Goal: Task Accomplishment & Management: Complete application form

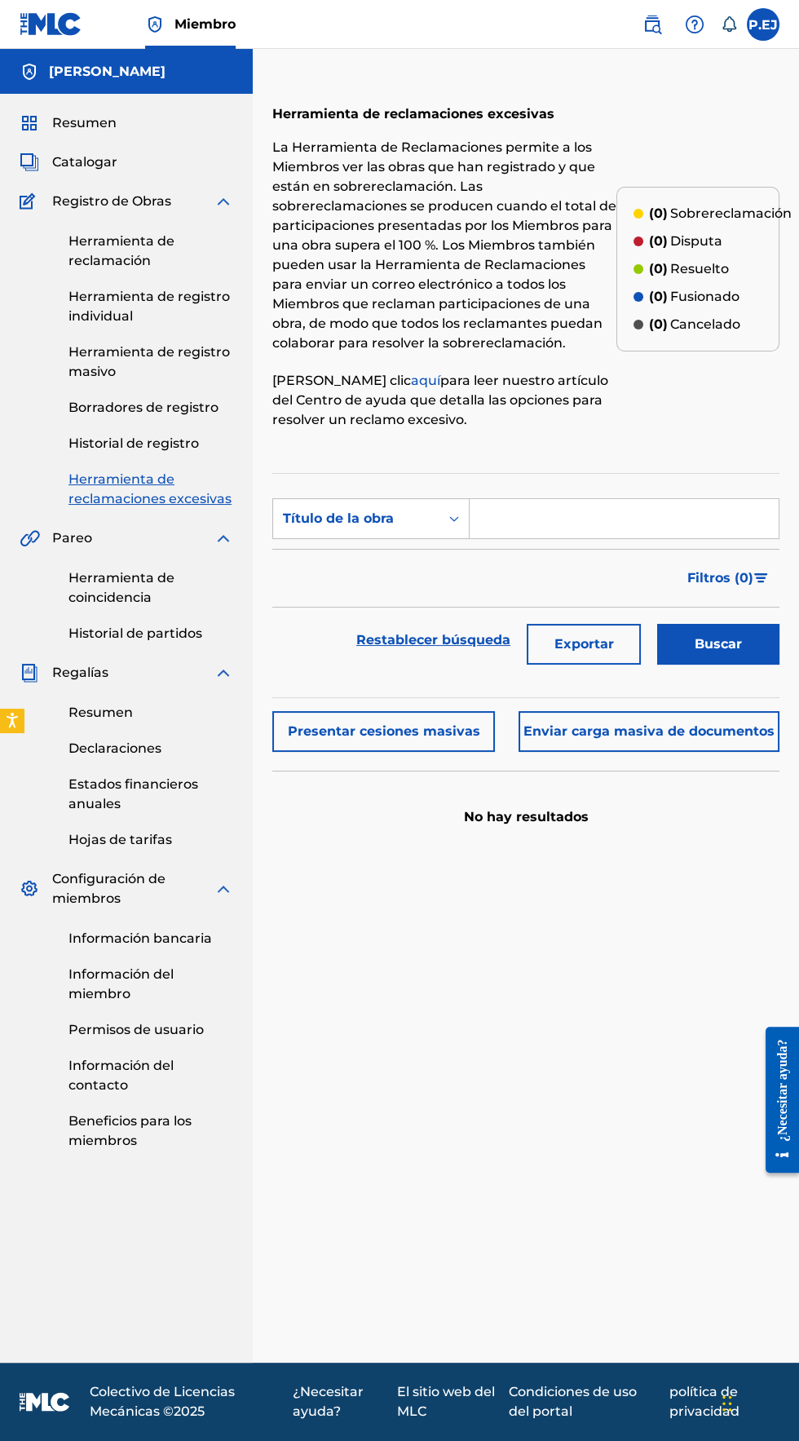
click at [90, 444] on font "Historial de registro" at bounding box center [133, 442] width 130 height 15
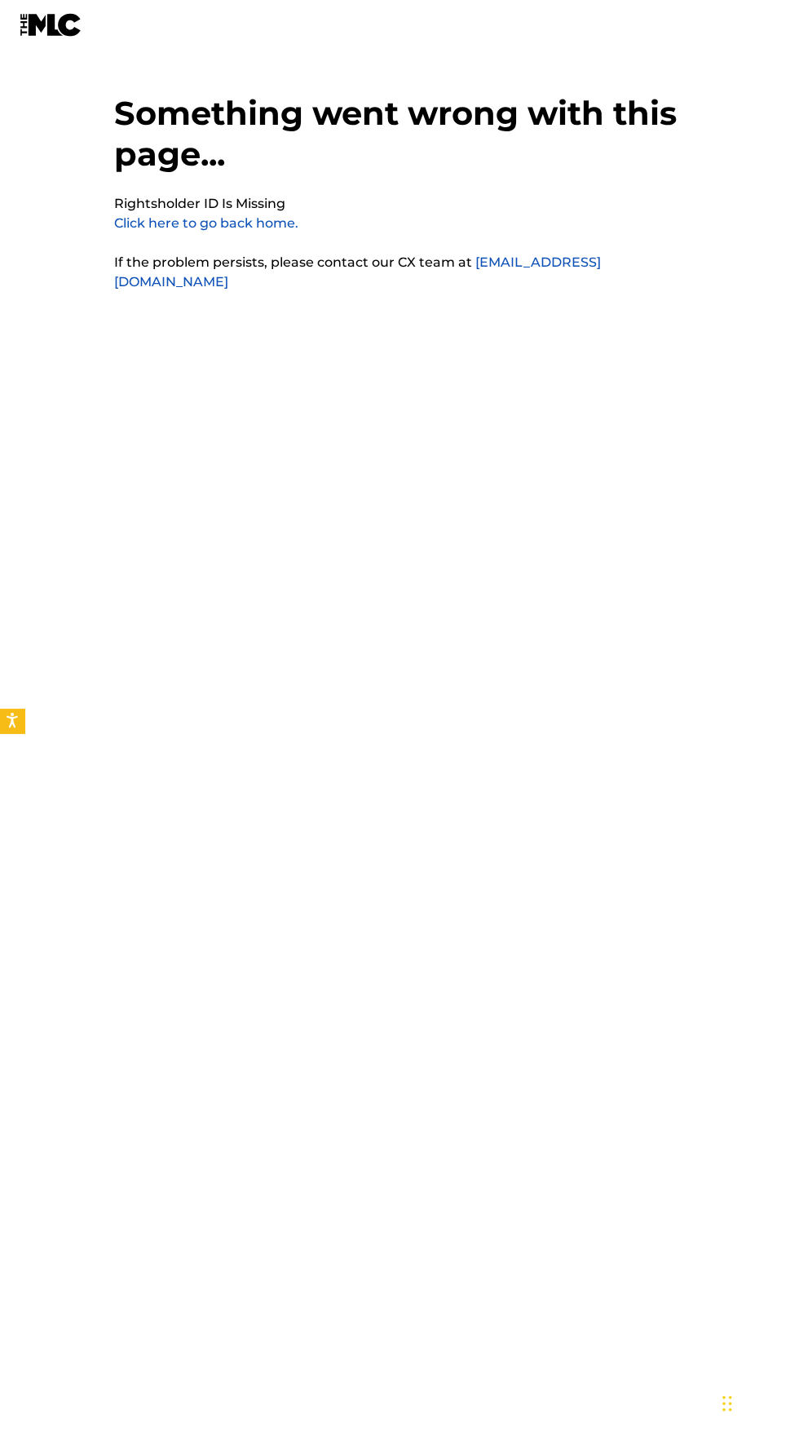
click at [157, 223] on link "Click here to go back home." at bounding box center [206, 222] width 184 height 15
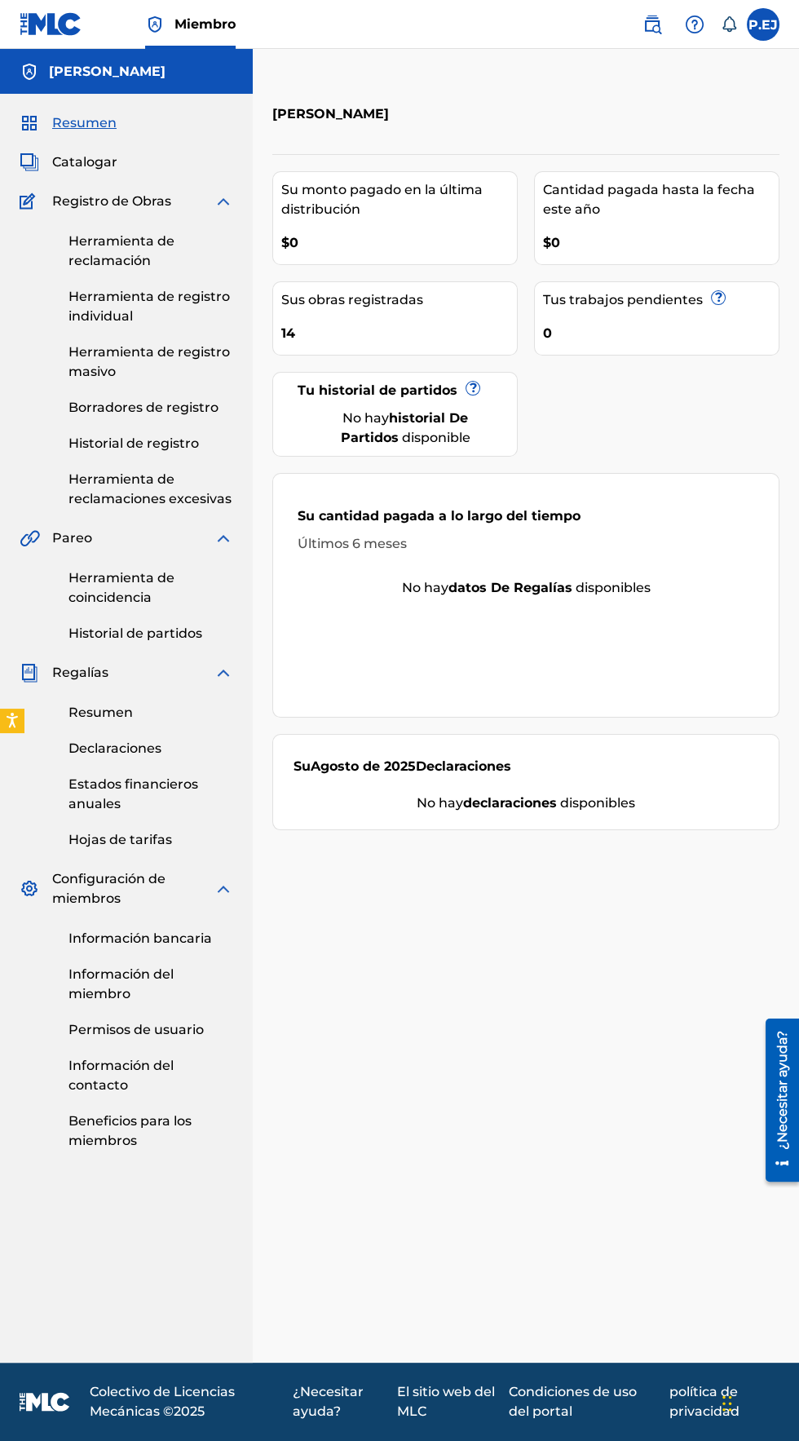
click at [162, 444] on font "Historial de registro" at bounding box center [133, 442] width 130 height 15
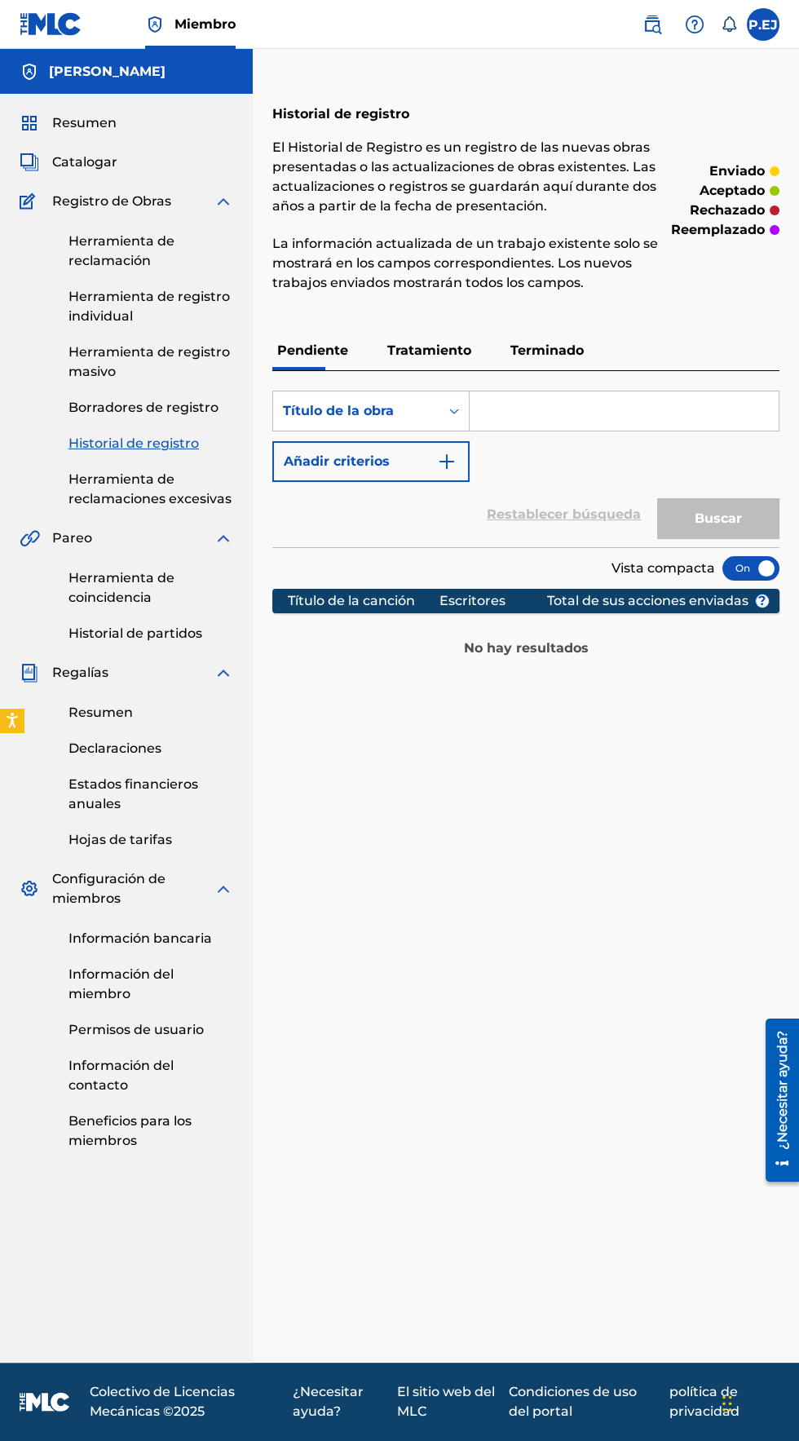
click at [434, 347] on font "Tratamiento" at bounding box center [429, 349] width 84 height 15
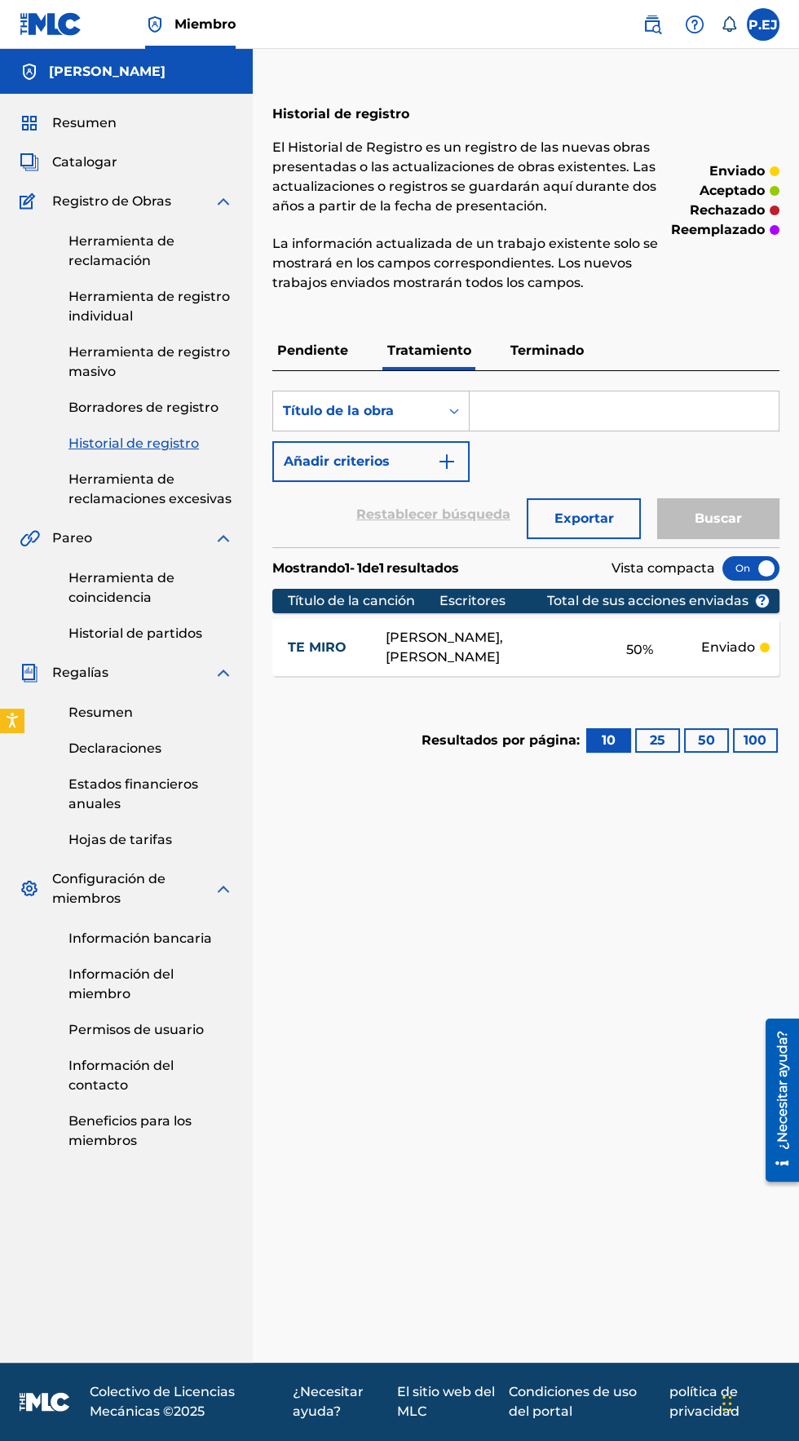
click at [539, 342] on font "Terminado" at bounding box center [546, 349] width 73 height 15
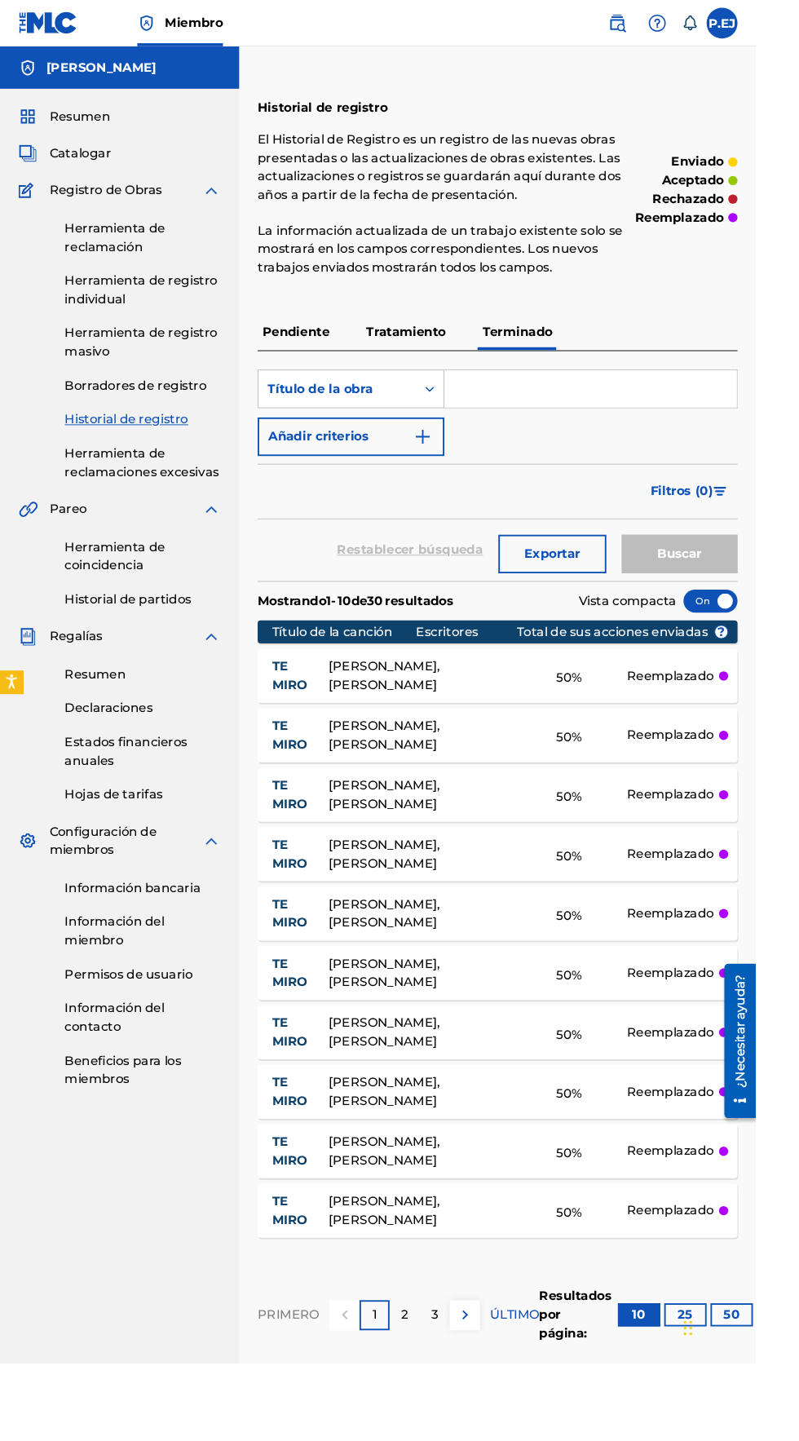
click at [490, 1388] on img at bounding box center [492, 1389] width 20 height 20
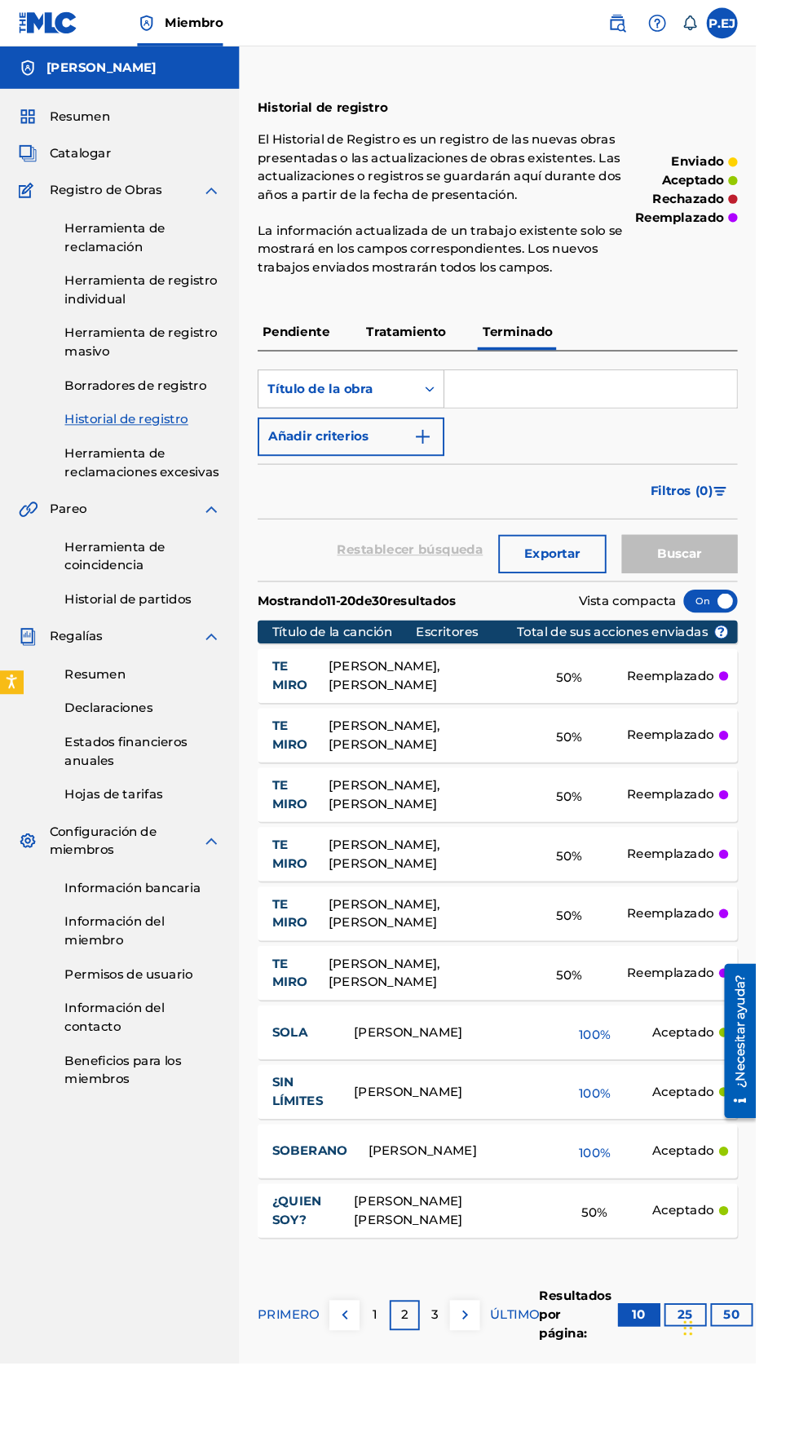
click at [395, 1389] on font "1" at bounding box center [396, 1388] width 5 height 15
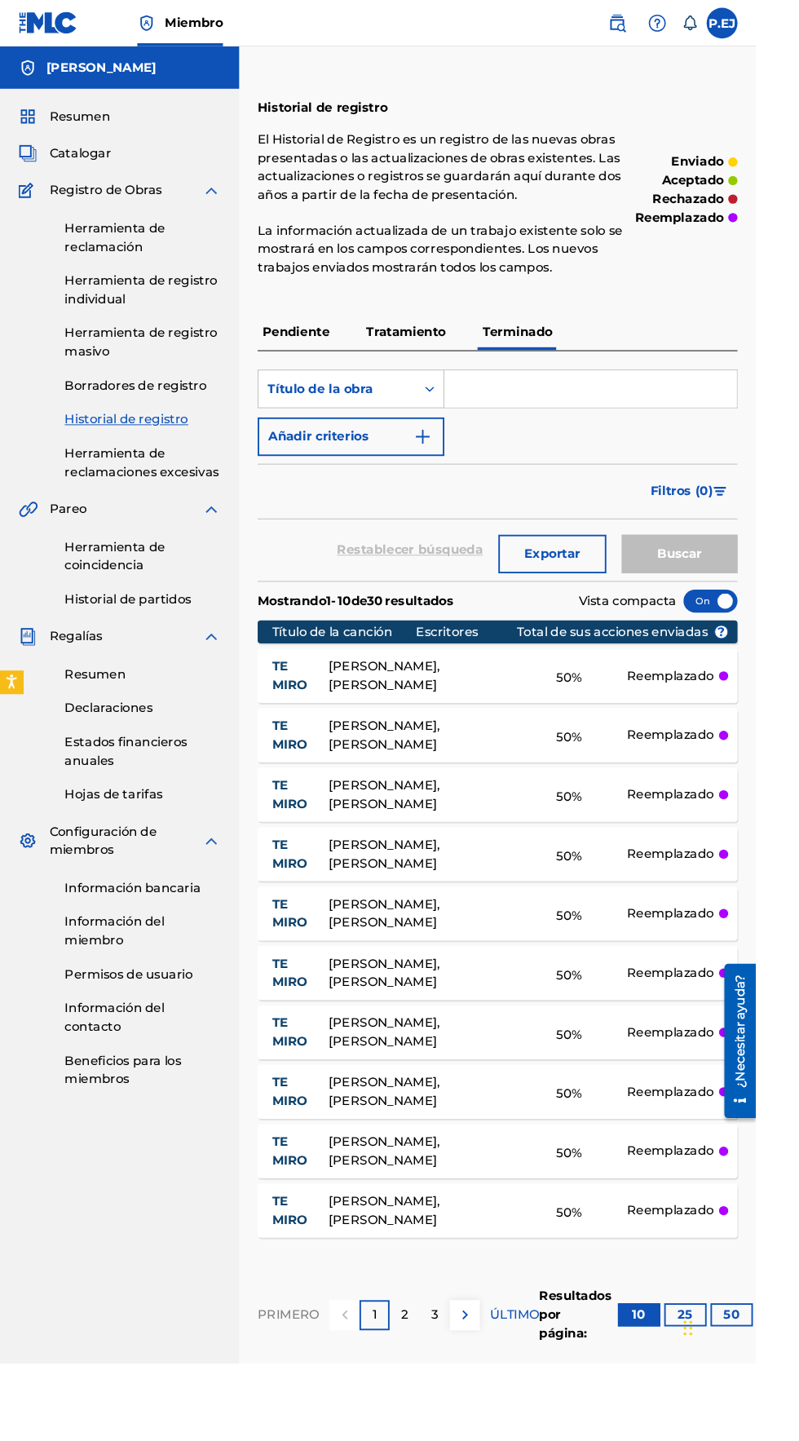
scroll to position [33, 0]
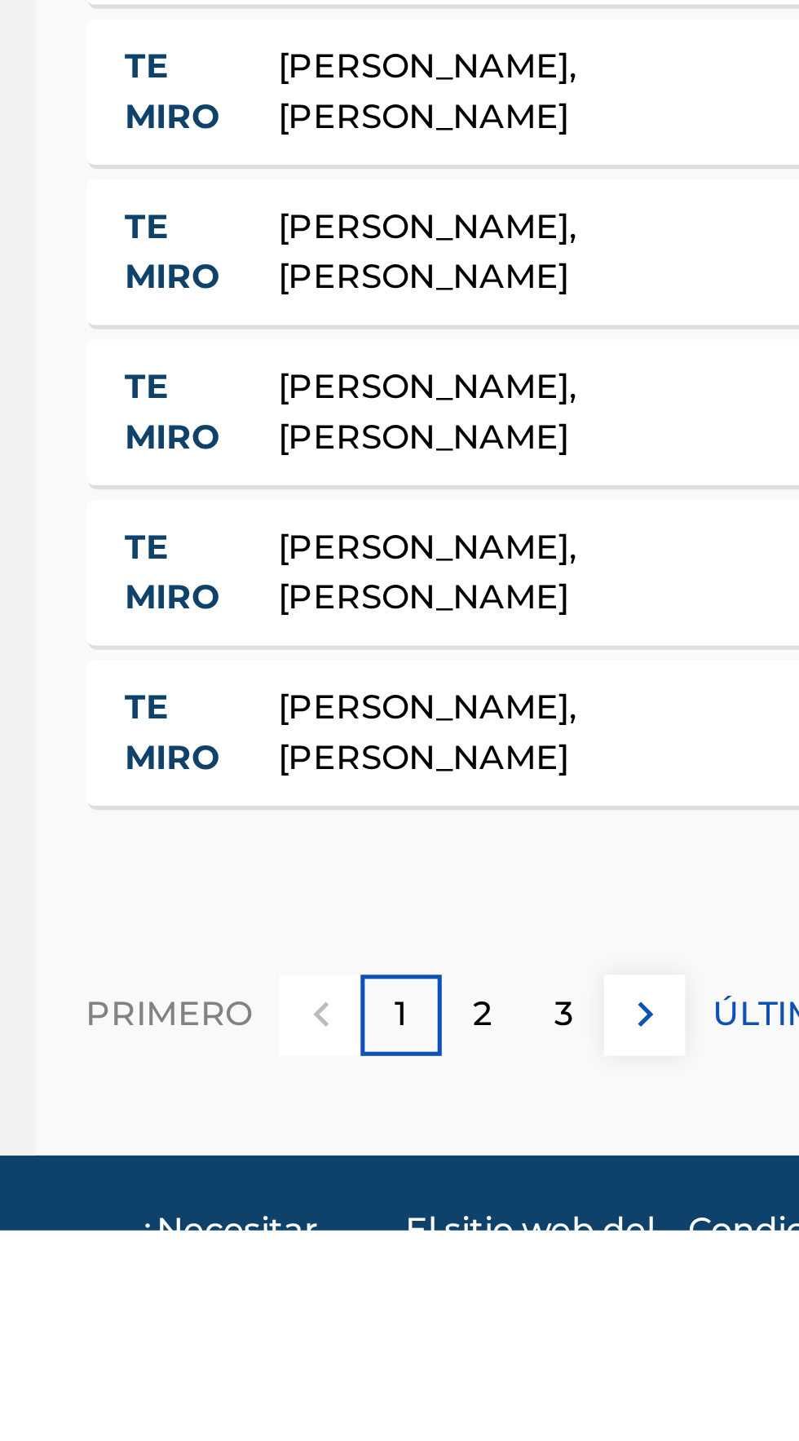
click at [401, 1362] on div "1" at bounding box center [396, 1356] width 32 height 32
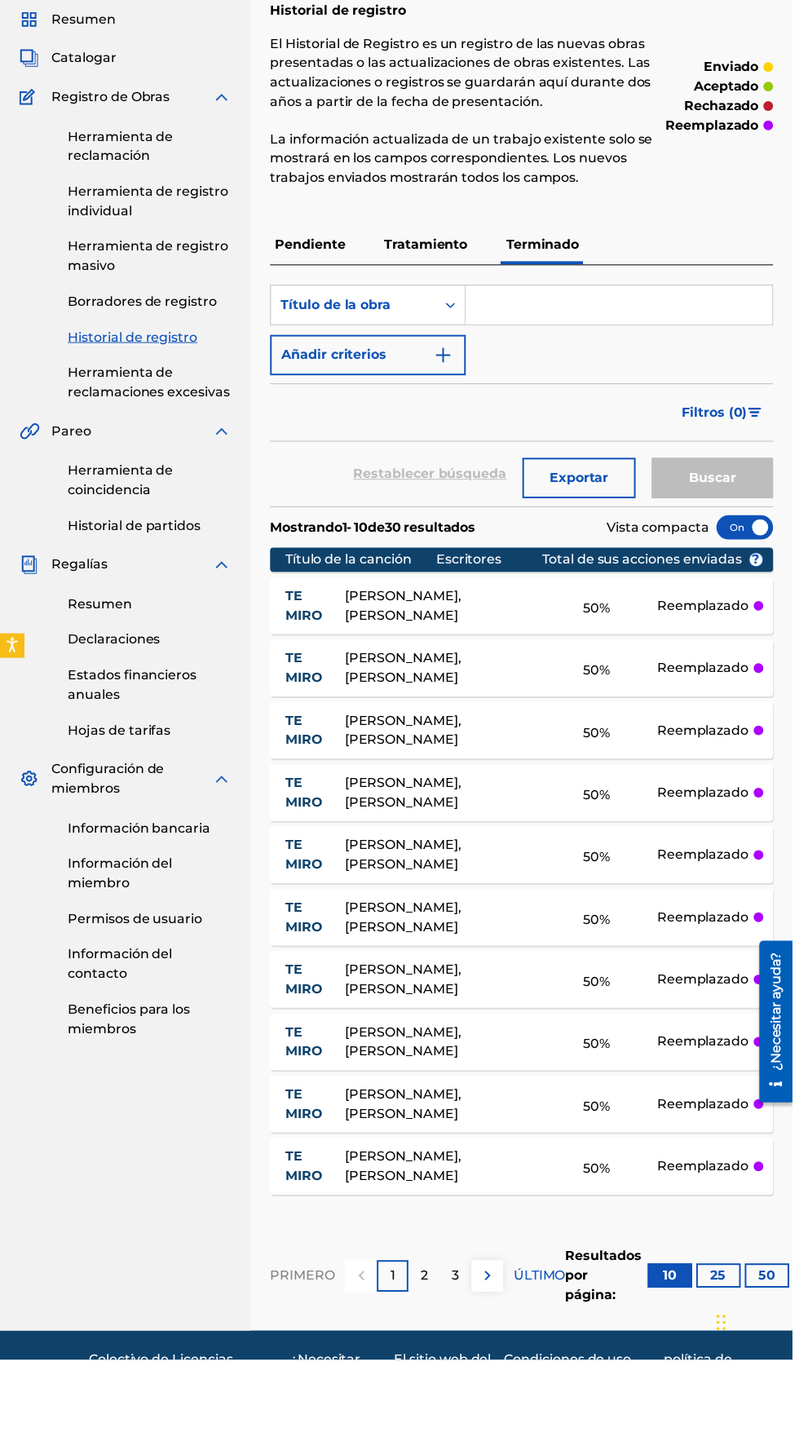
click at [447, 298] on p "Tratamiento" at bounding box center [429, 317] width 94 height 39
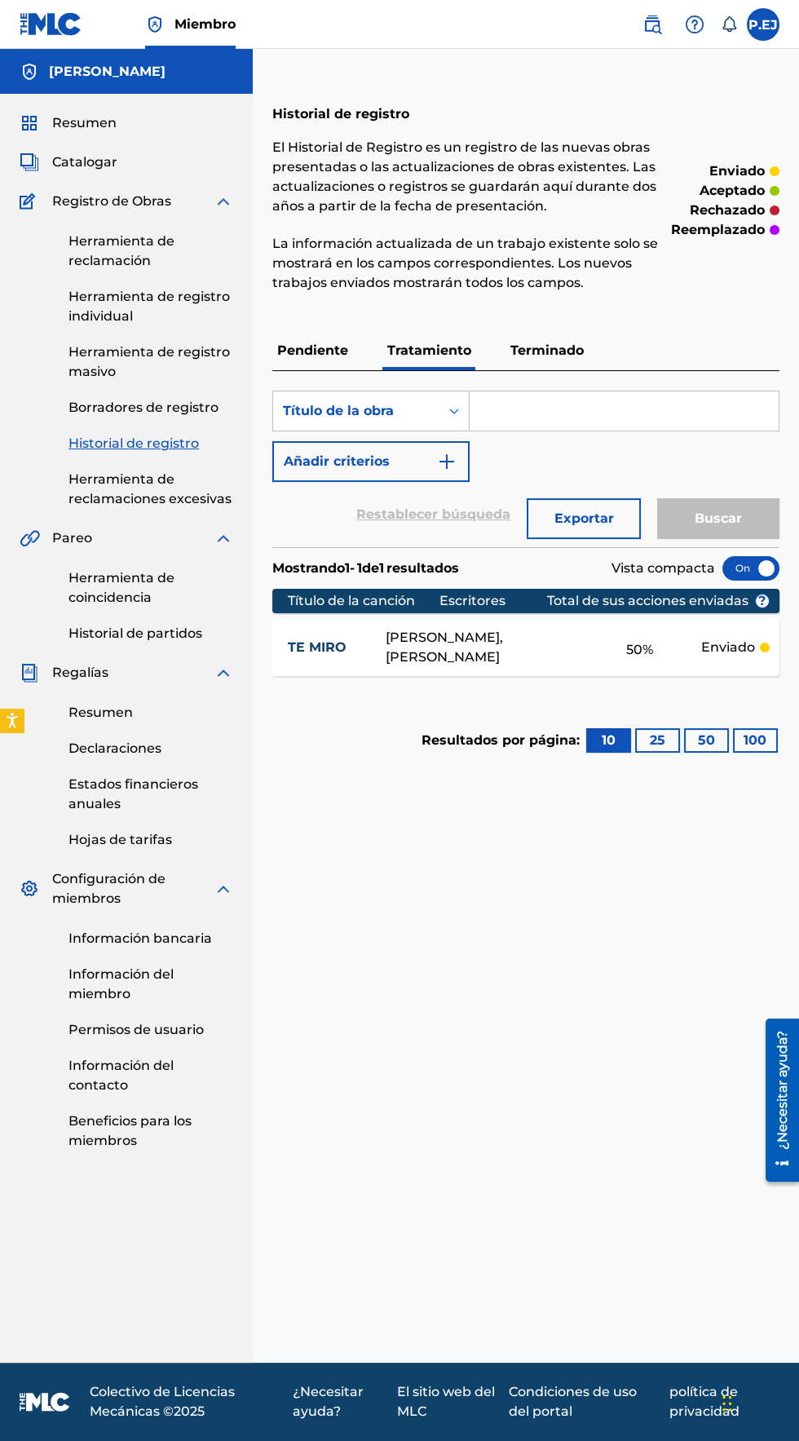
click at [424, 234] on p "La información actualizada de un trabajo existente solo se mostrará en los camp…" at bounding box center [467, 263] width 391 height 59
click at [545, 349] on font "Terminado" at bounding box center [546, 349] width 73 height 15
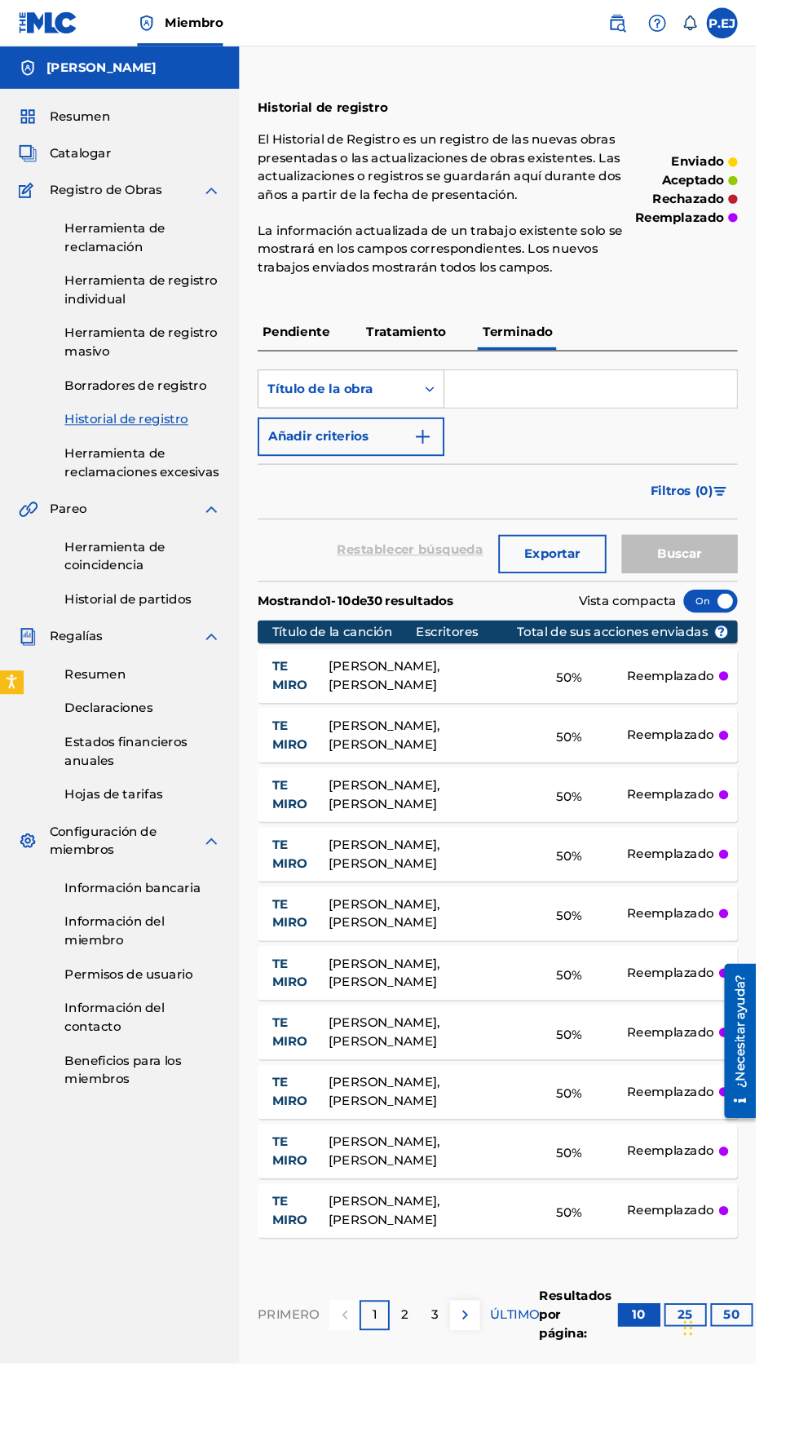
click at [429, 350] on font "Tratamiento" at bounding box center [429, 349] width 84 height 15
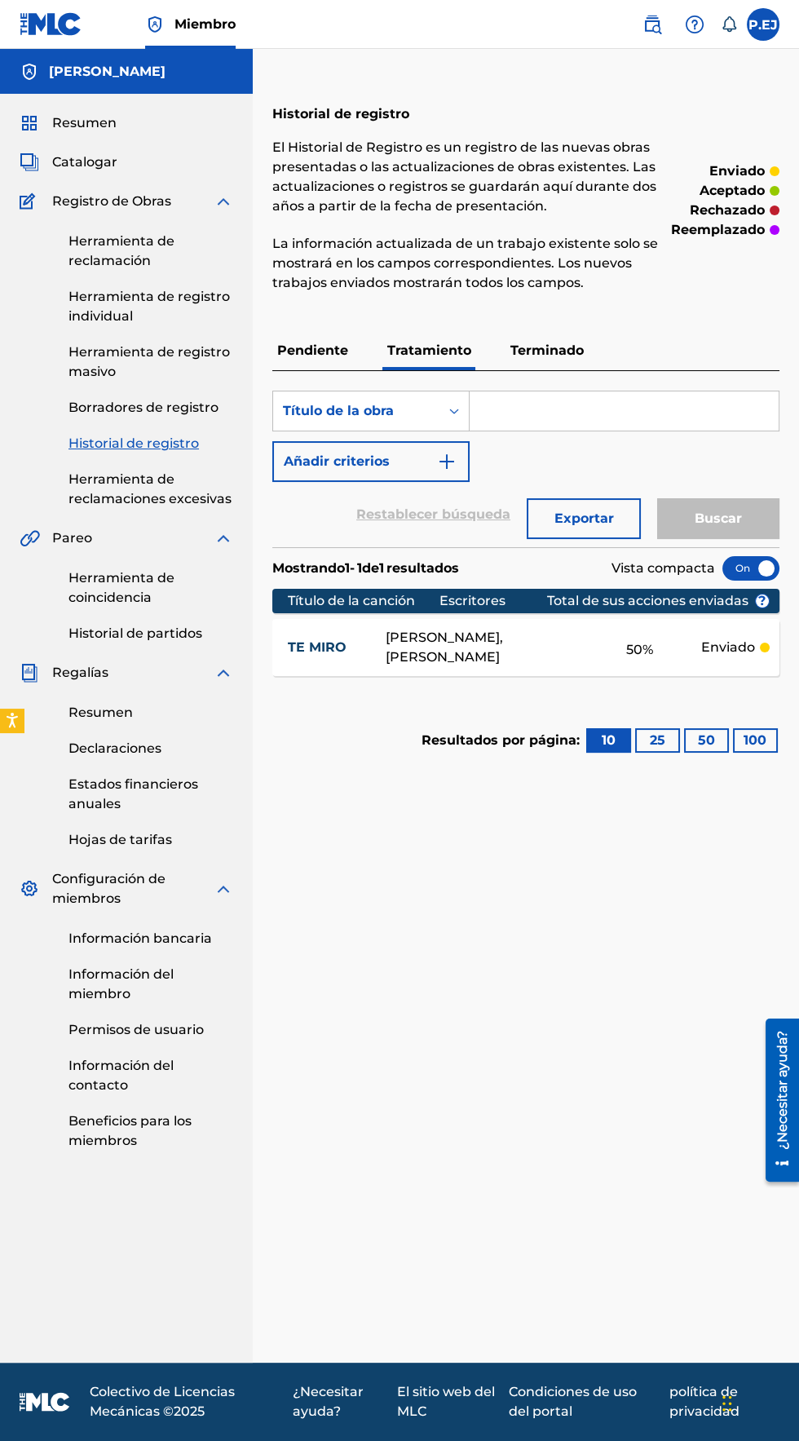
click at [96, 307] on link "Herramienta de registro individual" at bounding box center [150, 306] width 165 height 39
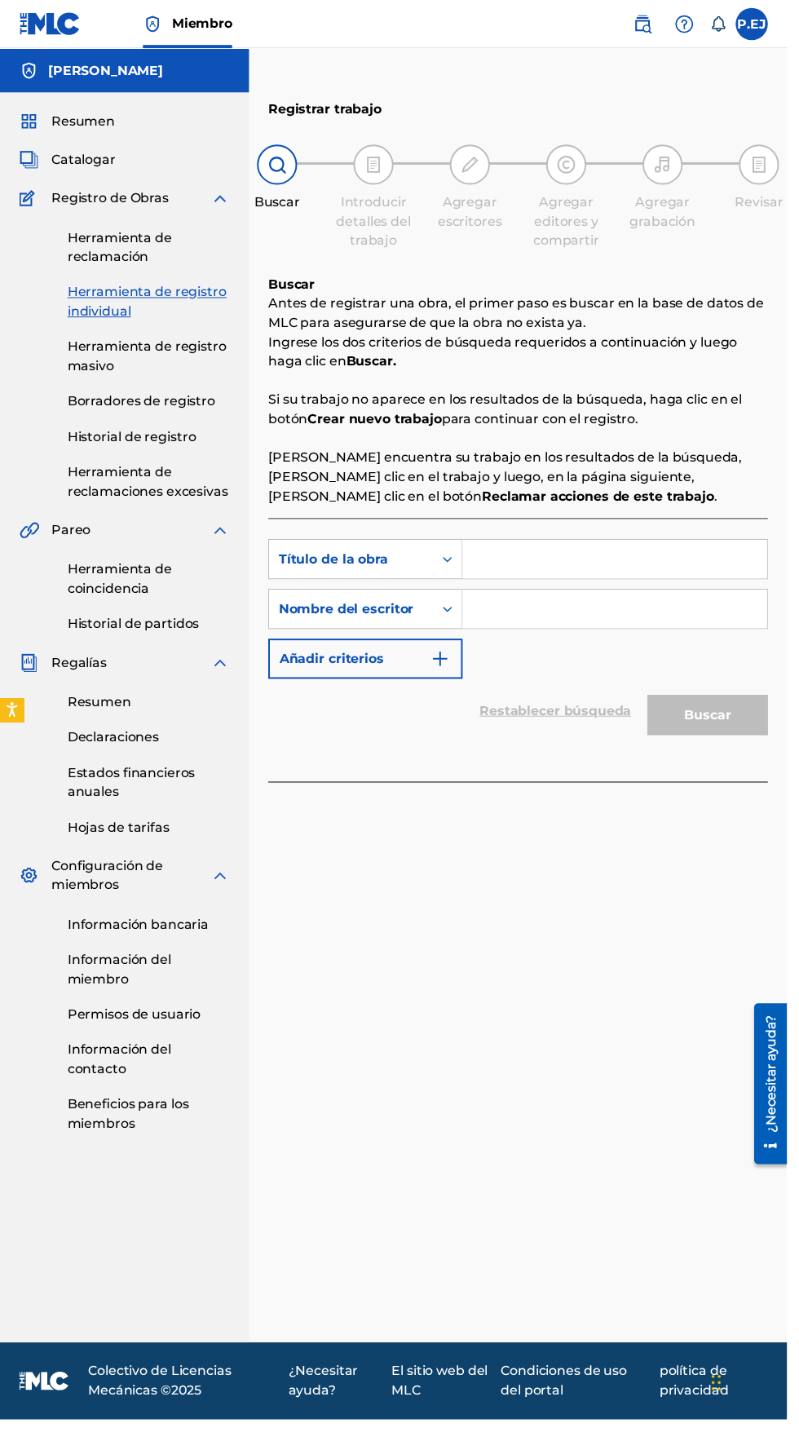
click at [563, 566] on input "Formulario de búsqueda" at bounding box center [624, 567] width 309 height 39
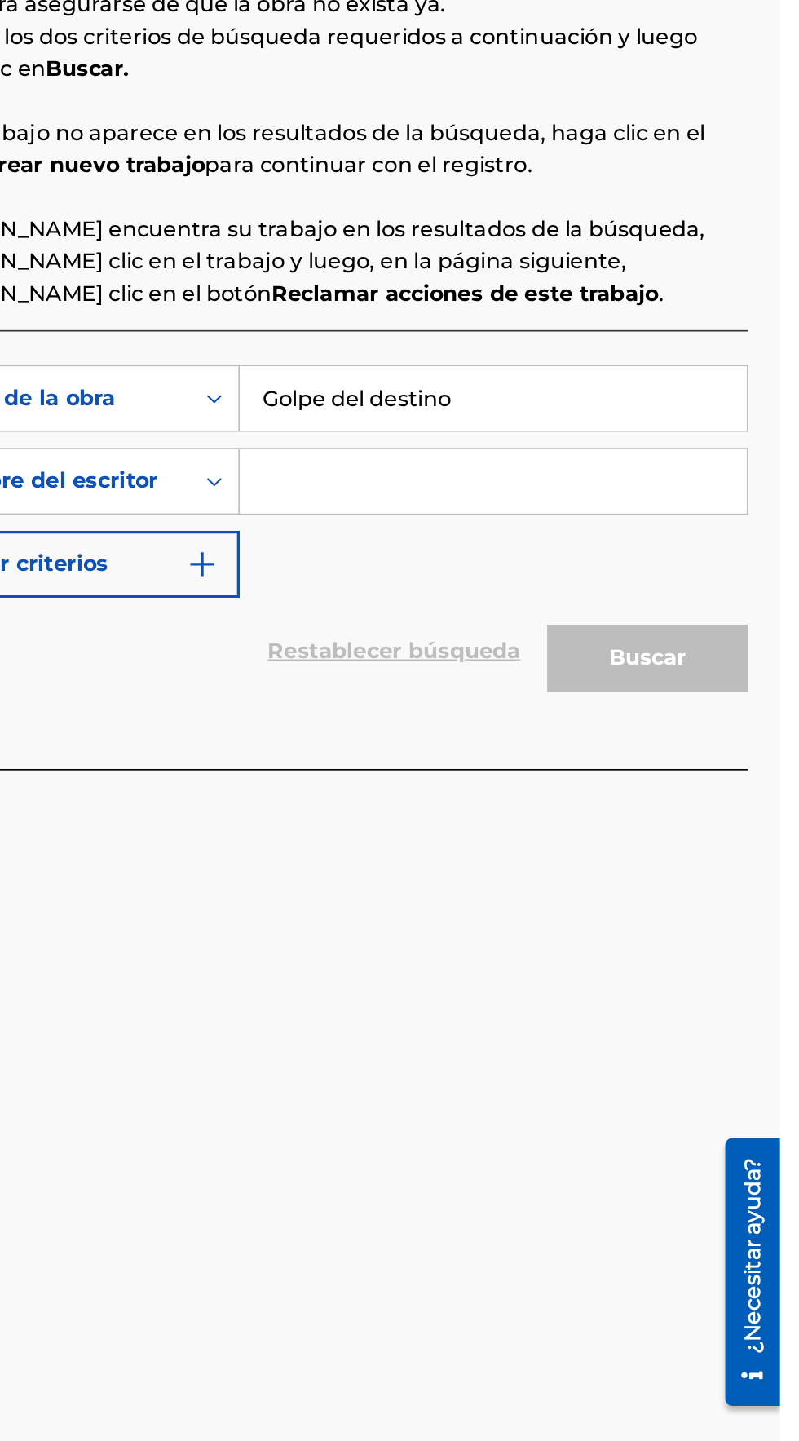
type input "Golpe del destino"
click at [513, 620] on input "Formulario de búsqueda" at bounding box center [624, 617] width 309 height 39
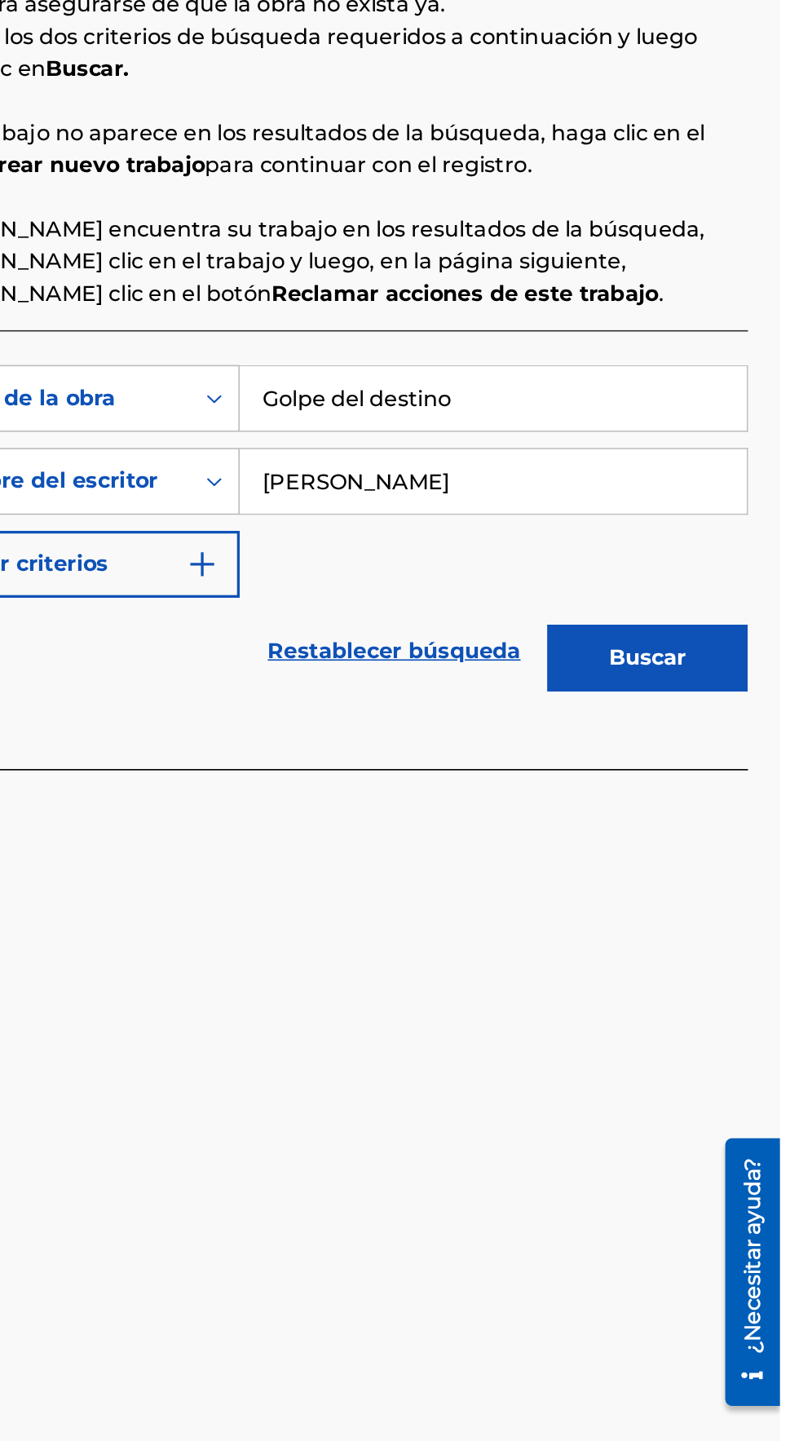
type input "[PERSON_NAME]"
click at [758, 723] on button "Buscar" at bounding box center [718, 725] width 122 height 41
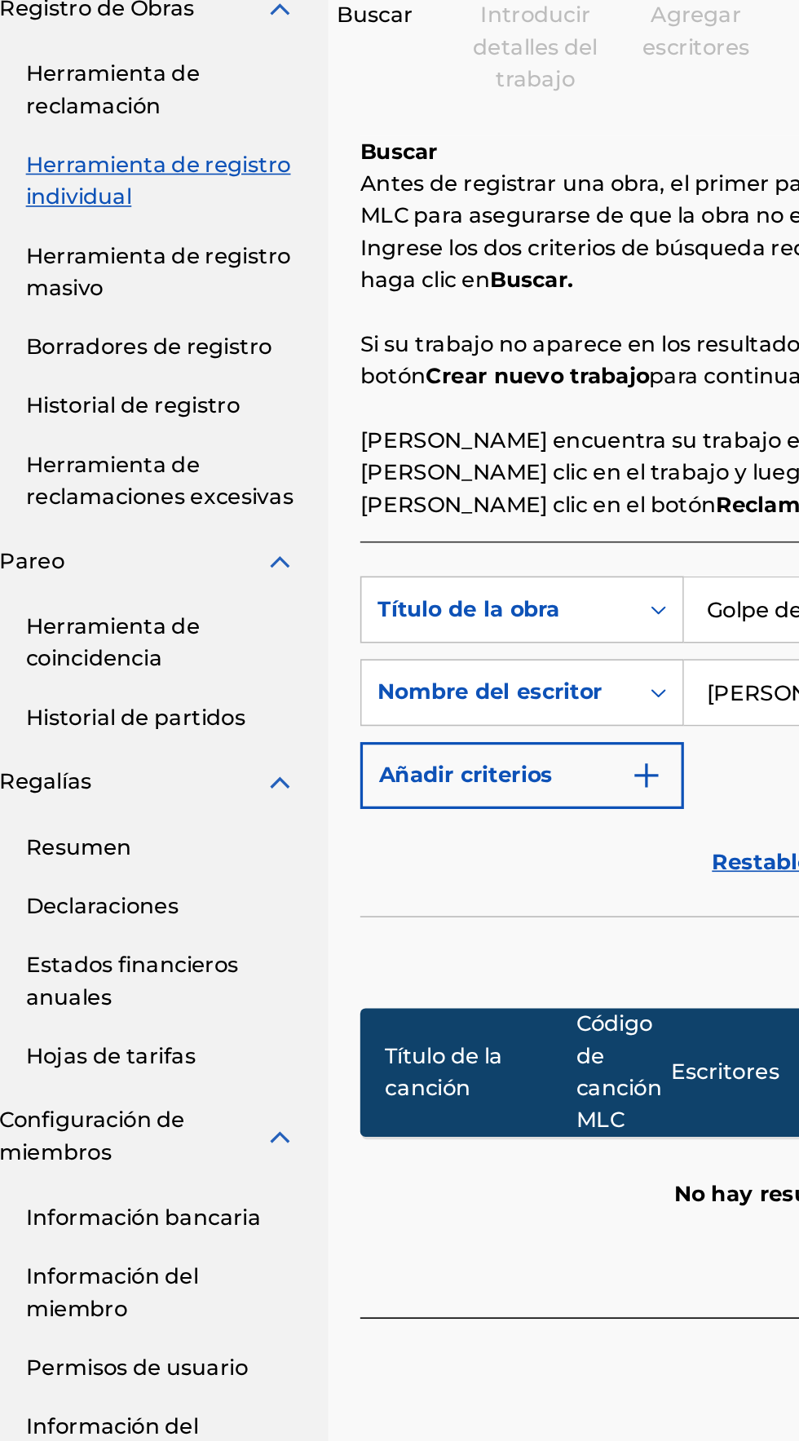
click at [94, 445] on font "Historial de registro" at bounding box center [133, 442] width 130 height 15
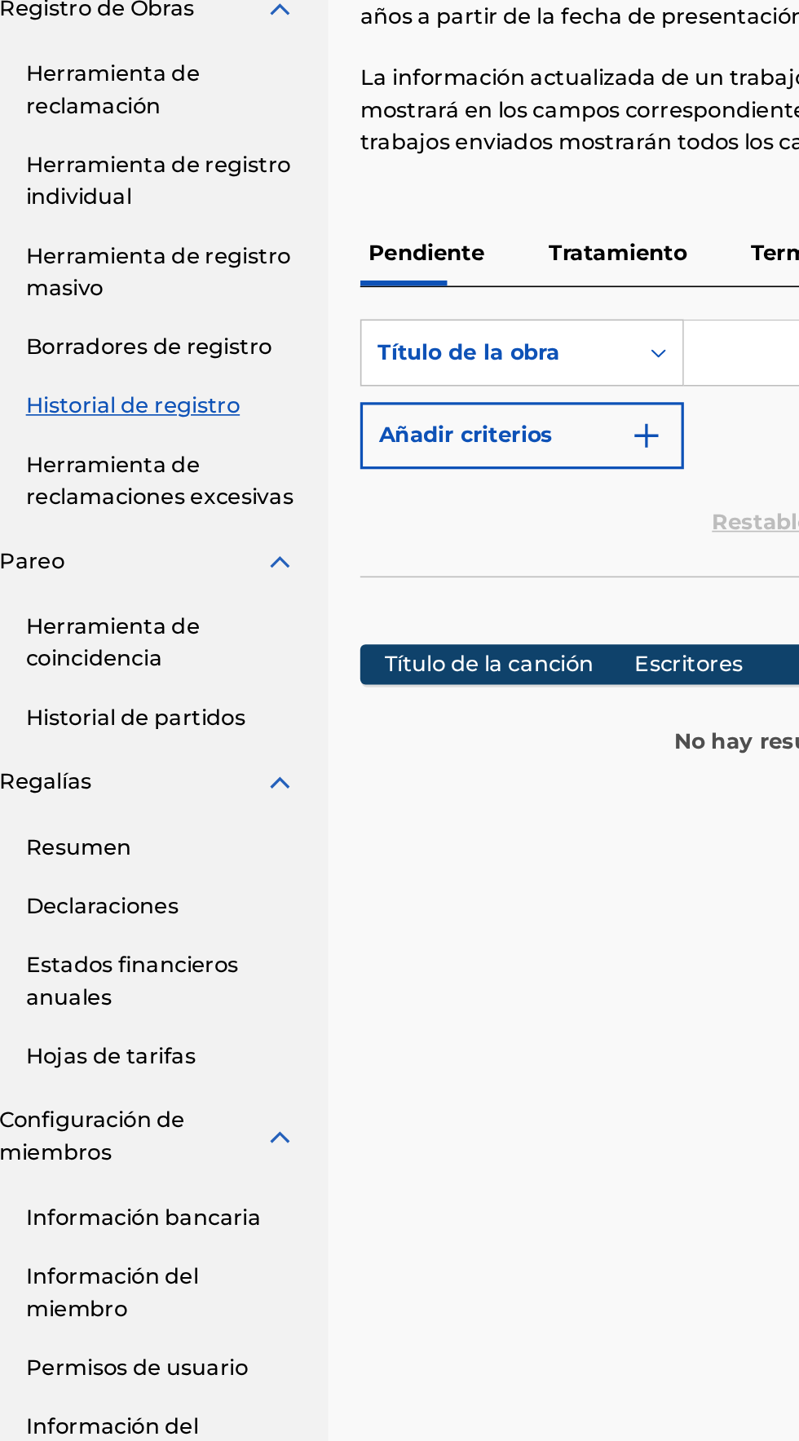
click at [431, 352] on font "Tratamiento" at bounding box center [429, 349] width 84 height 15
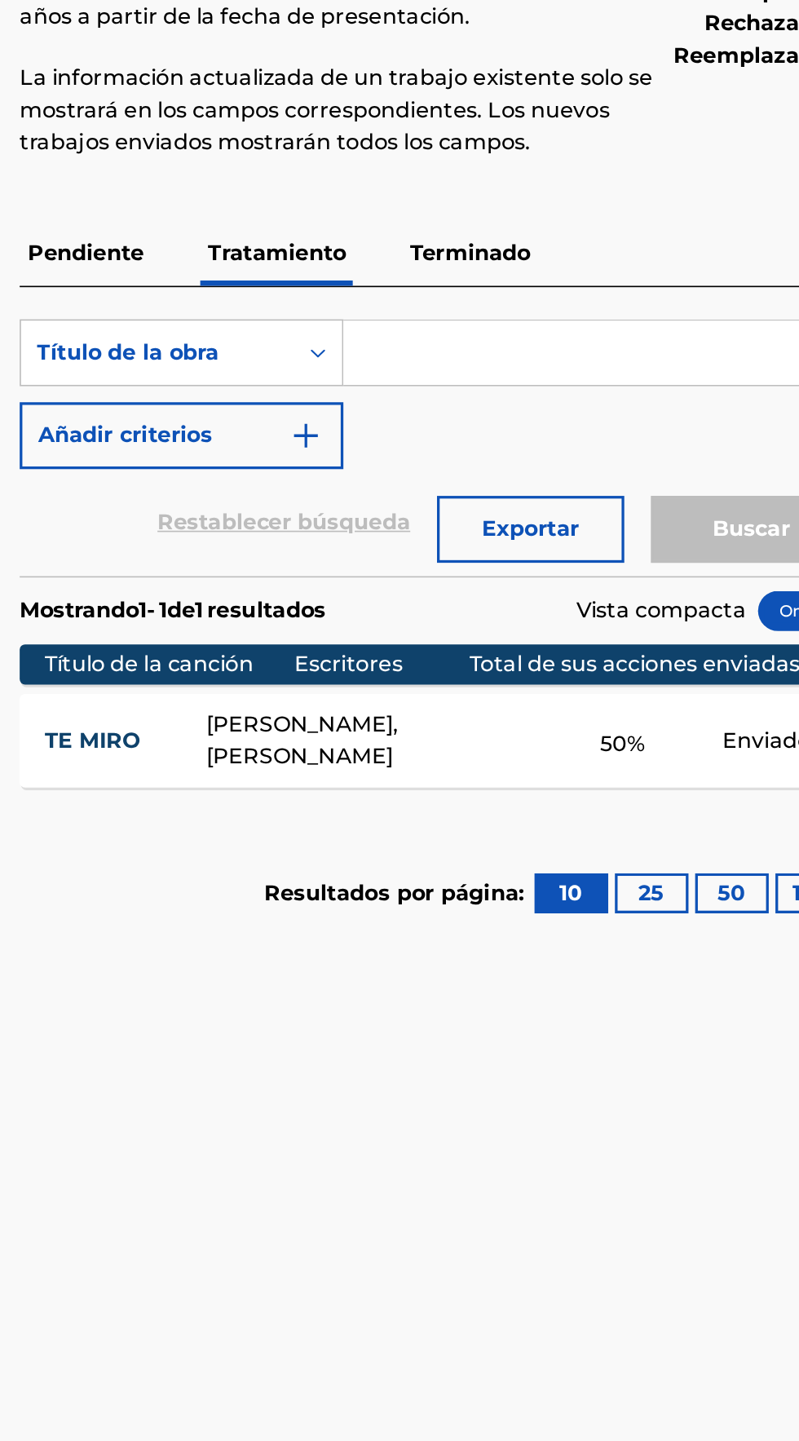
click at [410, 633] on font "ELIEZER GONZÁLEZ, Andraliz Colón Medero" at bounding box center [444, 646] width 117 height 35
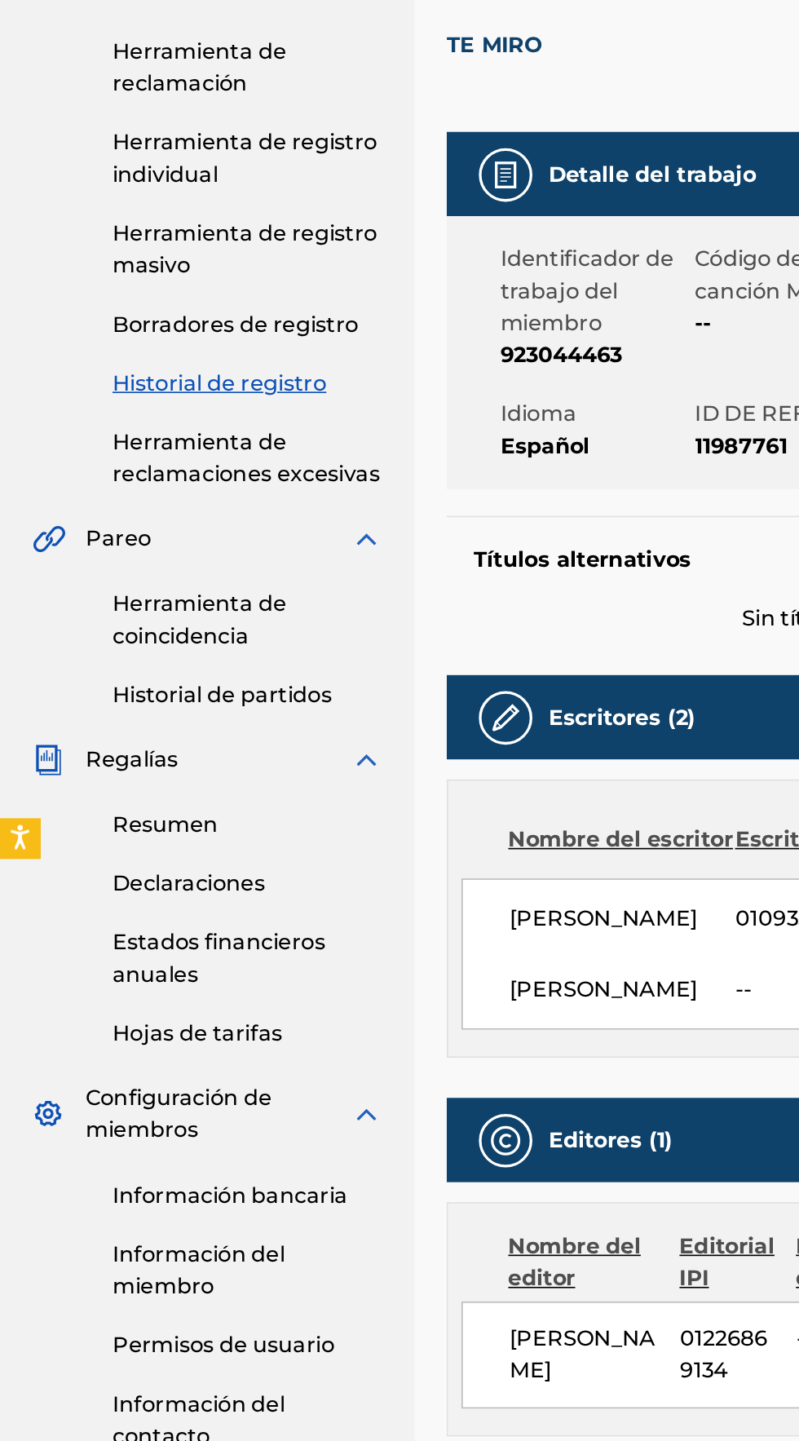
click at [87, 311] on font "Herramienta de registro individual" at bounding box center [148, 306] width 161 height 35
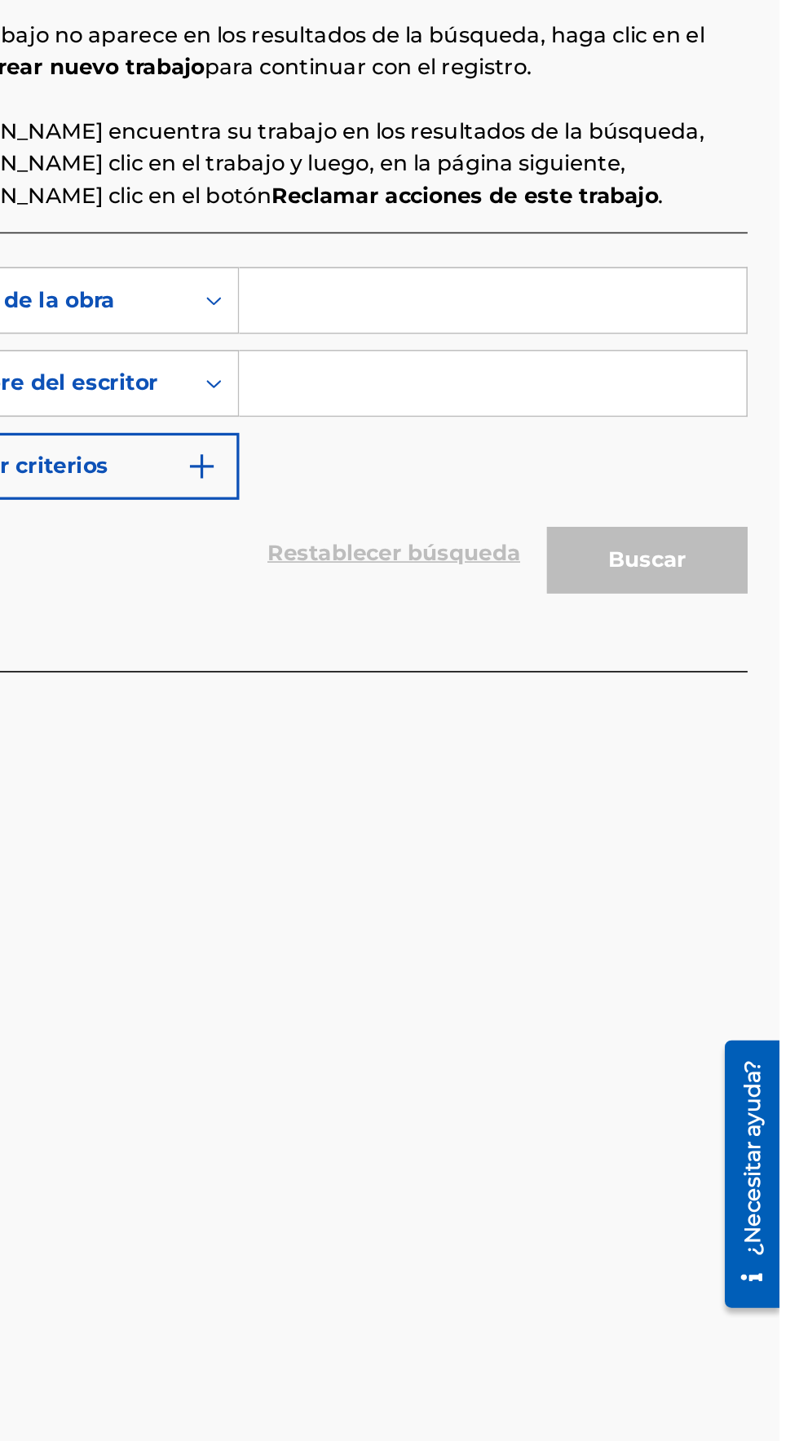
scroll to position [68, 0]
click at [521, 548] on input "Formulario de búsqueda" at bounding box center [624, 567] width 309 height 39
type input "Golpe del destino"
click at [501, 598] on input "Formulario de búsqueda" at bounding box center [624, 617] width 309 height 39
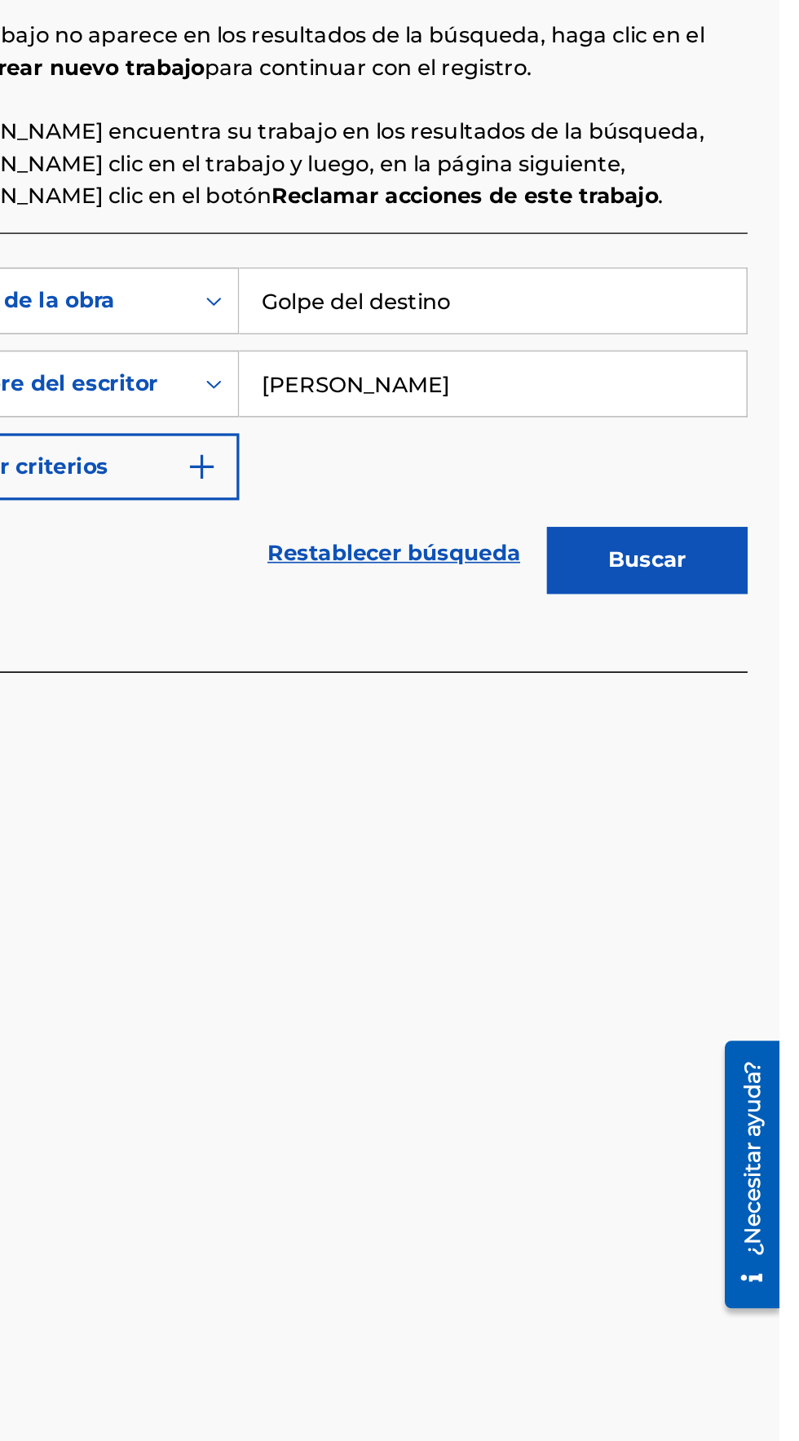
type input "[PERSON_NAME]"
click at [698, 705] on button "Buscar" at bounding box center [718, 725] width 122 height 41
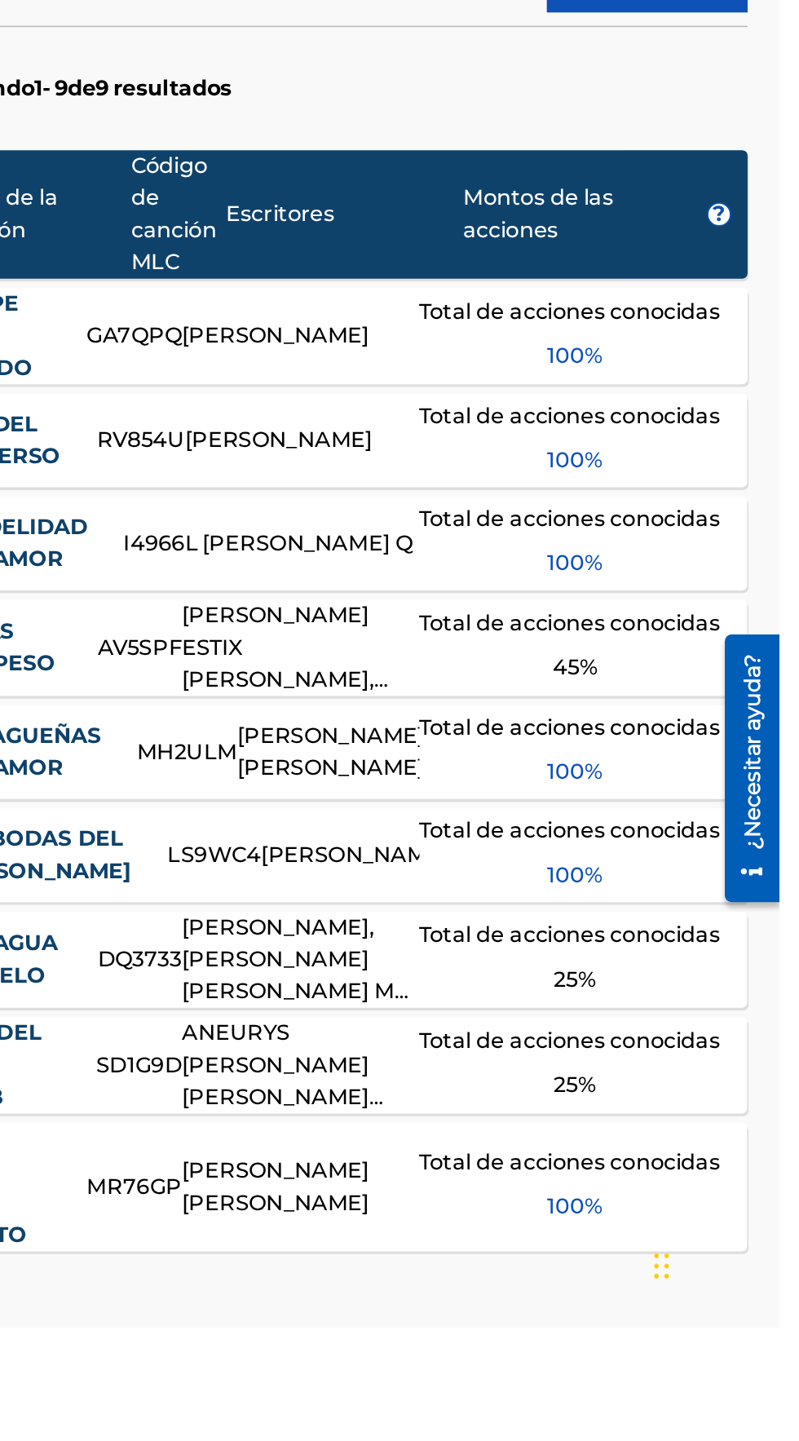
scroll to position [199, 0]
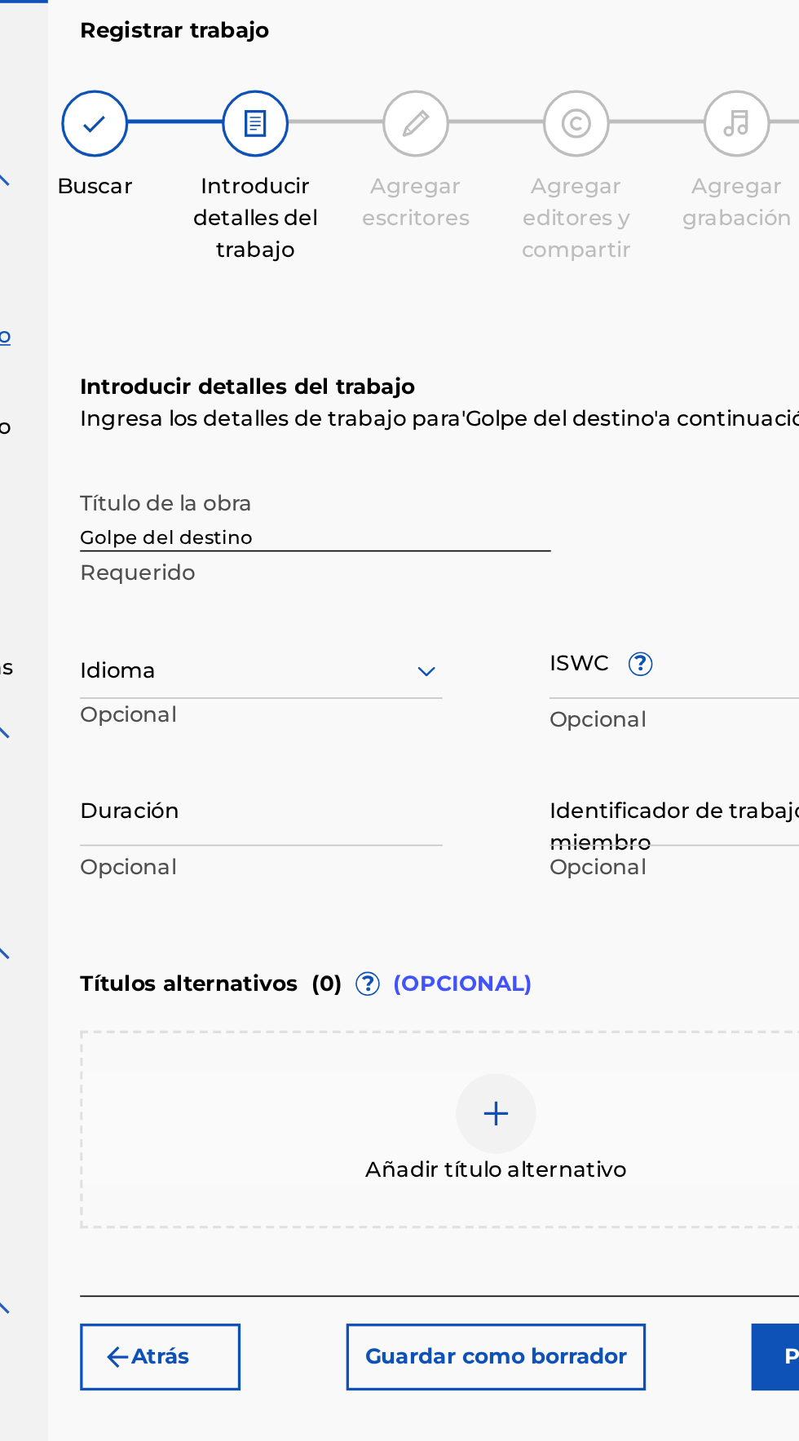
scroll to position [87, 0]
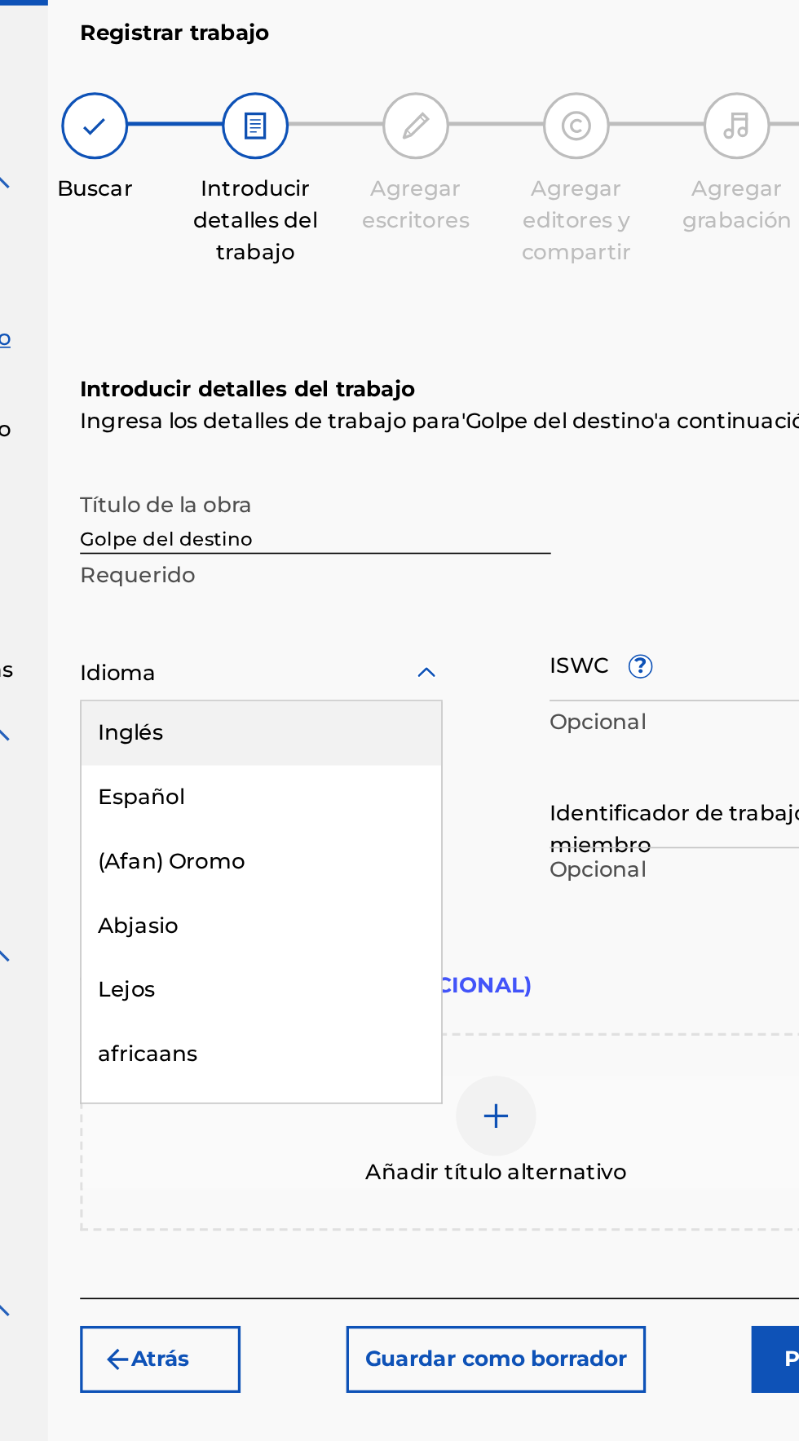
click at [298, 568] on font "Español" at bounding box center [309, 575] width 53 height 15
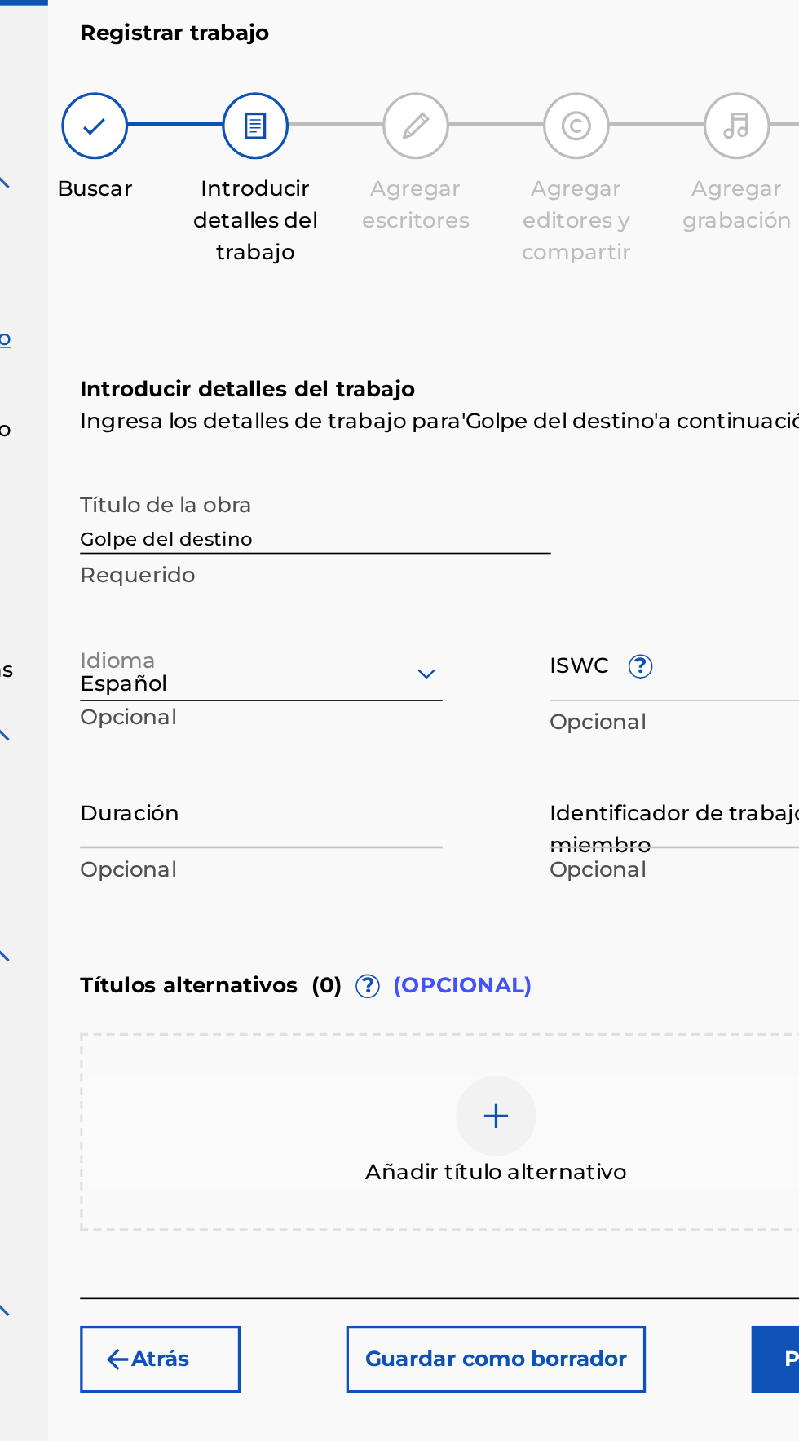
click at [293, 561] on input "Duración" at bounding box center [382, 584] width 221 height 46
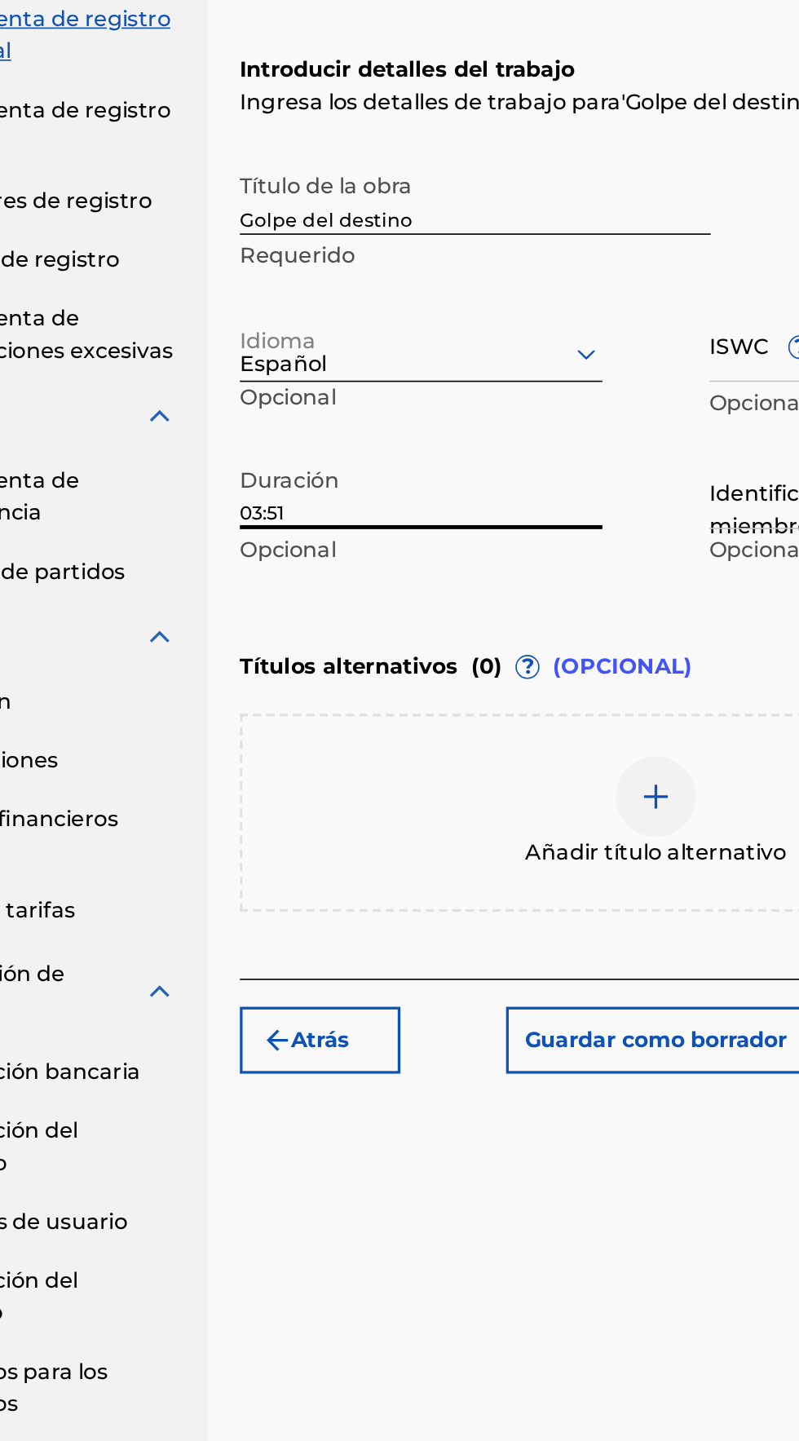
type input "03:51"
click at [320, 558] on div "Introducir detalles del trabajo Ingresa los detalles de trabajo para ' Golpe de…" at bounding box center [525, 476] width 507 height 395
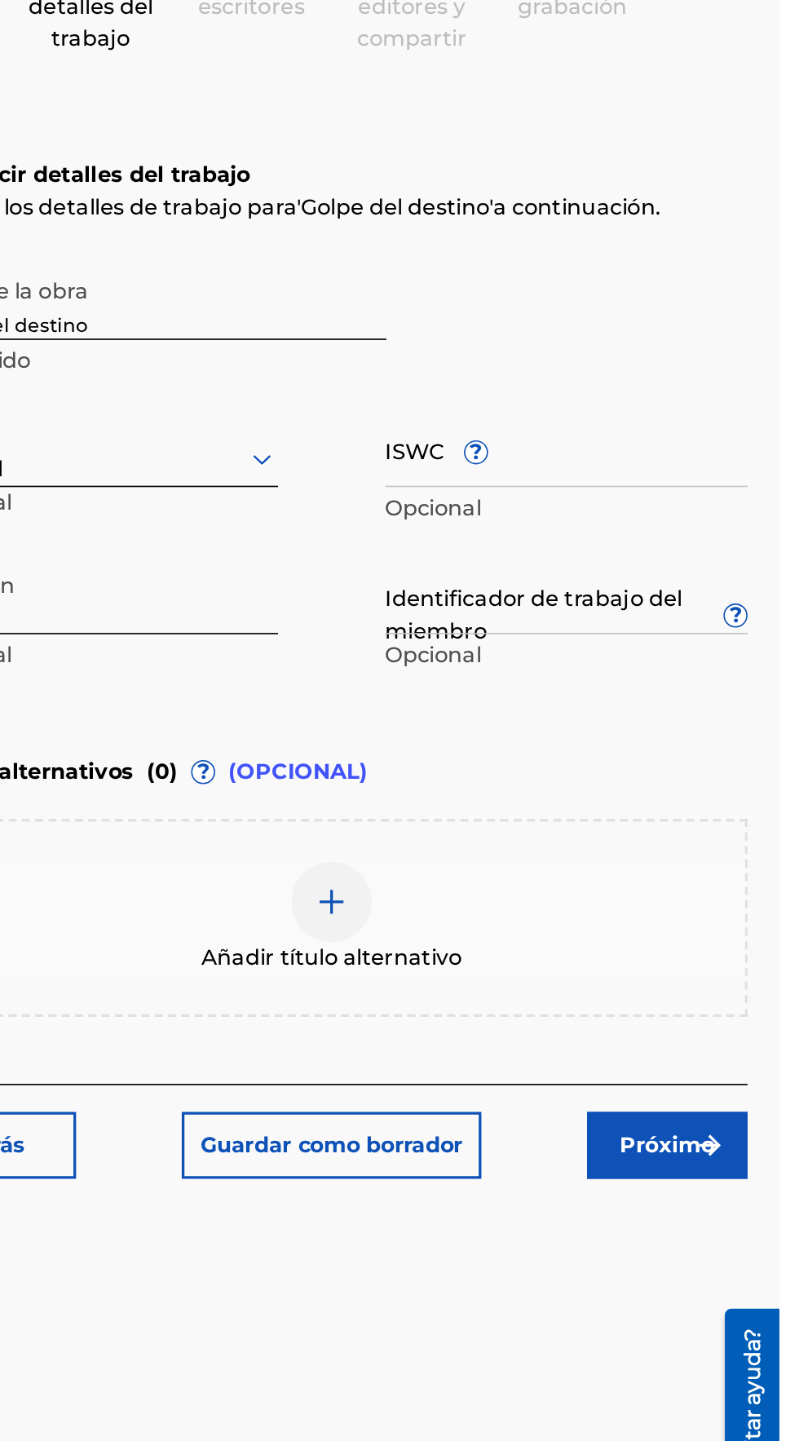
click at [602, 471] on input "ISWC ?" at bounding box center [668, 494] width 221 height 46
type input "T3234997781"
click at [642, 561] on input "Identificador de trabajo del miembro ?" at bounding box center [668, 584] width 221 height 46
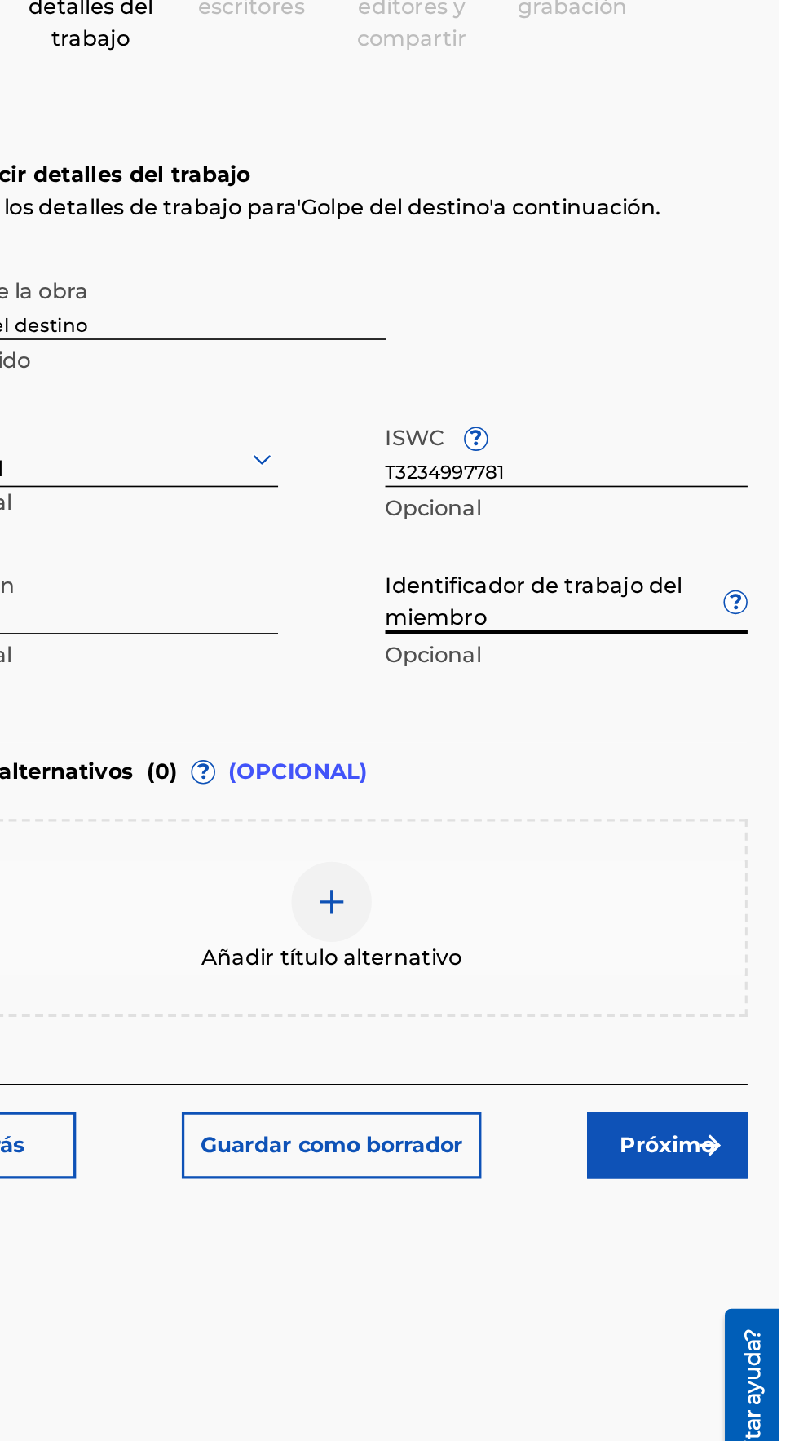
click at [594, 561] on input "Identificador de trabajo del miembro ?" at bounding box center [668, 584] width 221 height 46
type input "923269633"
click at [521, 483] on div "Título de la obra Golpe del destino Requerido Idioma Español Opcional ISWC ? T3…" at bounding box center [525, 508] width 507 height 253
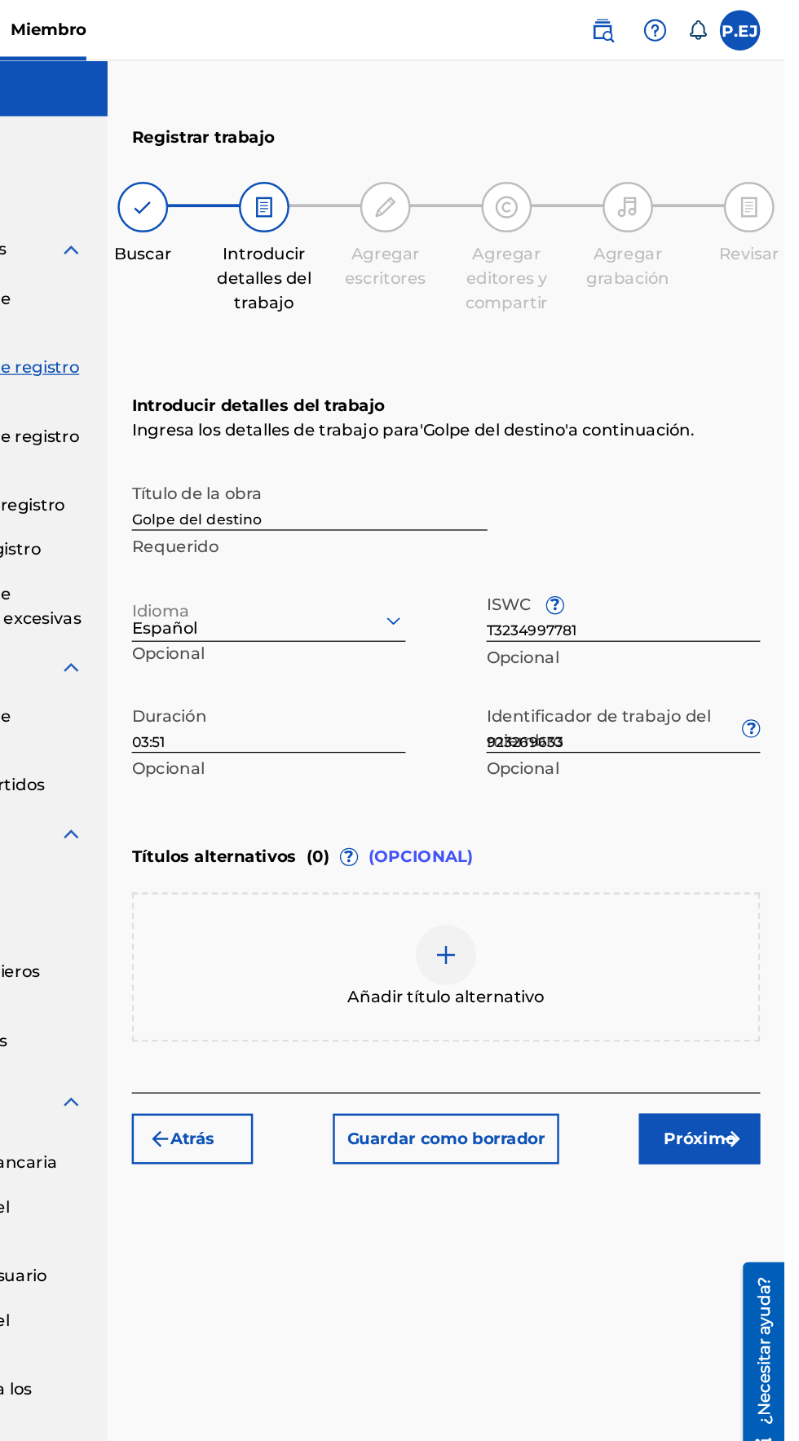
click at [749, 909] on img "submit" at bounding box center [757, 919] width 20 height 20
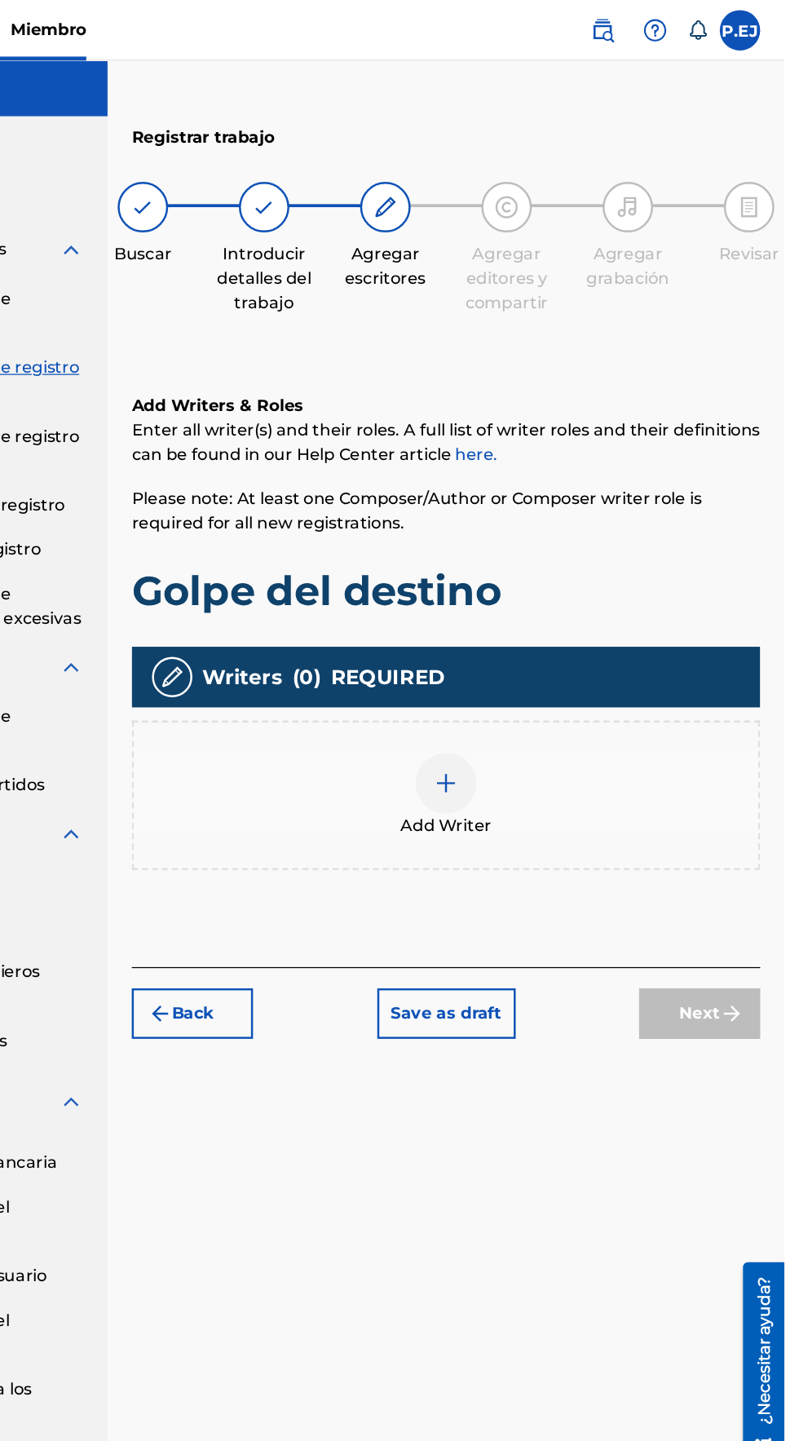
scroll to position [73, 0]
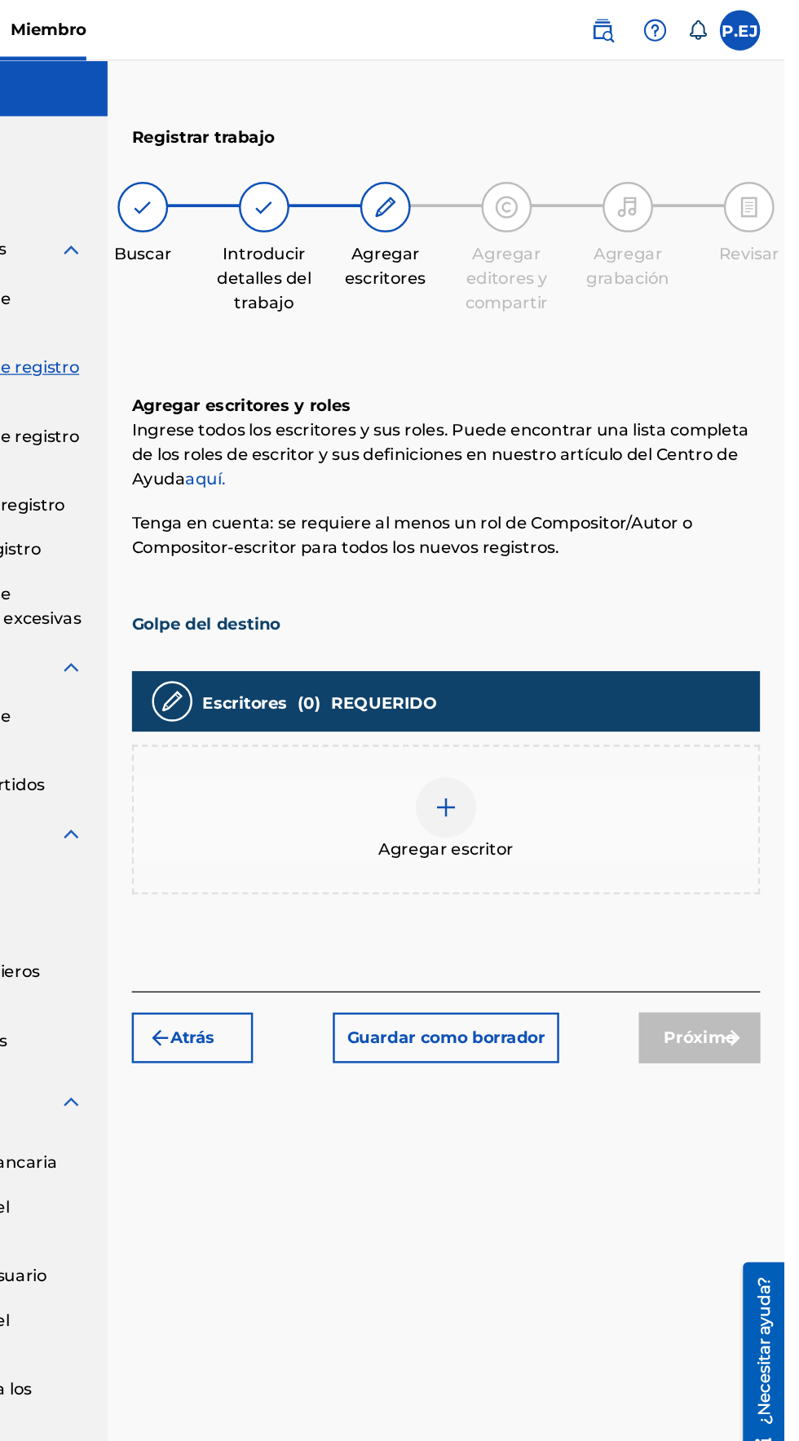
click at [517, 642] on img at bounding box center [526, 652] width 20 height 20
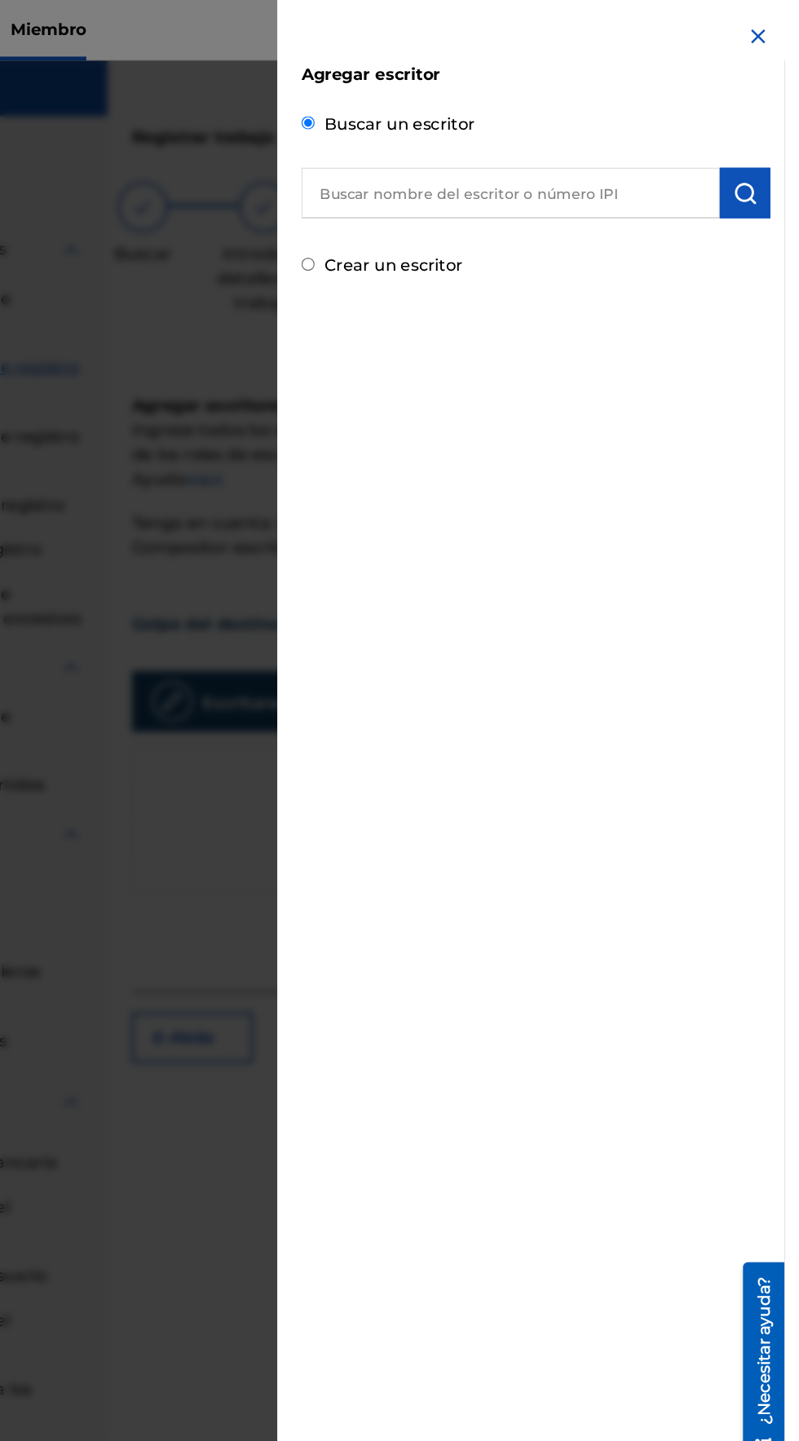
click at [480, 152] on input "text" at bounding box center [578, 155] width 338 height 41
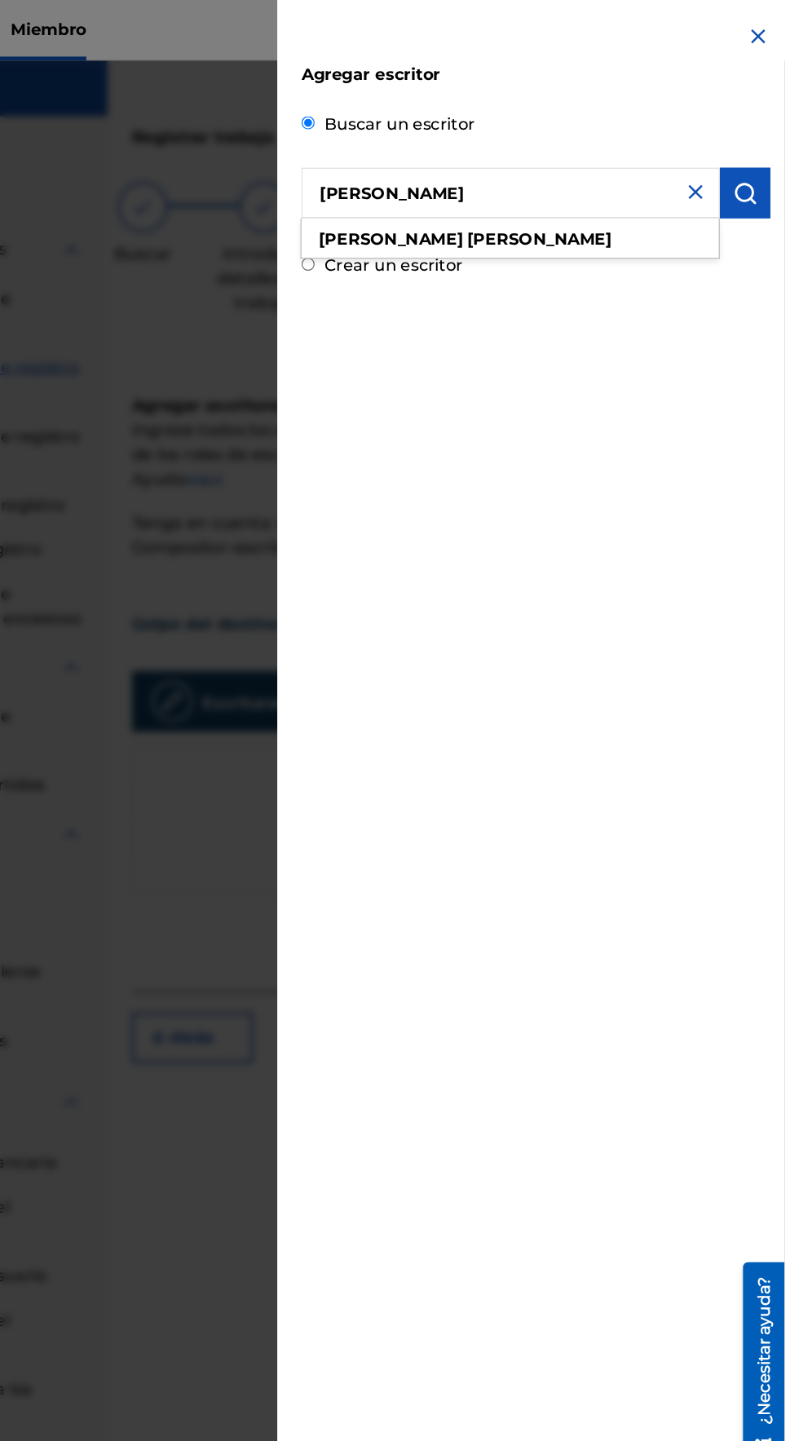
click at [543, 199] on font "González" at bounding box center [601, 192] width 117 height 15
type input "eliezer gonzalez"
click at [771, 152] on img "submit" at bounding box center [767, 156] width 20 height 20
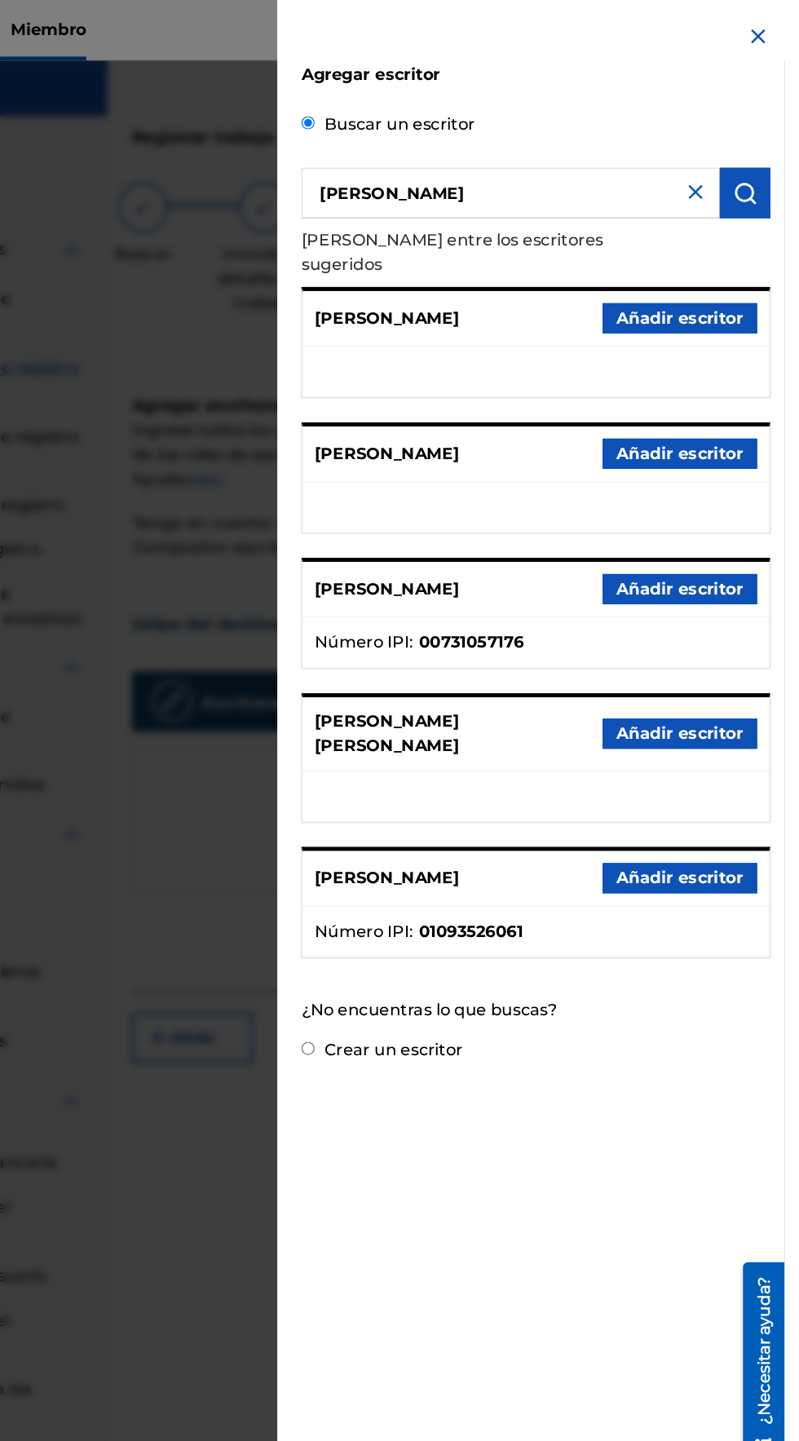
click at [743, 700] on font "Añadir escritor" at bounding box center [715, 707] width 102 height 15
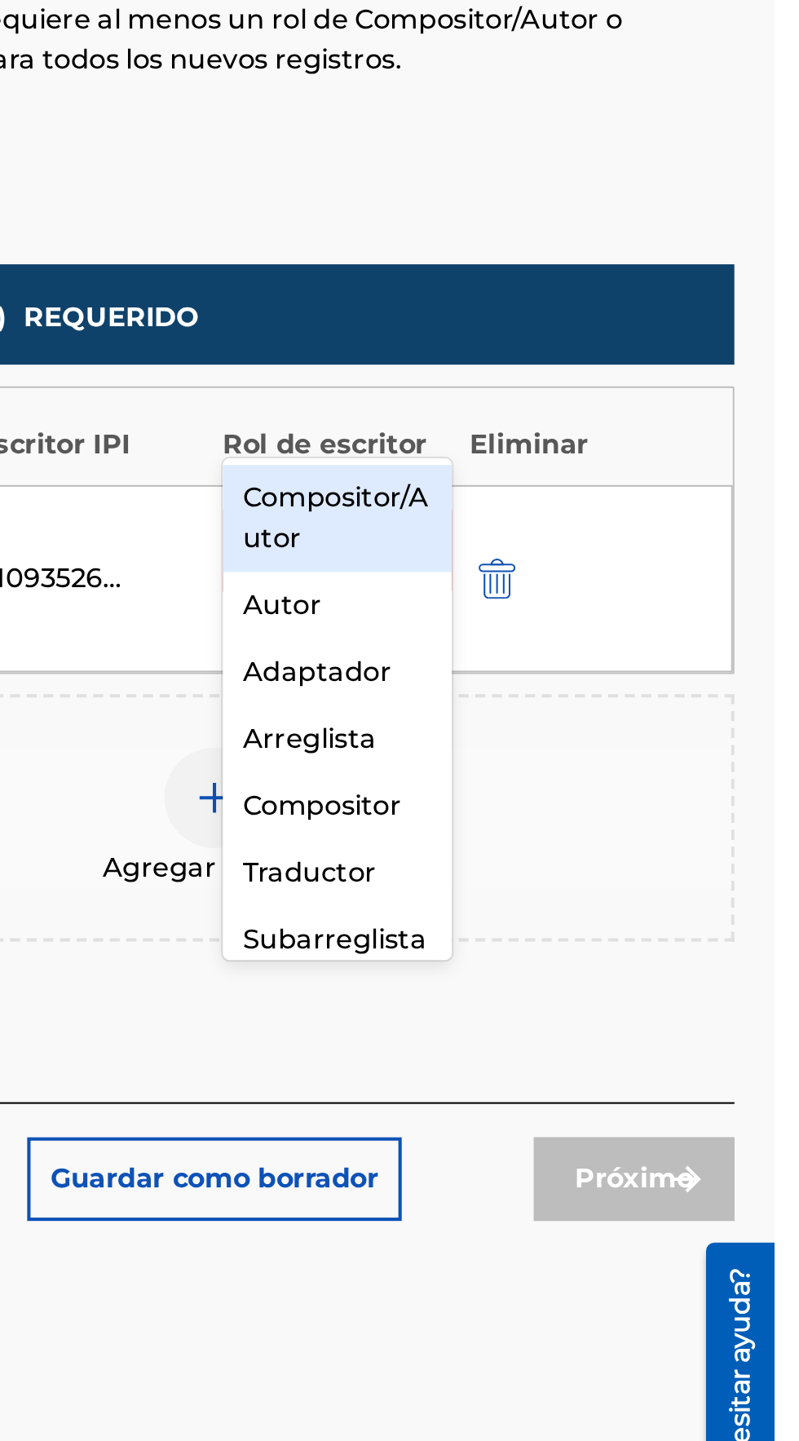
click at [567, 666] on font "Compositor/Autor" at bounding box center [585, 664] width 90 height 35
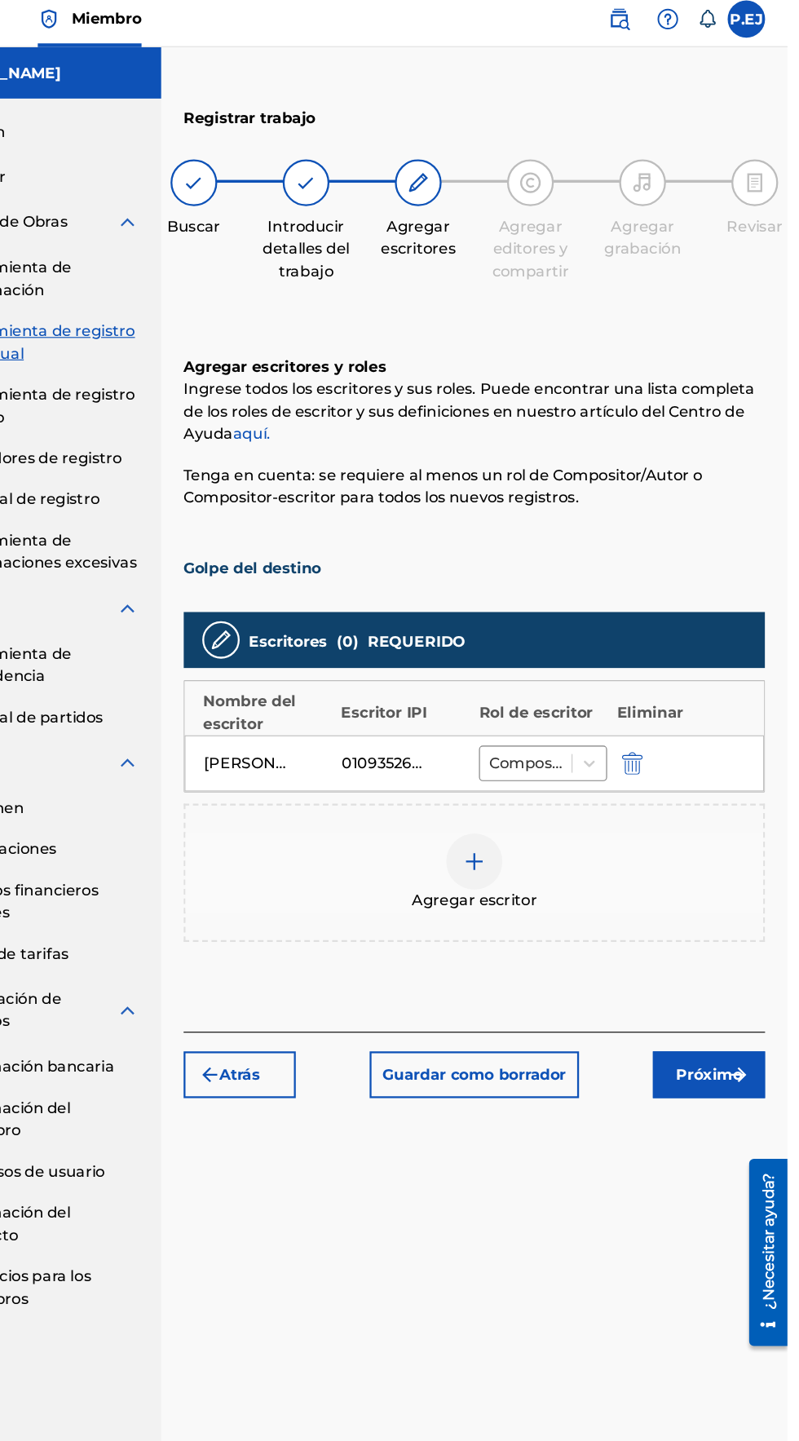
click at [526, 735] on div at bounding box center [525, 759] width 49 height 49
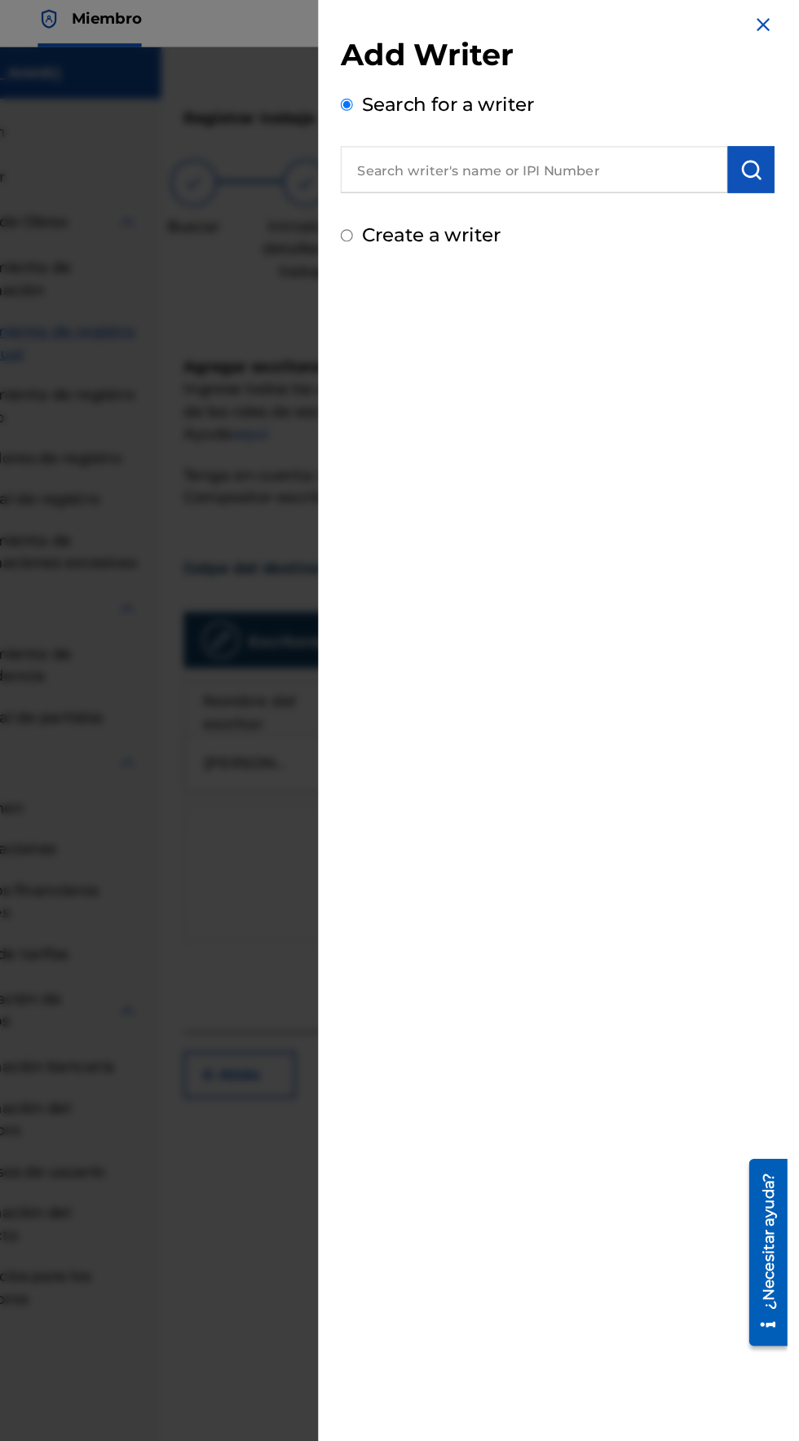
click at [474, 214] on label "Create a writer" at bounding box center [488, 213] width 121 height 20
radio input "true"
click at [420, 214] on input "Create a writer" at bounding box center [414, 213] width 11 height 11
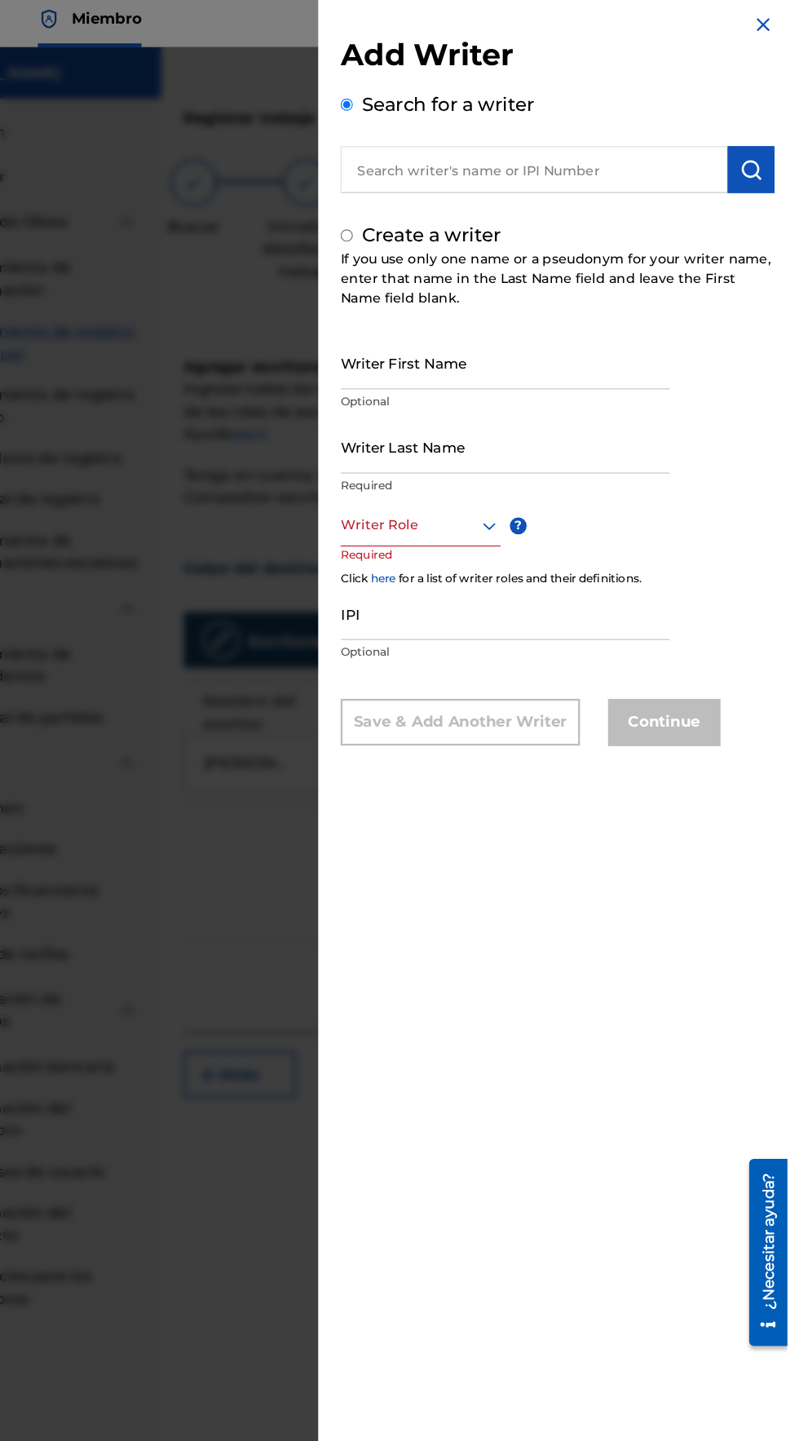
radio input "false"
radio input "true"
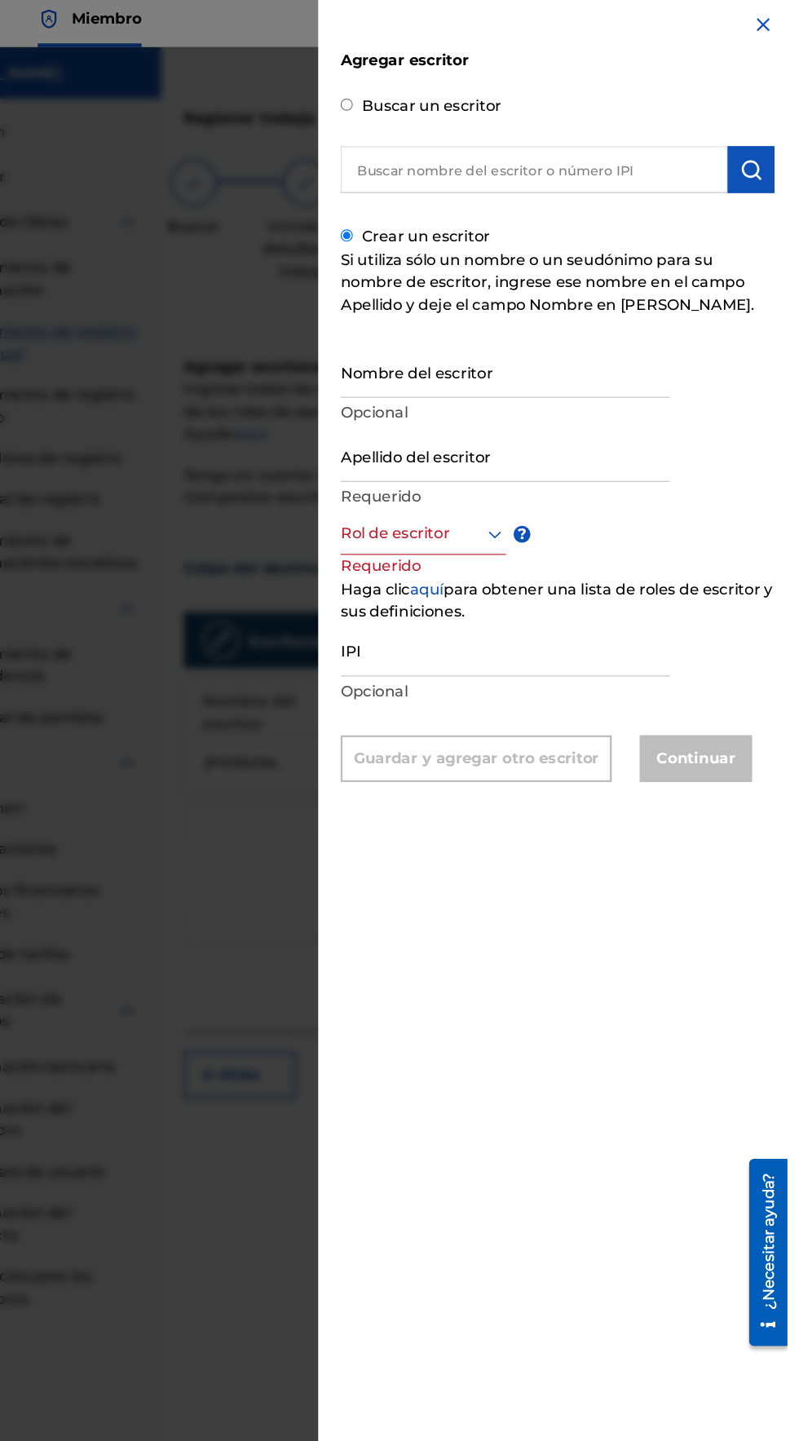
click at [452, 350] on div "Crear un escritor Si utiliza sólo un nombre o un seudónimo para su nombre de es…" at bounding box center [598, 445] width 378 height 489
click at [460, 355] on input "Nombre del escritor" at bounding box center [552, 331] width 287 height 46
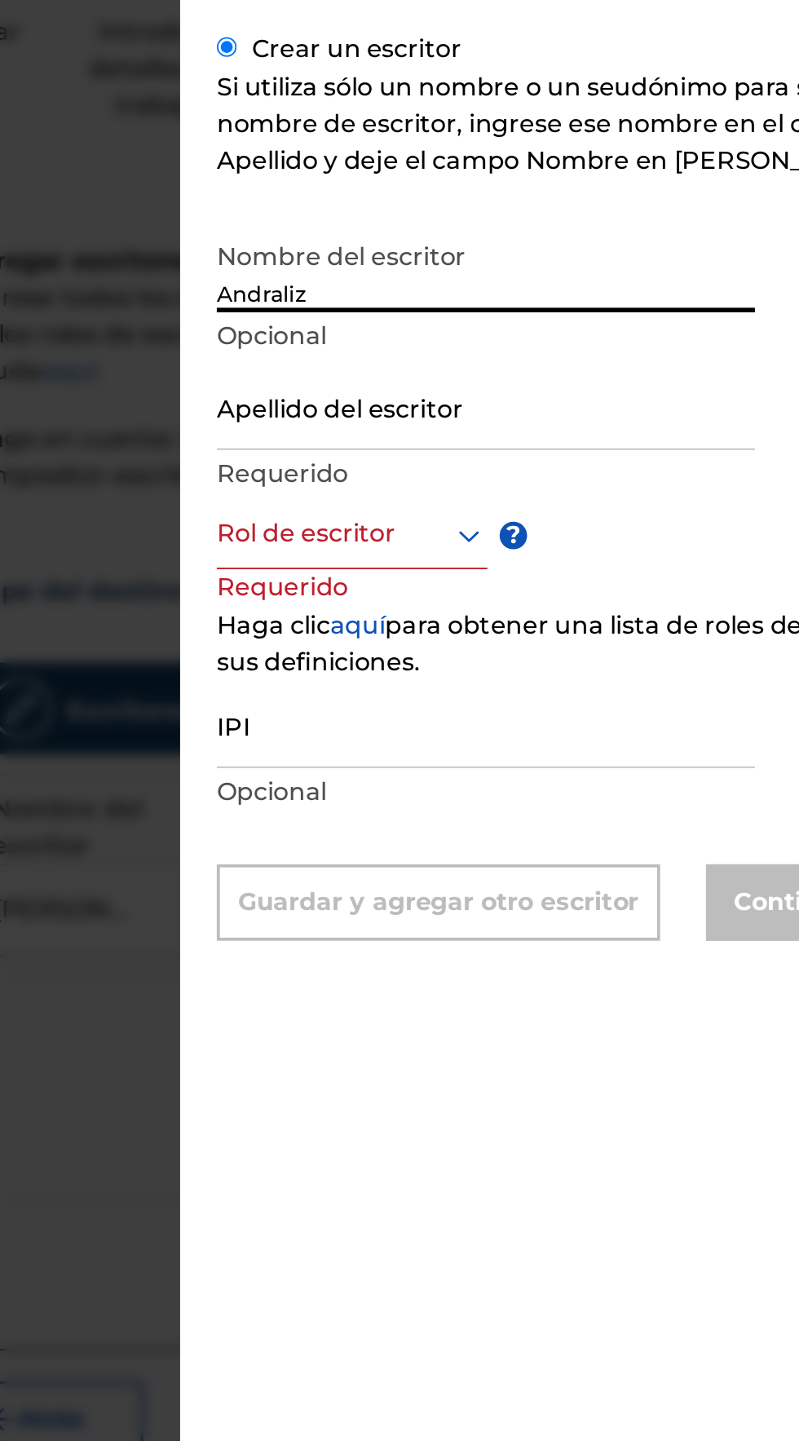
type input "Andraliz"
click at [440, 428] on input "Apellido del escritor" at bounding box center [552, 405] width 287 height 46
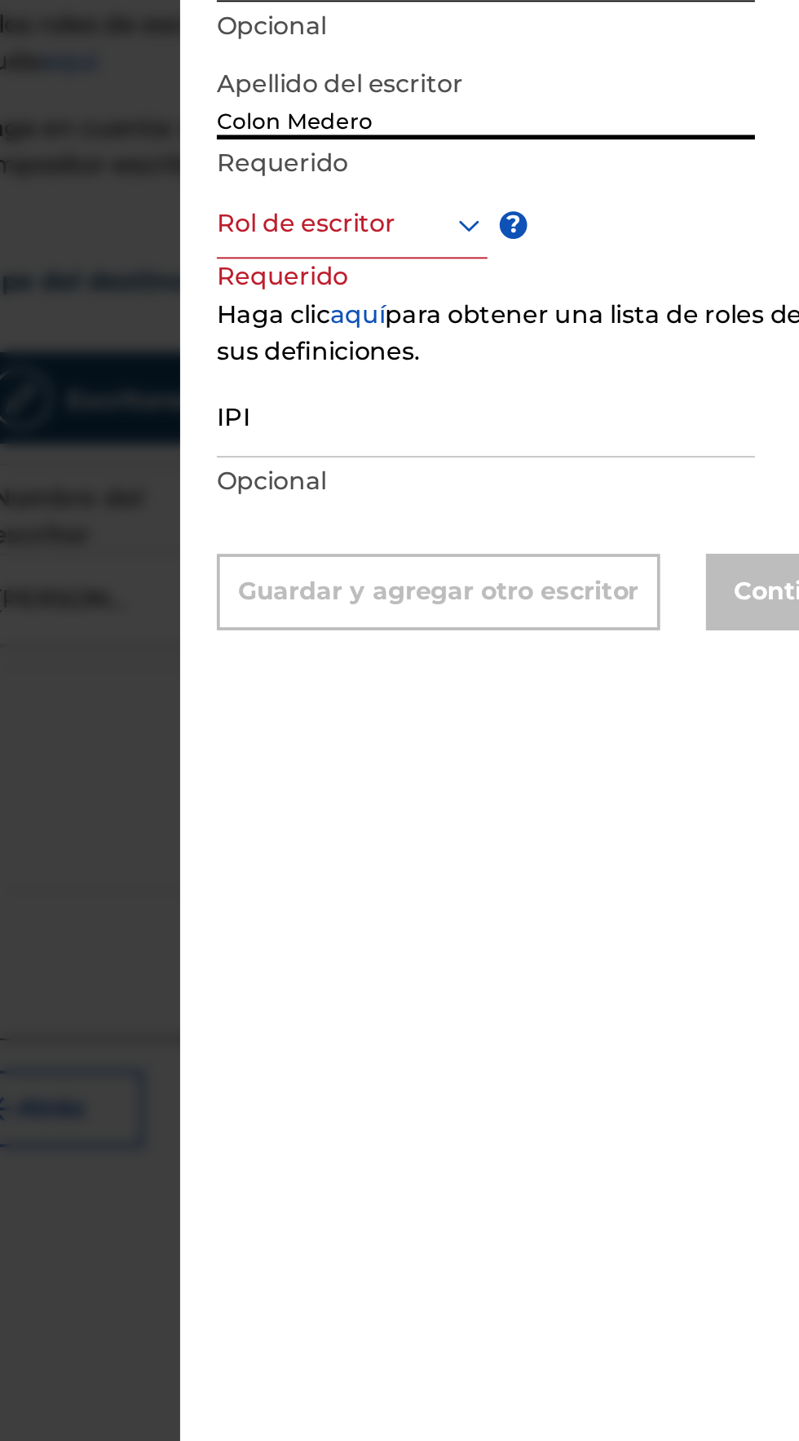
type input "Colon Medero"
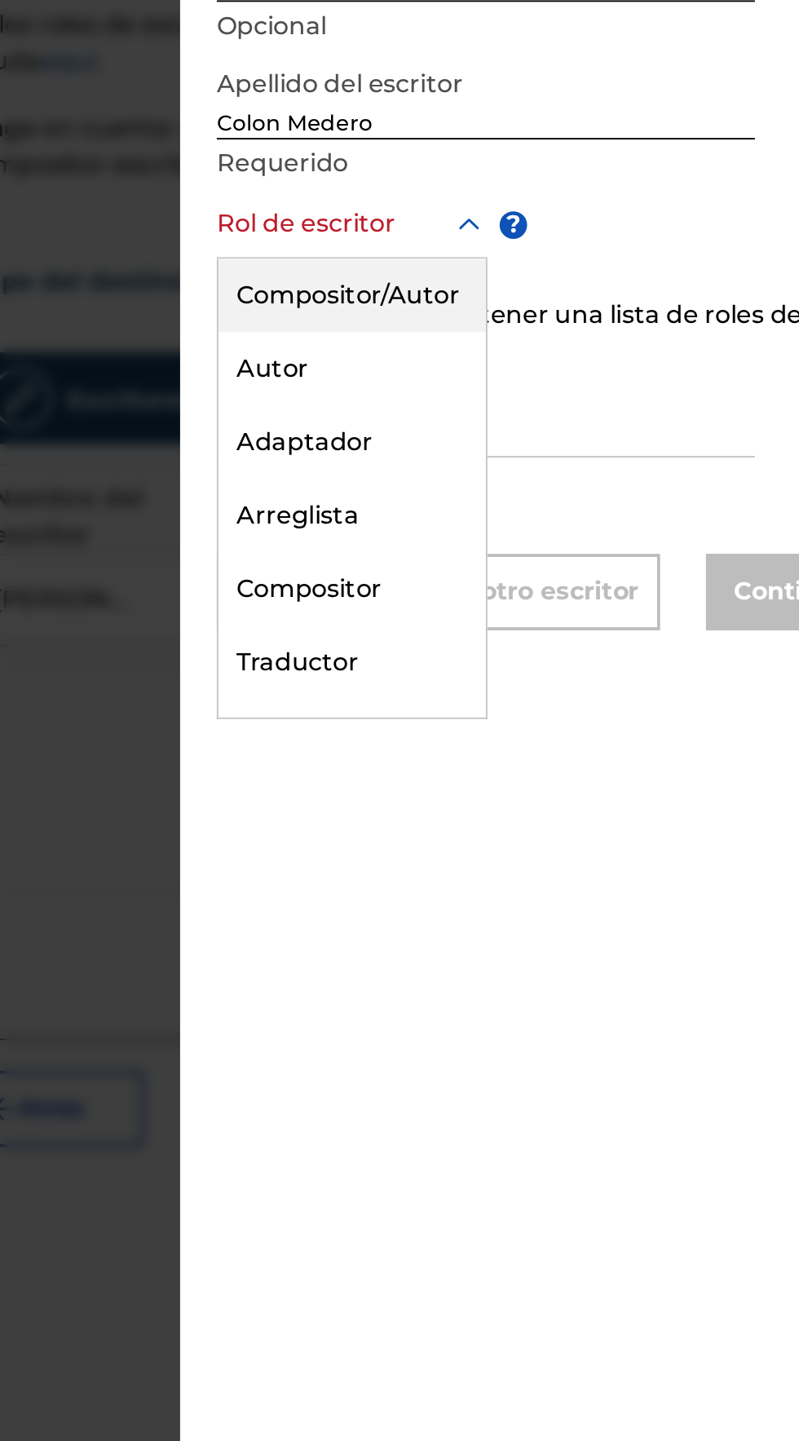
click at [457, 531] on div "Compositor/Autor" at bounding box center [481, 511] width 143 height 39
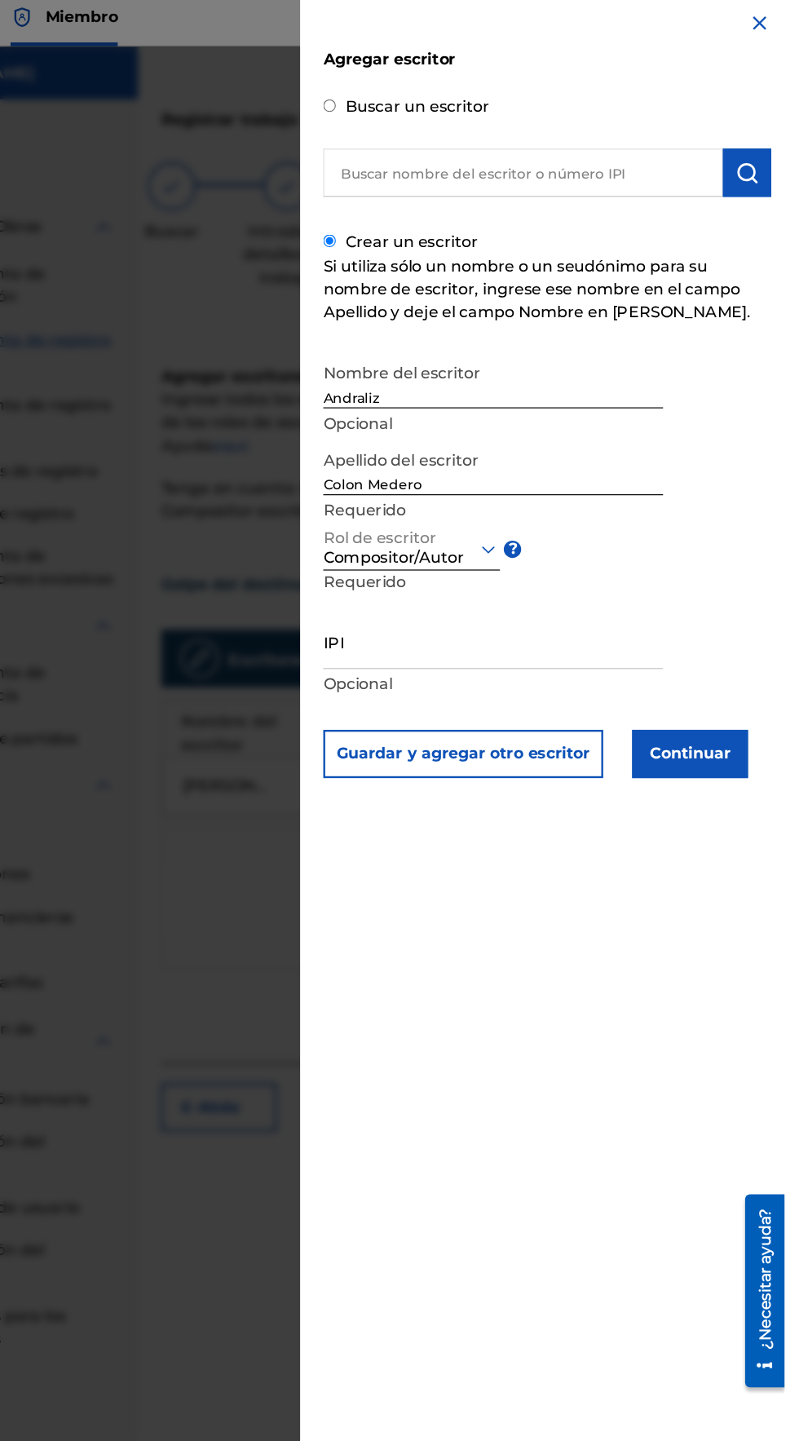
click at [757, 667] on button "Continuar" at bounding box center [719, 646] width 98 height 41
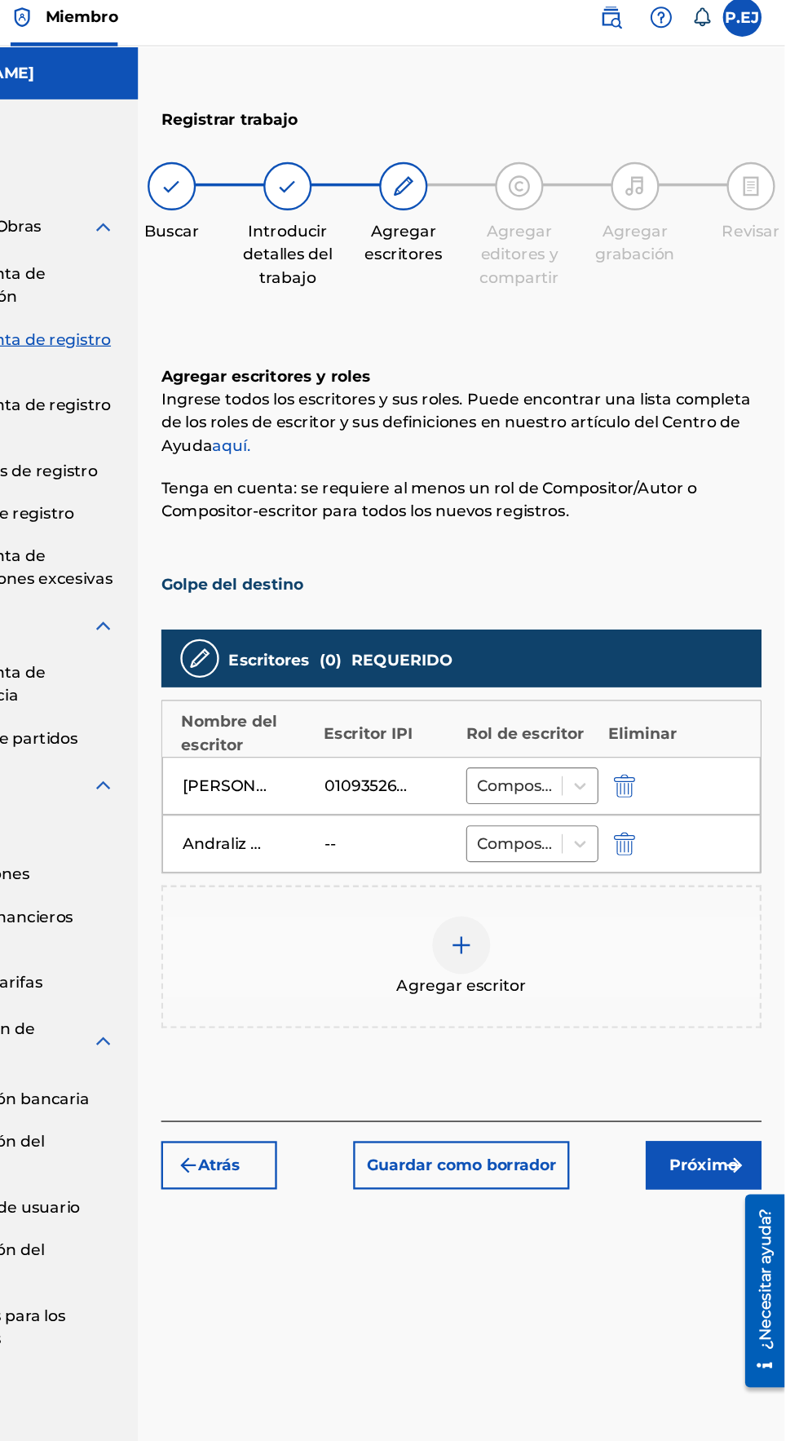
click at [750, 984] on img "submit" at bounding box center [757, 994] width 20 height 20
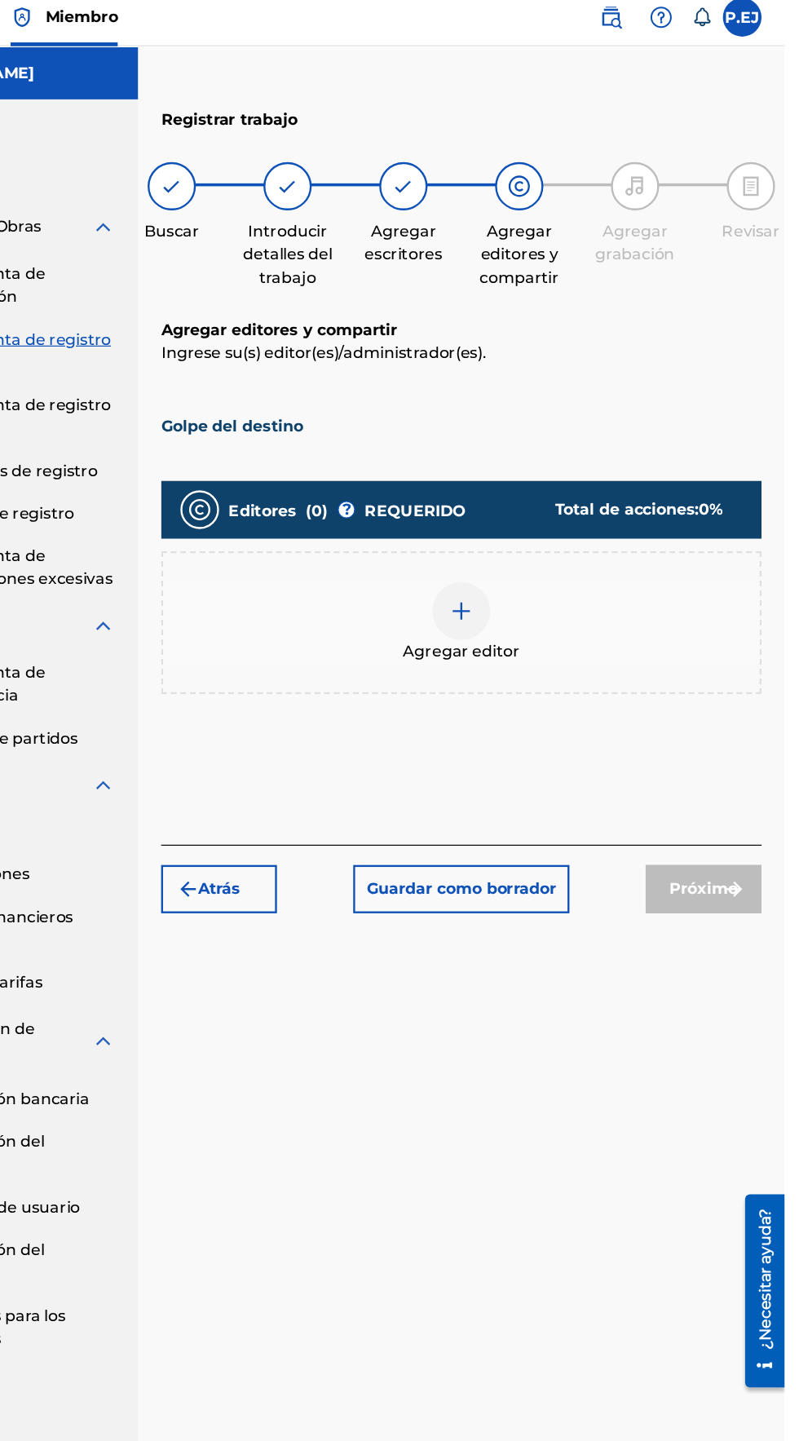
click at [511, 501] on div at bounding box center [525, 525] width 49 height 49
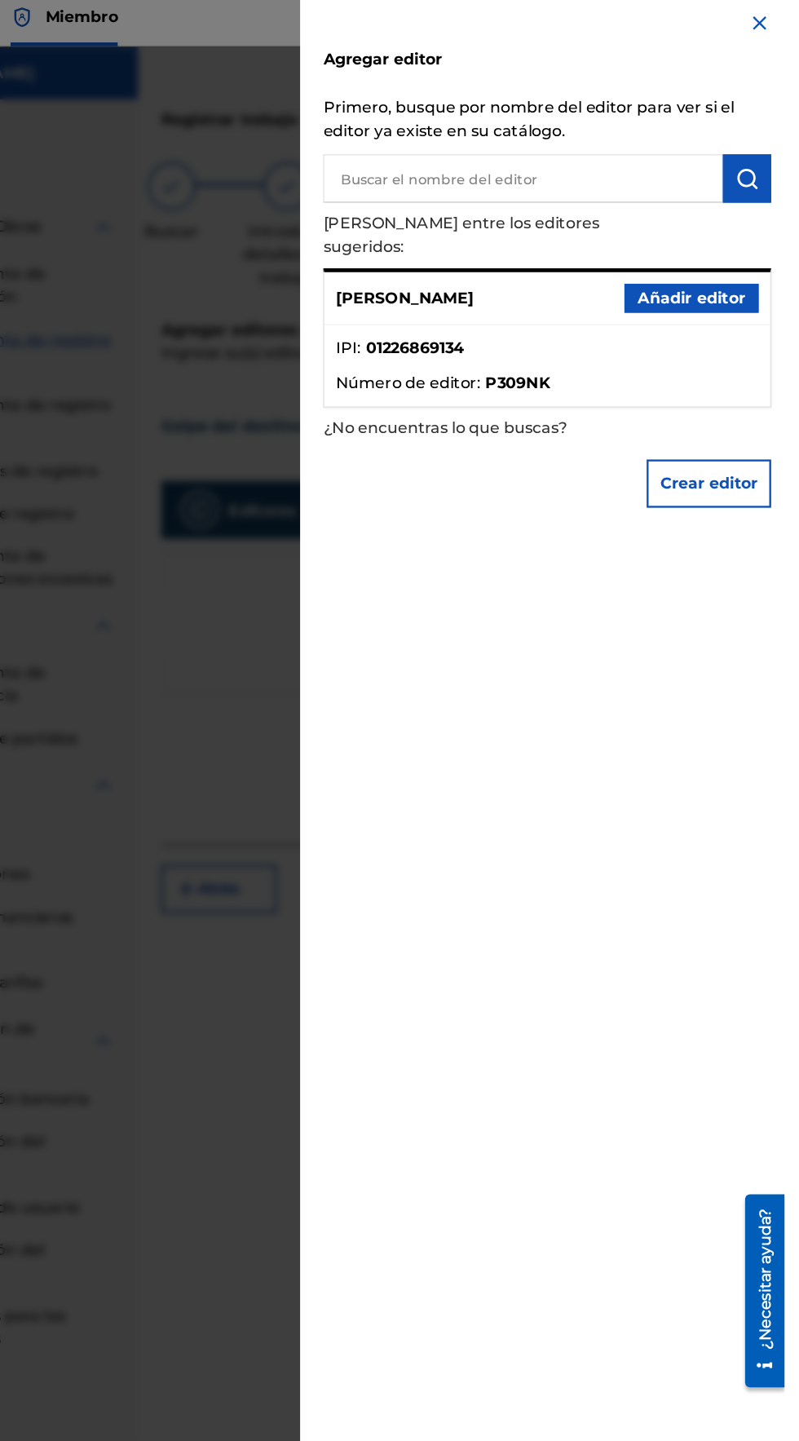
click at [712, 254] on font "Añadir editor" at bounding box center [720, 261] width 90 height 15
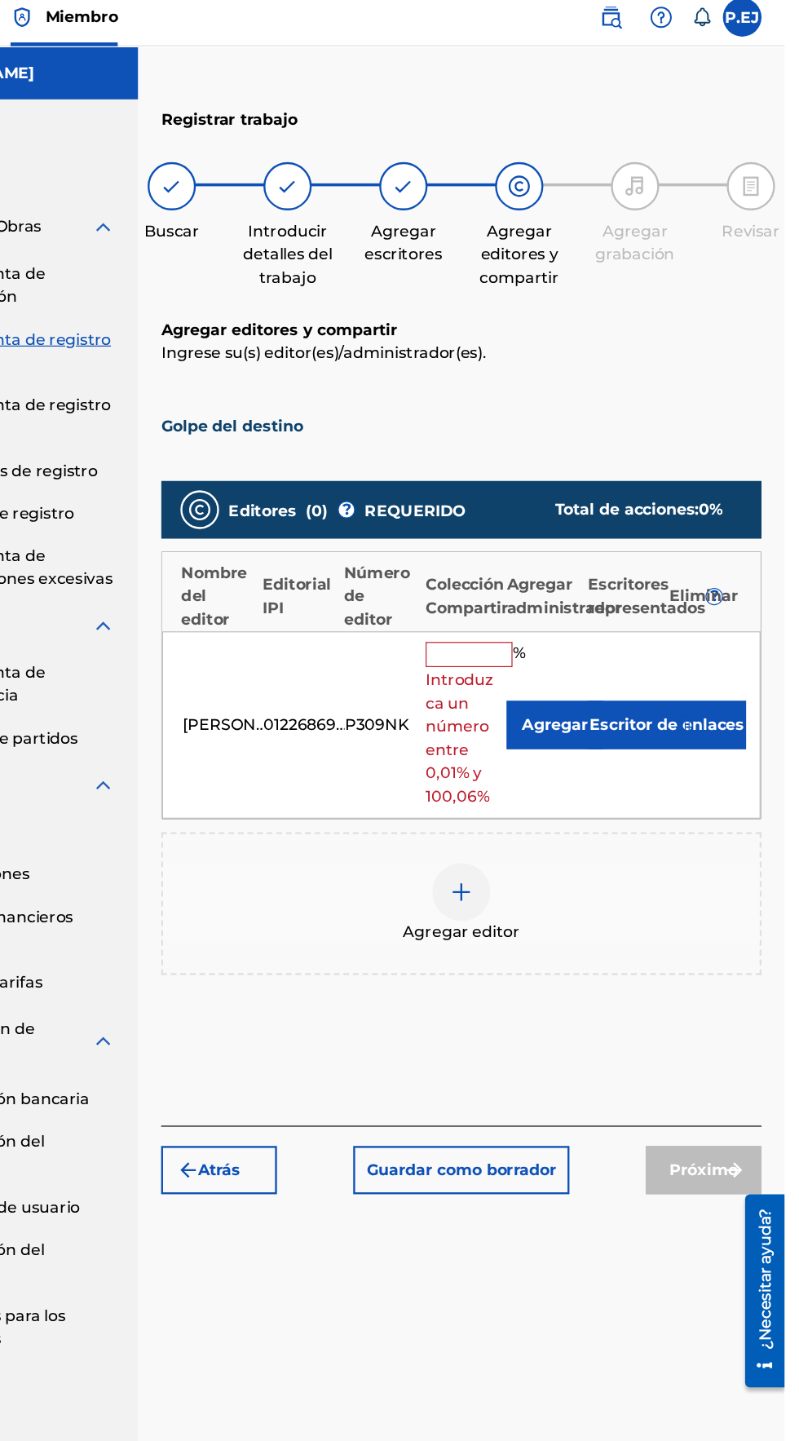
click at [526, 552] on input "text" at bounding box center [532, 562] width 73 height 21
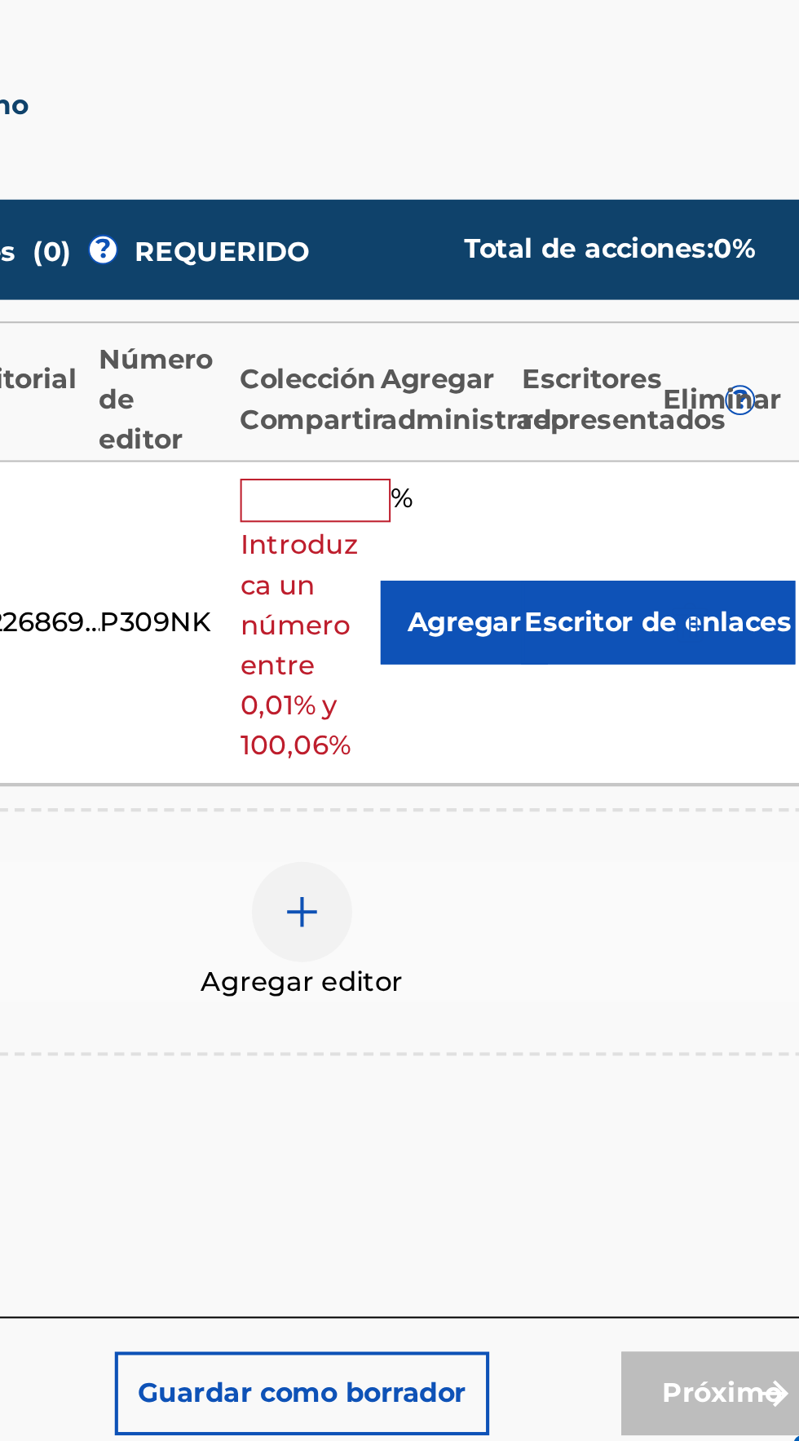
type input "50"
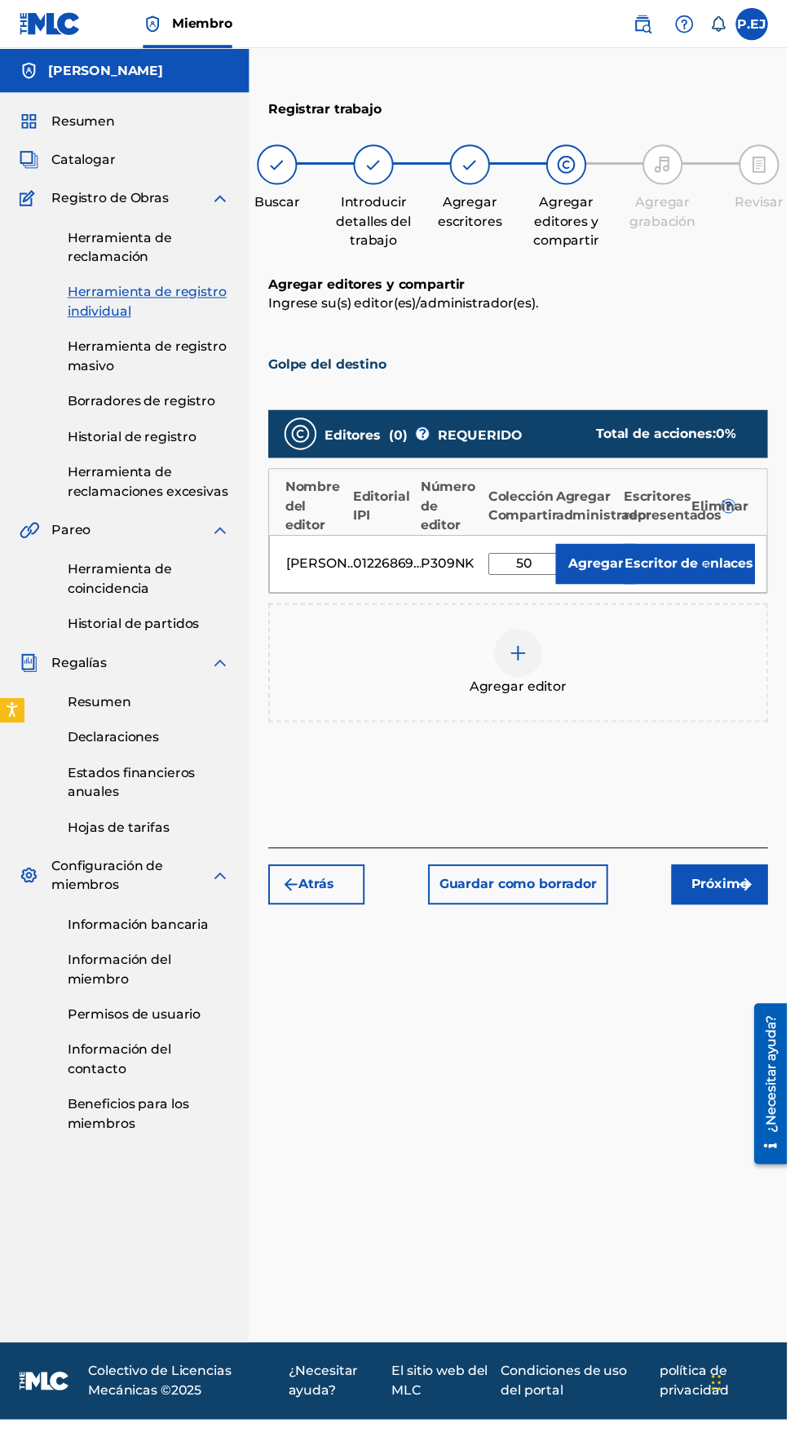
click at [744, 889] on font "Próximo" at bounding box center [731, 896] width 58 height 15
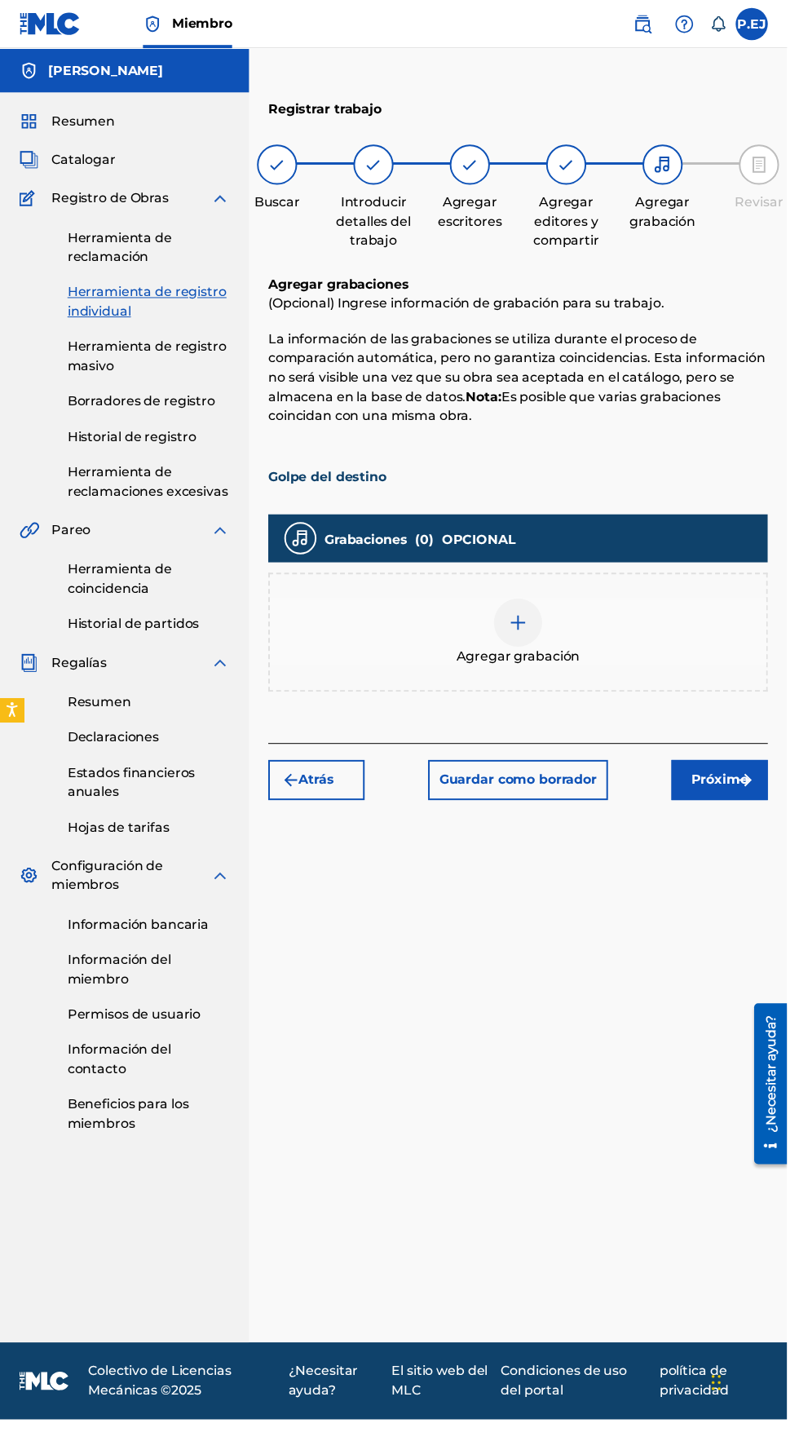
click at [498, 607] on div "Agregar grabación" at bounding box center [526, 641] width 504 height 68
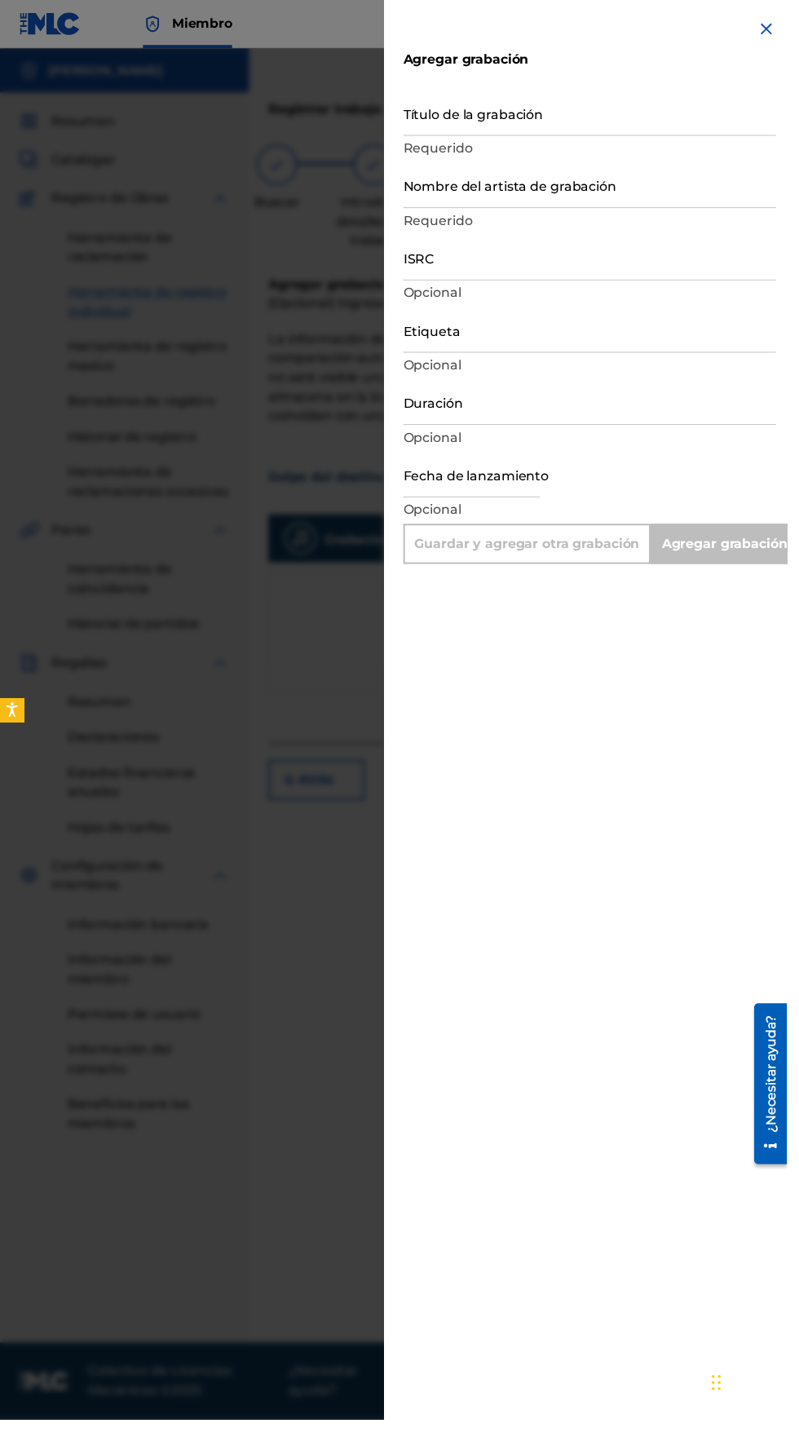
click at [482, 108] on input "Título de la grabación" at bounding box center [598, 114] width 378 height 46
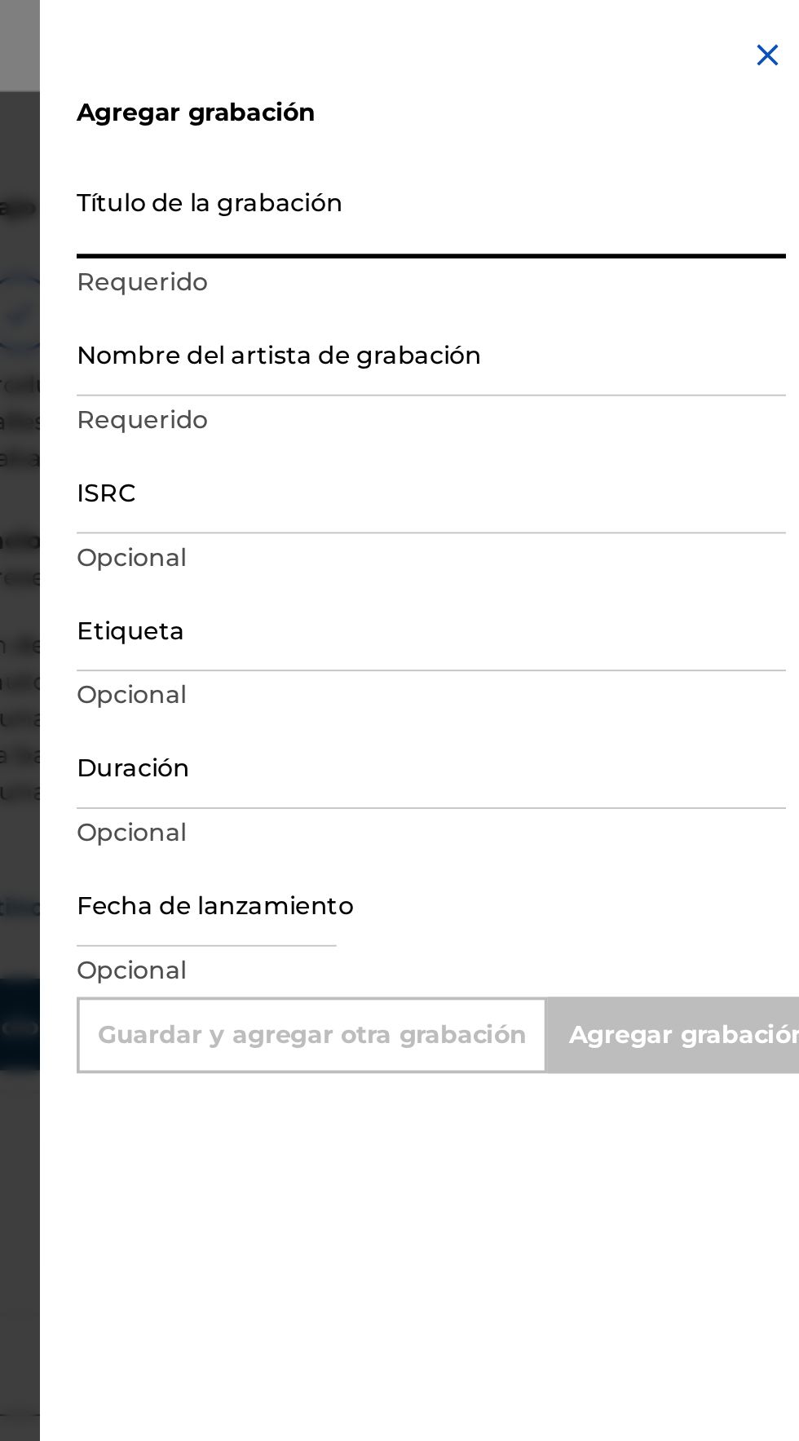
type input "G"
type input "Add Recording"
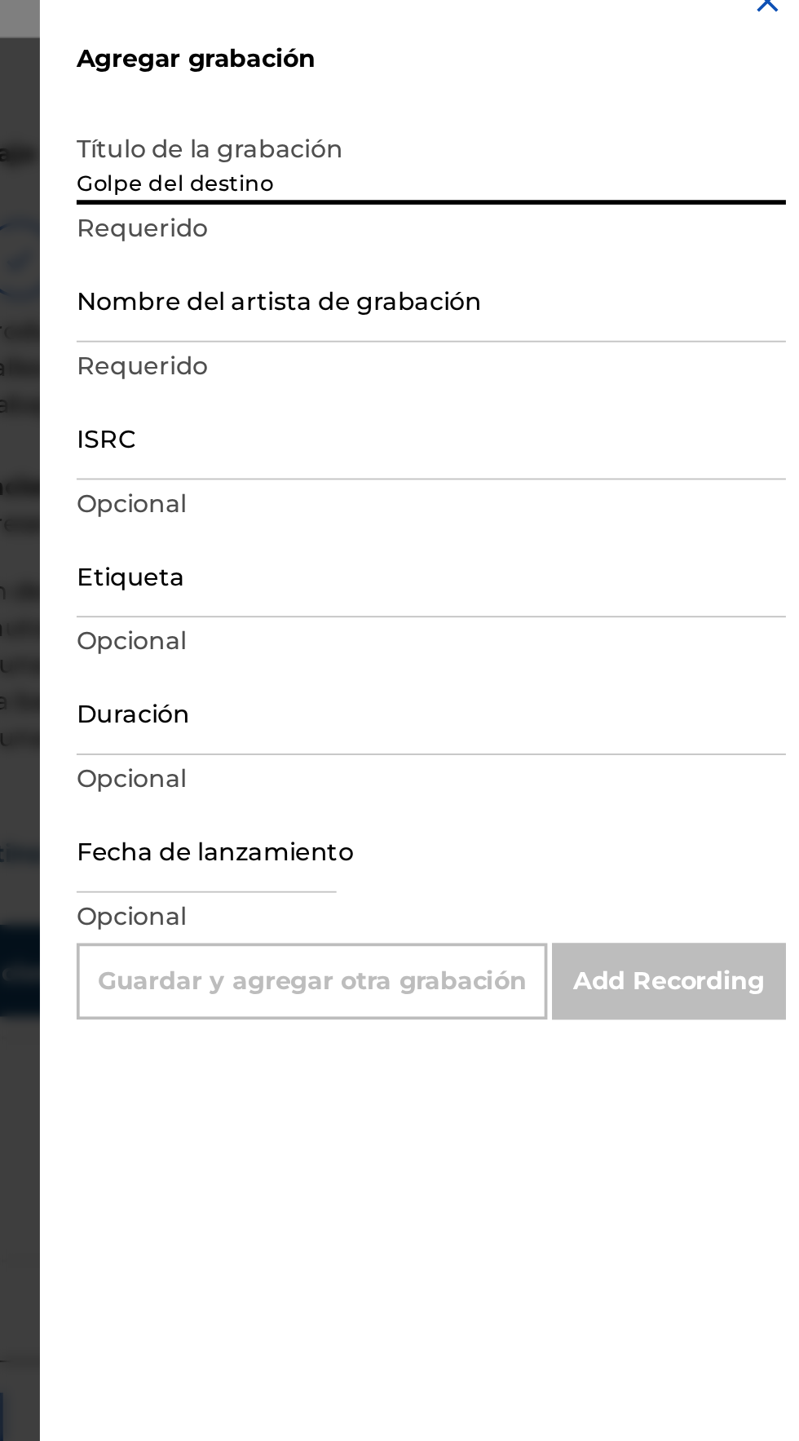
type input "Golpe del destino"
click at [471, 194] on input "Nombre del artista de grabación" at bounding box center [598, 188] width 378 height 46
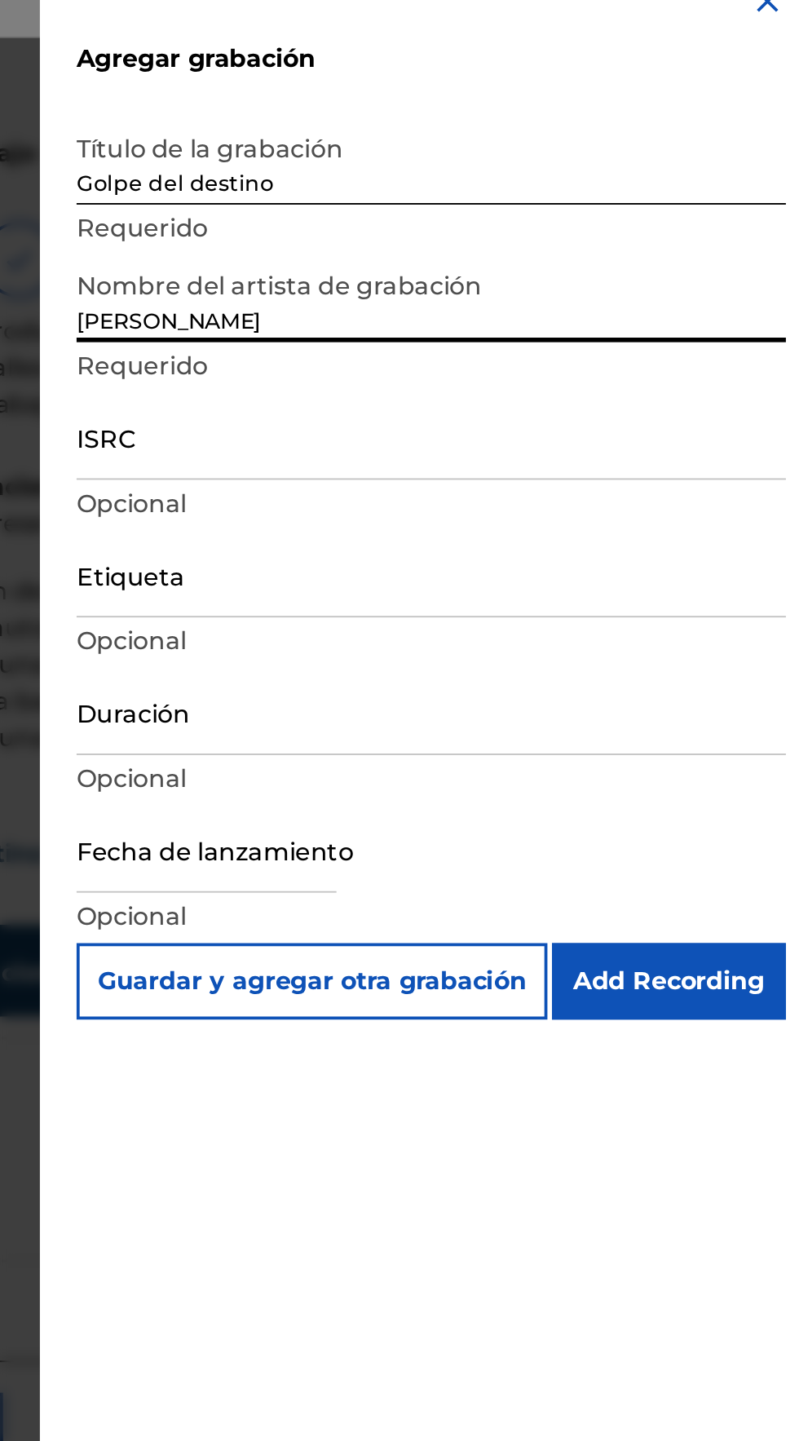
click at [491, 193] on input "Elik Roldán" at bounding box center [598, 188] width 378 height 46
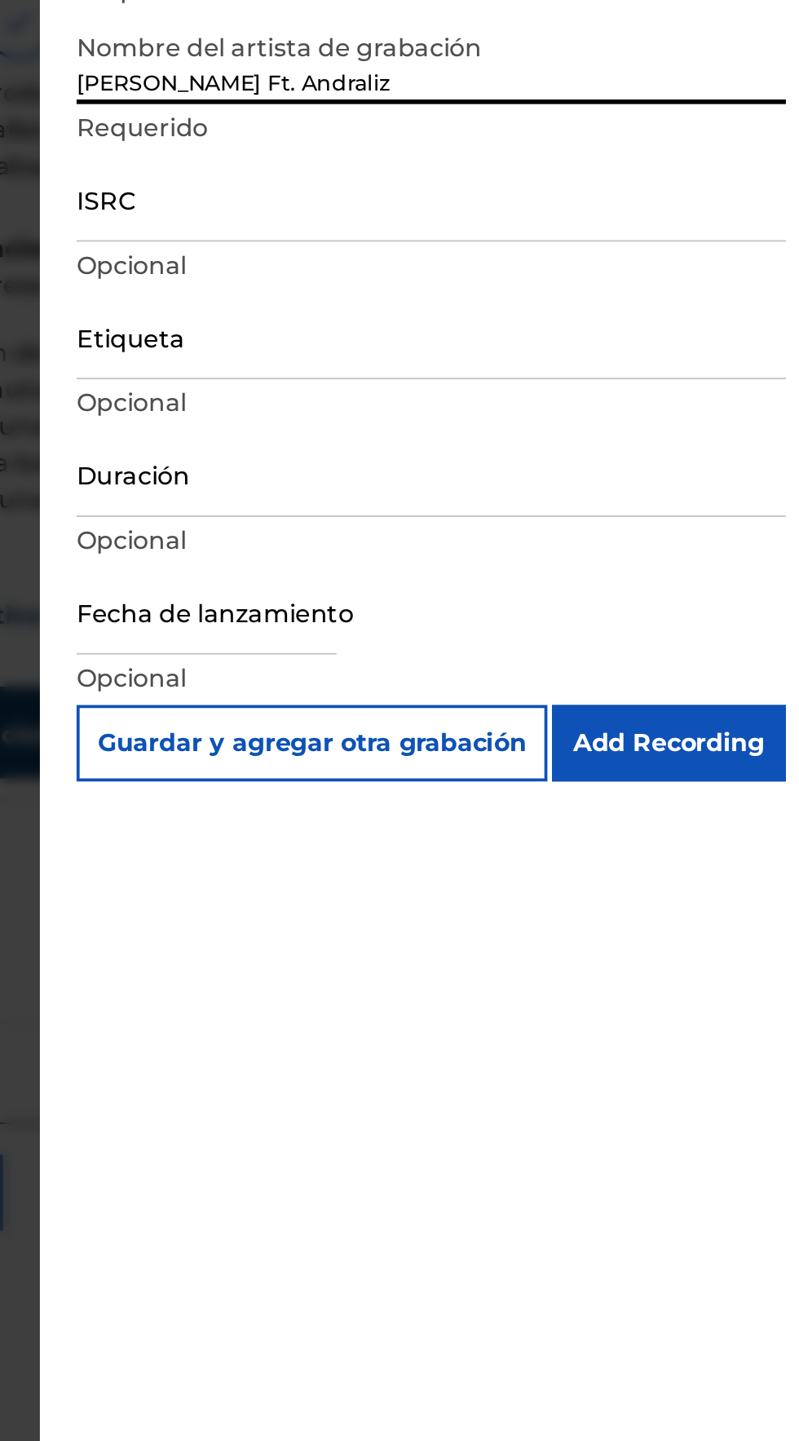
type input "Elik Roldán Ft. Andraliz"
click at [452, 275] on input "ISRC" at bounding box center [598, 261] width 378 height 46
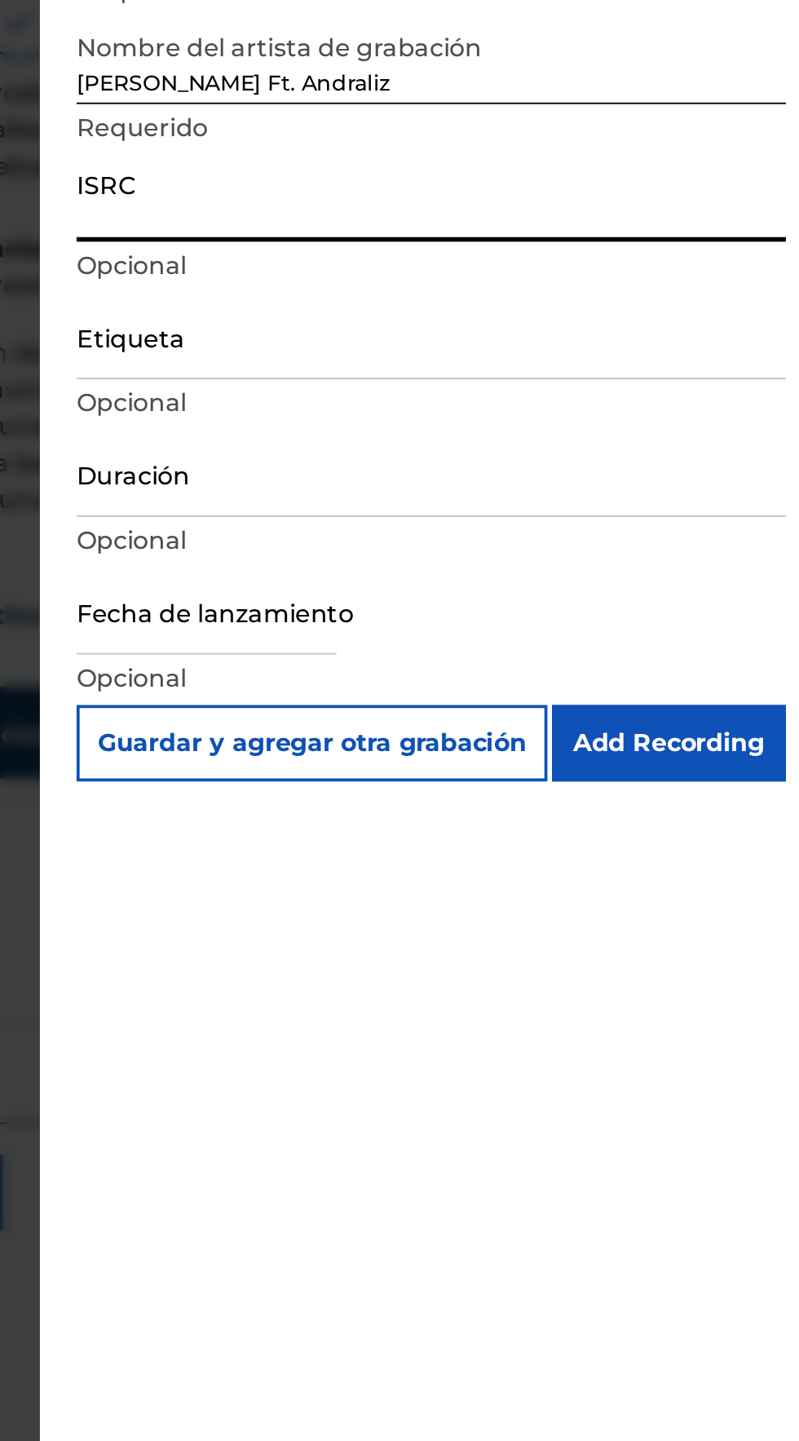
click at [440, 271] on input "ISRC" at bounding box center [598, 261] width 378 height 46
type input "QZXYG2400163"
click at [435, 350] on input "Etiqueta" at bounding box center [598, 334] width 378 height 46
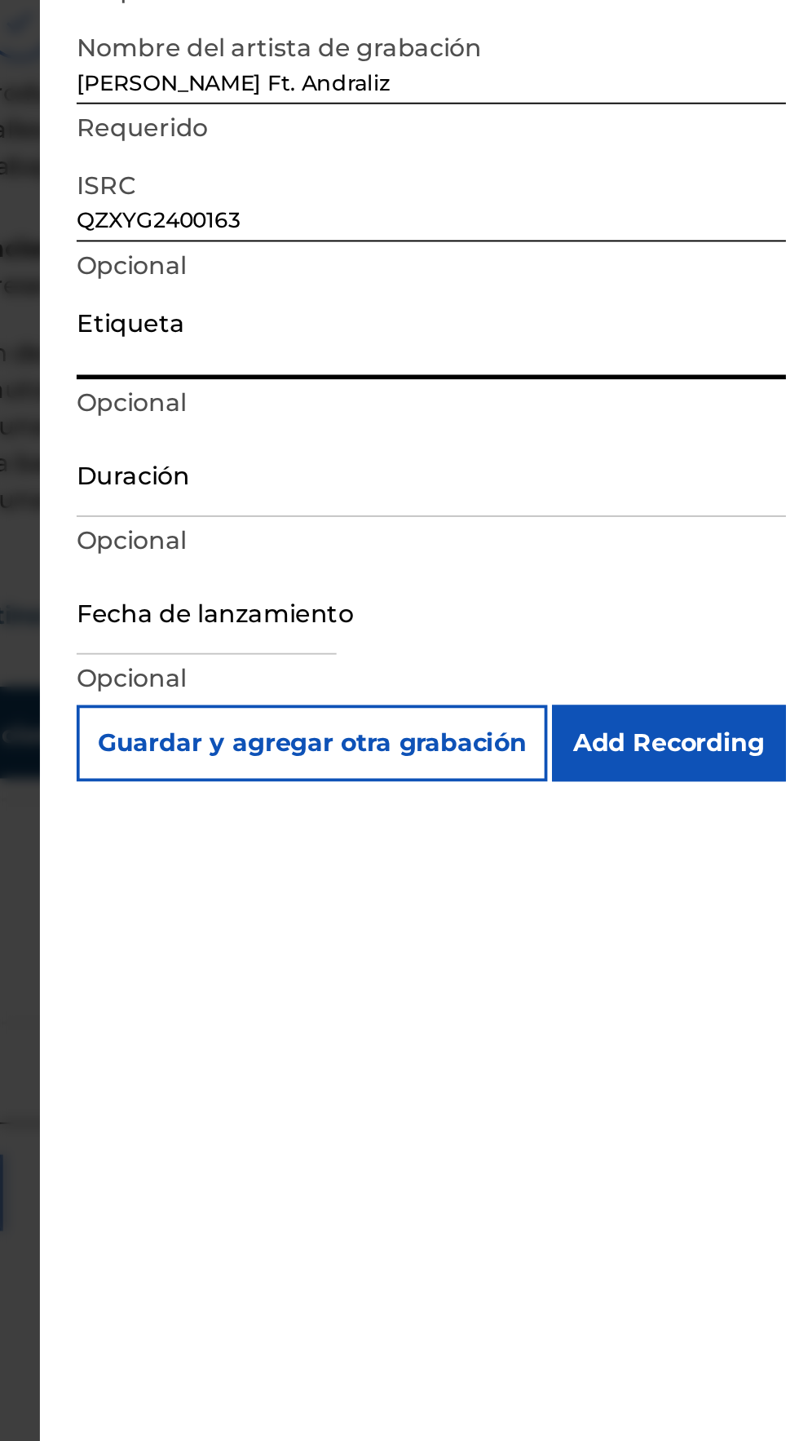
type input "Mh Musik LLC"
click at [446, 423] on input "Duración" at bounding box center [598, 408] width 378 height 46
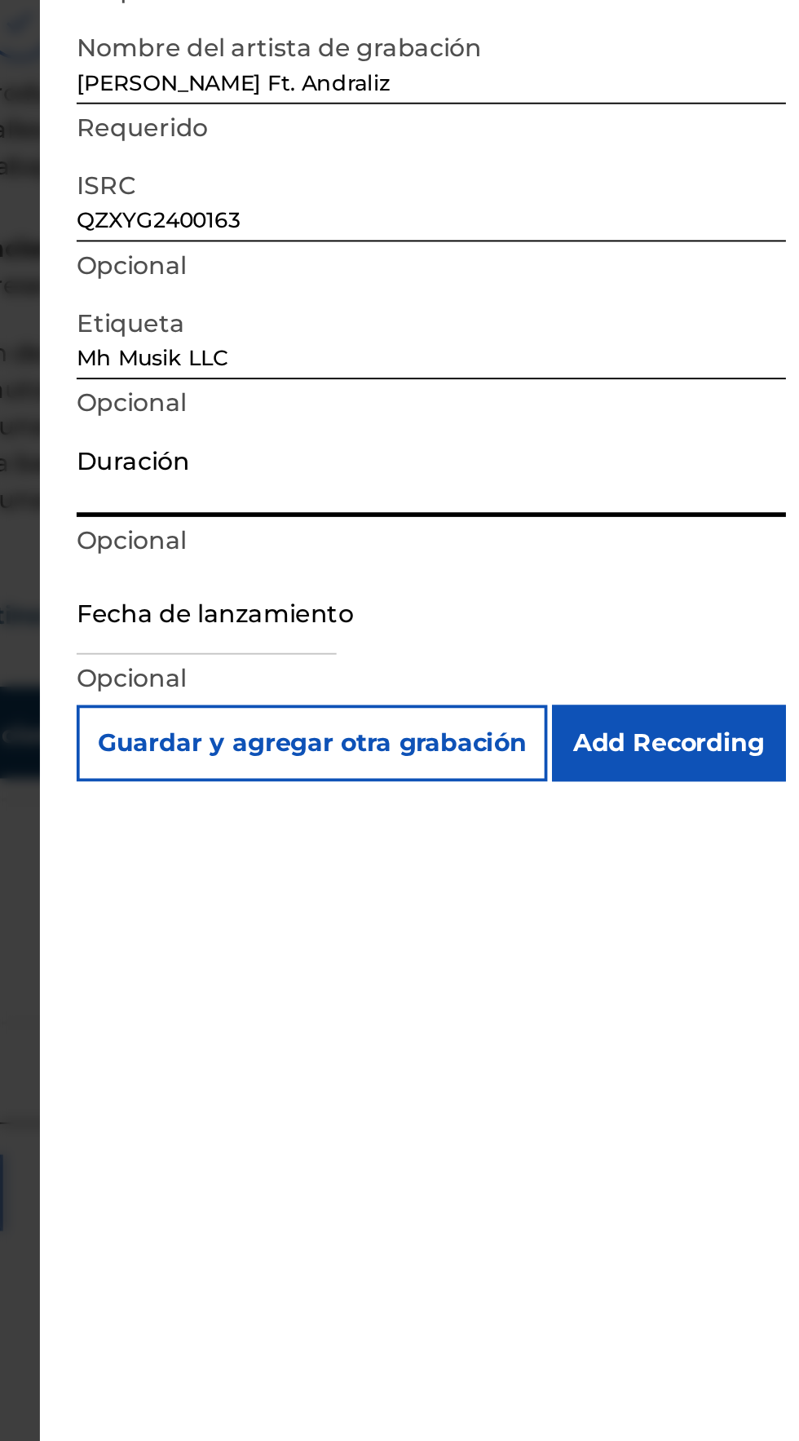
click at [436, 418] on input "Duración" at bounding box center [598, 408] width 378 height 46
type input "03:51"
click at [442, 496] on input "text" at bounding box center [478, 481] width 139 height 46
select select "7"
select select "2025"
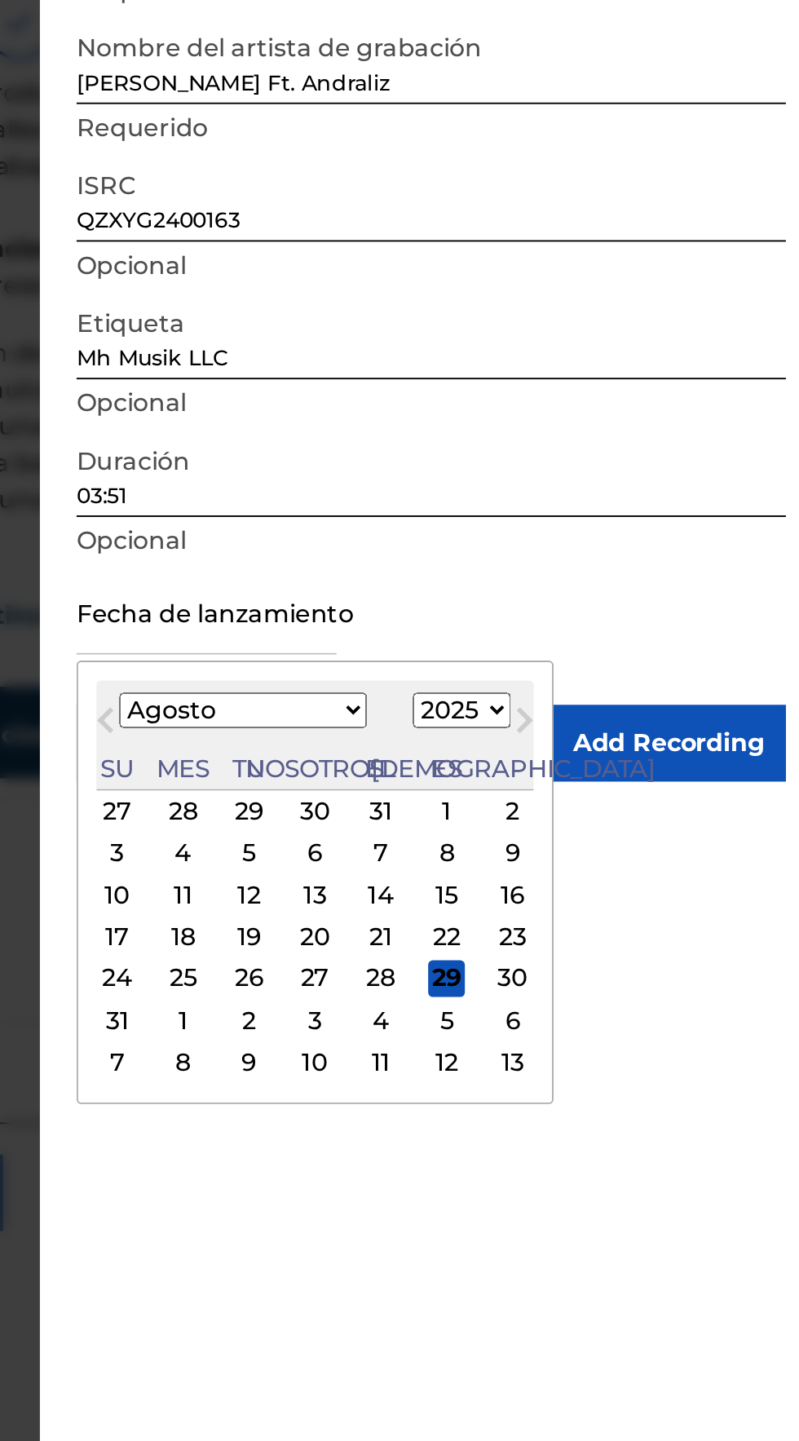
click at [520, 530] on select "Enero Febrero Marzo Abril Puede Junio Julio Agosto Septiembre Octubre Noviembre…" at bounding box center [498, 534] width 132 height 19
select select "0"
click at [444, 525] on select "Enero Febrero Marzo Abril Puede Junio Julio Agosto Septiembre Octubre Noviembre…" at bounding box center [498, 534] width 132 height 19
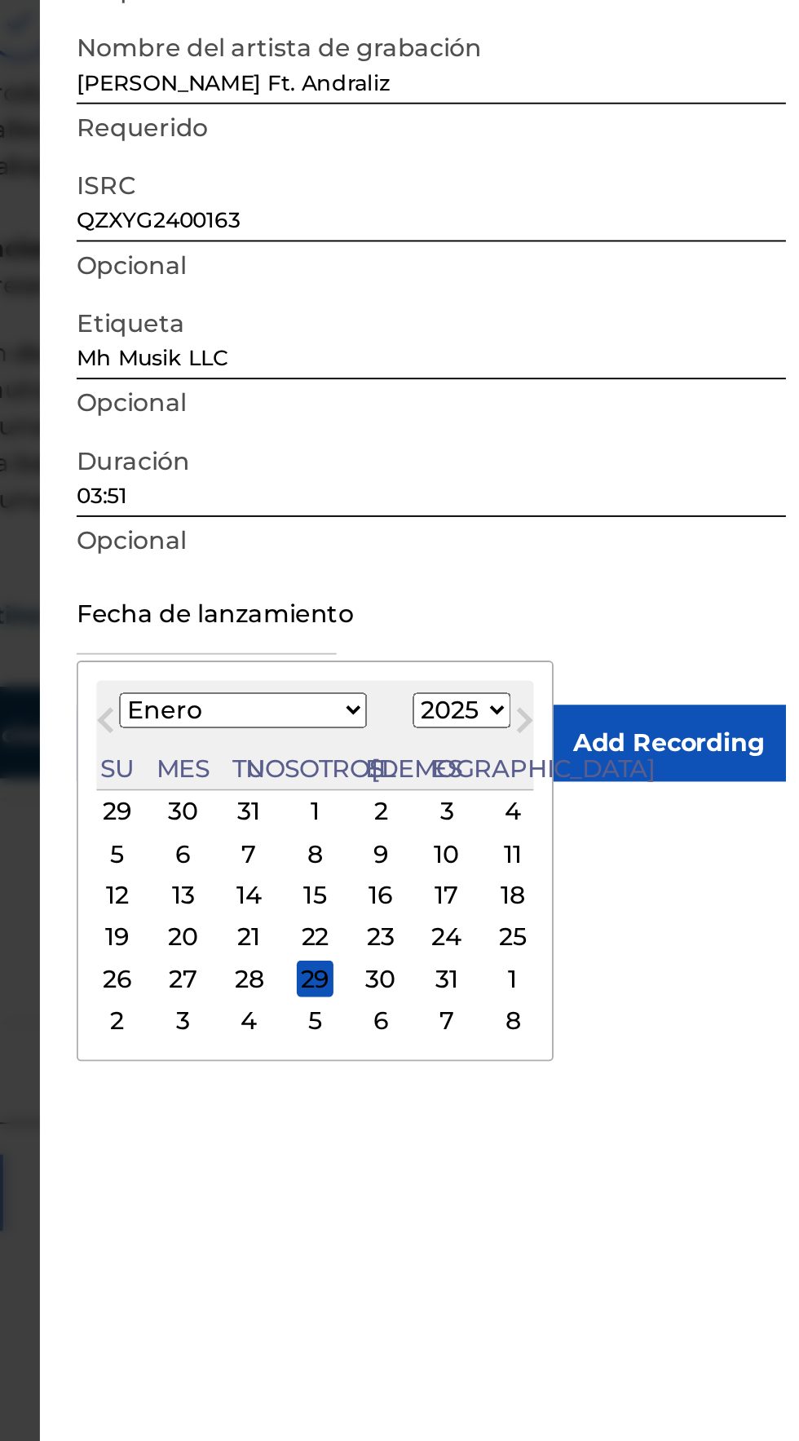
click at [589, 537] on select "1899 1900 1901 1902 1903 1904 1905 1906 1907 1908 1909 1910 1911 1912 1913 1914…" at bounding box center [615, 534] width 52 height 19
select select "2024"
click at [589, 525] on select "1899 1900 1901 1902 1903 1904 1905 1906 1907 1908 1909 1910 1911 1912 1913 1914…" at bounding box center [615, 534] width 52 height 19
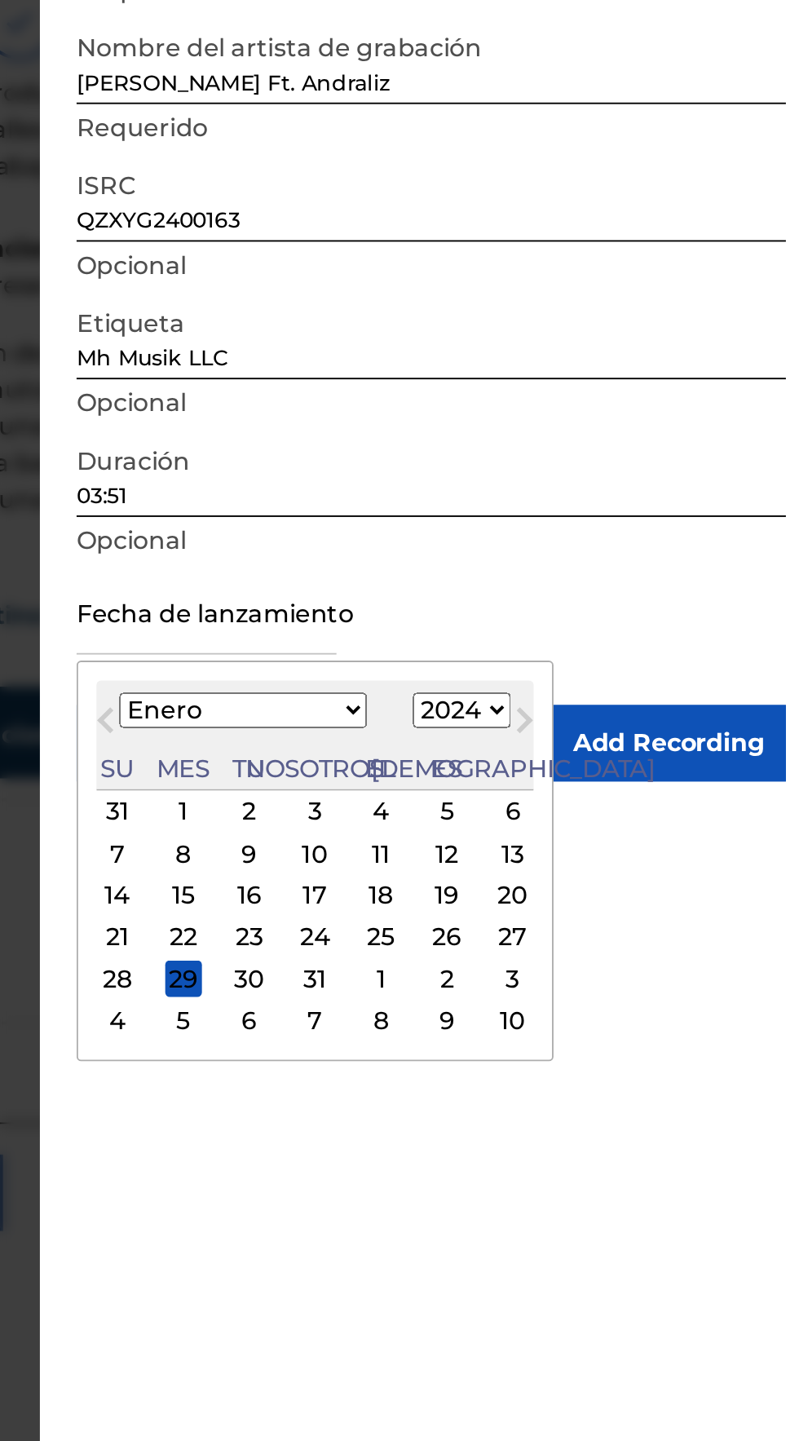
click at [597, 655] on div "26" at bounding box center [607, 656] width 20 height 20
type input "January 26 2024"
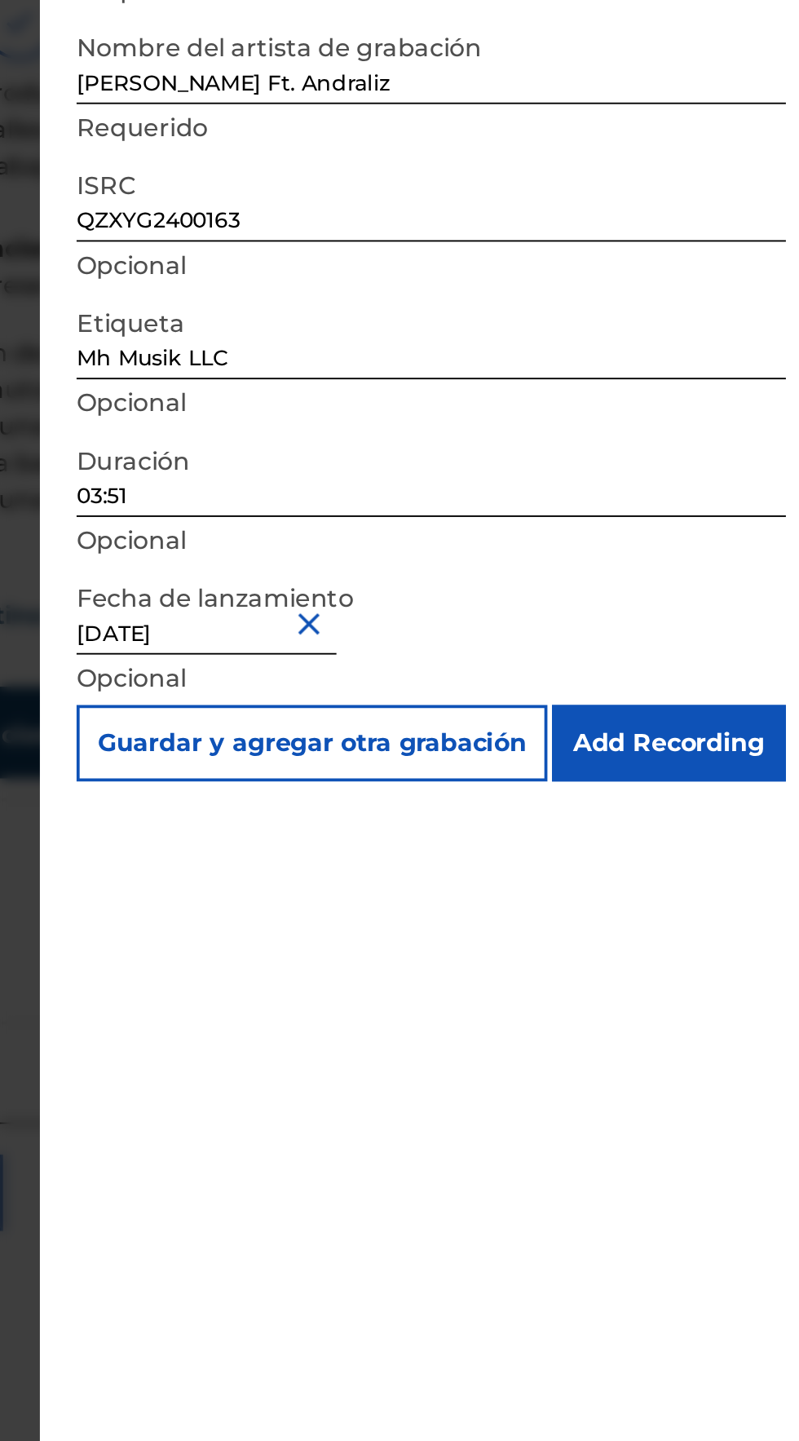
click at [768, 550] on input "Add Recording" at bounding box center [725, 552] width 125 height 41
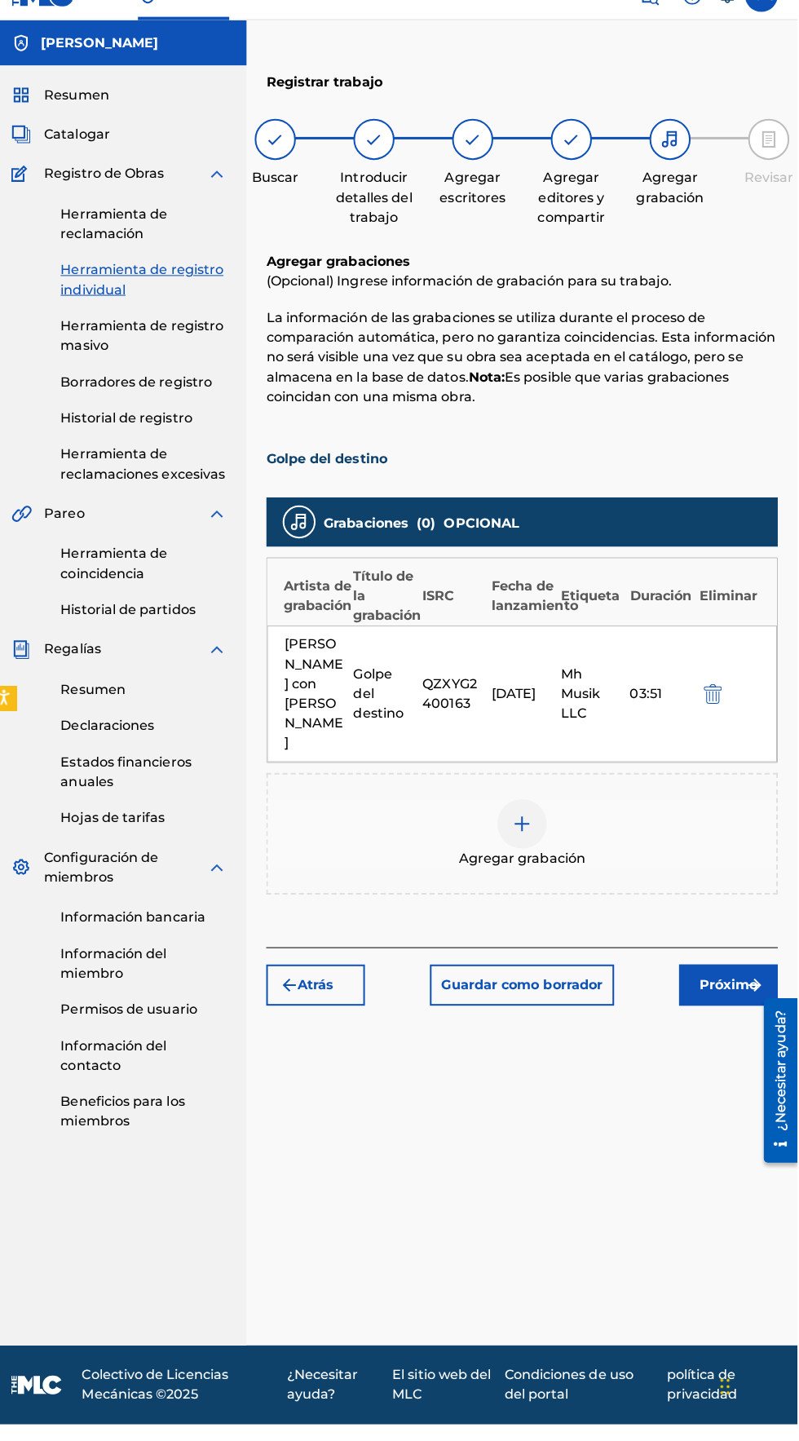
click at [753, 995] on img "submit" at bounding box center [757, 1005] width 20 height 20
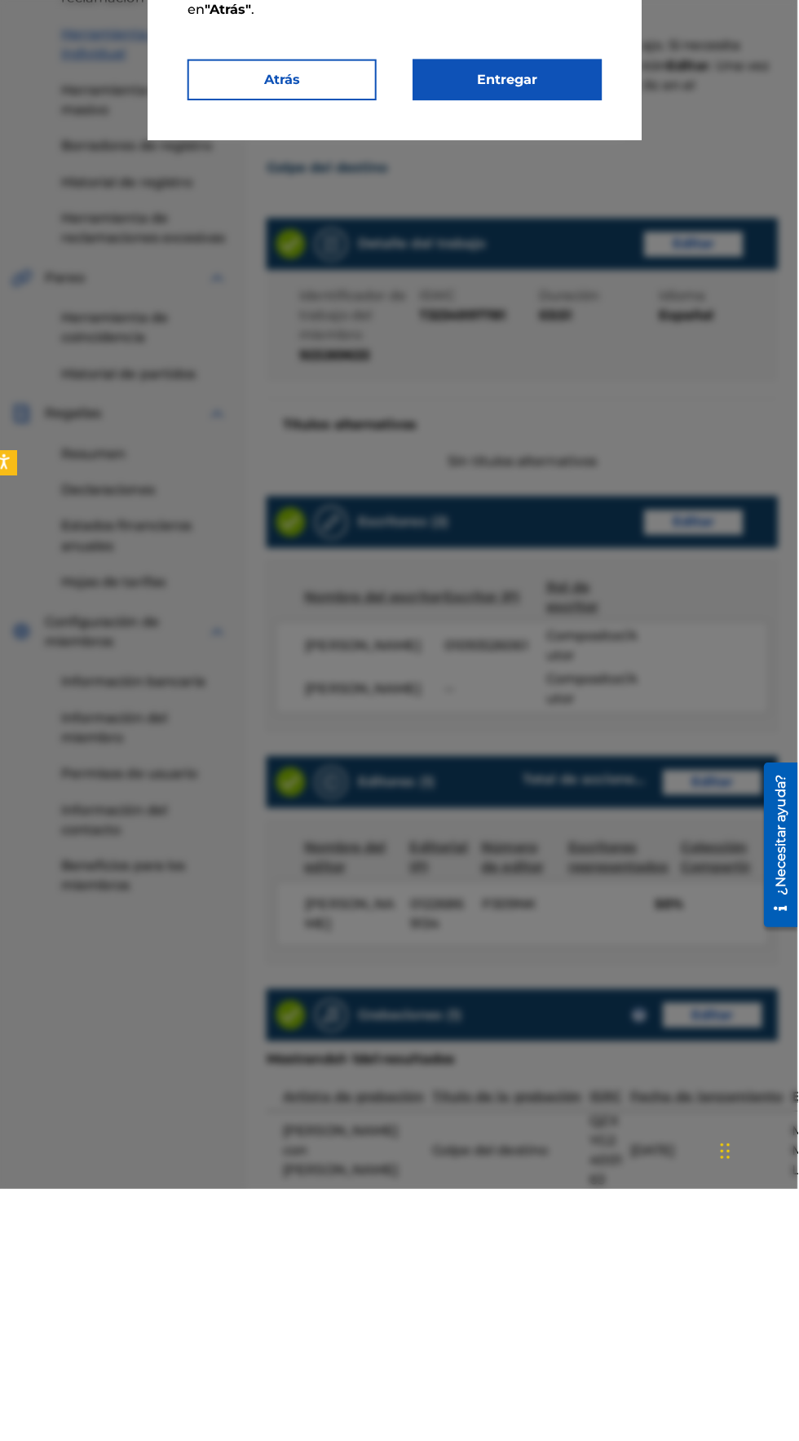
click at [541, 349] on font "Entregar" at bounding box center [511, 340] width 60 height 15
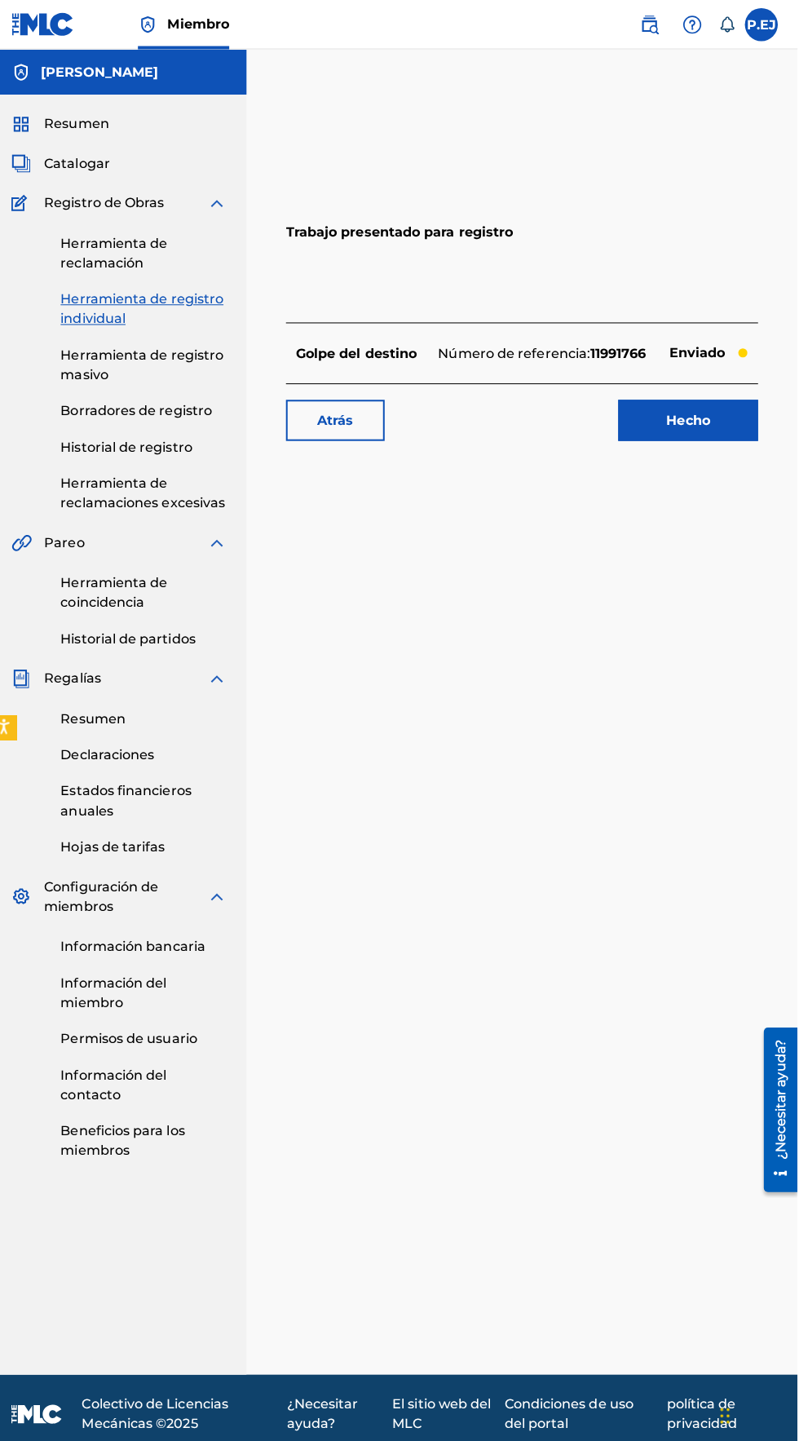
click at [718, 417] on link "Hecho" at bounding box center [690, 416] width 139 height 41
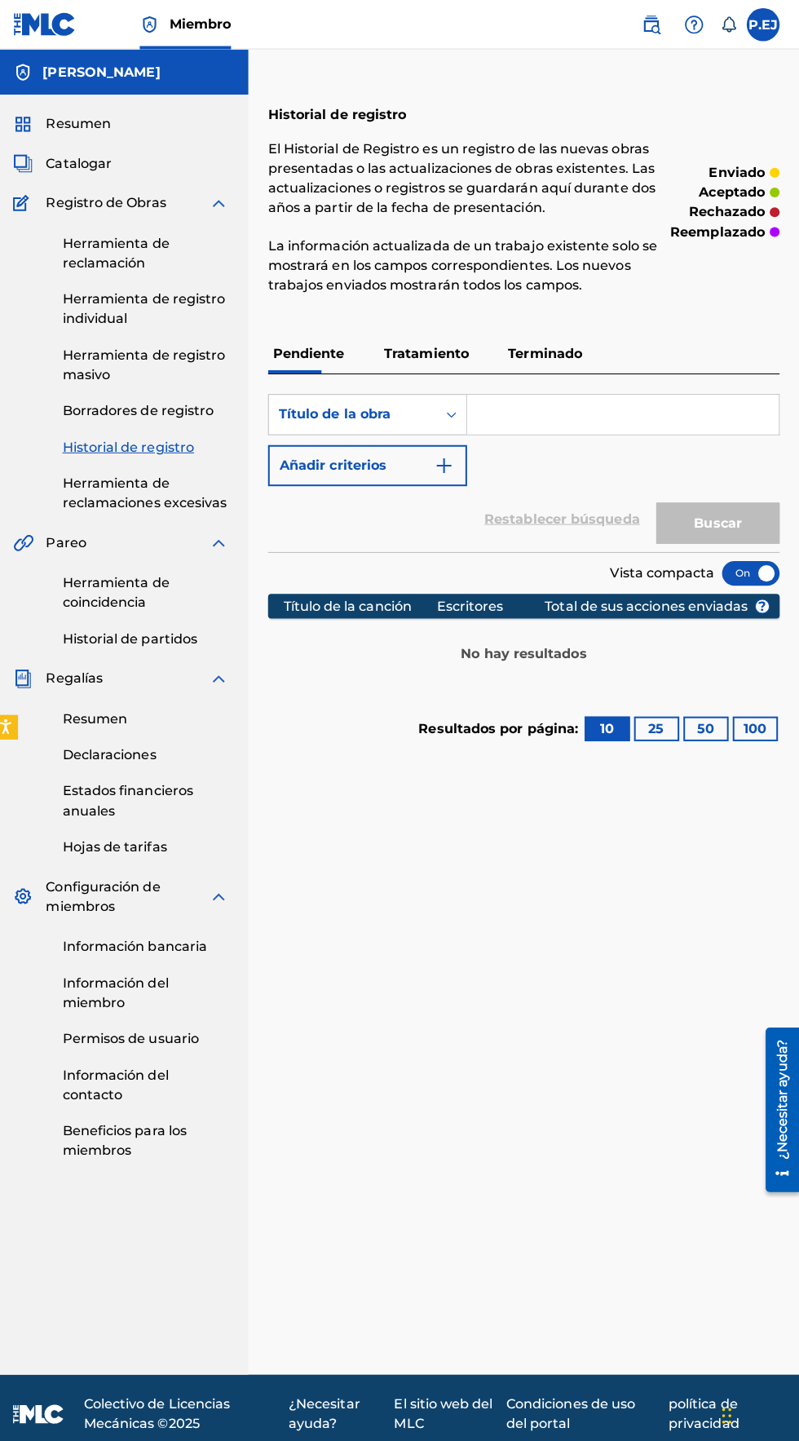
click at [411, 339] on p "Tratamiento" at bounding box center [429, 350] width 94 height 39
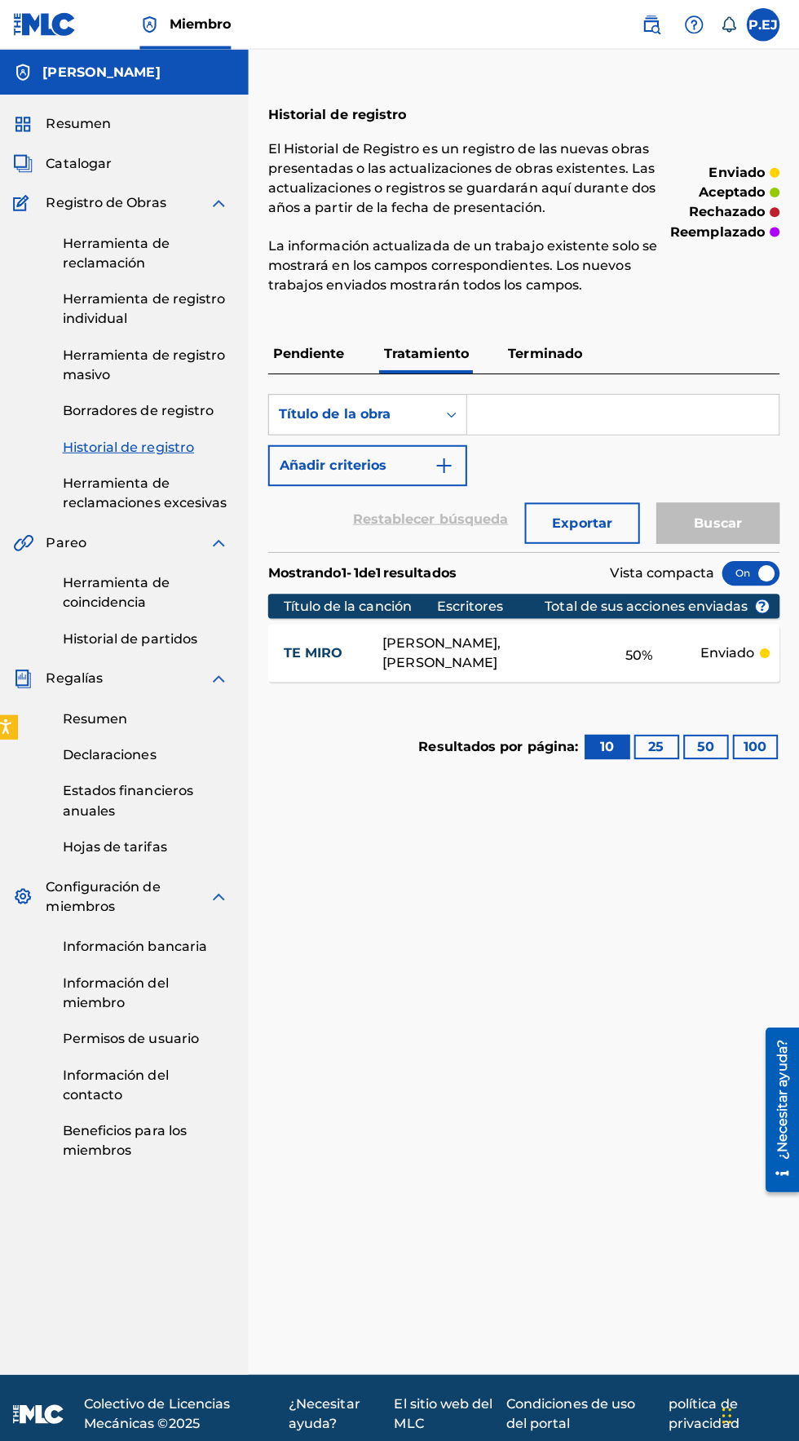
click at [298, 345] on font "Pendiente" at bounding box center [312, 349] width 71 height 15
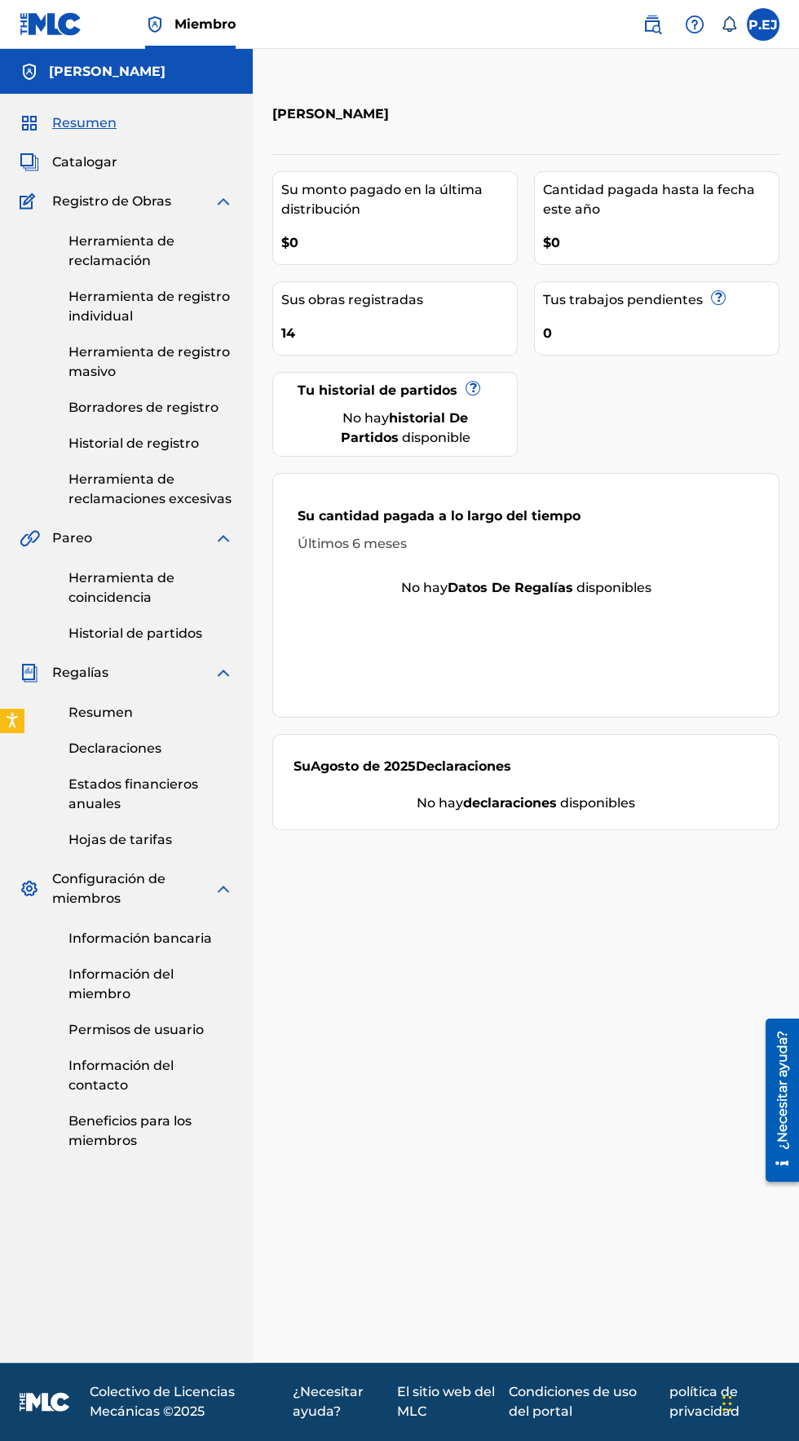
click at [101, 446] on font "Historial de registro" at bounding box center [133, 442] width 130 height 15
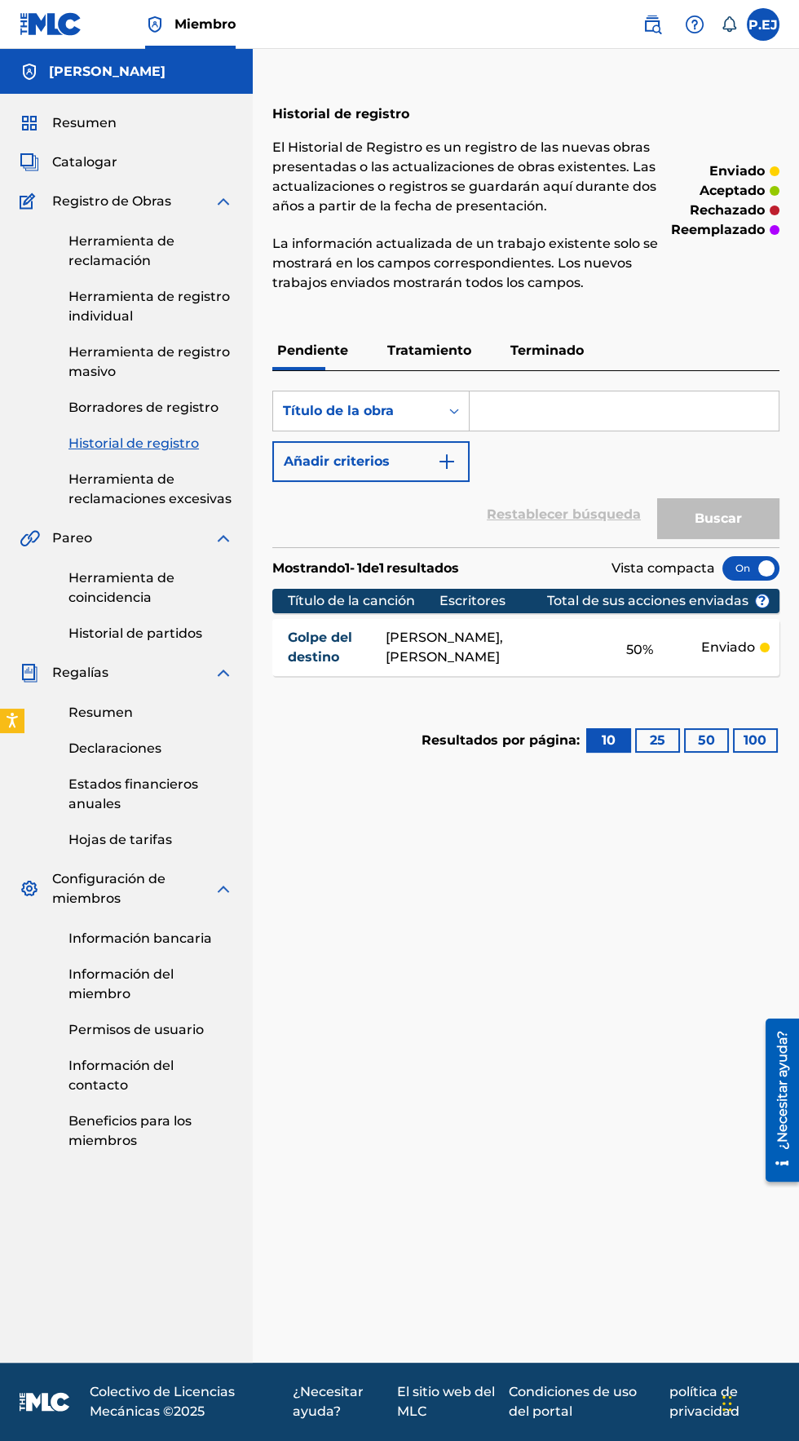
click at [416, 355] on font "Tratamiento" at bounding box center [429, 349] width 84 height 15
click at [526, 350] on font "Terminado" at bounding box center [546, 349] width 73 height 15
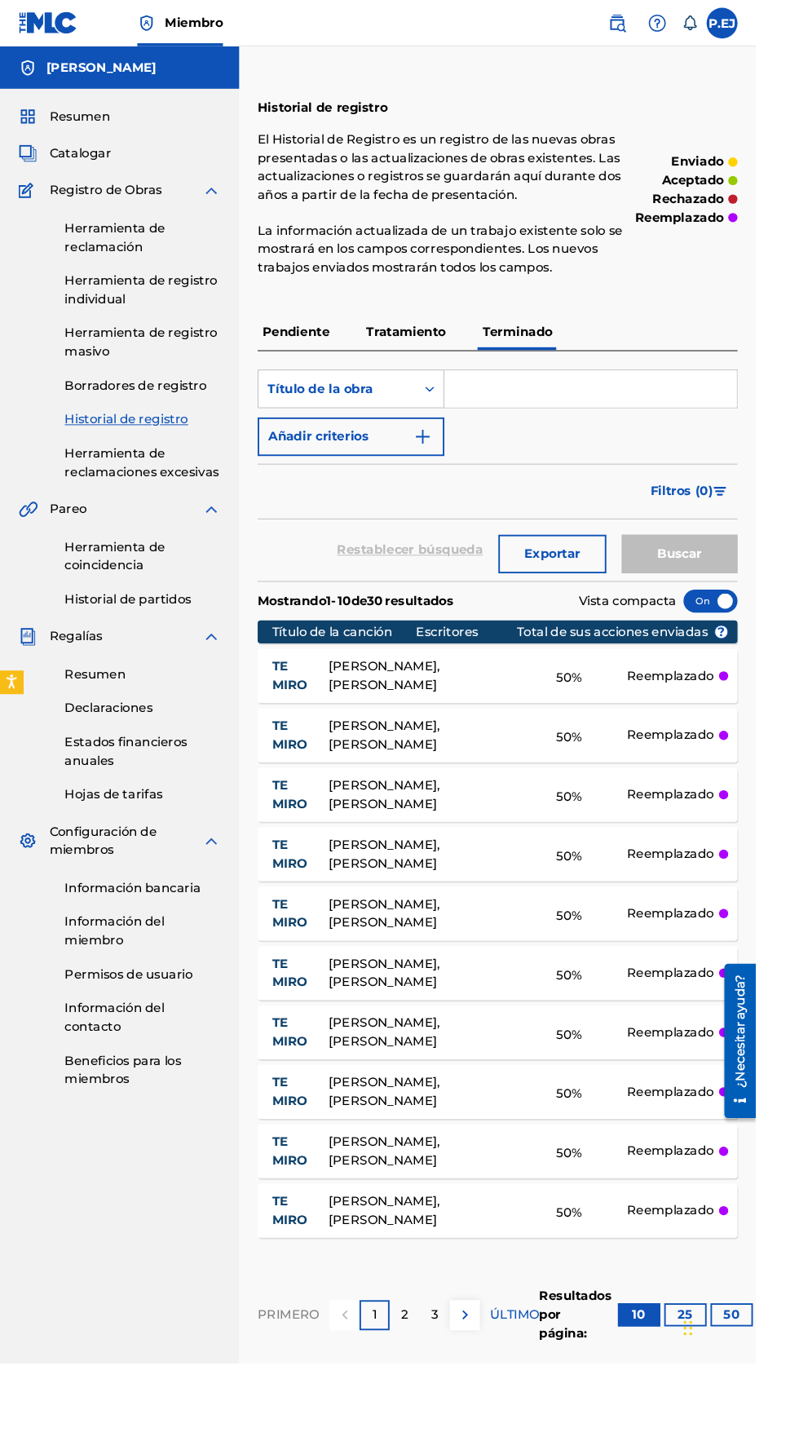
click at [402, 350] on font "Tratamiento" at bounding box center [429, 349] width 84 height 15
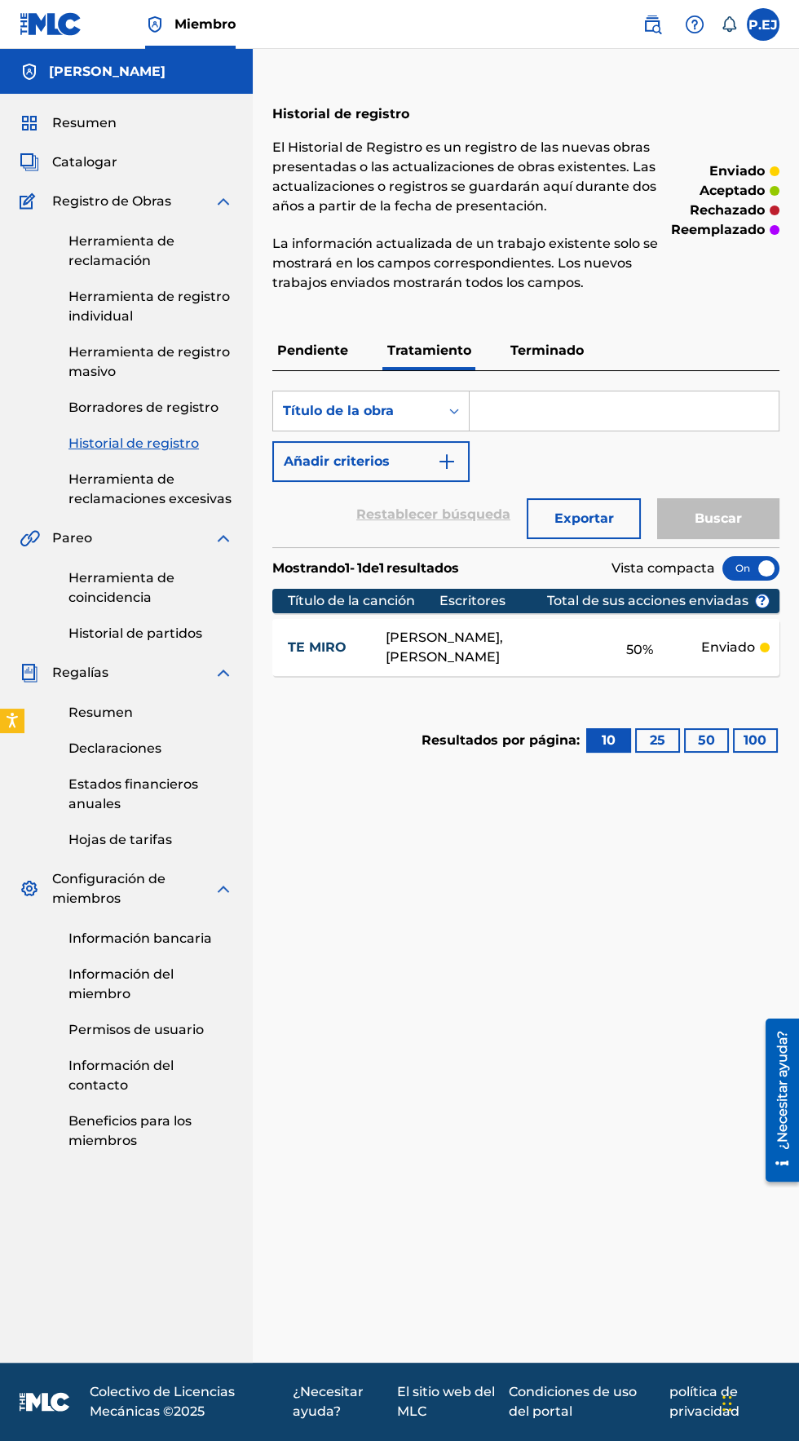
click at [302, 346] on font "Pendiente" at bounding box center [312, 349] width 71 height 15
click at [93, 306] on link "Herramienta de registro individual" at bounding box center [150, 306] width 165 height 39
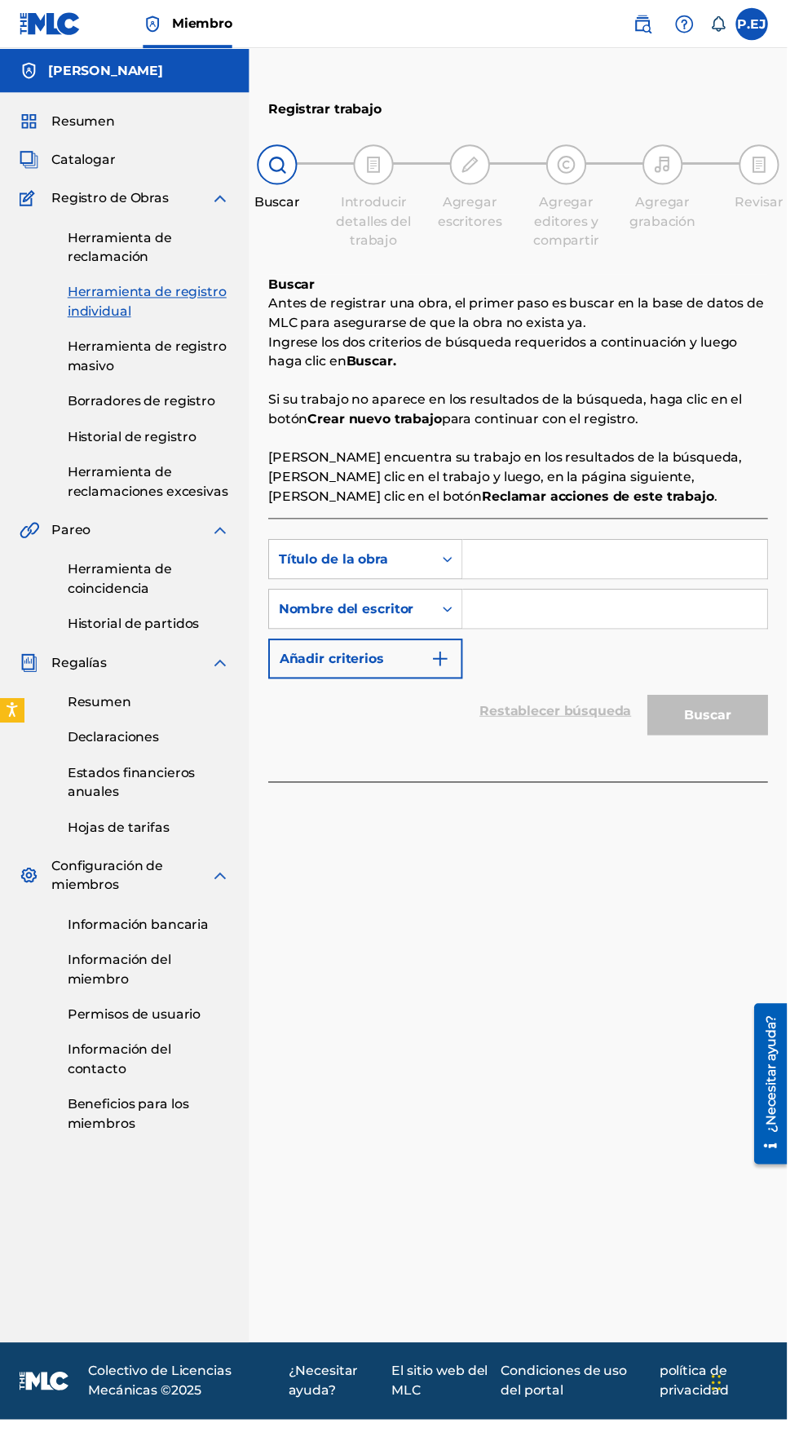
click at [503, 567] on input "Formulario de búsqueda" at bounding box center [624, 567] width 309 height 39
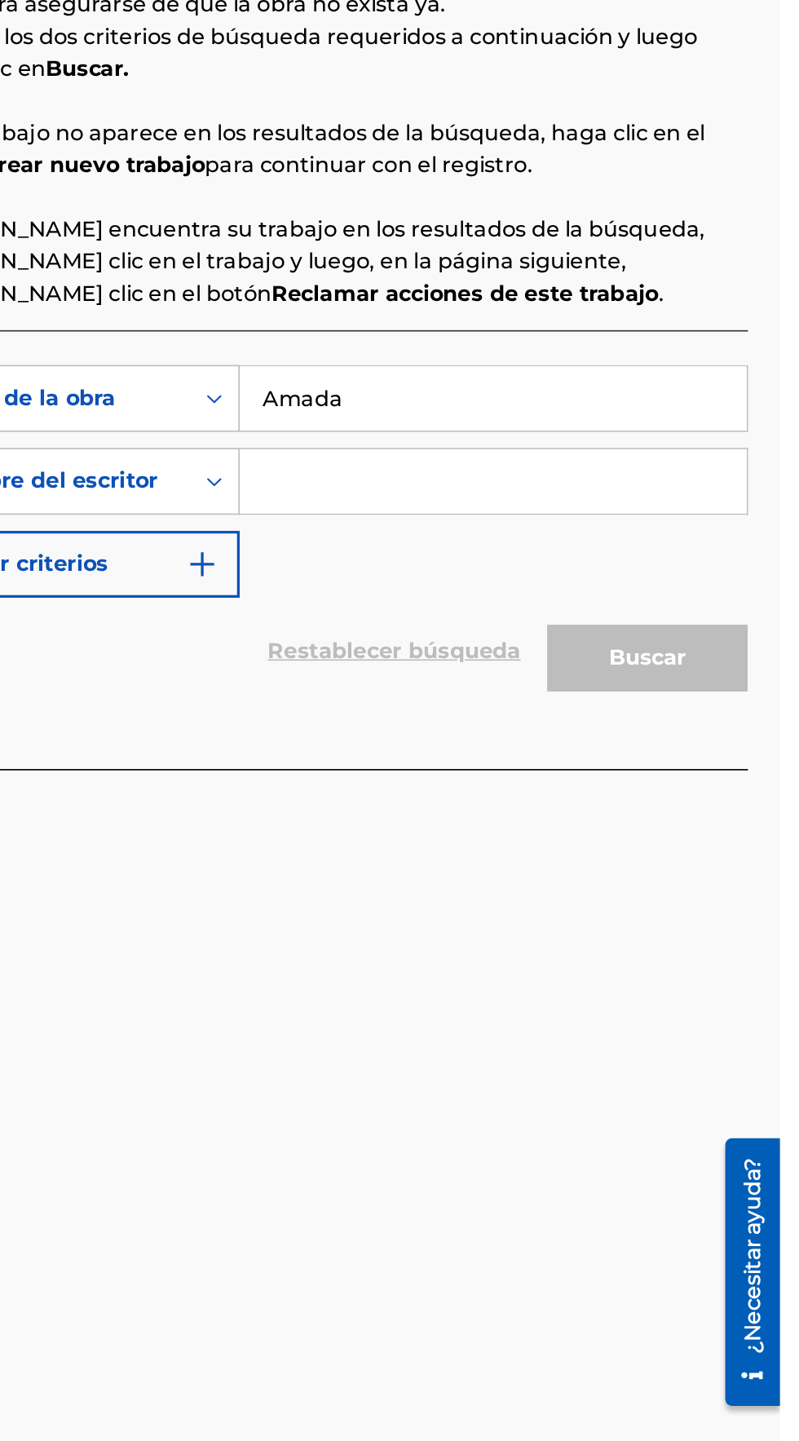
type input "Amada"
click at [514, 624] on input "Formulario de búsqueda" at bounding box center [624, 617] width 309 height 39
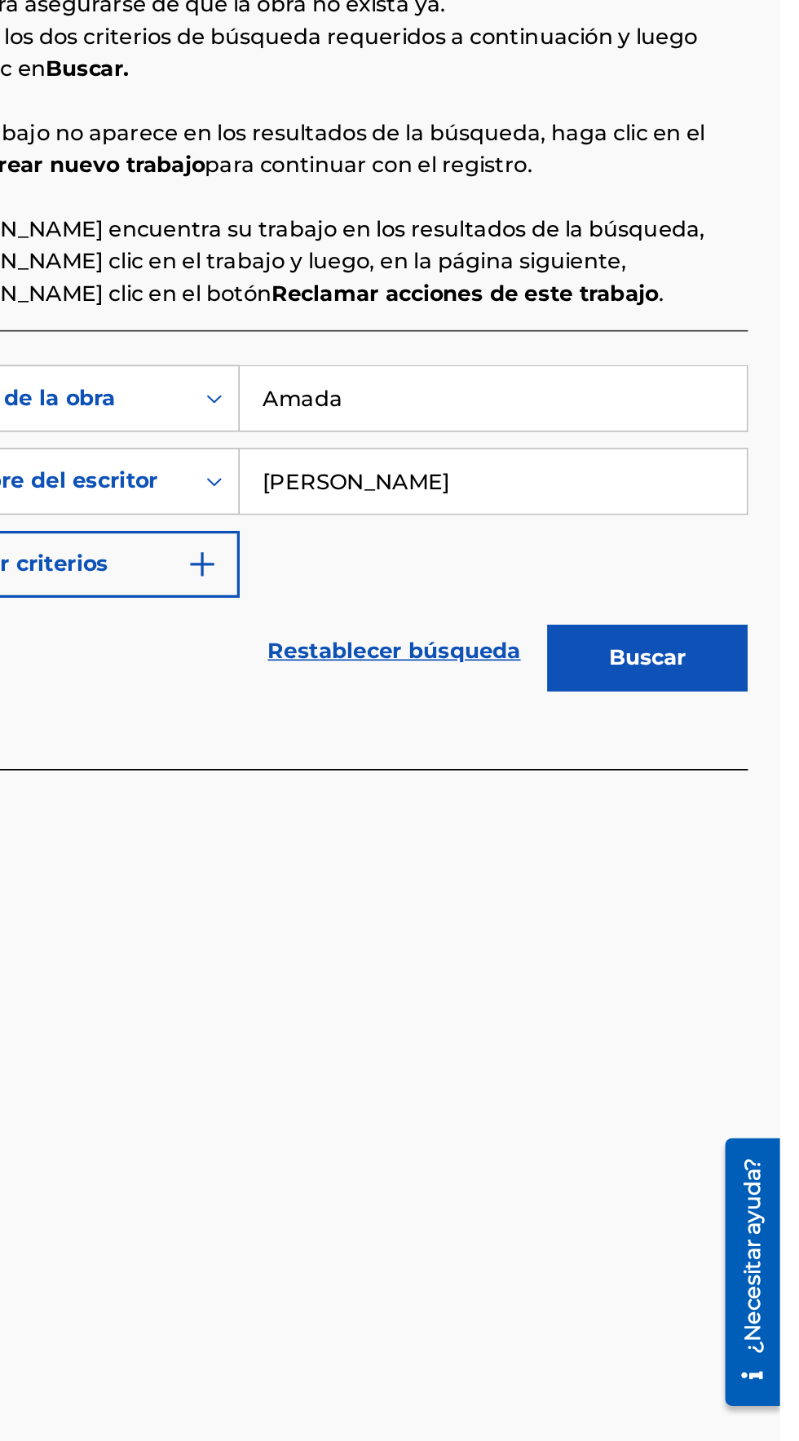
type input "[PERSON_NAME]"
click at [744, 731] on button "Buscar" at bounding box center [718, 725] width 122 height 41
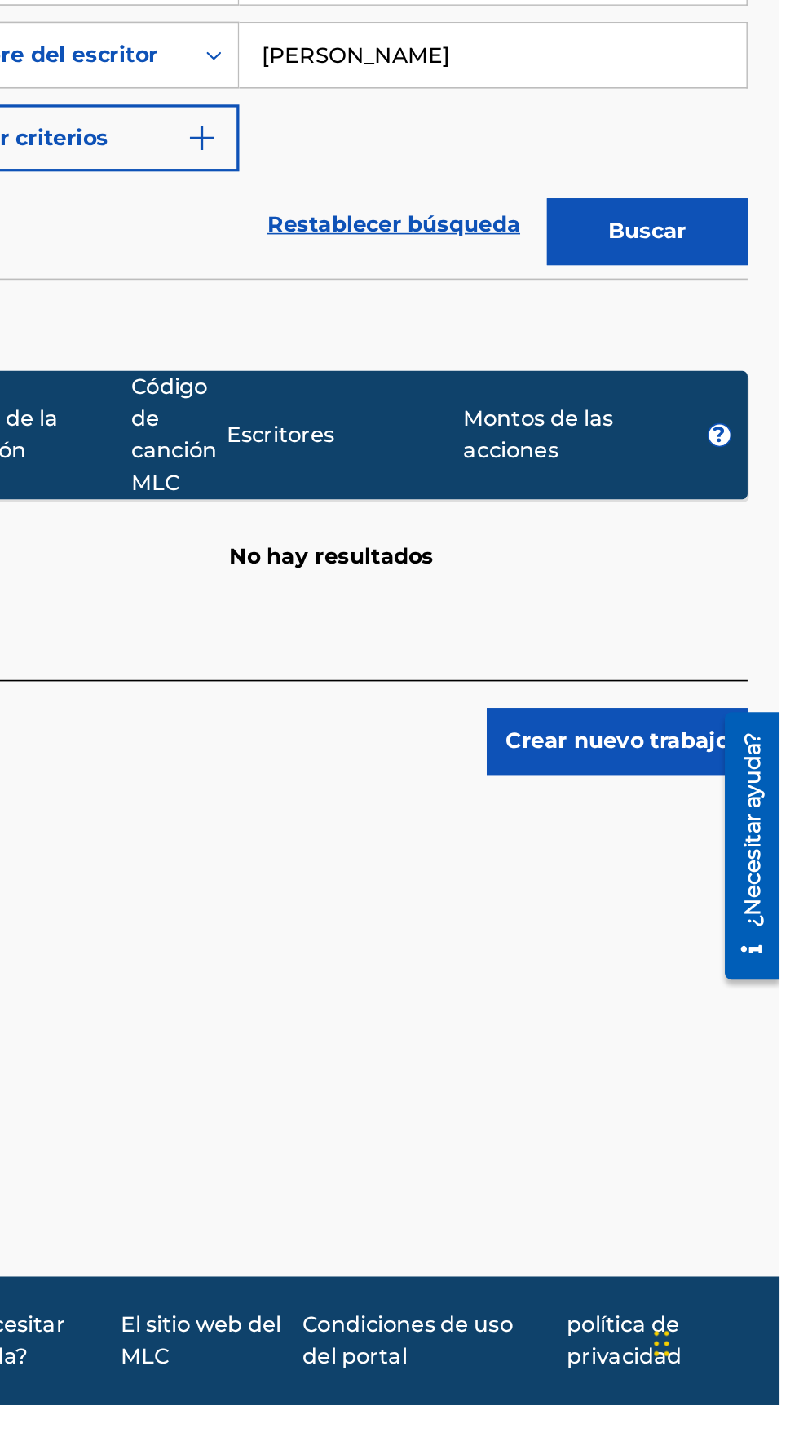
scroll to position [95, 0]
click at [649, 1028] on font "Crear nuevo trabajo" at bounding box center [700, 1035] width 136 height 15
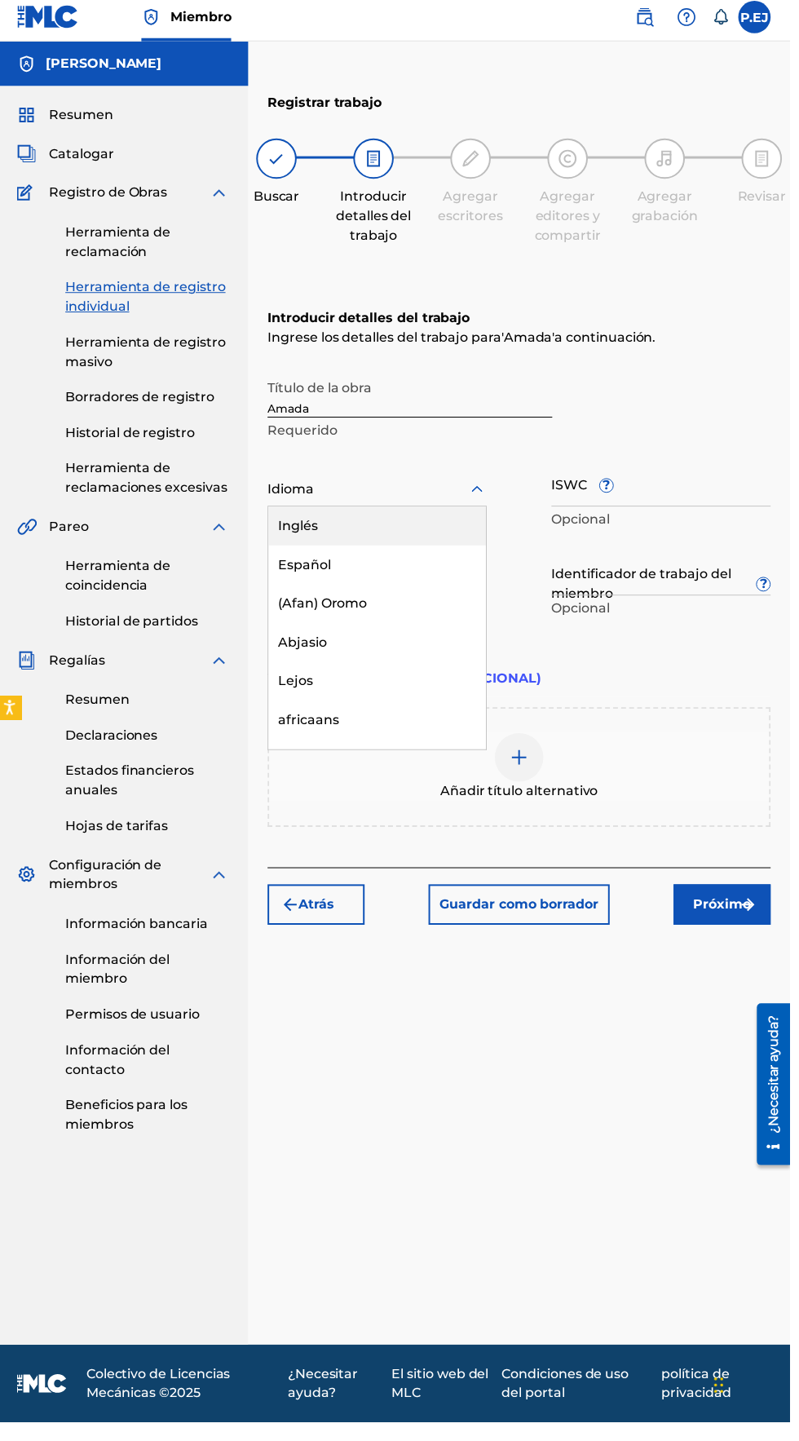
scroll to position [90, 0]
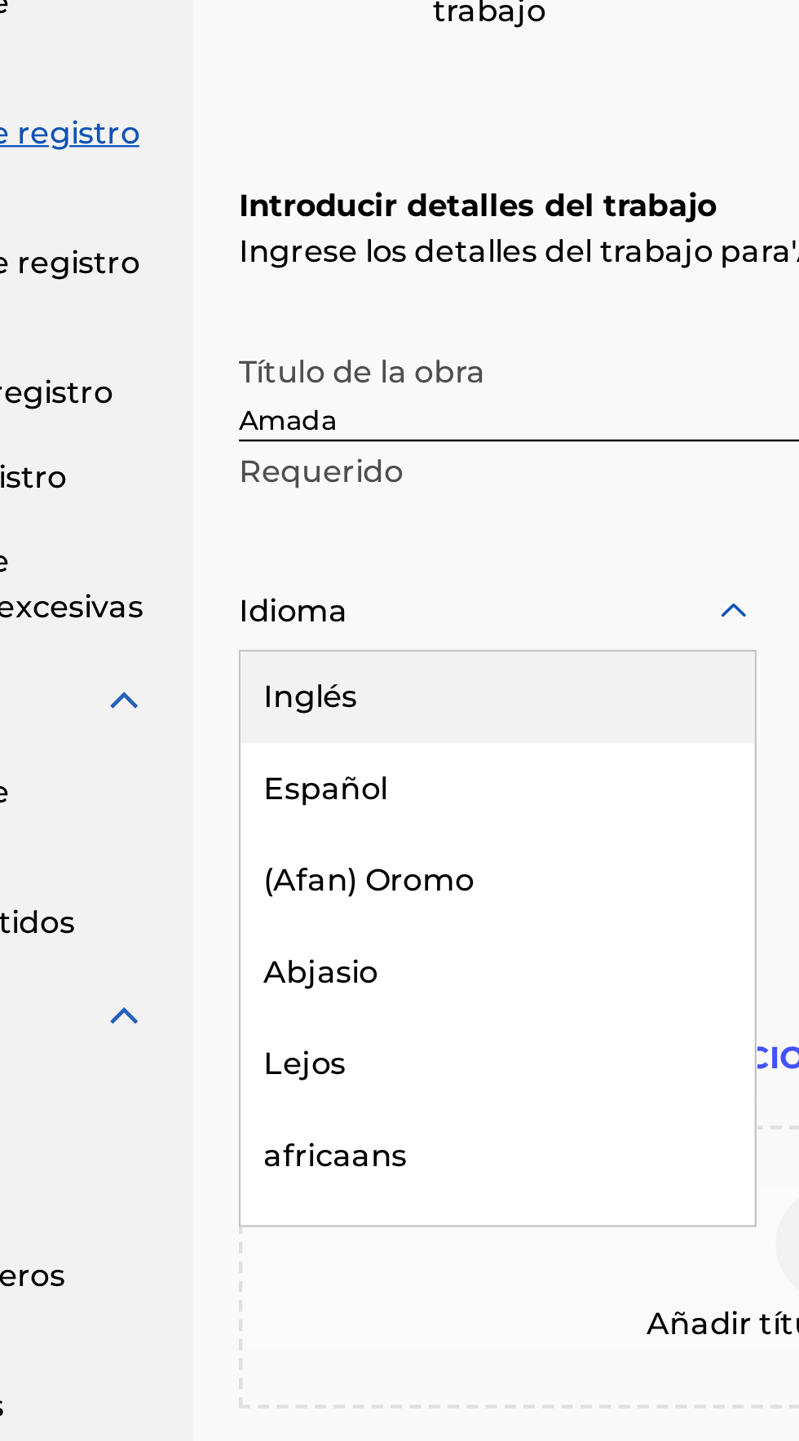
click at [298, 568] on font "Español" at bounding box center [309, 575] width 53 height 15
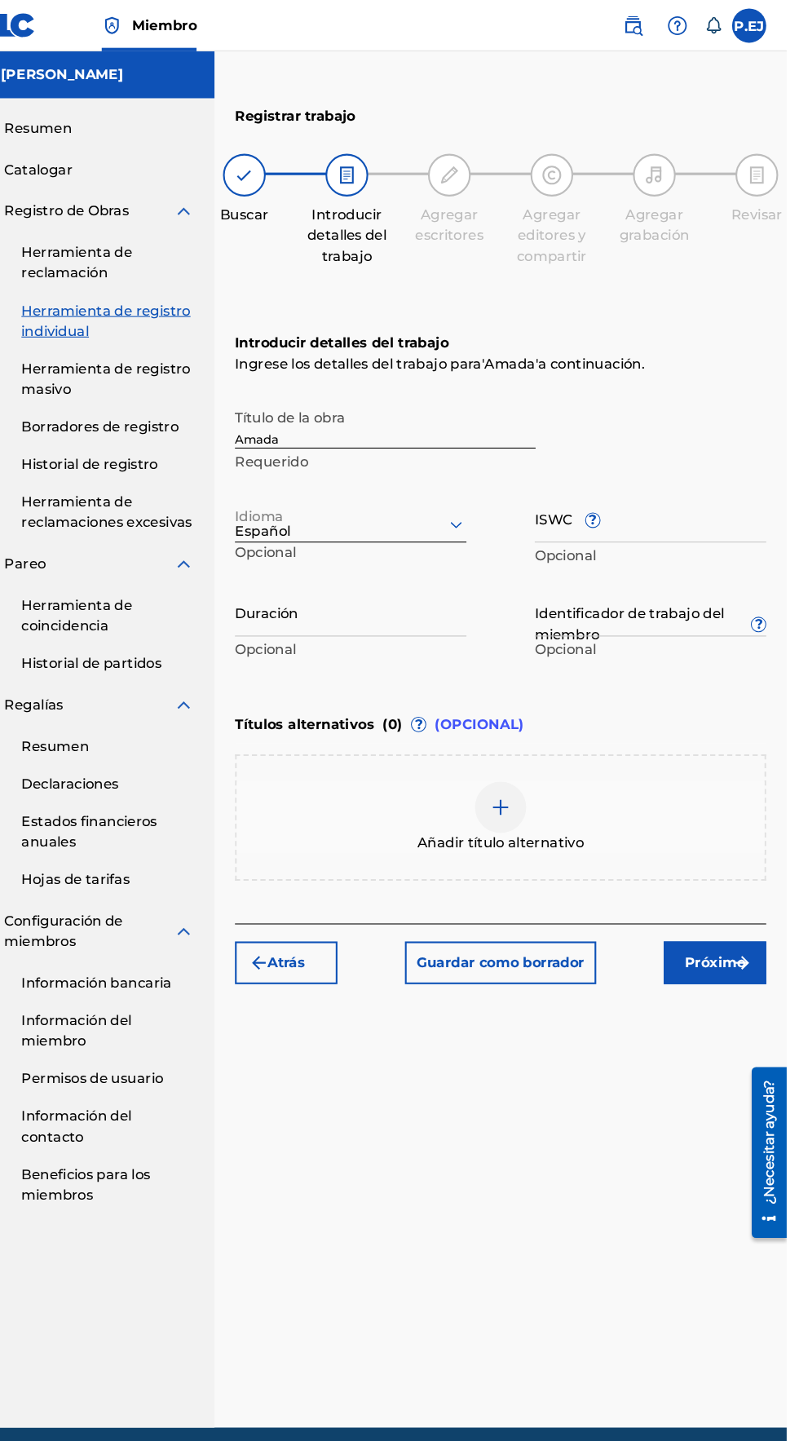
click at [316, 561] on input "Duración" at bounding box center [382, 584] width 221 height 46
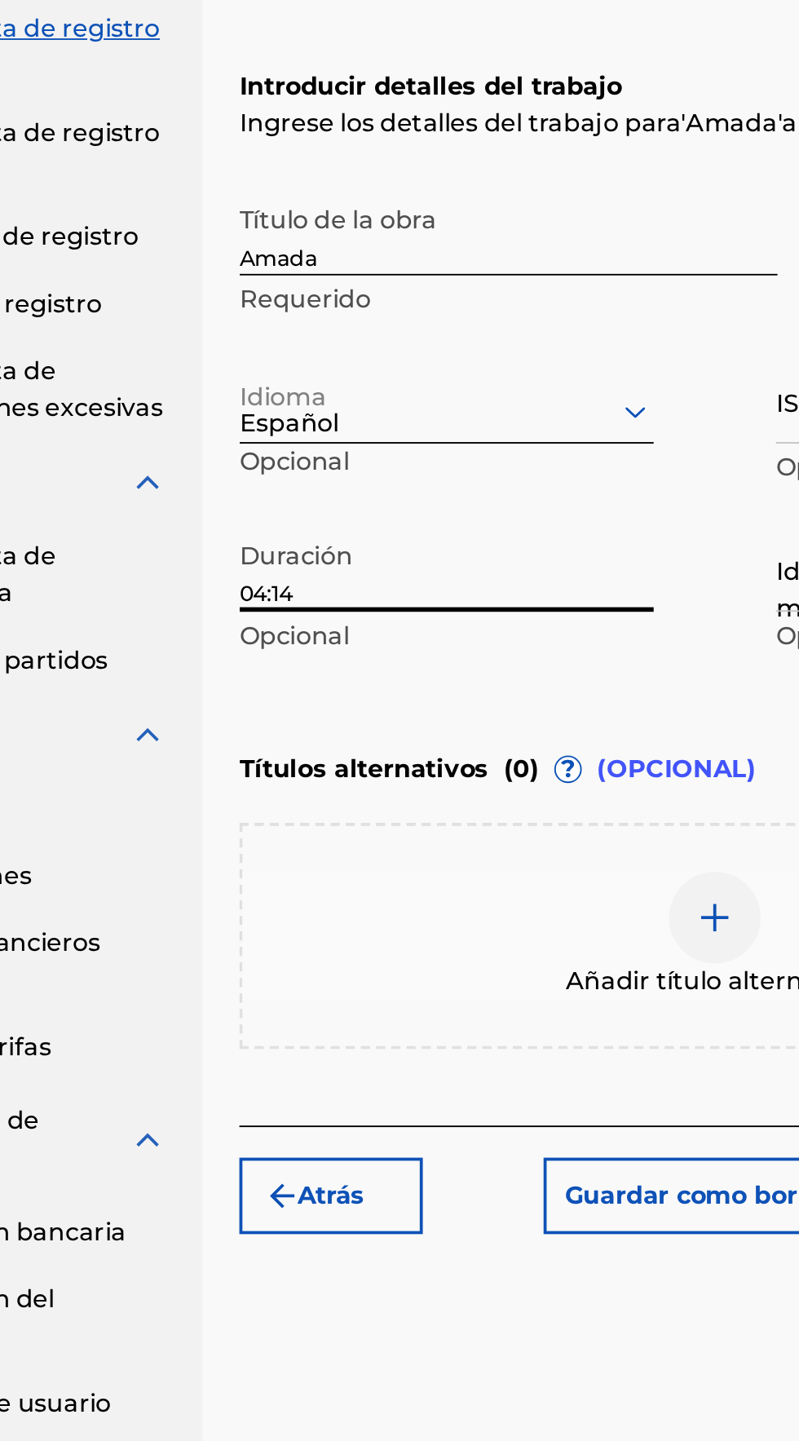
type input "04:14"
click at [276, 570] on div "Introducir detalles del trabajo Ingrese los detalles del trabajo para ' Amada '…" at bounding box center [525, 476] width 507 height 395
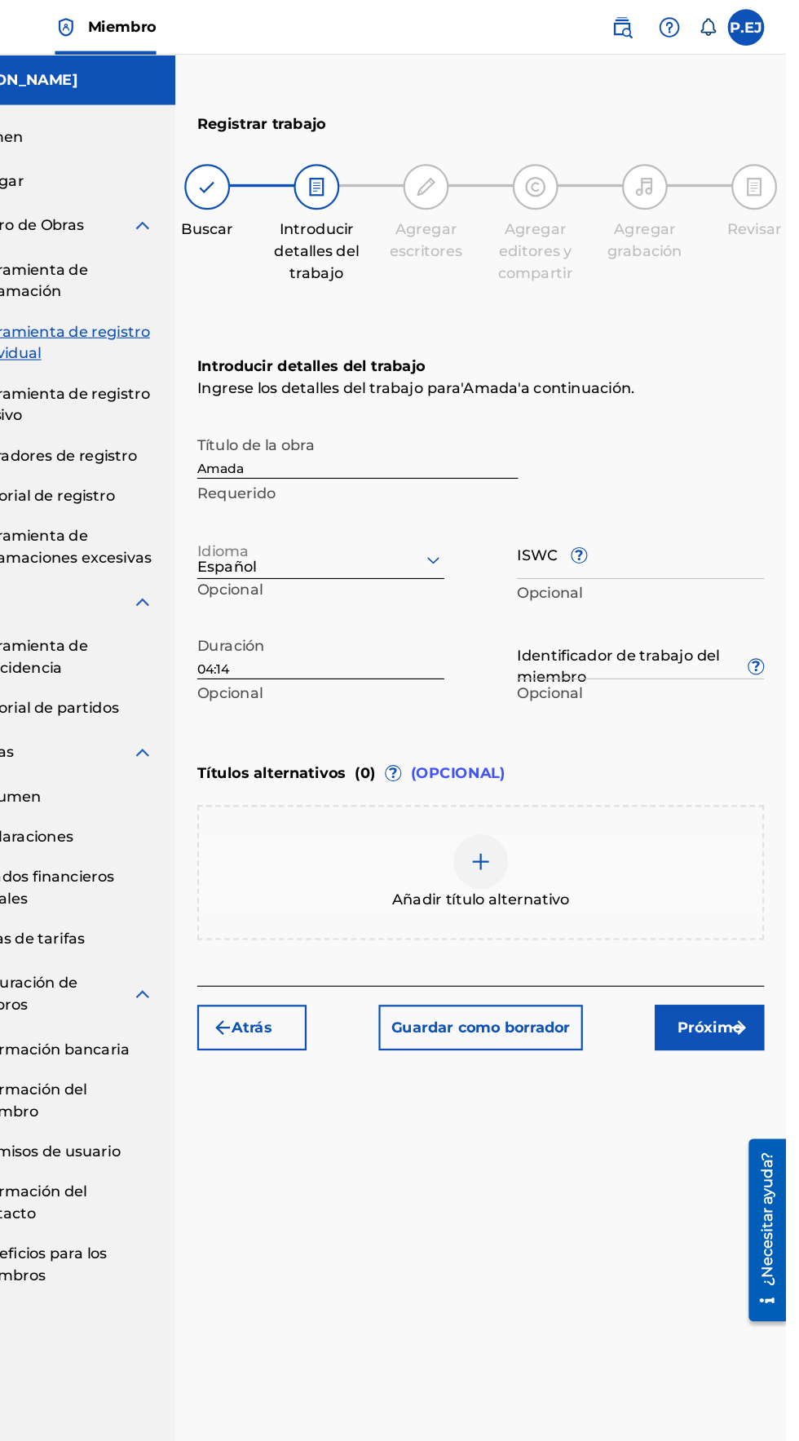
click at [576, 471] on input "ISWC ?" at bounding box center [668, 494] width 221 height 46
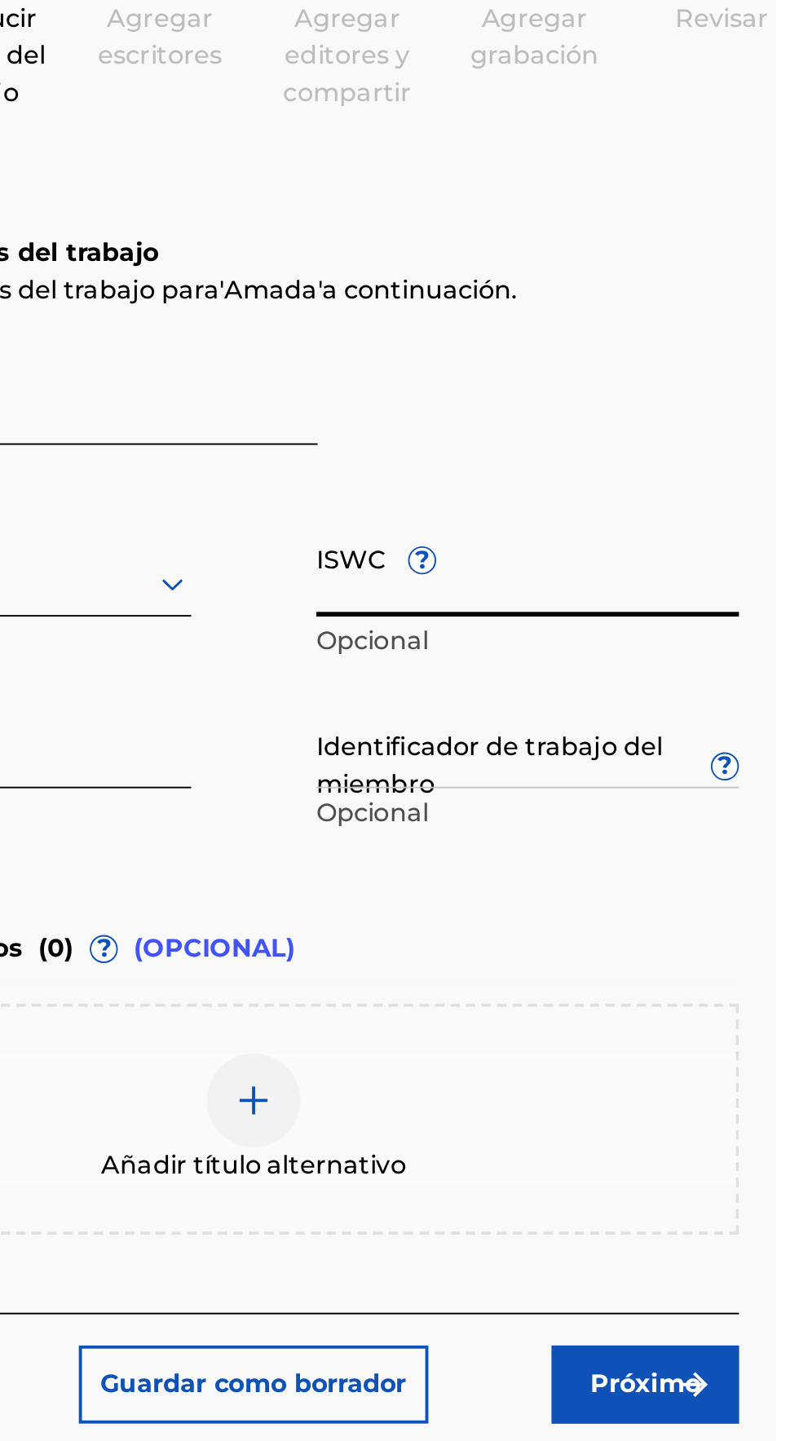
click at [583, 471] on input "ISWC ?" at bounding box center [668, 494] width 221 height 46
type input "T3345508632"
click at [626, 561] on input "Identificador de trabajo del miembro ?" at bounding box center [668, 584] width 221 height 46
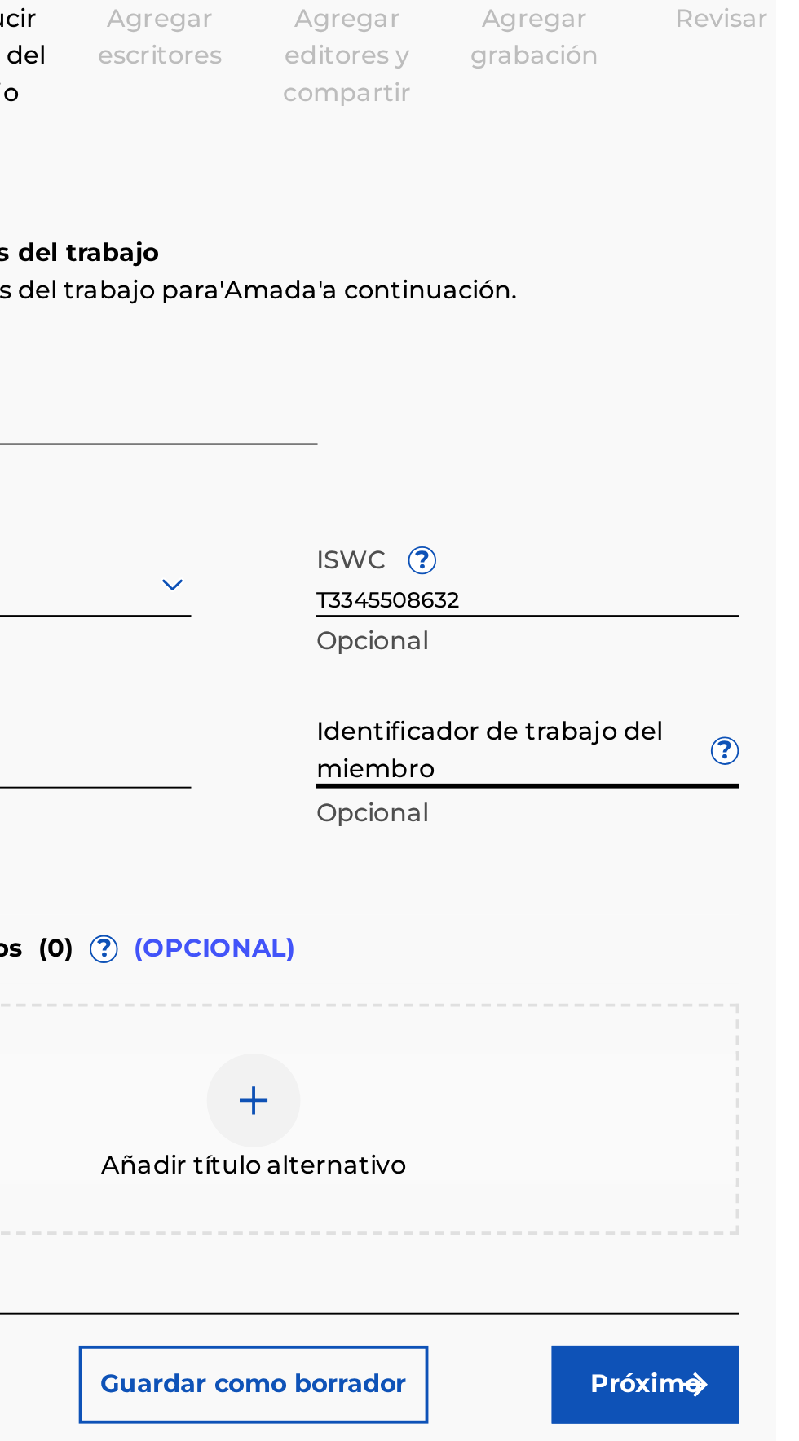
type input "931633515"
click at [743, 911] on font "Próximo" at bounding box center [731, 918] width 58 height 15
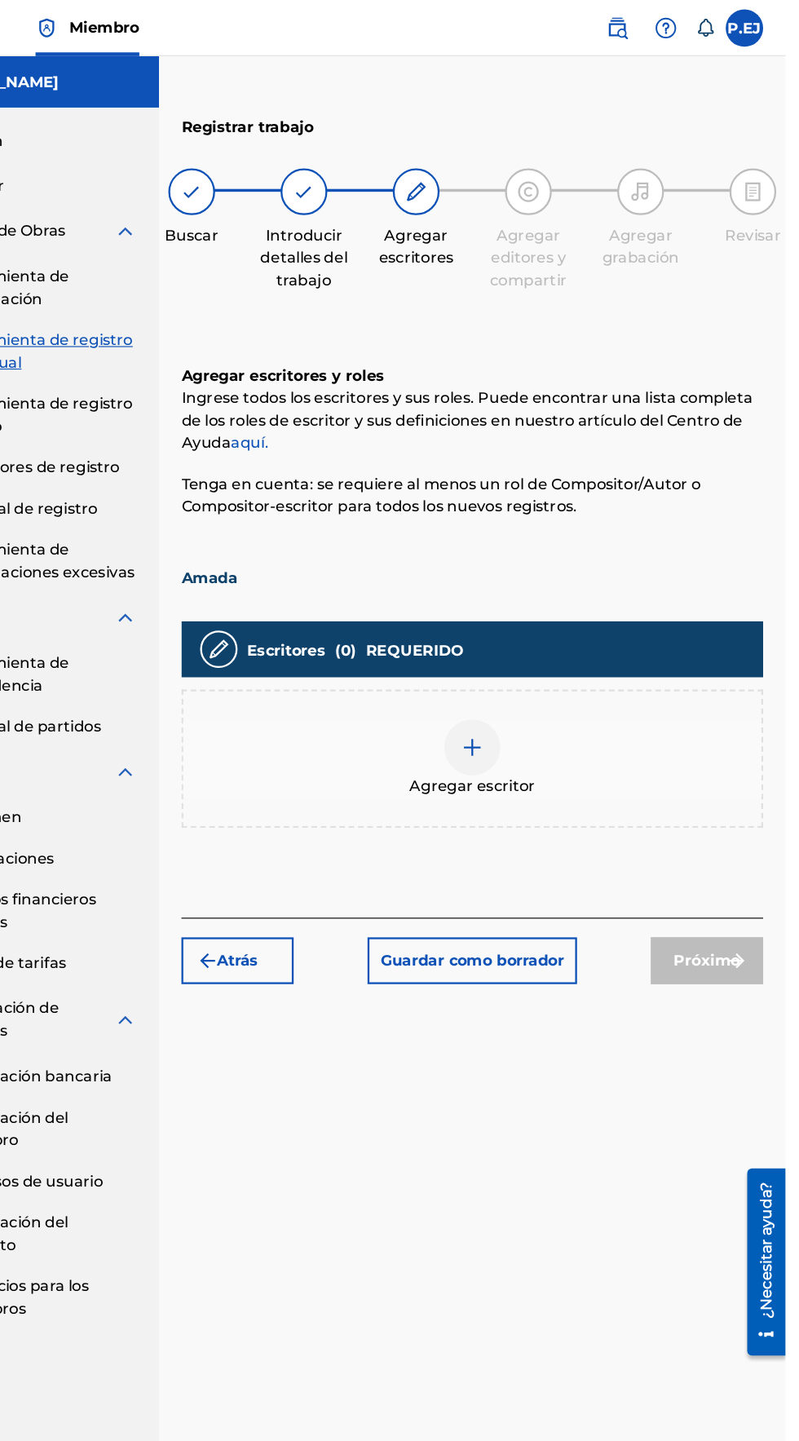
scroll to position [73, 0]
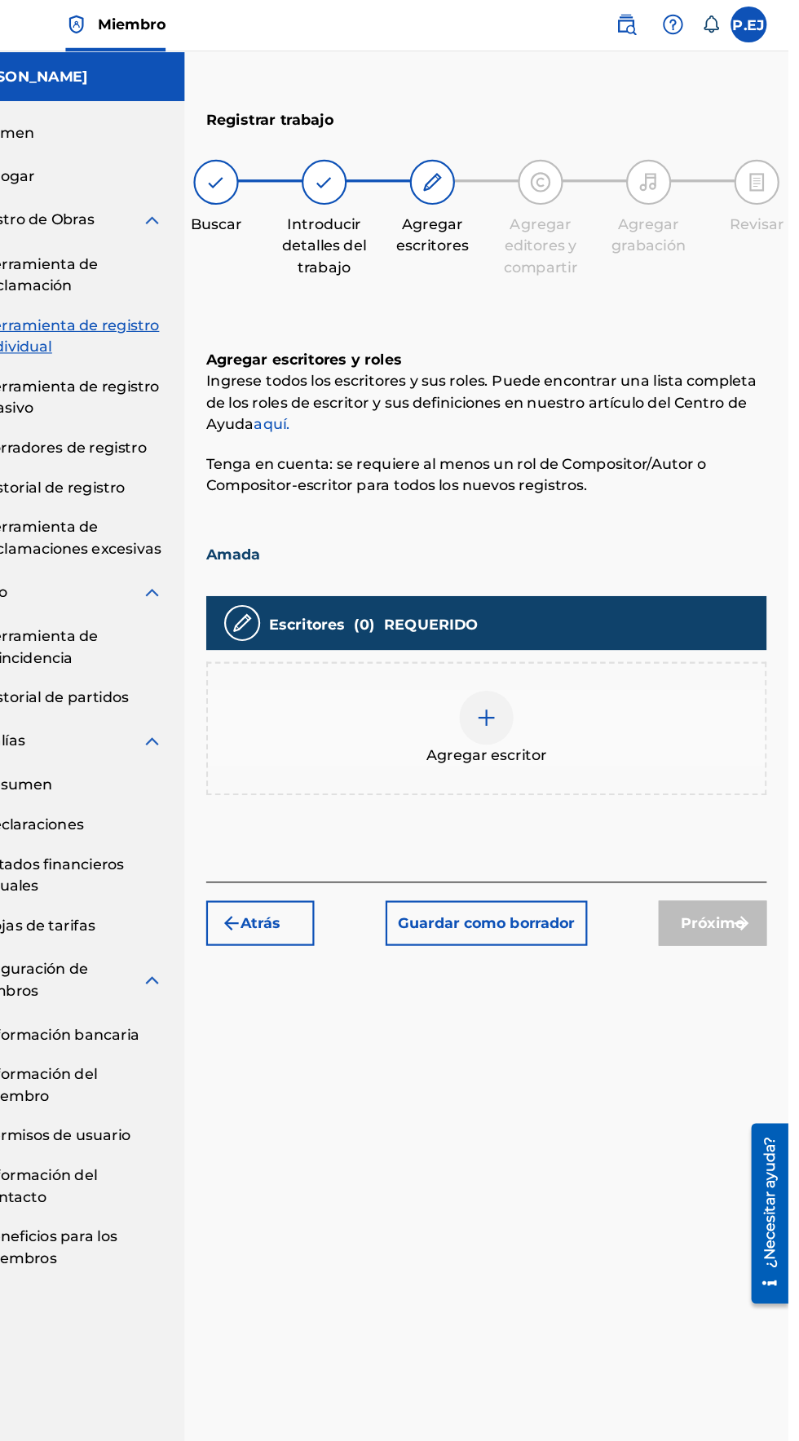
click at [518, 642] on img at bounding box center [526, 652] width 20 height 20
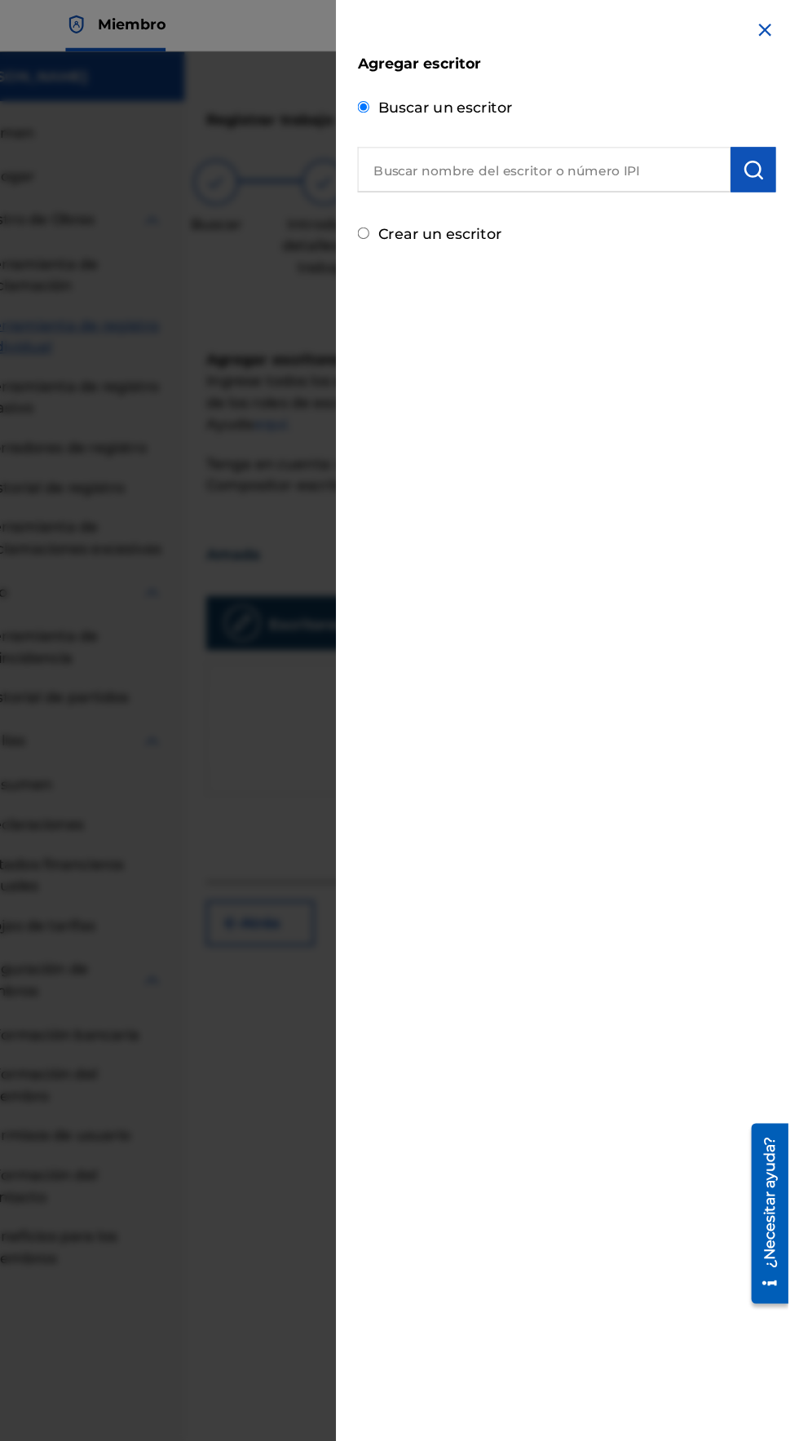
click at [484, 152] on input "text" at bounding box center [578, 155] width 338 height 41
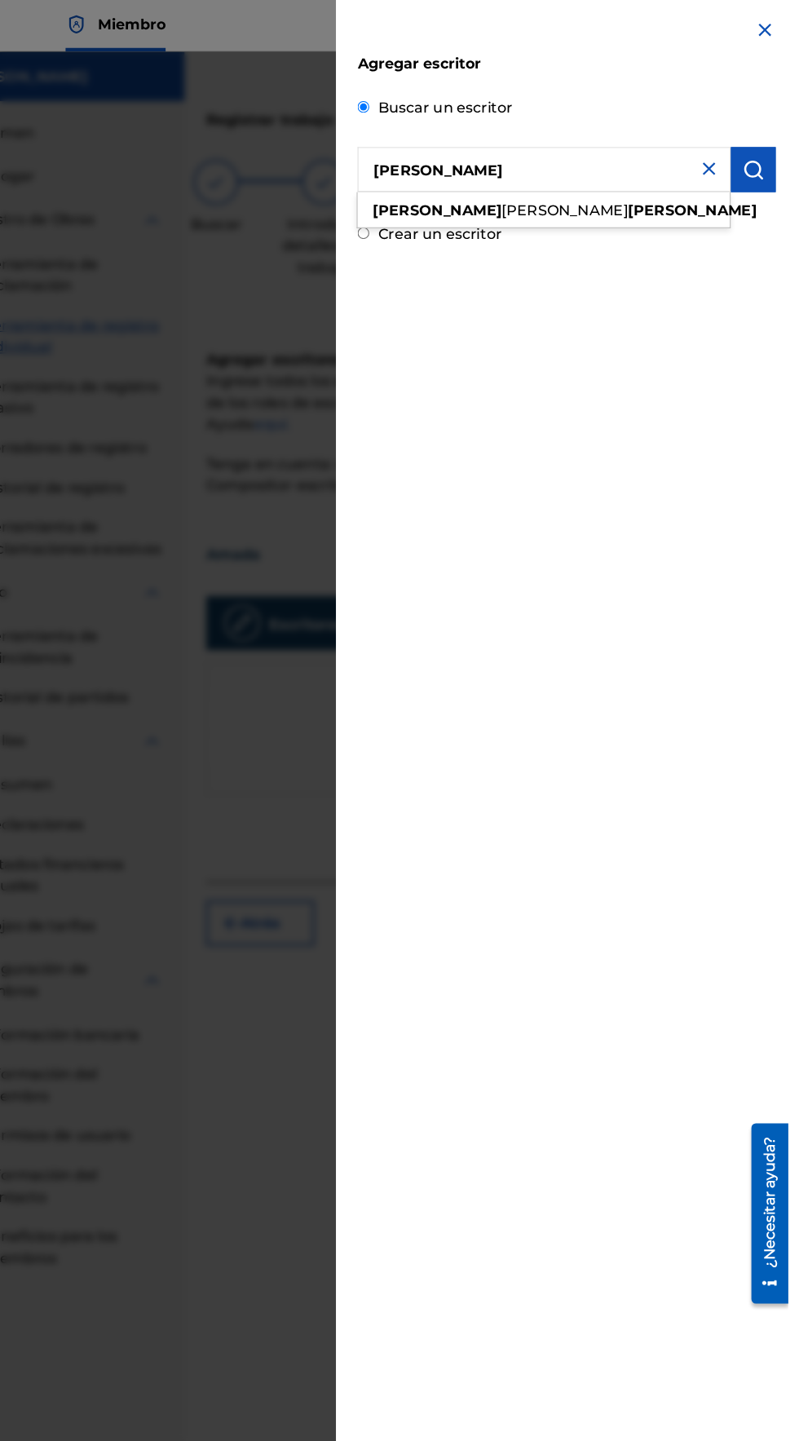
type input "Eliezer gonzalez"
click at [782, 135] on button "submit" at bounding box center [767, 155] width 41 height 41
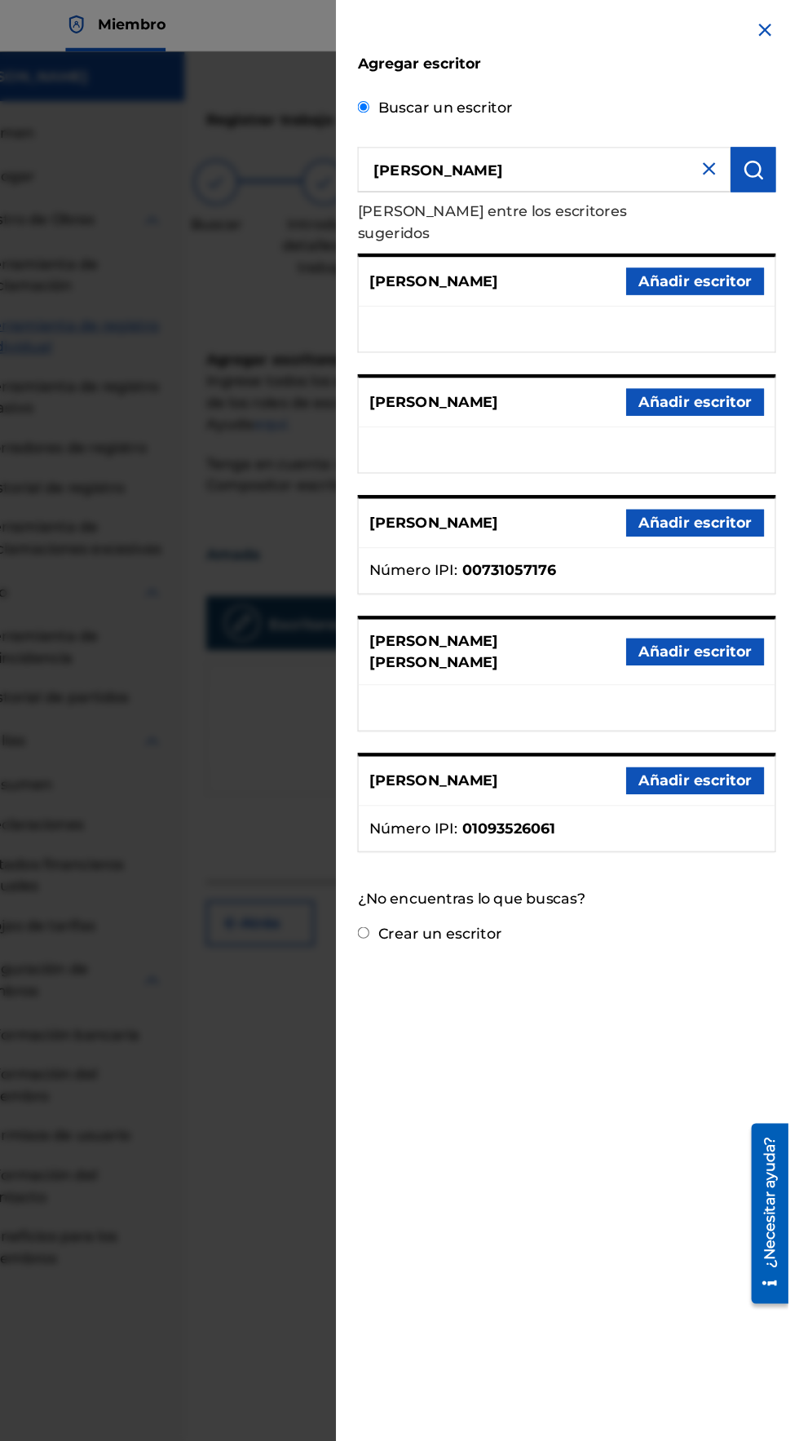
click at [738, 699] on font "Añadir escritor" at bounding box center [715, 709] width 102 height 20
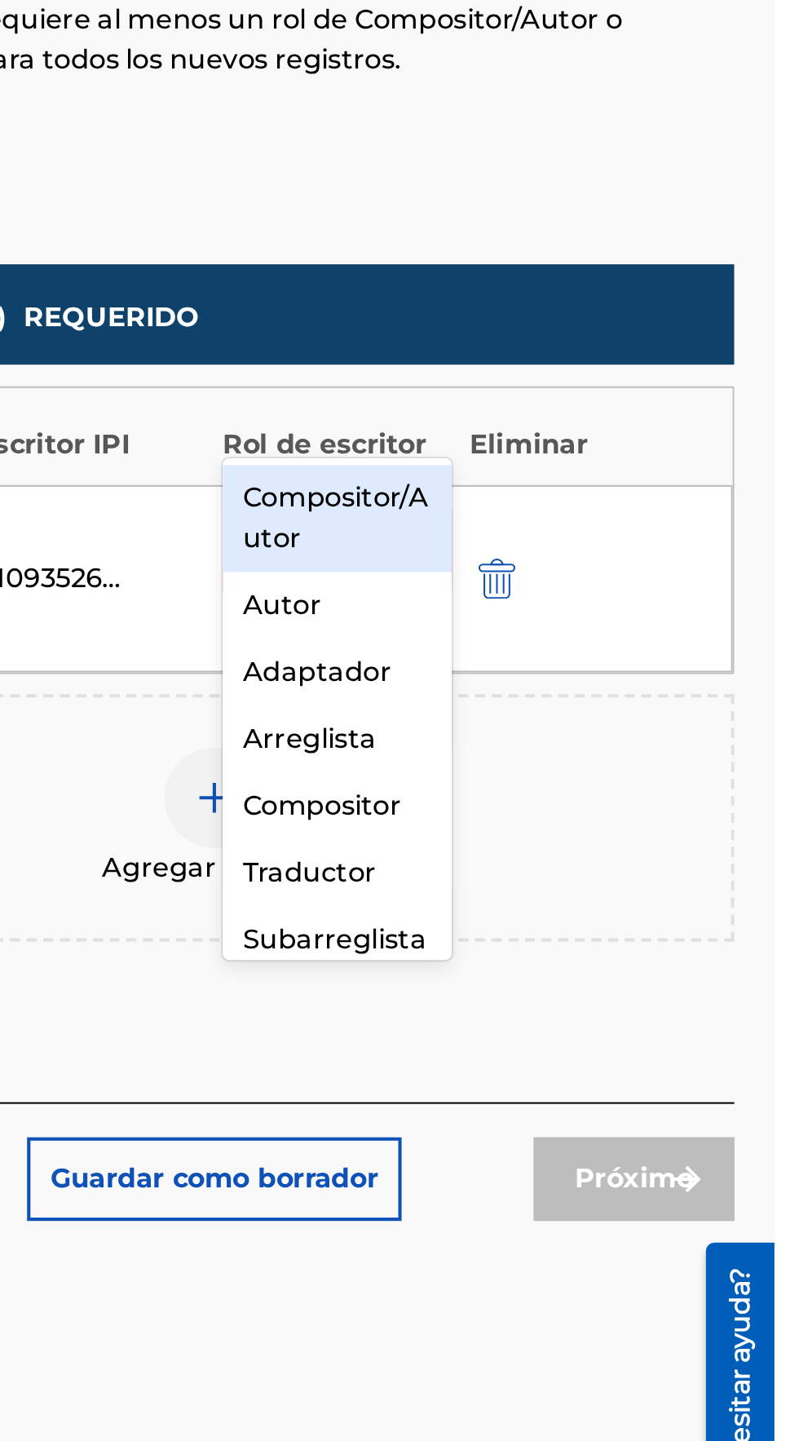
click at [549, 663] on div "Compositor/Autor" at bounding box center [586, 665] width 112 height 52
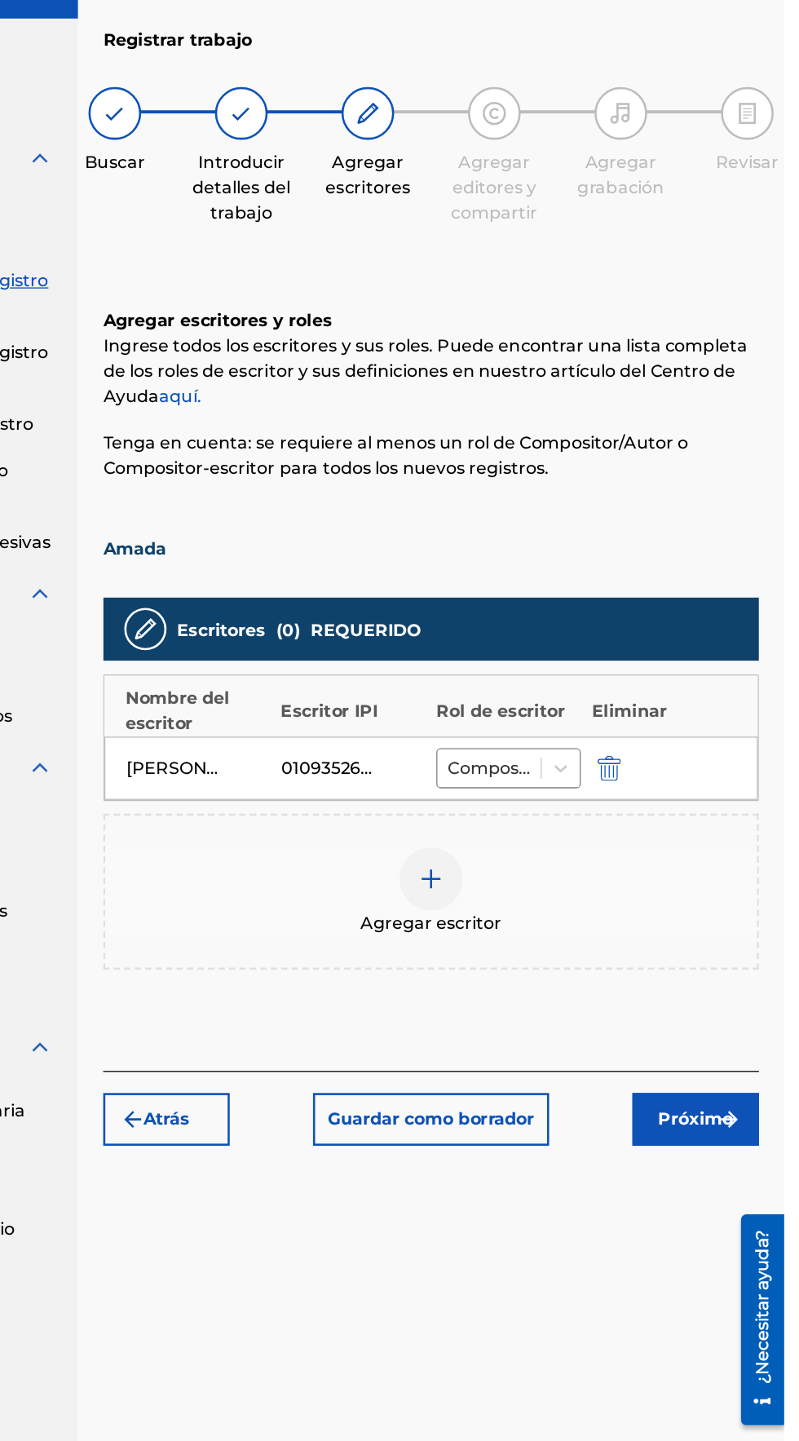
click at [496, 735] on div "Agregar escritor" at bounding box center [526, 769] width 504 height 68
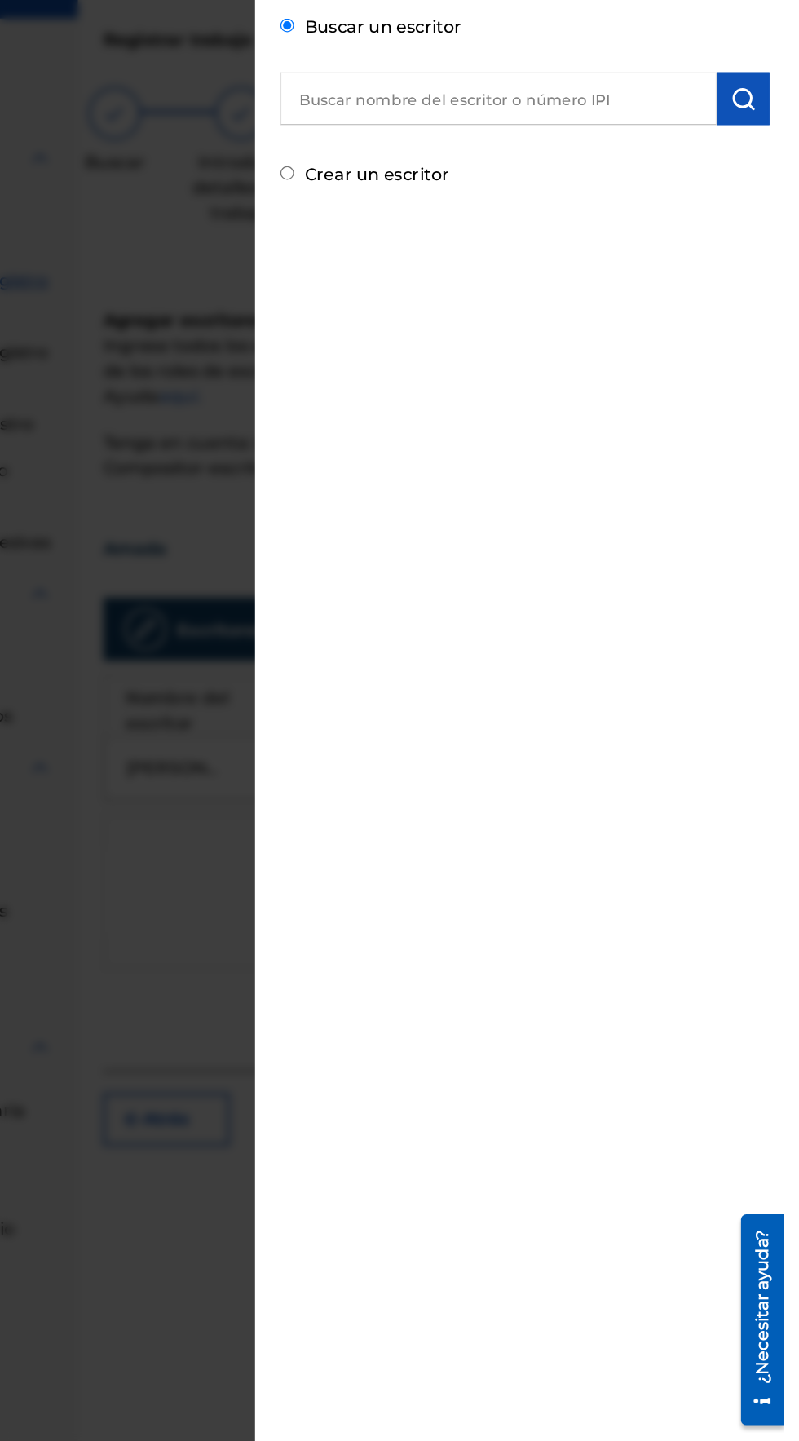
click at [444, 221] on font "Crear un escritor" at bounding box center [484, 213] width 112 height 15
radio input "true"
click at [420, 218] on input "Crear un escritor" at bounding box center [414, 213] width 11 height 11
radio input "false"
radio input "true"
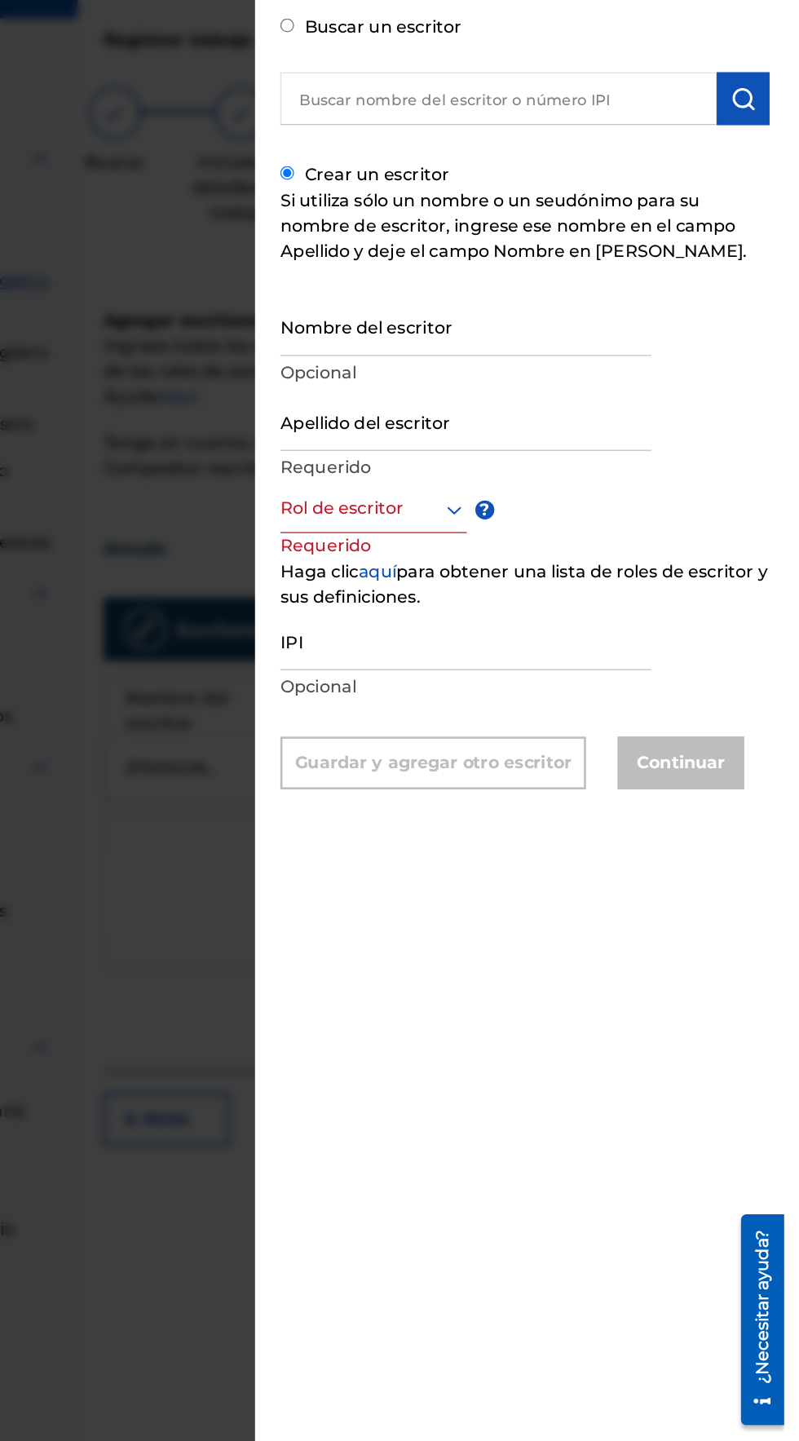
click at [468, 355] on input "Nombre del escritor" at bounding box center [552, 331] width 287 height 46
type input "Andraliz"
click at [474, 428] on input "Apellido del escritor" at bounding box center [552, 405] width 287 height 46
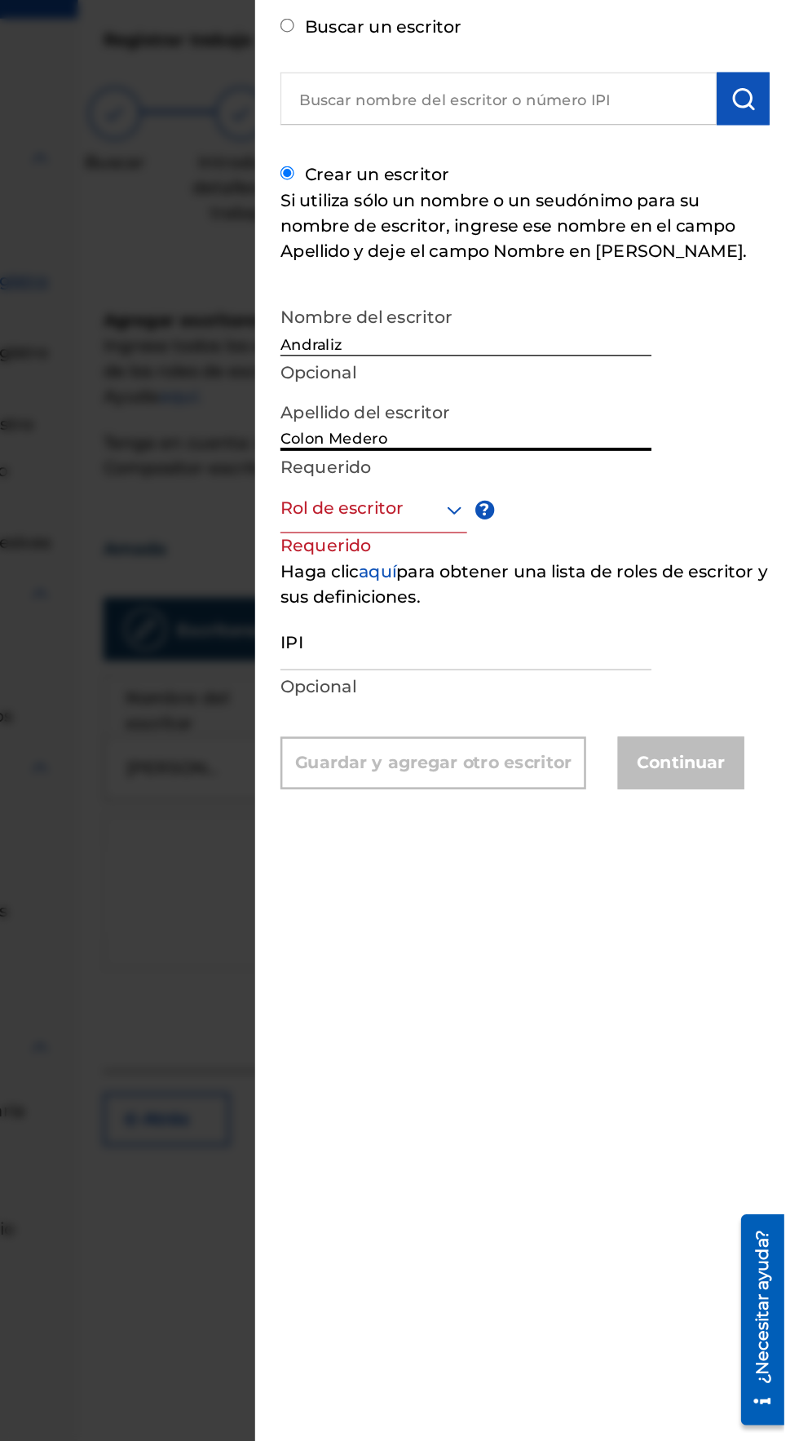
type input "Colon Medero"
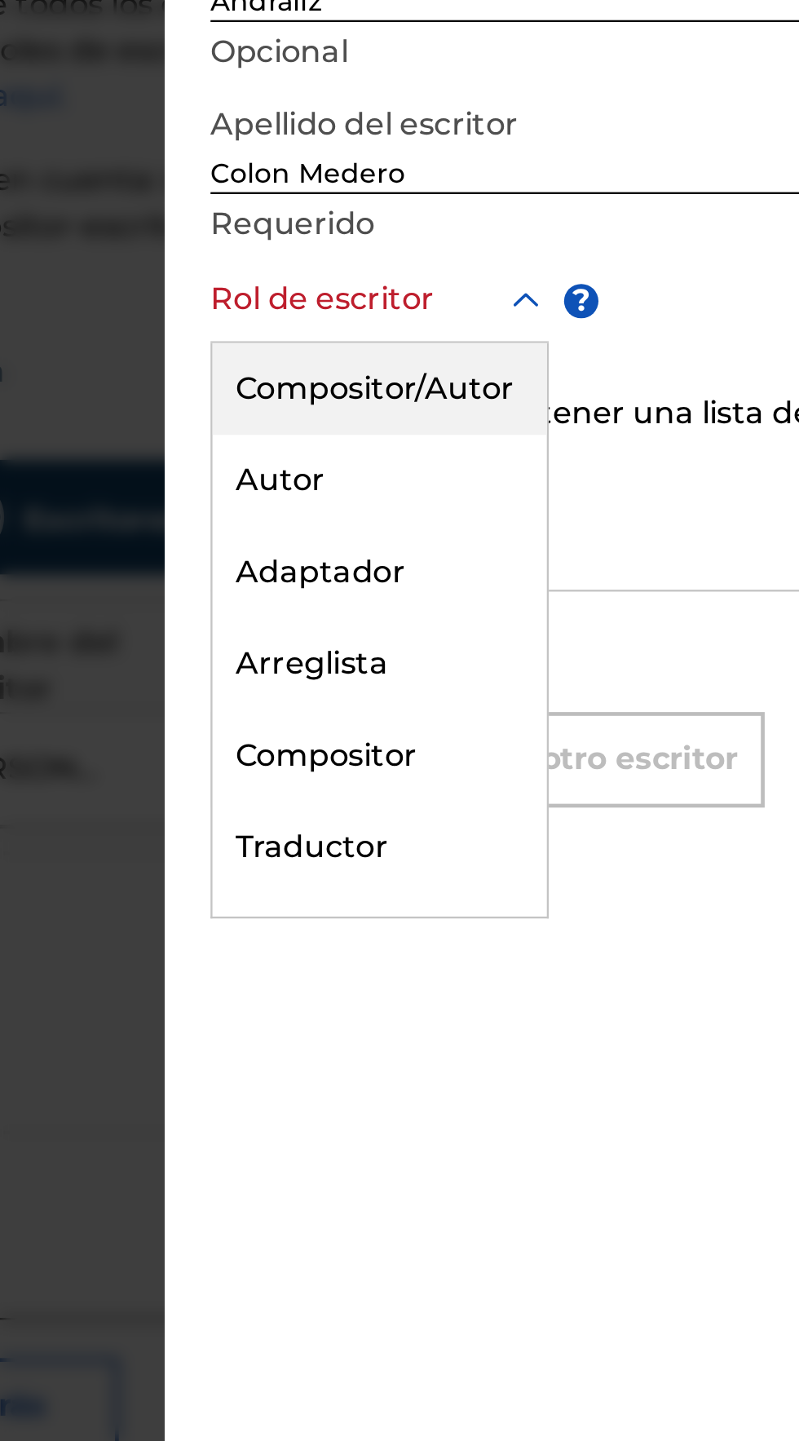
click at [454, 519] on font "Compositor/Autor" at bounding box center [479, 510] width 119 height 15
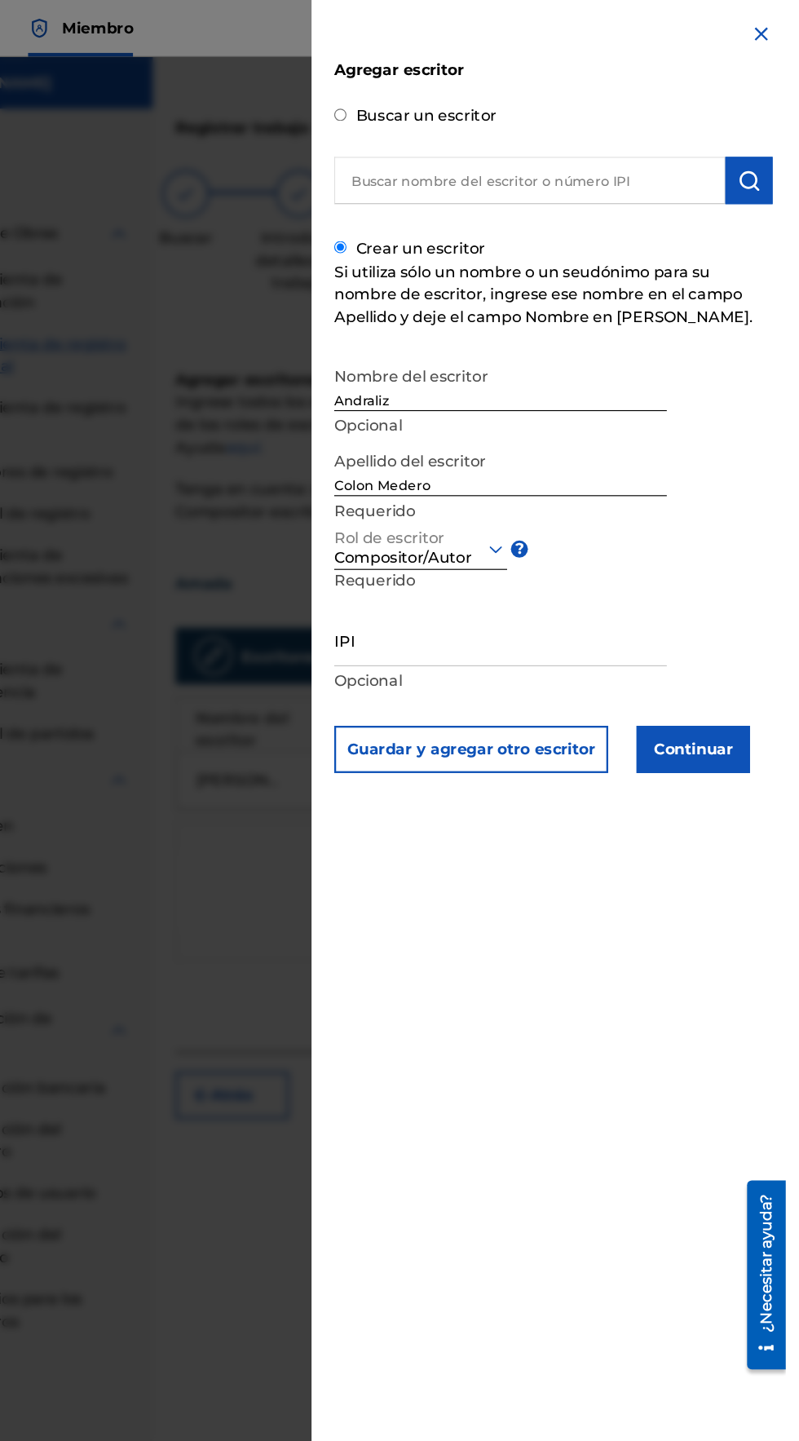
click at [746, 654] on font "Continuar" at bounding box center [719, 645] width 68 height 15
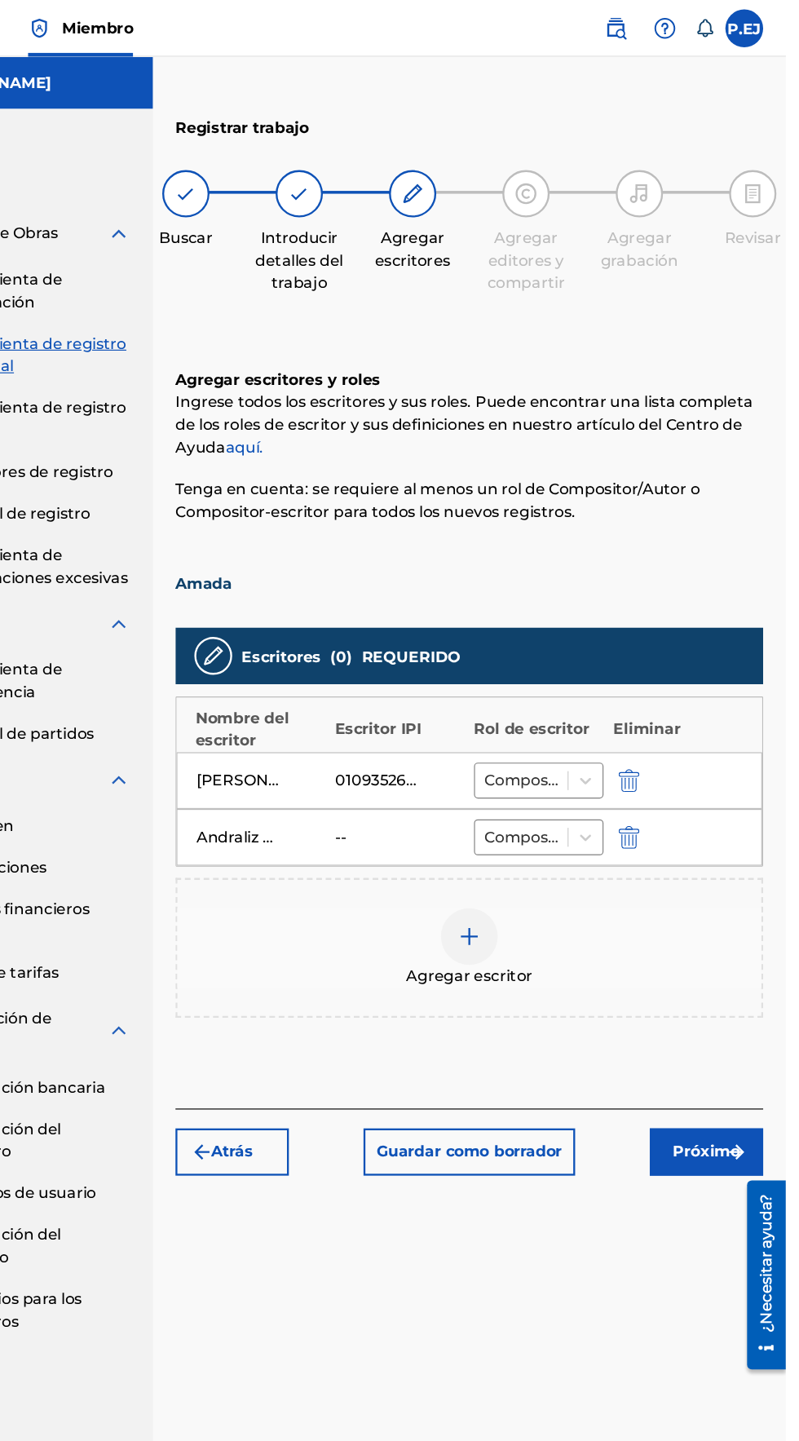
click at [757, 973] on button "Próximo" at bounding box center [731, 993] width 98 height 41
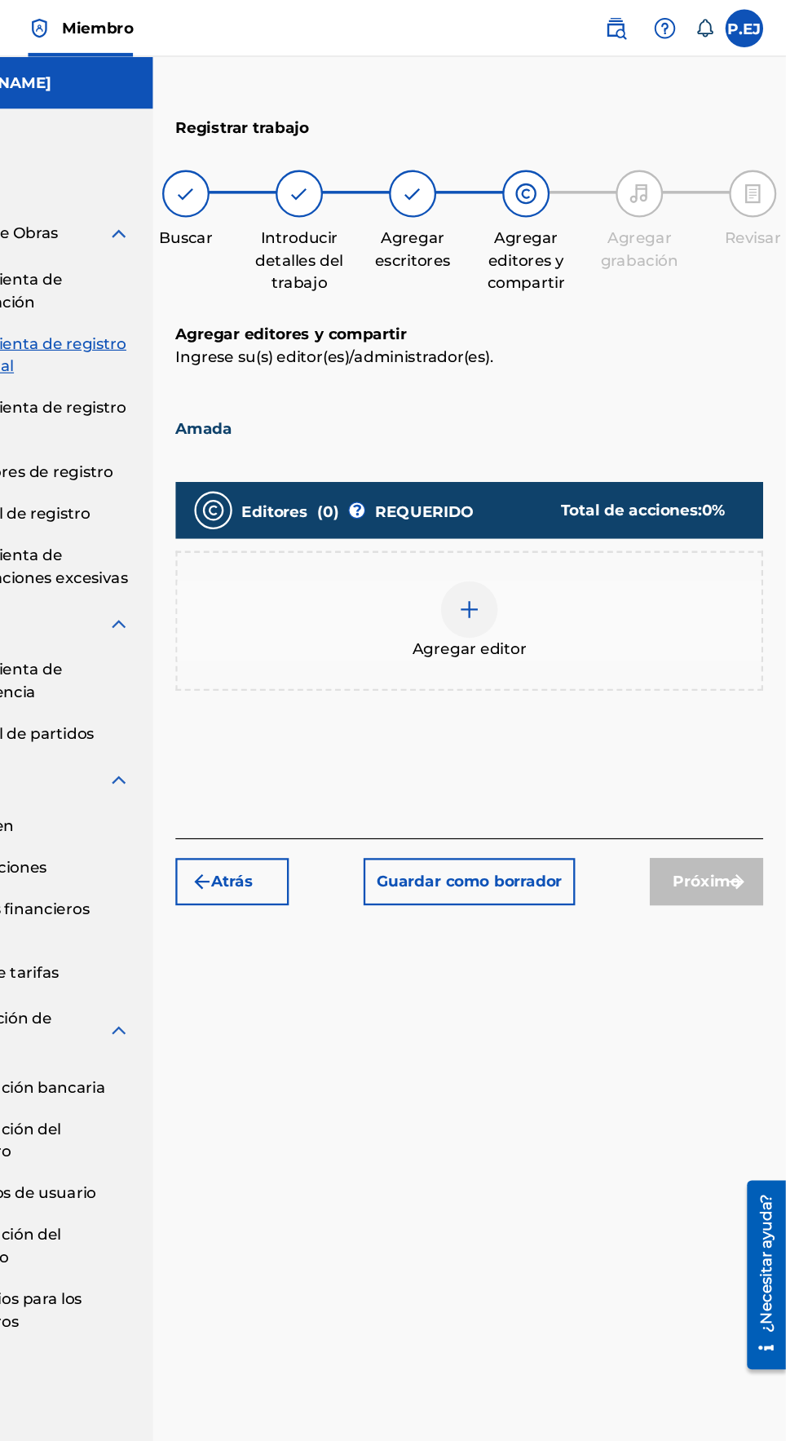
click at [525, 516] on img at bounding box center [526, 526] width 20 height 20
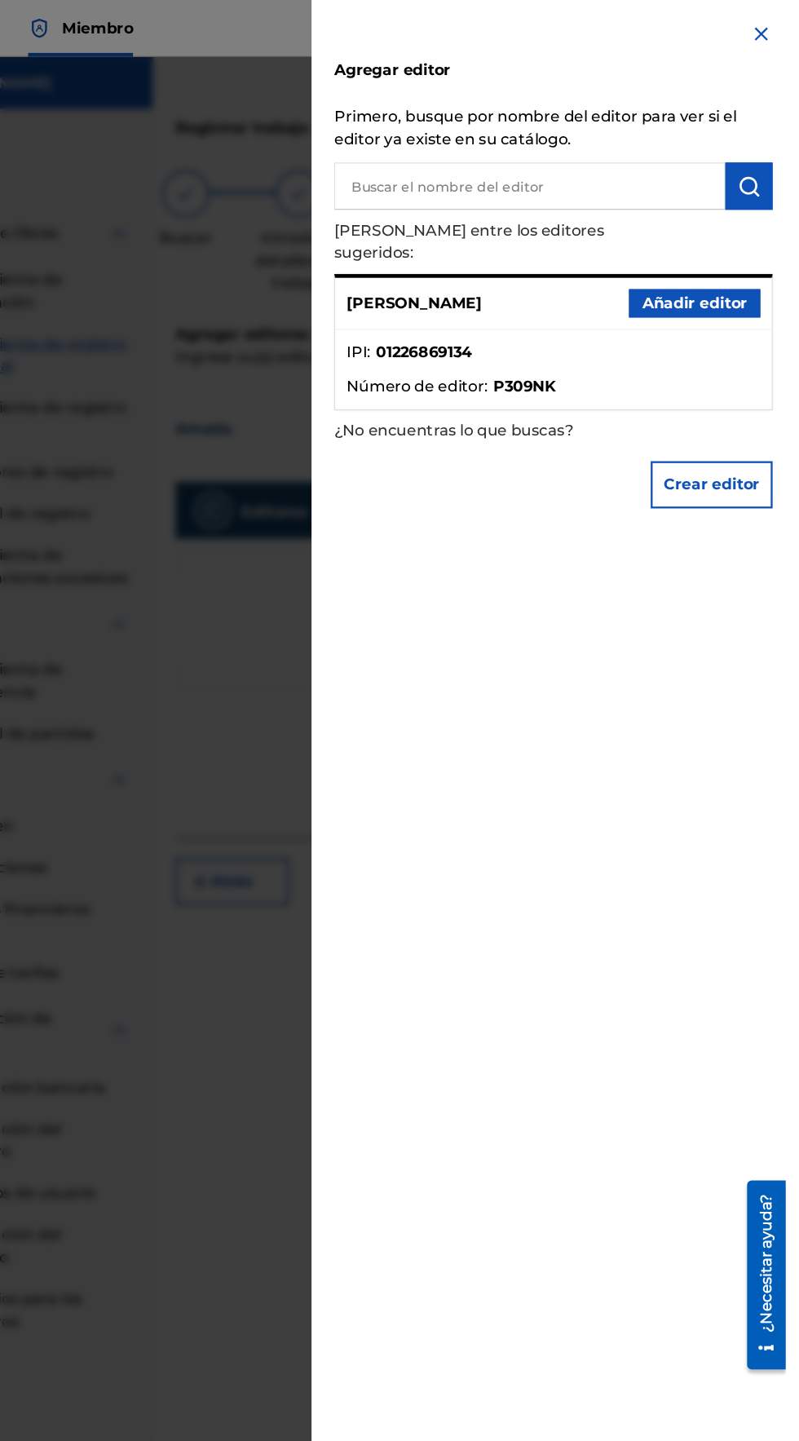
click at [695, 257] on font "Añadir editor" at bounding box center [720, 261] width 90 height 15
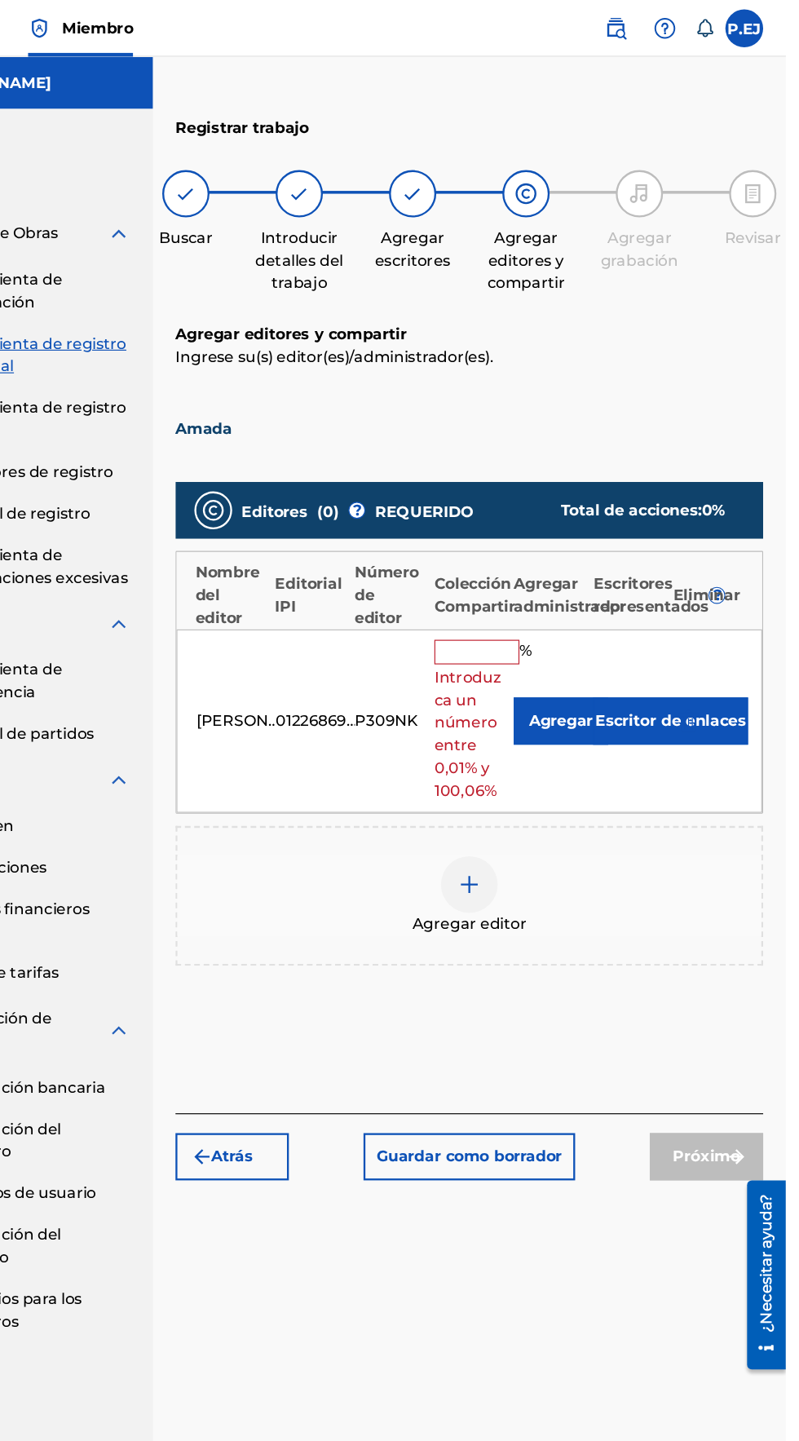
click at [519, 552] on input "text" at bounding box center [532, 562] width 73 height 21
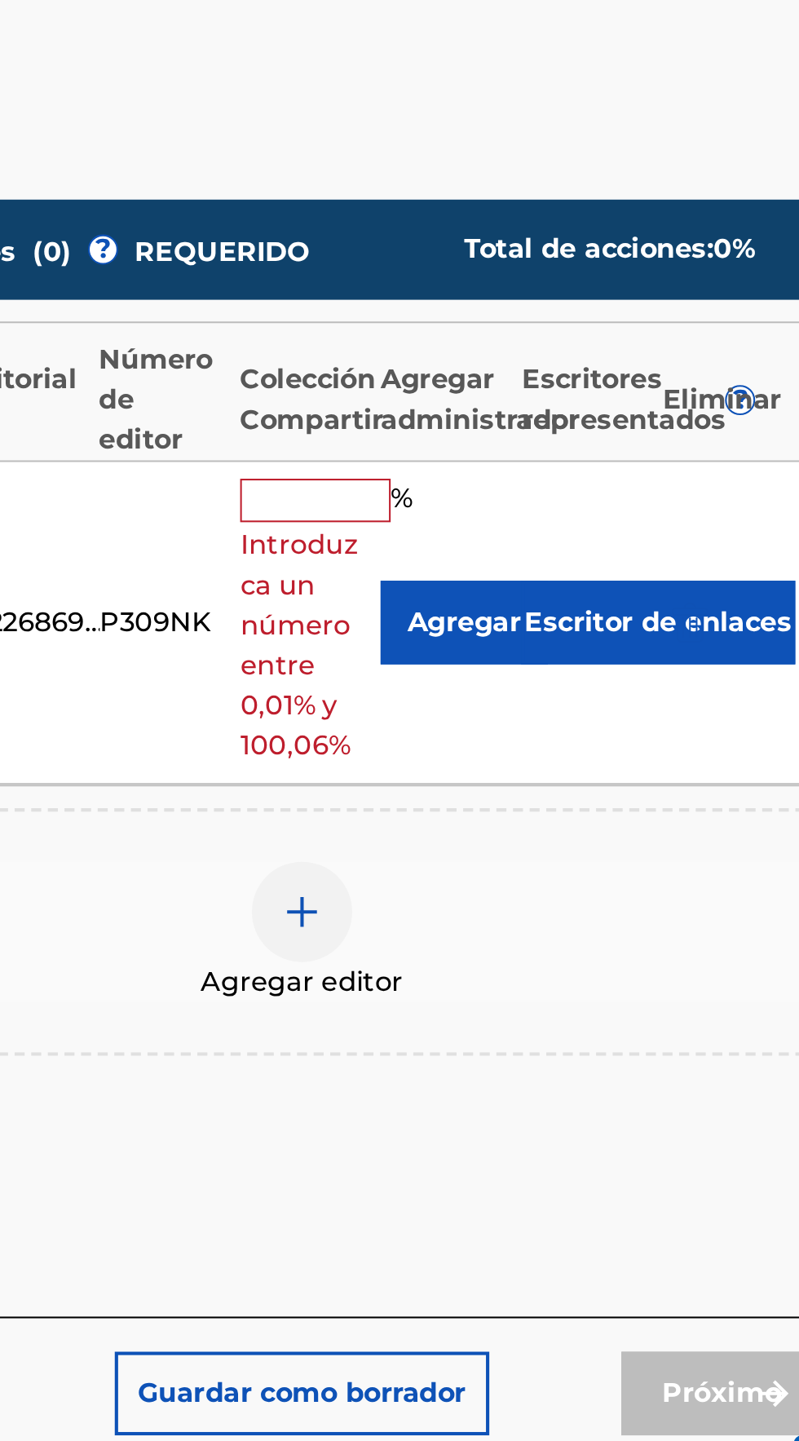
type input "50"
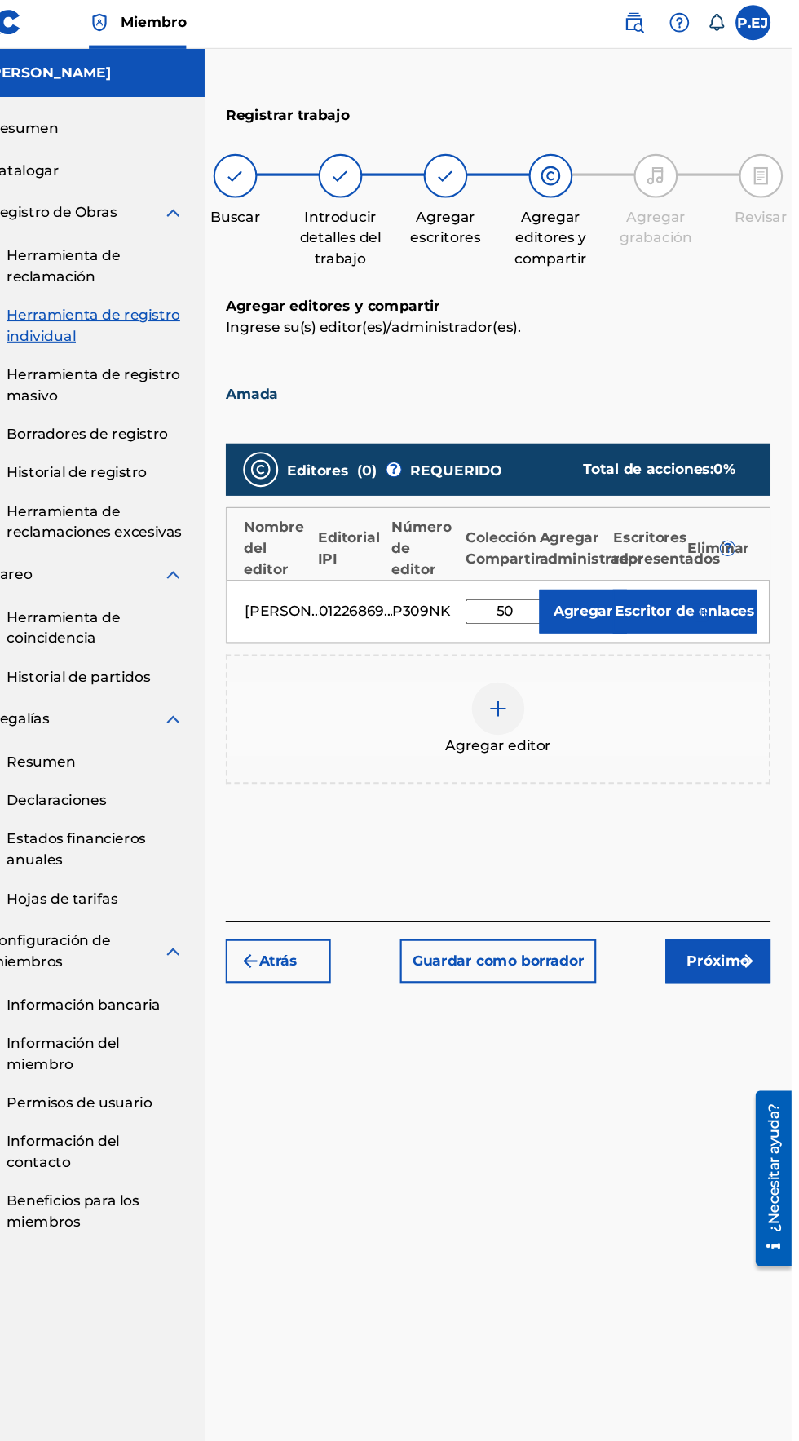
click at [753, 888] on img "submit" at bounding box center [757, 898] width 20 height 20
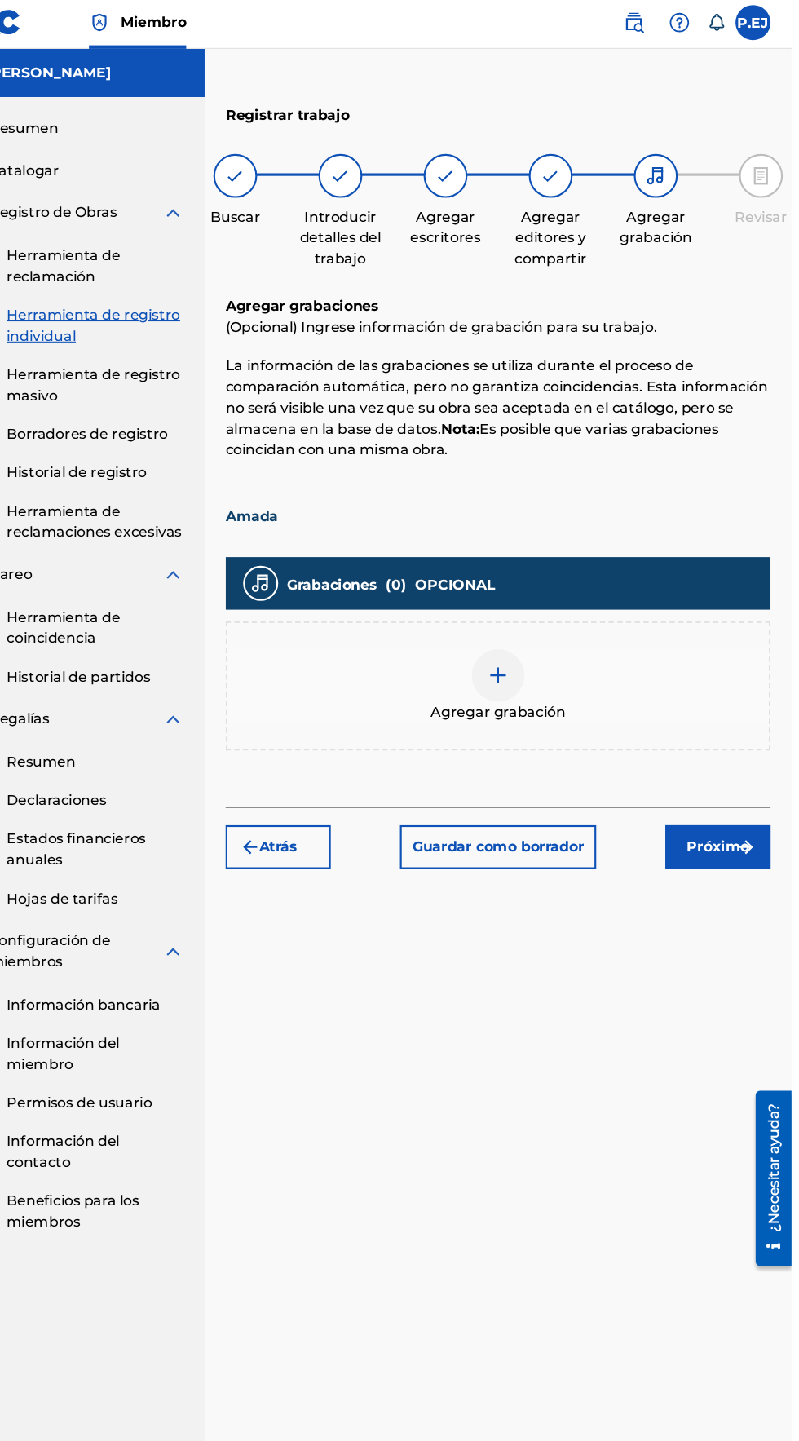
click at [492, 607] on div "Agregar grabación" at bounding box center [526, 641] width 504 height 68
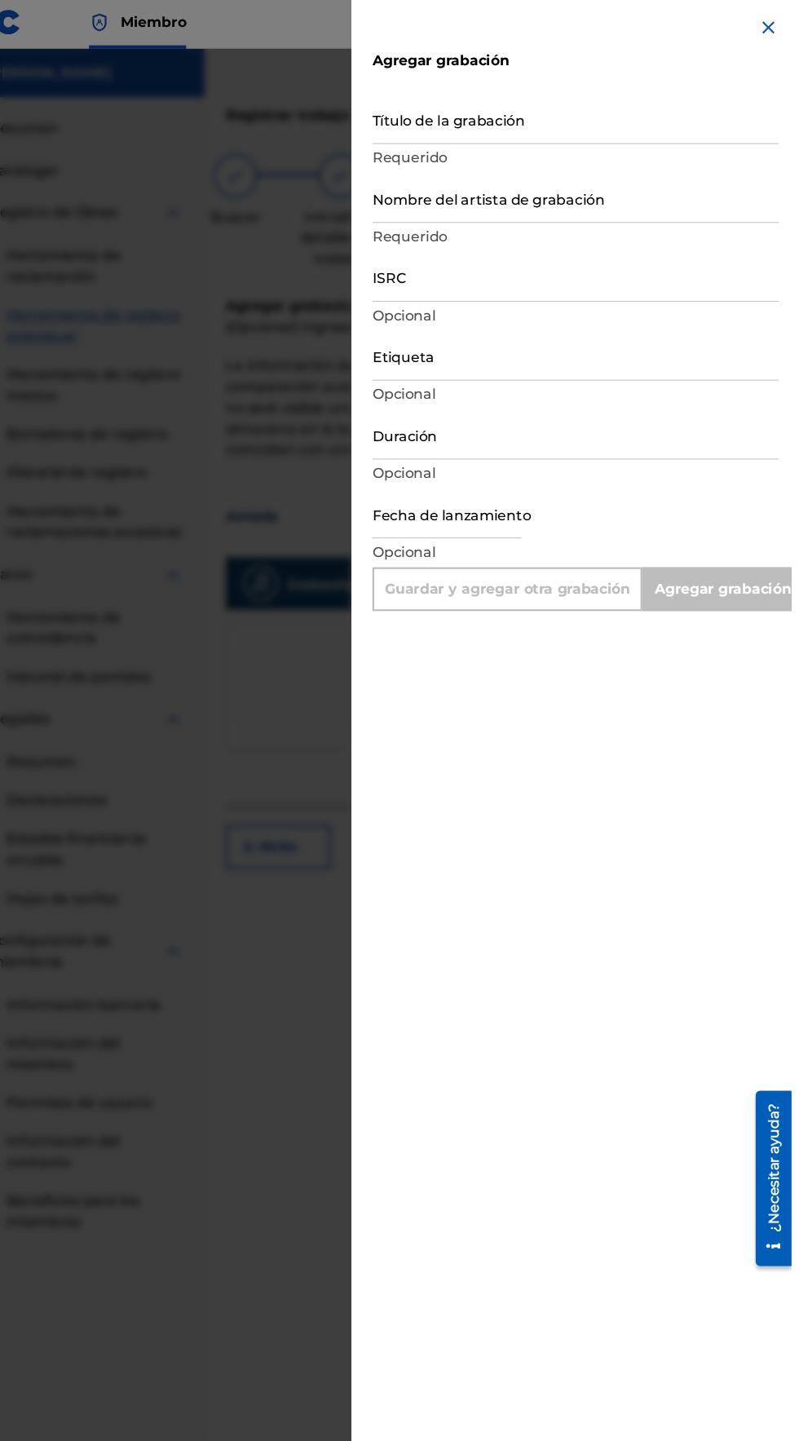
click at [470, 132] on input "Título de la grabación" at bounding box center [598, 114] width 378 height 46
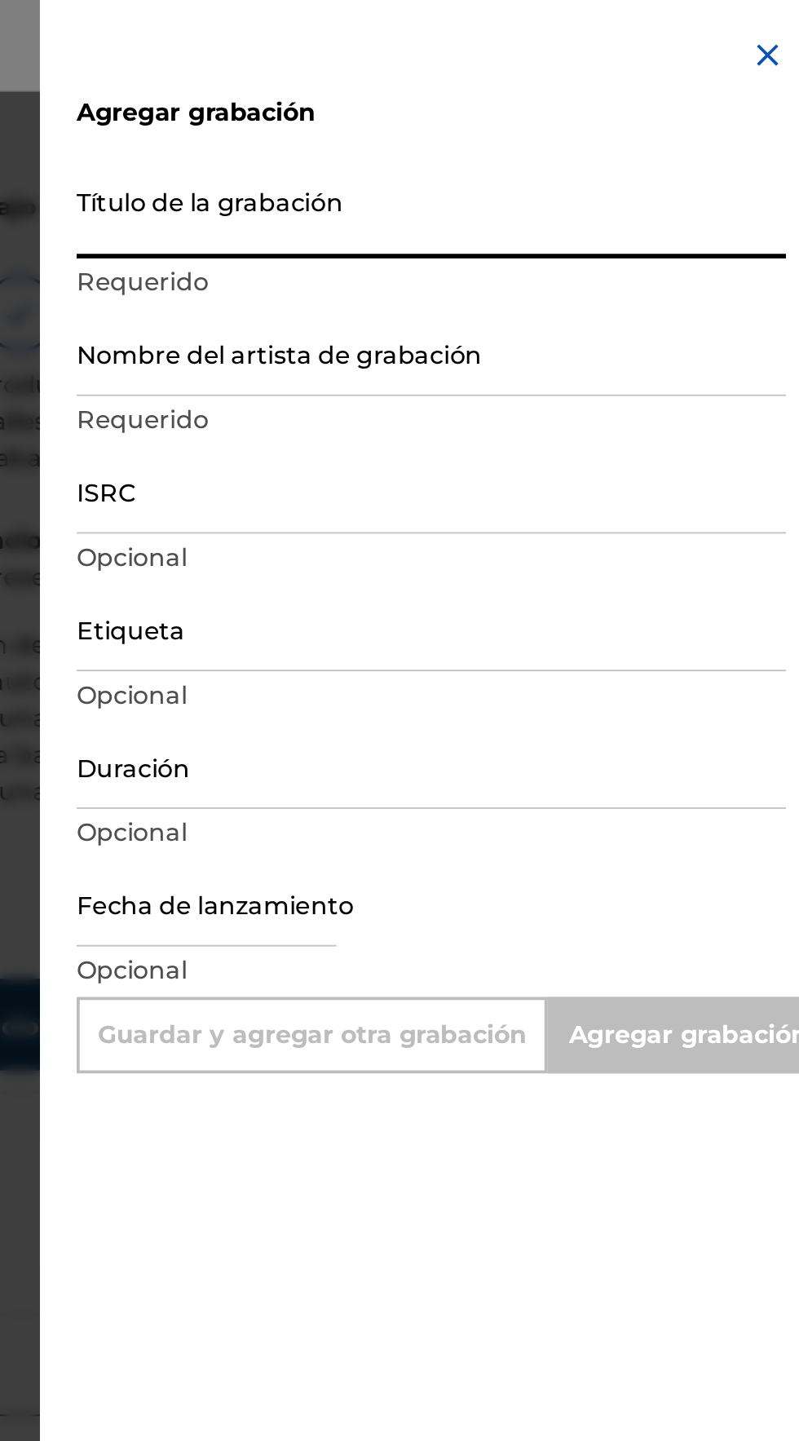
type input "A"
type input "Add Recording"
type input "Amada"
click at [468, 205] on input "Nombre del artista de grabación" at bounding box center [598, 188] width 378 height 46
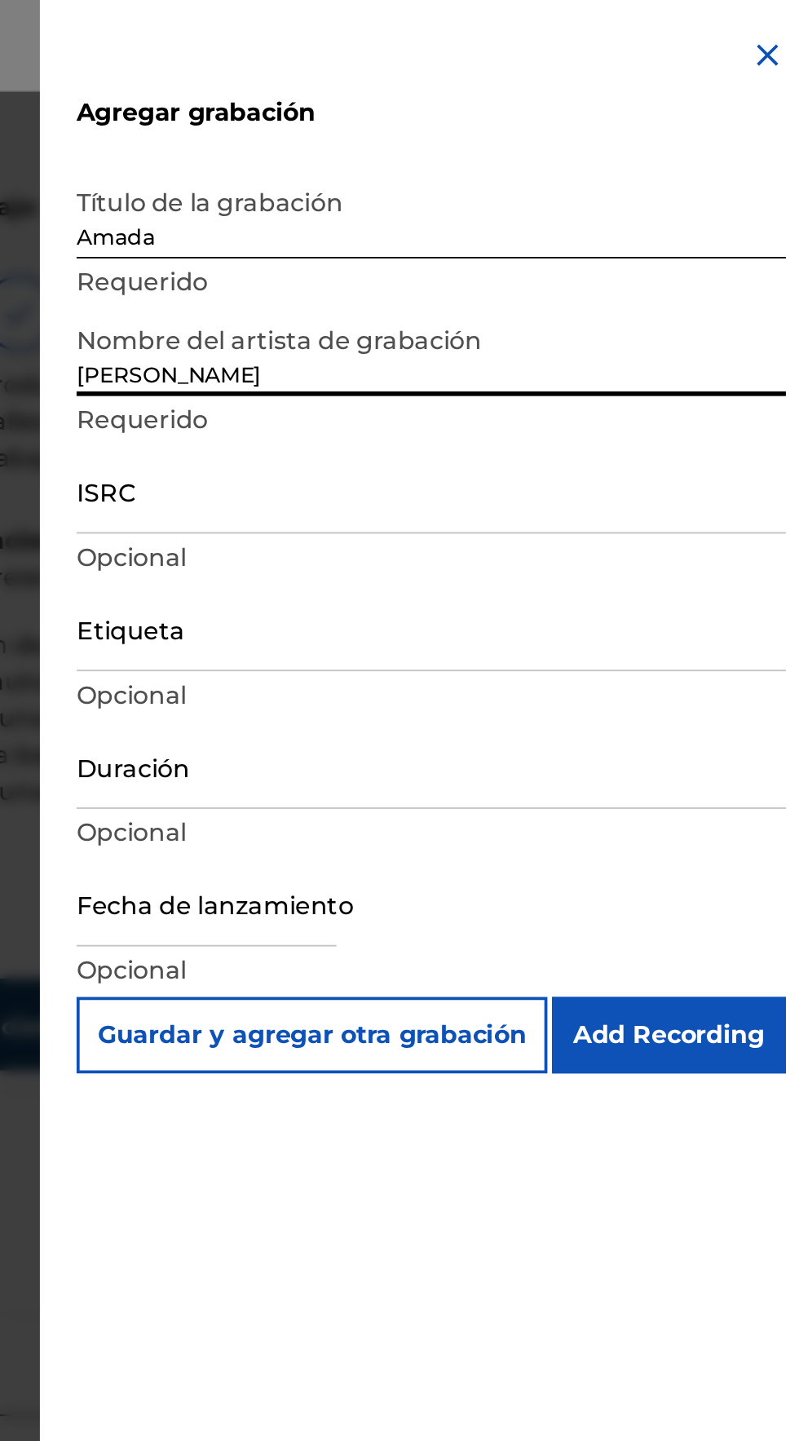
click at [498, 196] on input "Elik Roldán" at bounding box center [598, 188] width 378 height 46
type input "Elik Roldán Ft. Andraliz"
click at [450, 278] on input "ISRC" at bounding box center [598, 261] width 378 height 46
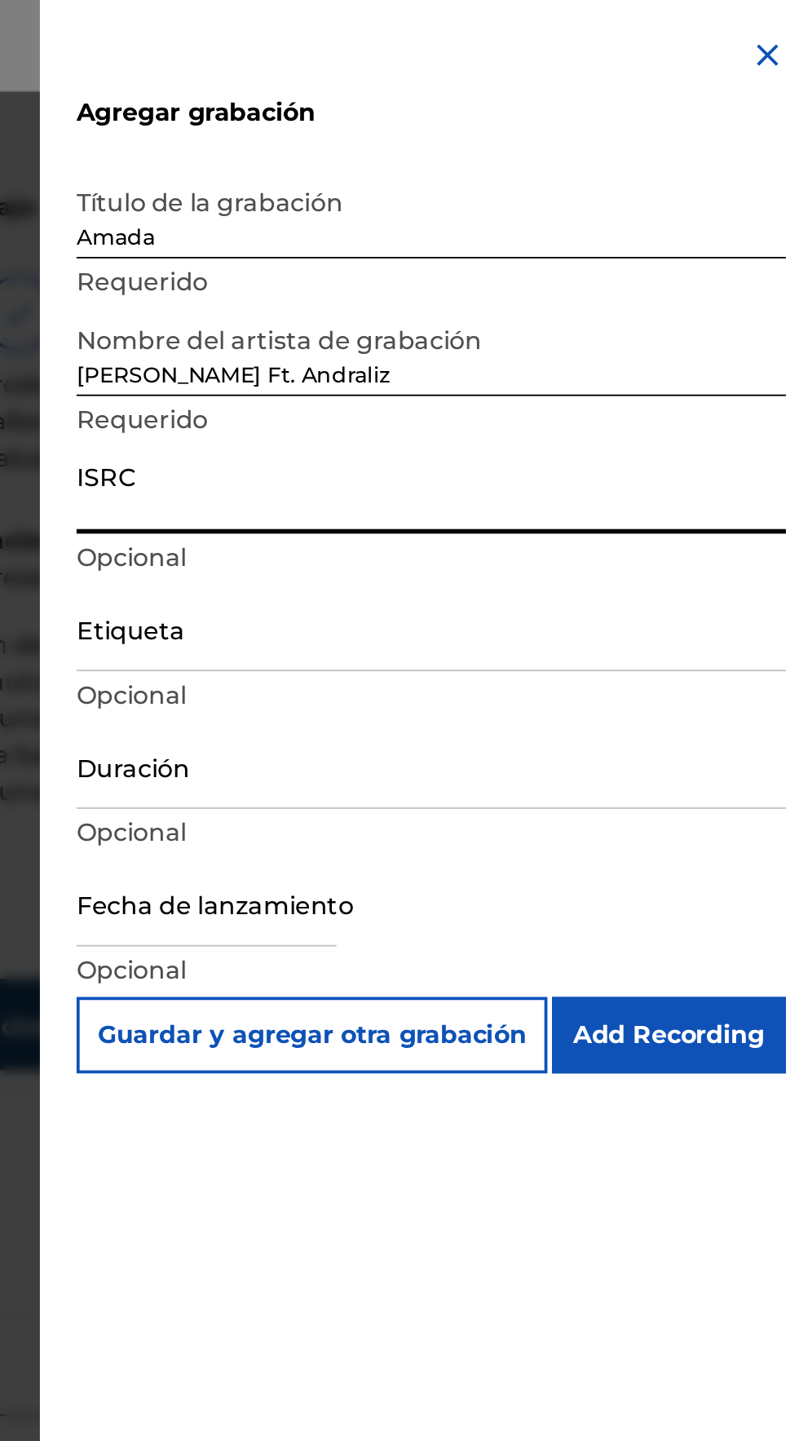
click at [439, 276] on input "ISRC" at bounding box center [598, 261] width 378 height 46
type input "QZXYG2401346"
click at [433, 350] on input "Etiqueta" at bounding box center [598, 334] width 378 height 46
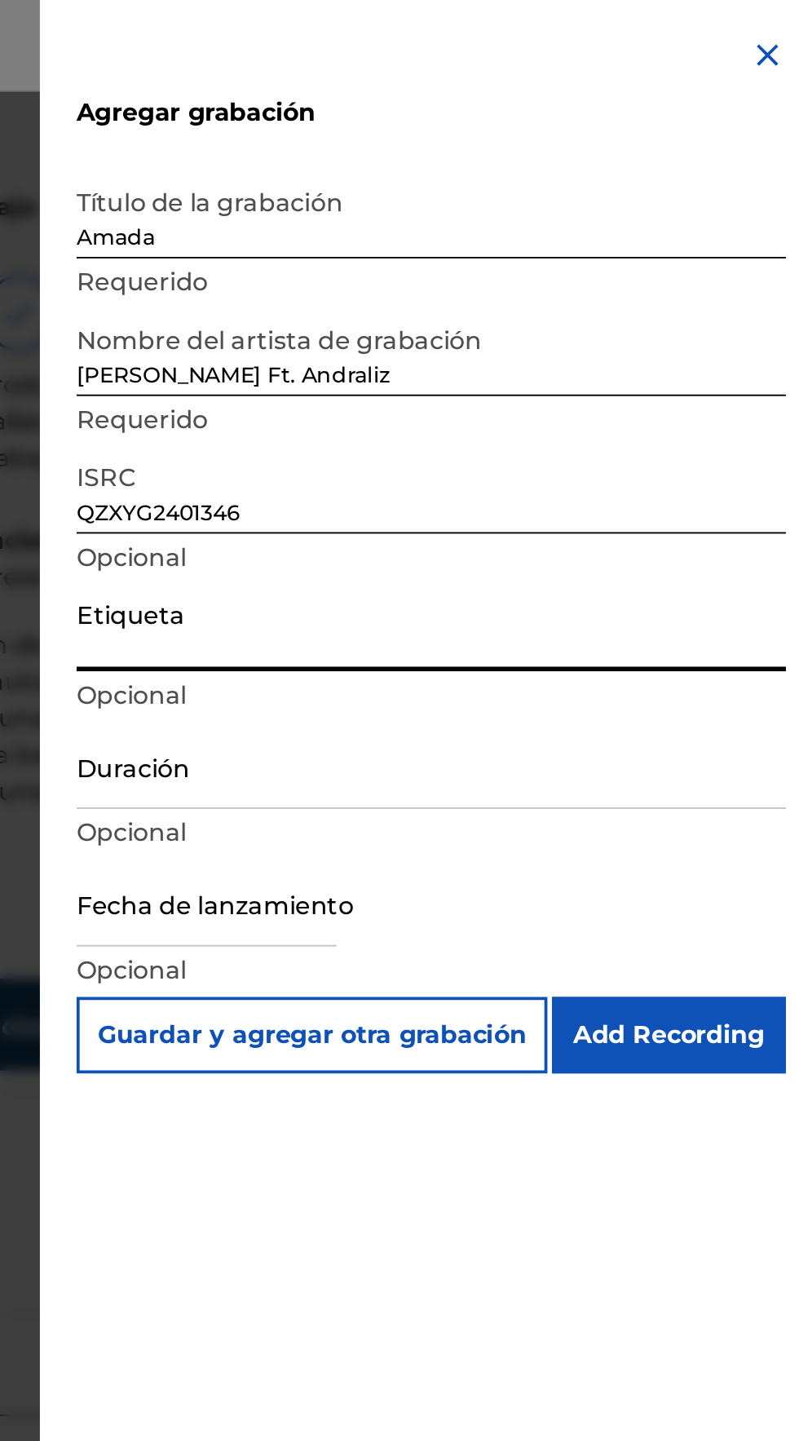
type input "Mh Musik LLC"
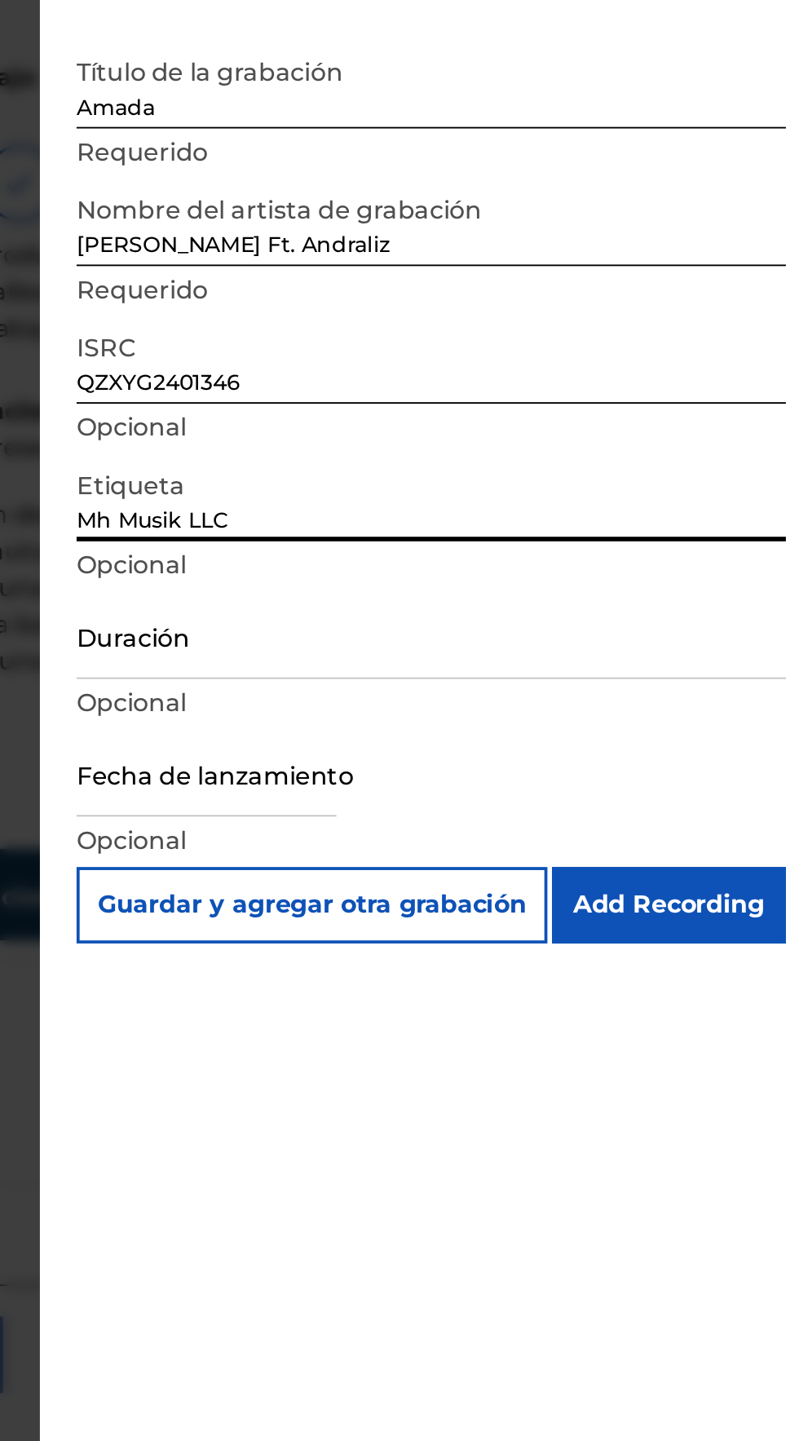
click at [444, 423] on input "Duración" at bounding box center [598, 408] width 378 height 46
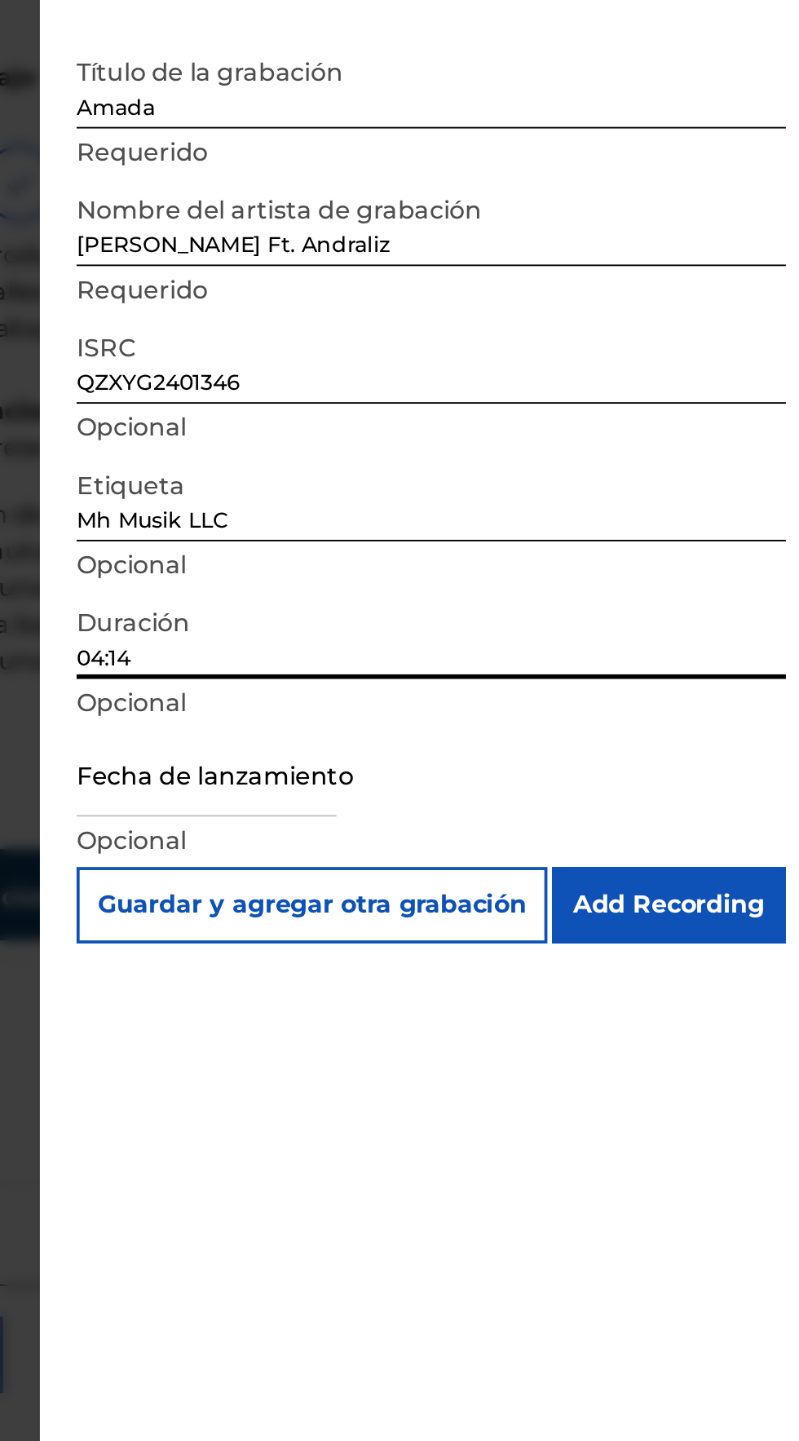
type input "04:14"
click at [438, 497] on input "text" at bounding box center [478, 481] width 139 height 46
select select "7"
select select "2025"
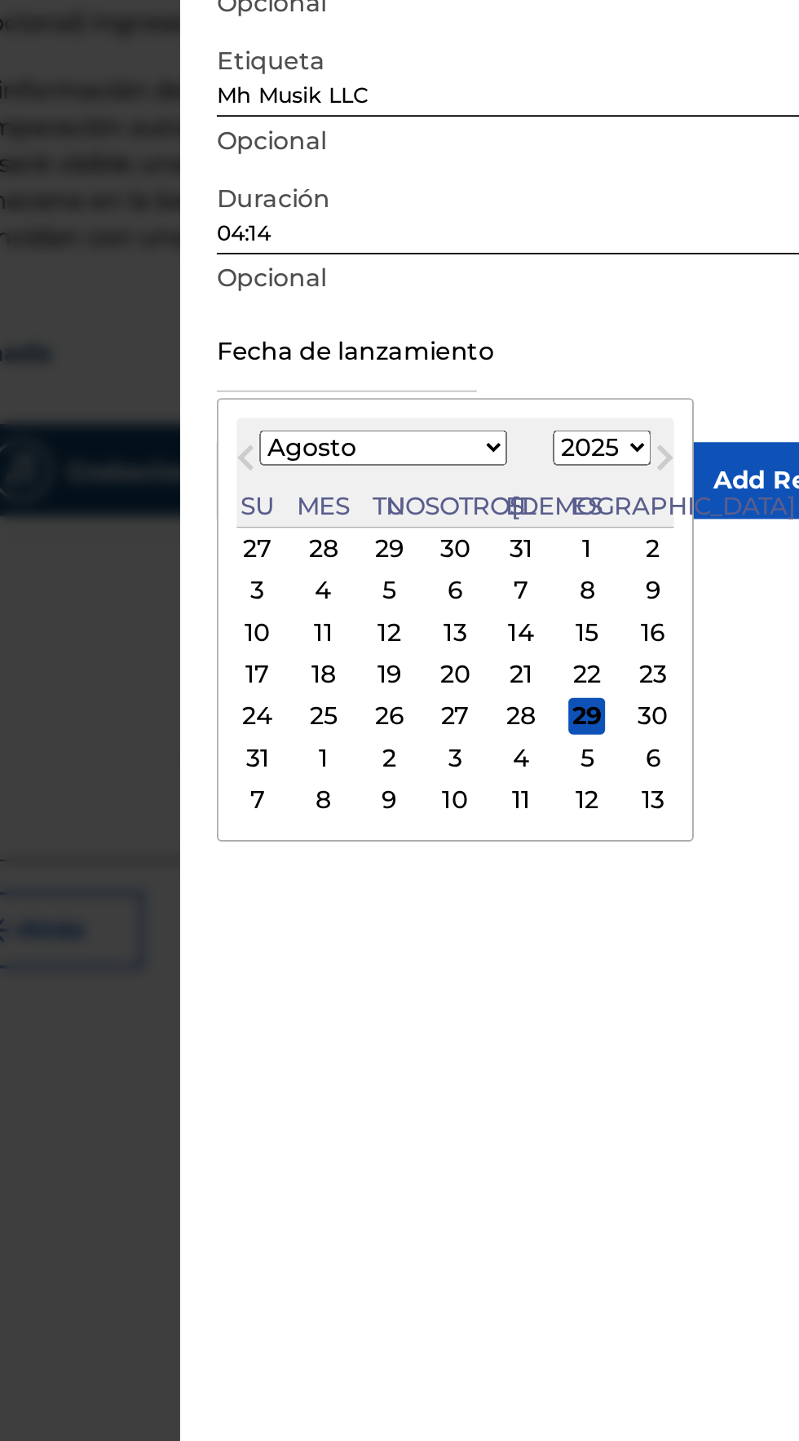
click at [488, 535] on select "Enero Febrero Marzo Abril Puede Junio Julio Agosto Septiembre Octubre Noviembre…" at bounding box center [498, 534] width 132 height 19
select select "4"
click at [444, 525] on select "Enero Febrero Marzo Abril Puede Junio Julio Agosto Septiembre Octubre Noviembre…" at bounding box center [498, 534] width 132 height 19
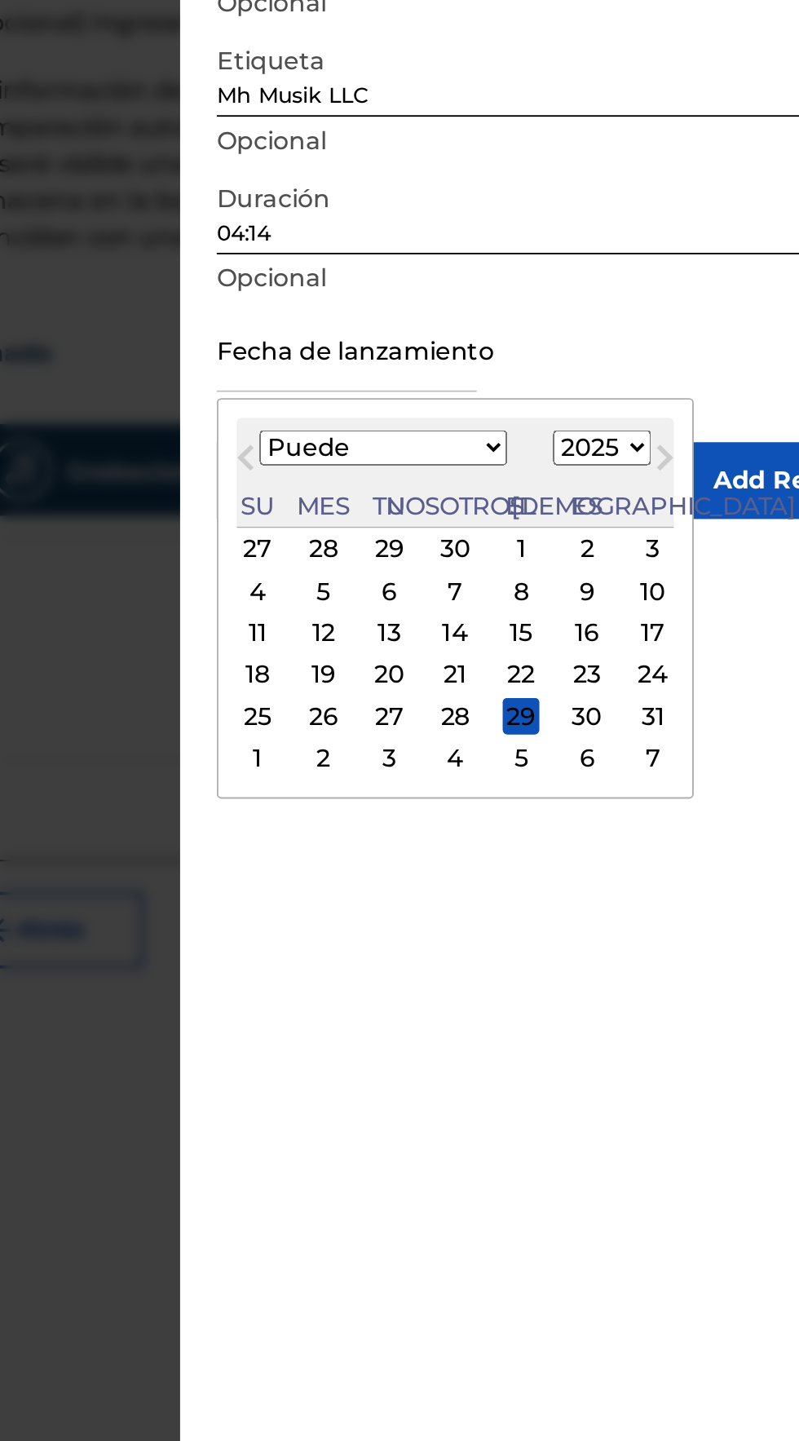
click at [589, 532] on select "1899 1900 1901 1902 1903 1904 1905 1906 1907 1908 1909 1910 1911 1912 1913 1914…" at bounding box center [615, 534] width 52 height 19
select select "2024"
click at [589, 525] on select "1899 1900 1901 1902 1903 1904 1905 1906 1907 1908 1909 1910 1911 1912 1913 1914…" at bounding box center [615, 534] width 52 height 19
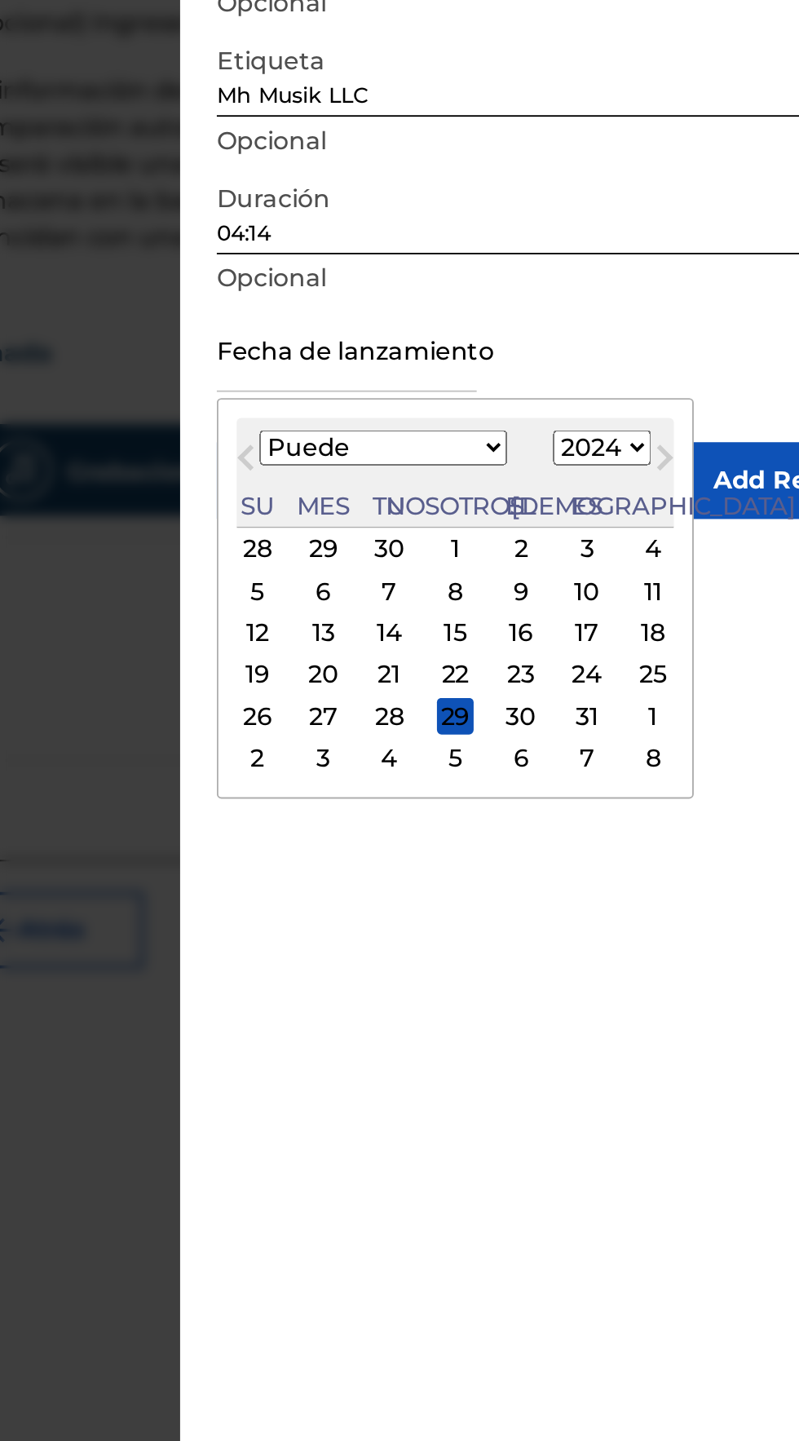
click at [438, 632] on div "12" at bounding box center [431, 634] width 20 height 20
type input "May 12 2024"
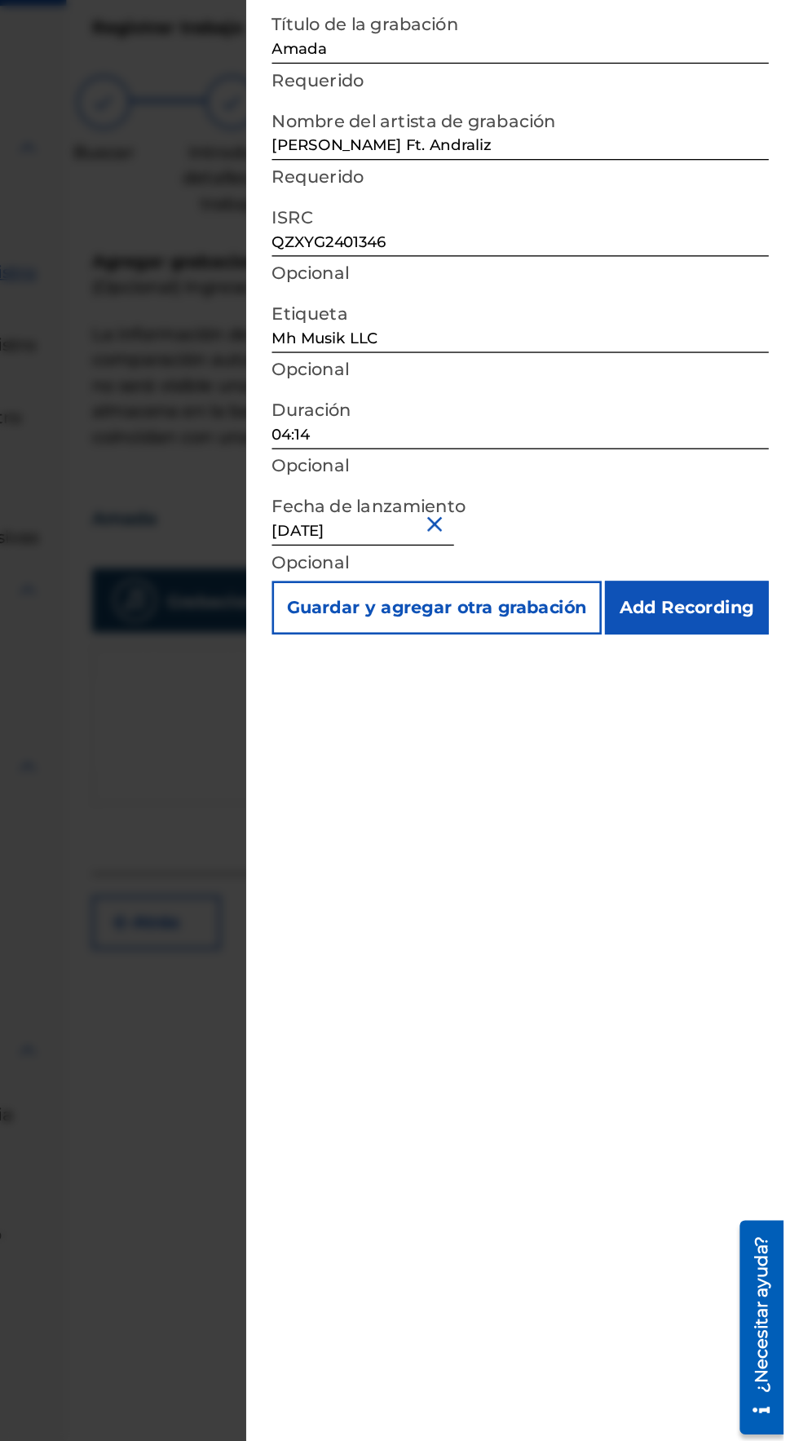
click at [770, 553] on input "Add Recording" at bounding box center [725, 552] width 125 height 41
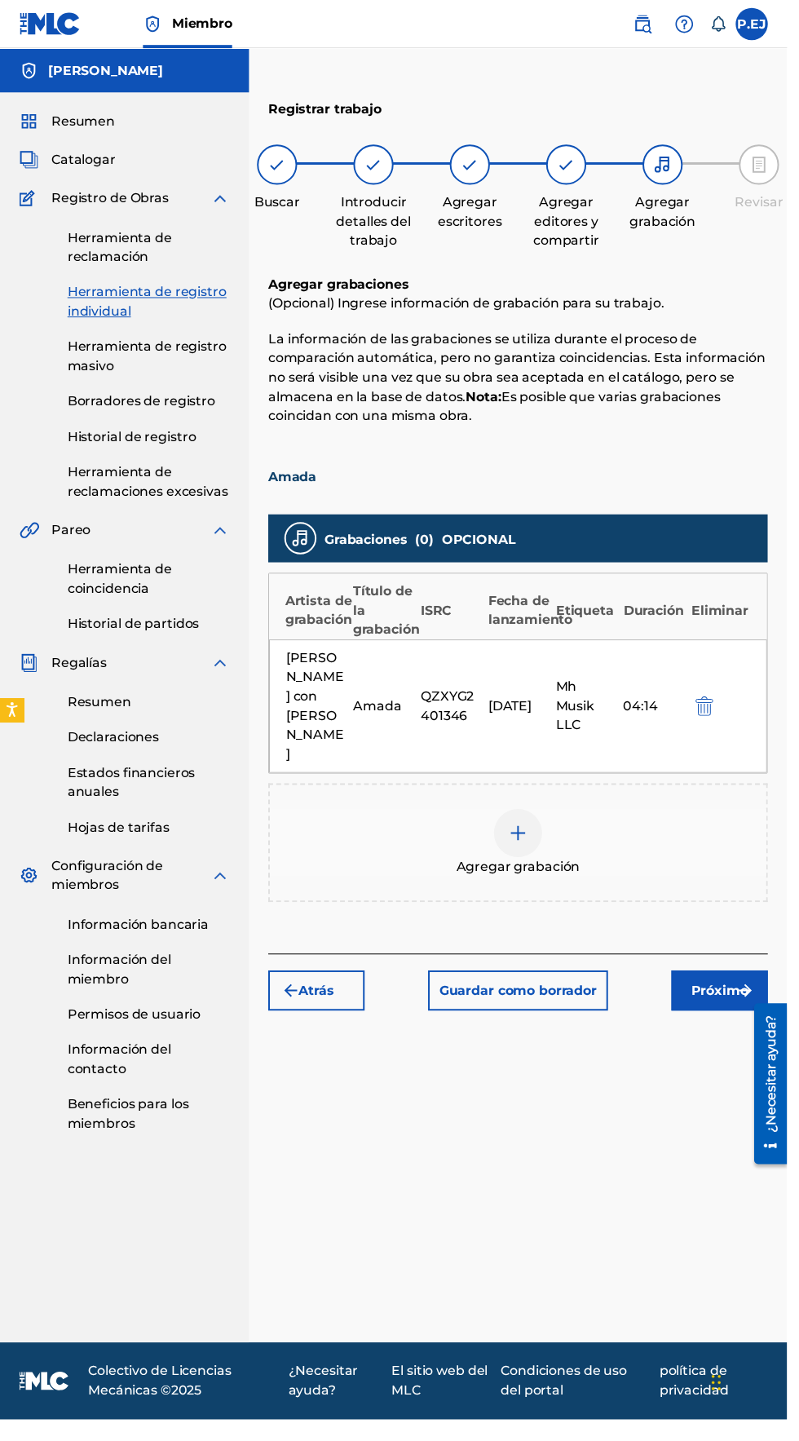
click at [757, 995] on img "submit" at bounding box center [757, 1005] width 20 height 20
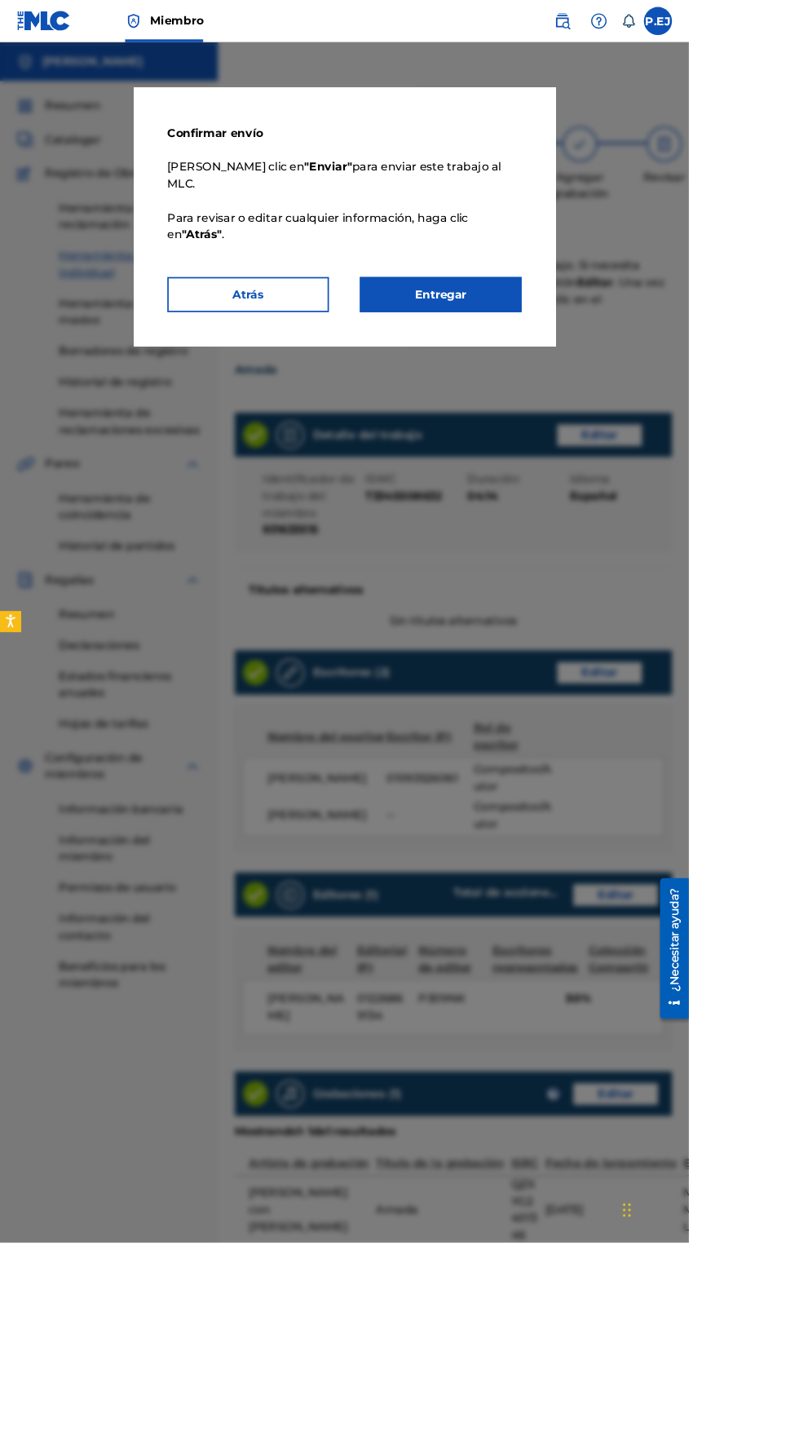
click at [541, 349] on font "Entregar" at bounding box center [511, 340] width 60 height 15
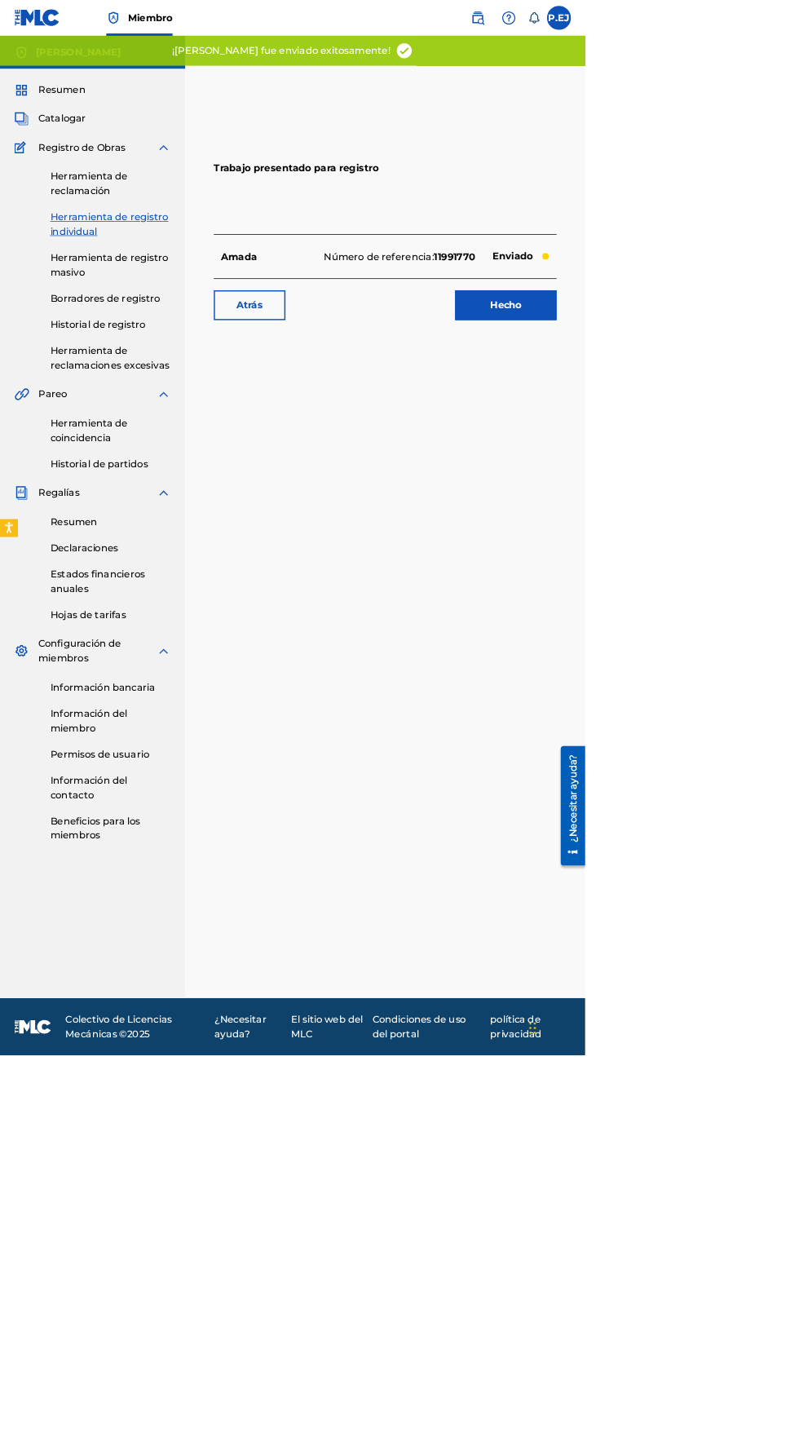
click at [657, 430] on link "Hecho" at bounding box center [690, 416] width 139 height 41
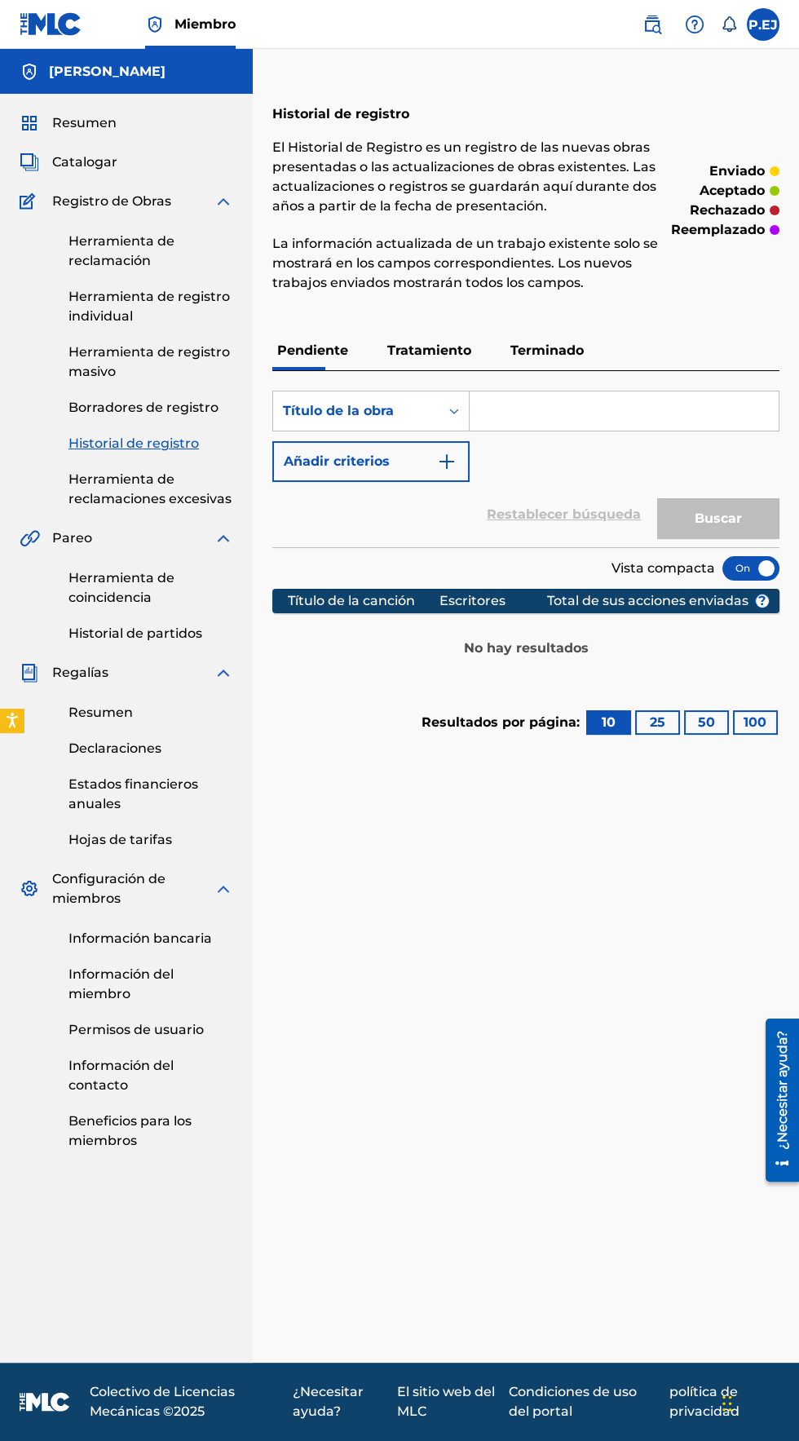
click at [97, 444] on font "Historial de registro" at bounding box center [133, 442] width 130 height 15
click at [114, 452] on link "Historial de registro" at bounding box center [150, 444] width 165 height 20
click at [111, 409] on font "Borradores de registro" at bounding box center [143, 406] width 150 height 15
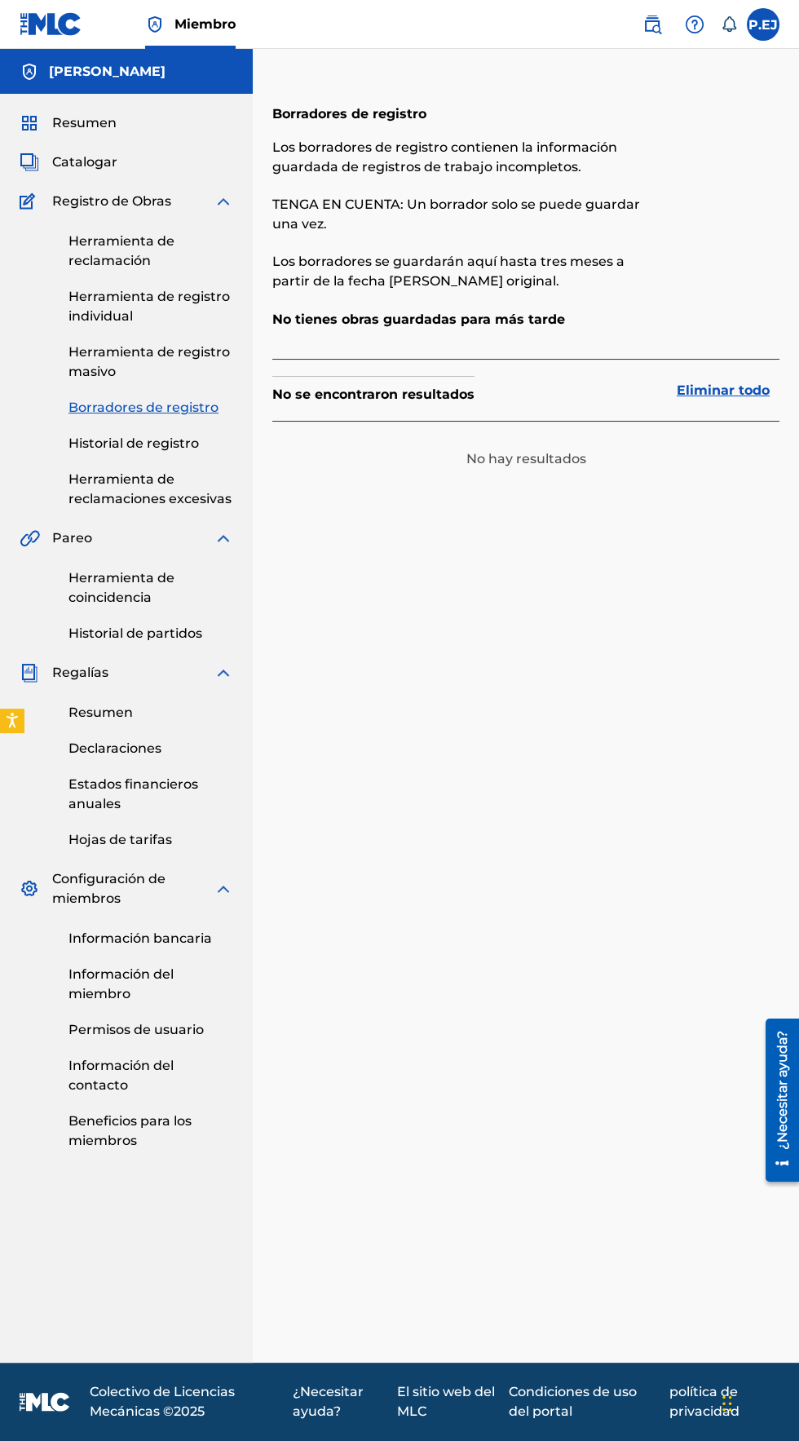
click at [98, 444] on font "Historial de registro" at bounding box center [133, 442] width 130 height 15
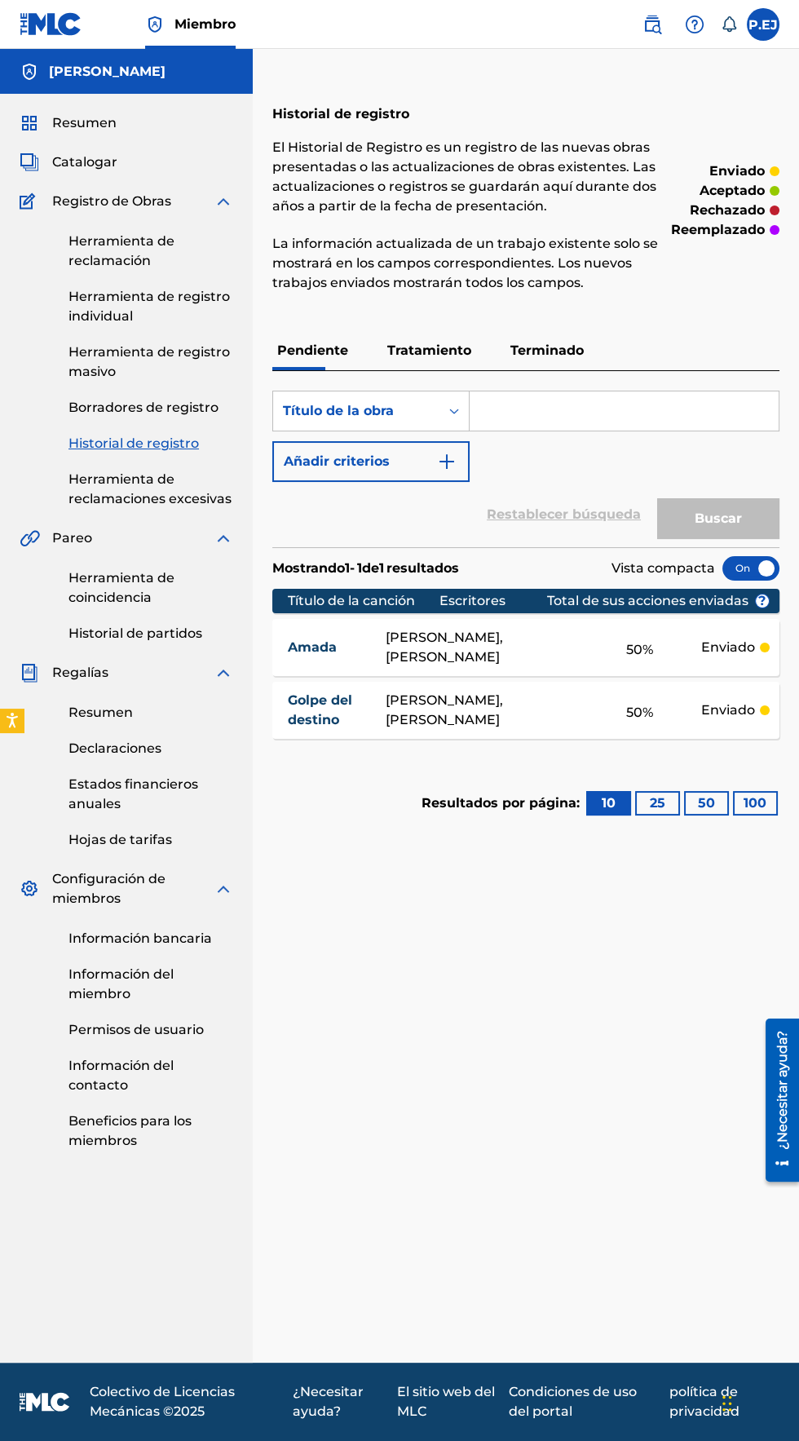
click at [439, 350] on font "Tratamiento" at bounding box center [429, 349] width 84 height 15
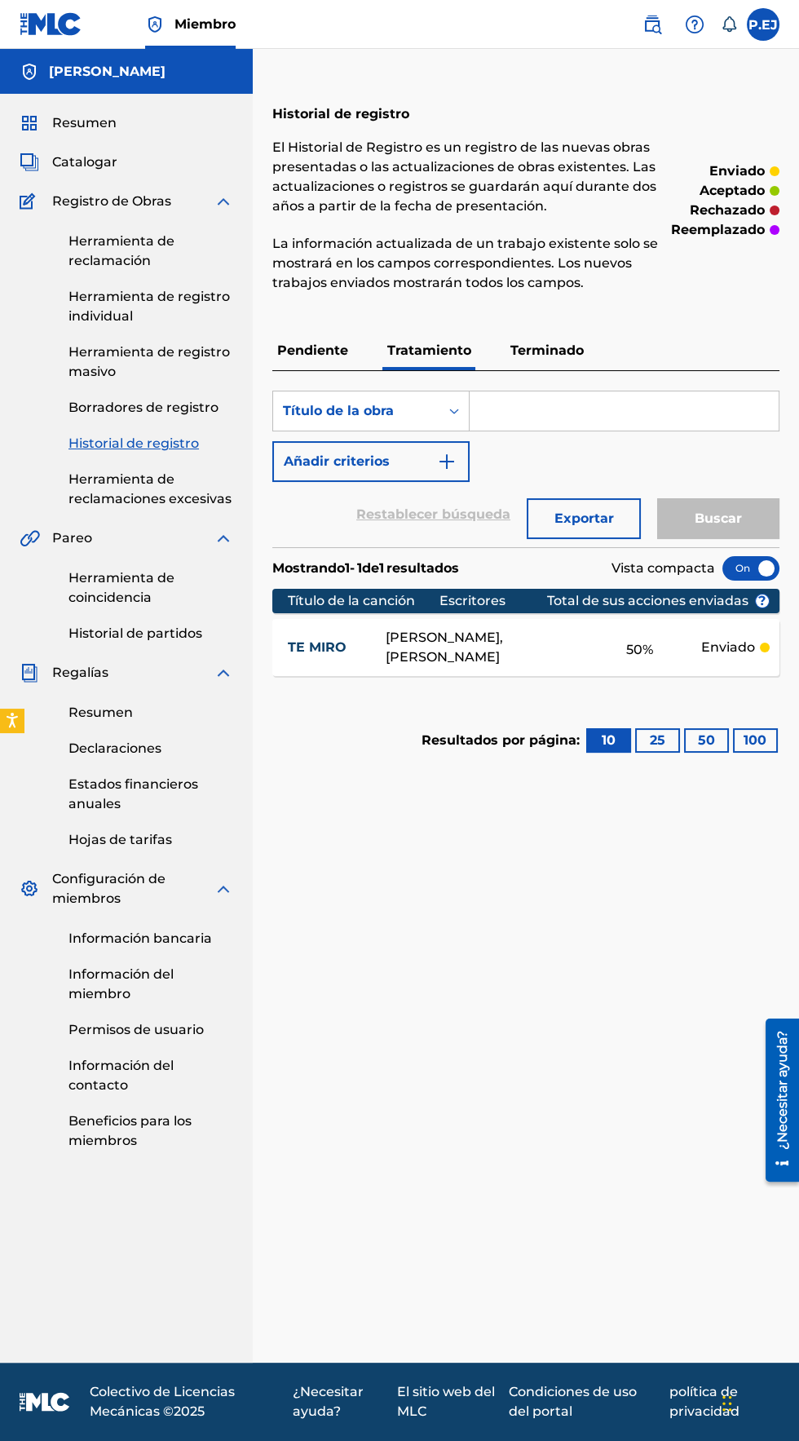
click at [316, 350] on font "Pendiente" at bounding box center [312, 349] width 71 height 15
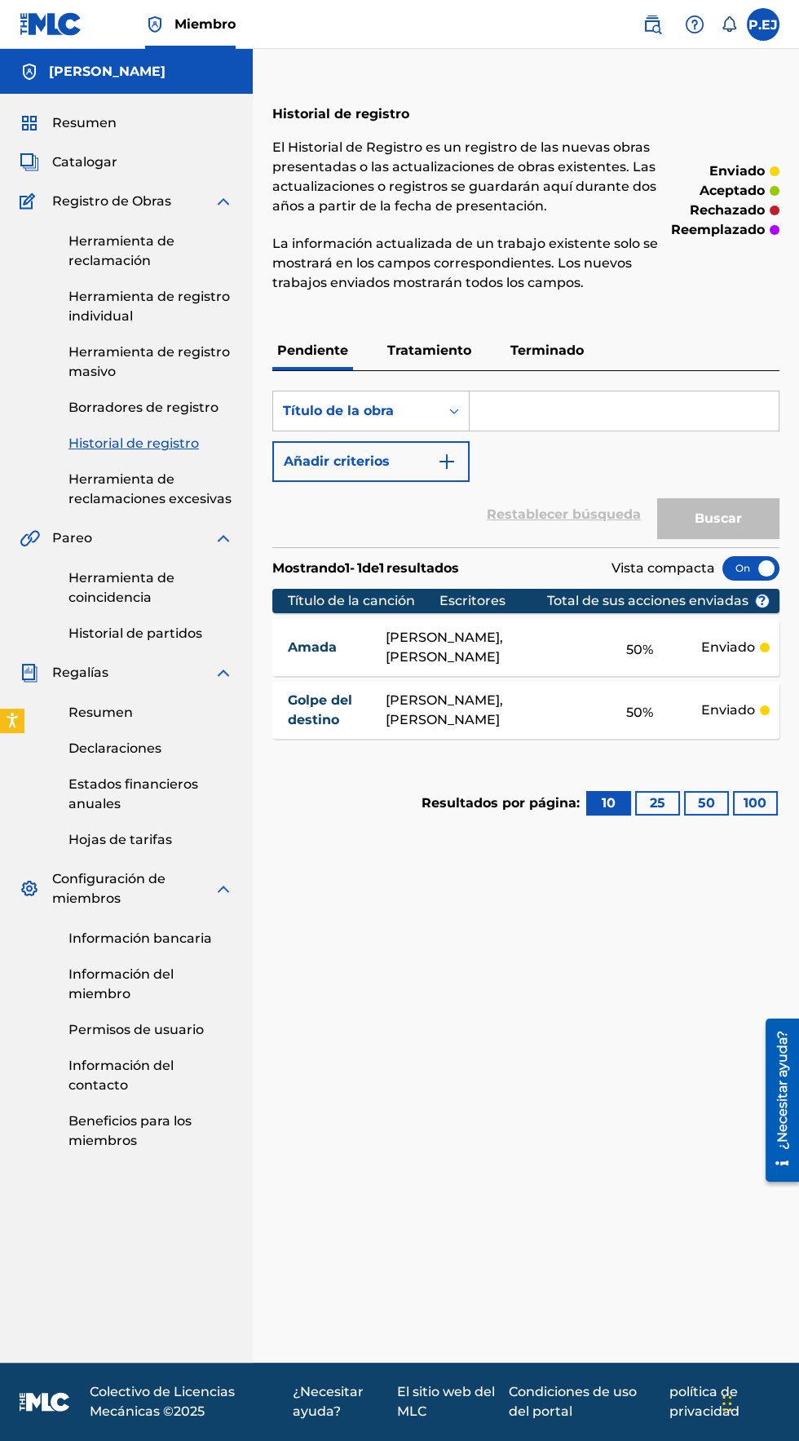
click at [545, 346] on font "Terminado" at bounding box center [546, 349] width 73 height 15
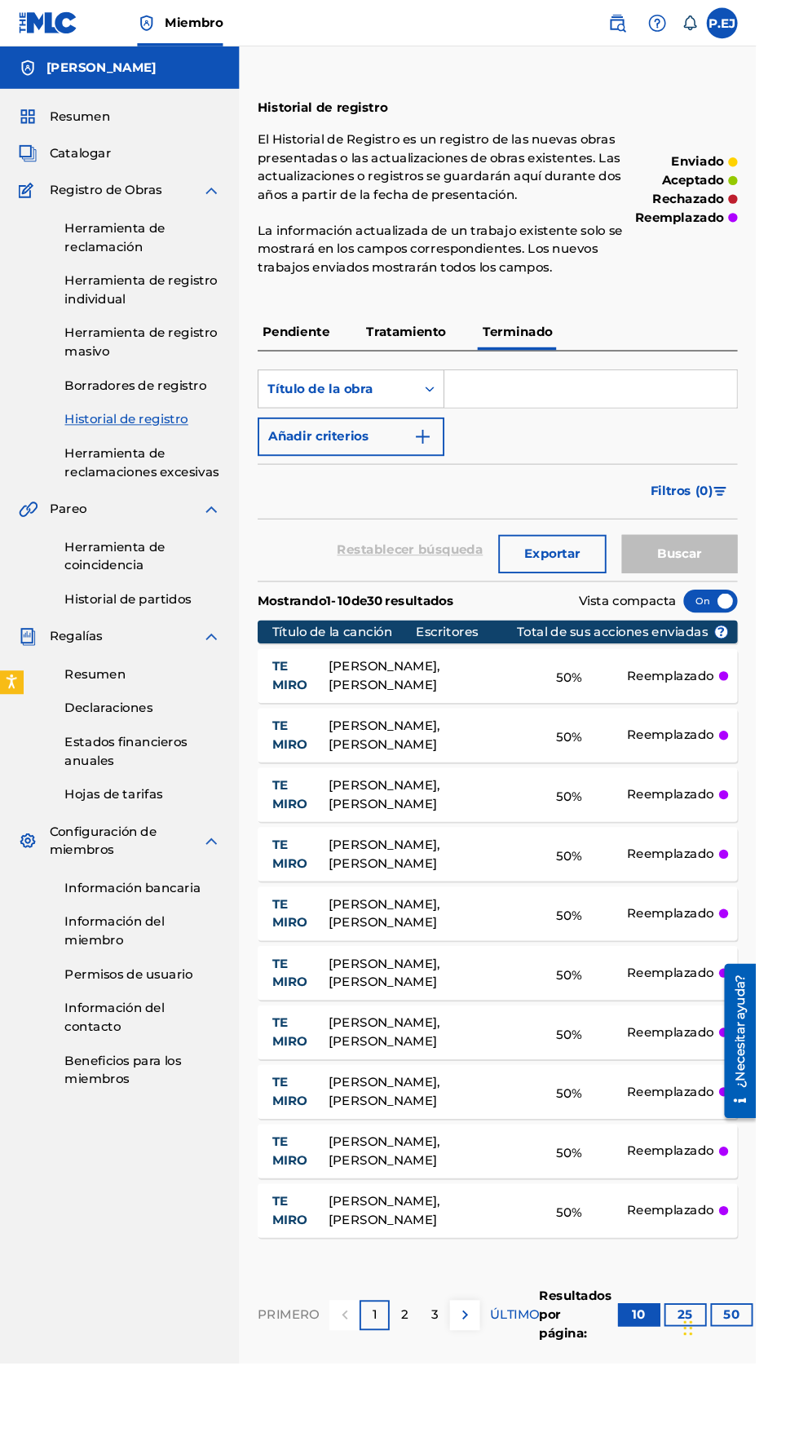
click at [489, 1388] on img at bounding box center [492, 1389] width 20 height 20
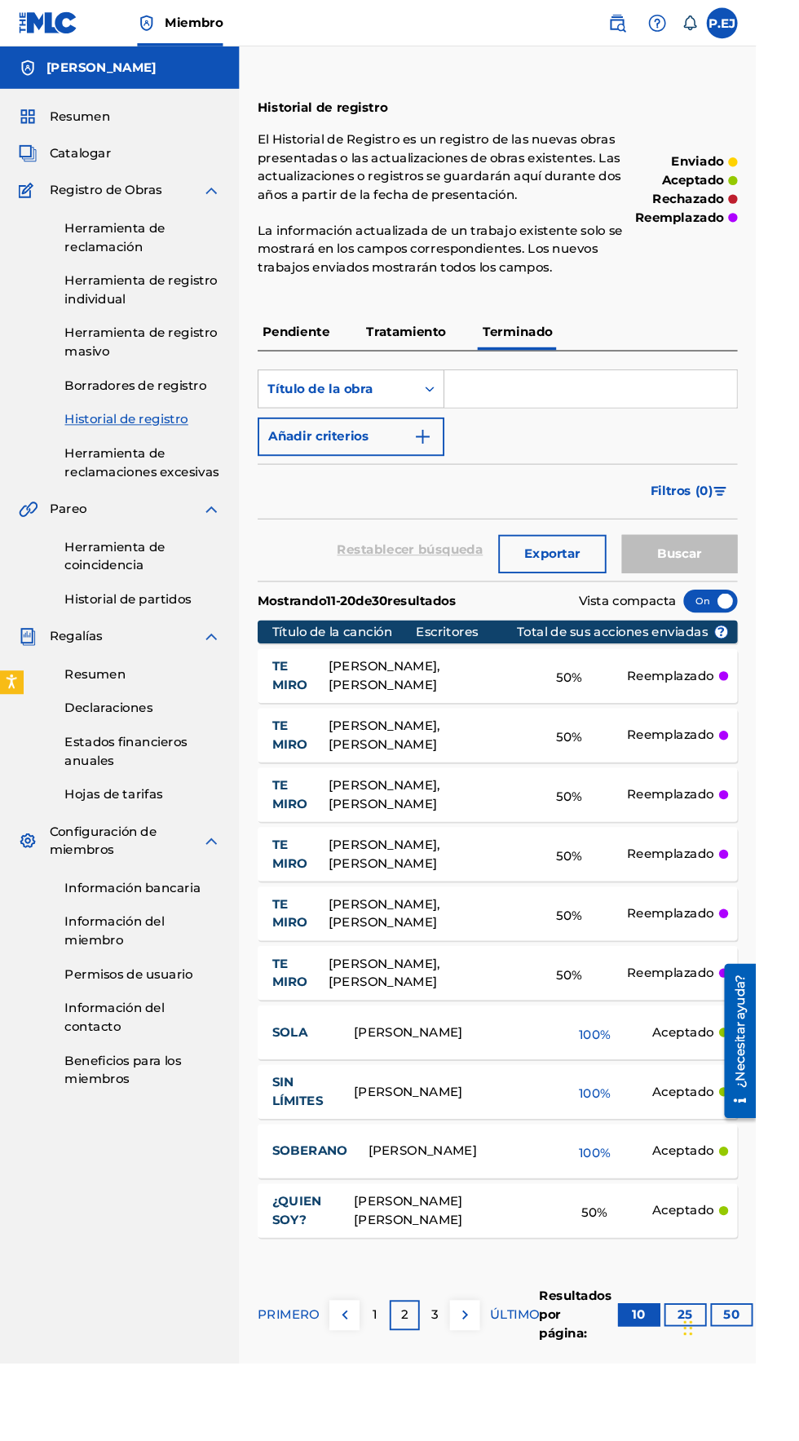
click at [490, 1388] on img at bounding box center [492, 1389] width 20 height 20
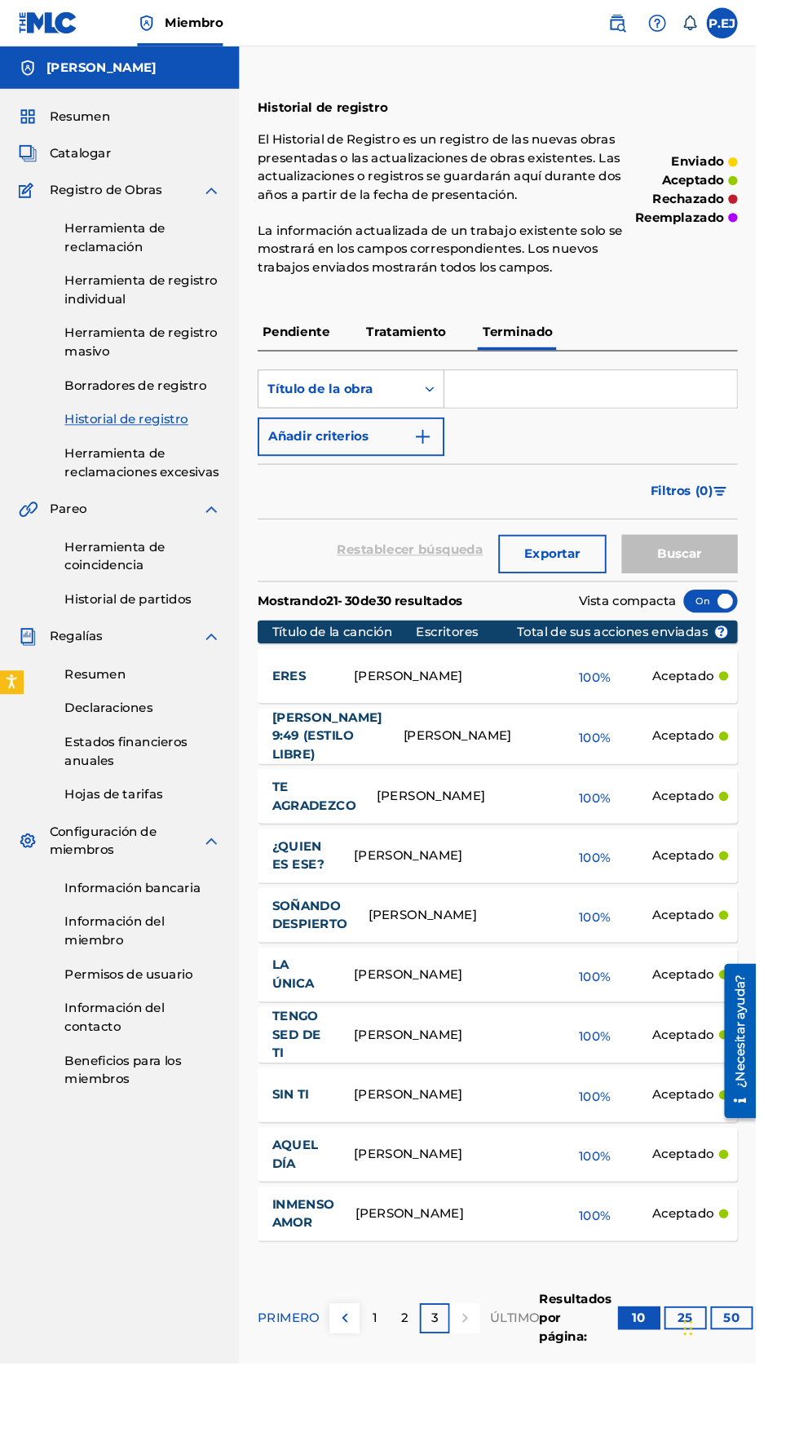
click at [363, 1402] on img at bounding box center [365, 1393] width 20 height 20
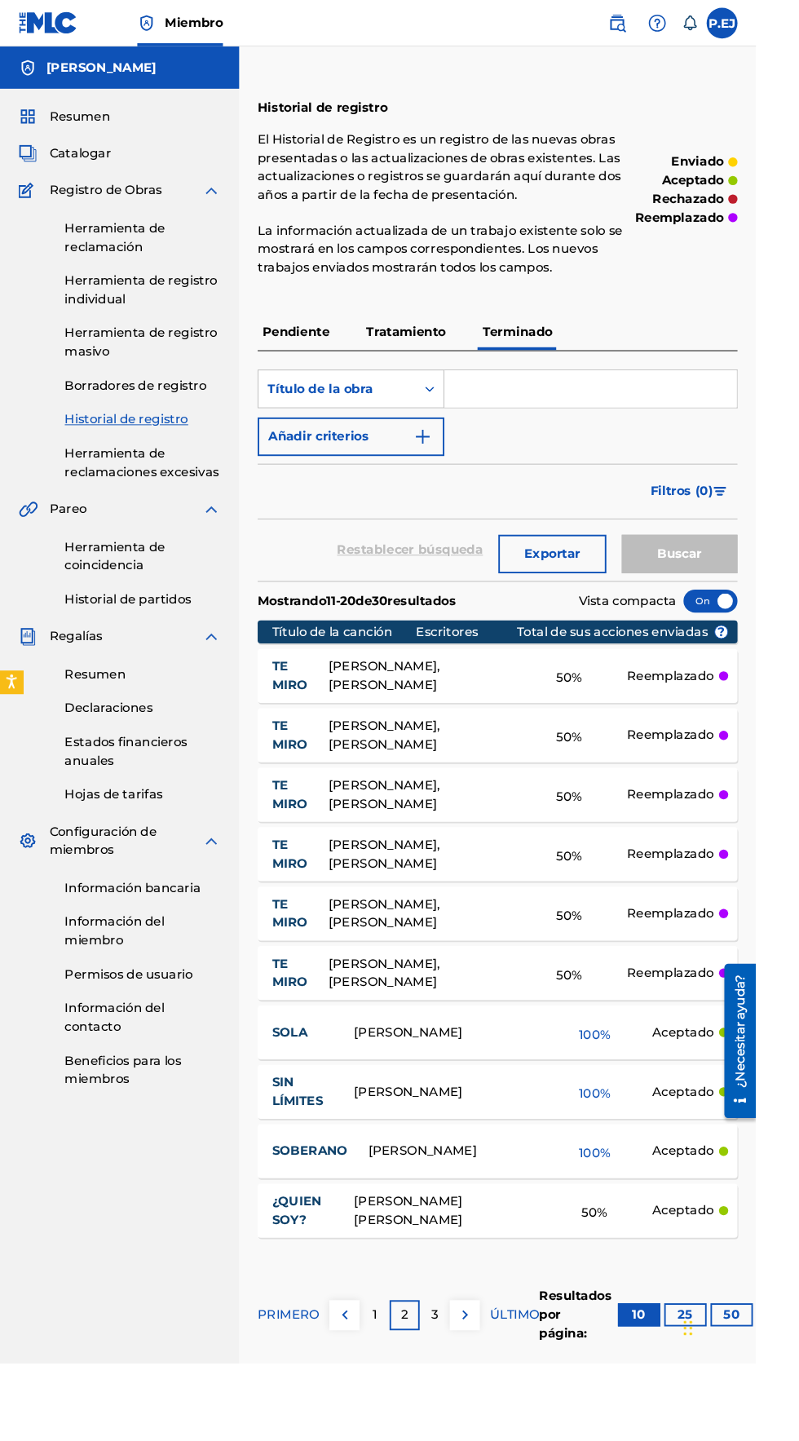
click at [324, 1388] on font "PRIMERO" at bounding box center [304, 1388] width 65 height 15
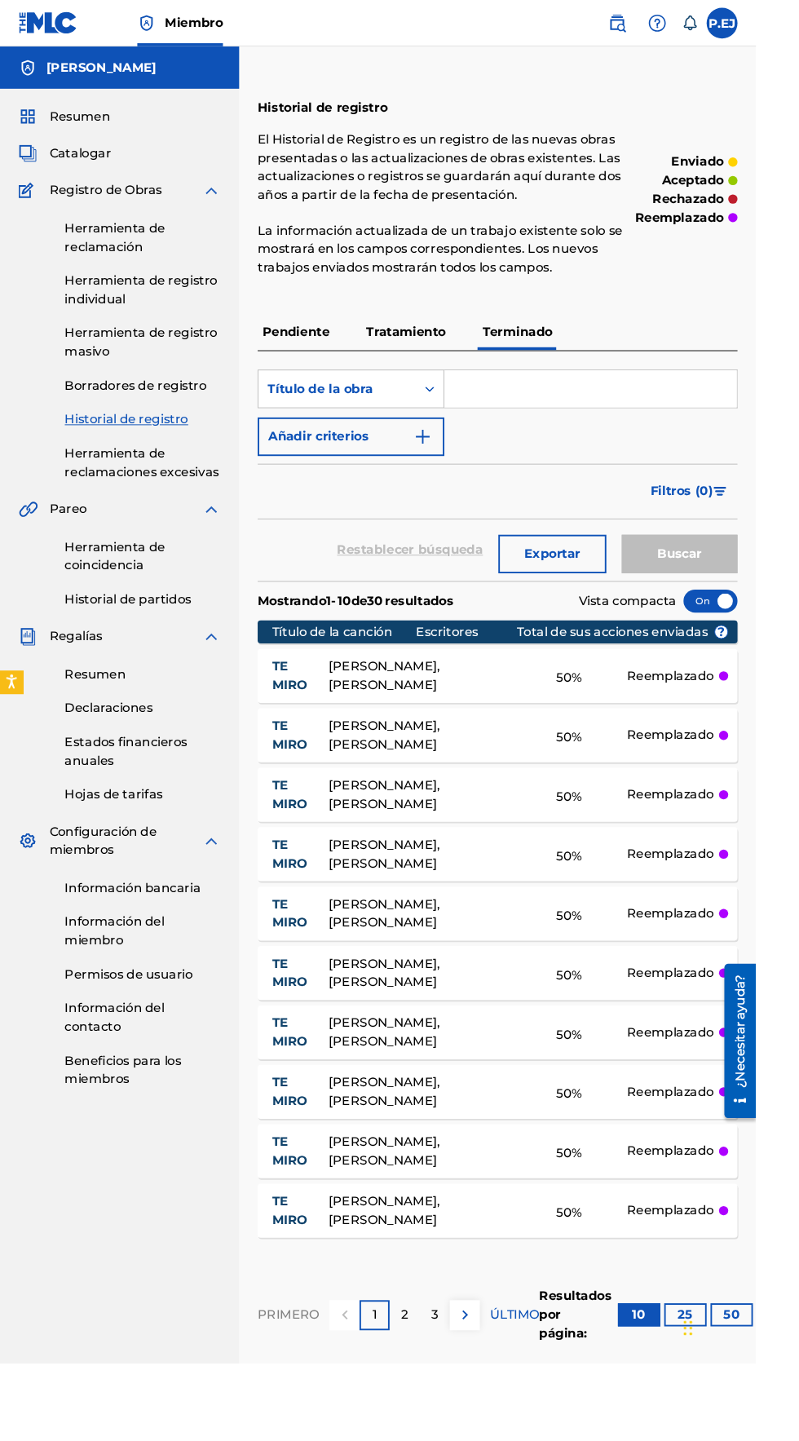
click at [331, 1388] on font "PRIMERO" at bounding box center [304, 1388] width 65 height 15
click at [437, 338] on p "Tratamiento" at bounding box center [429, 350] width 94 height 39
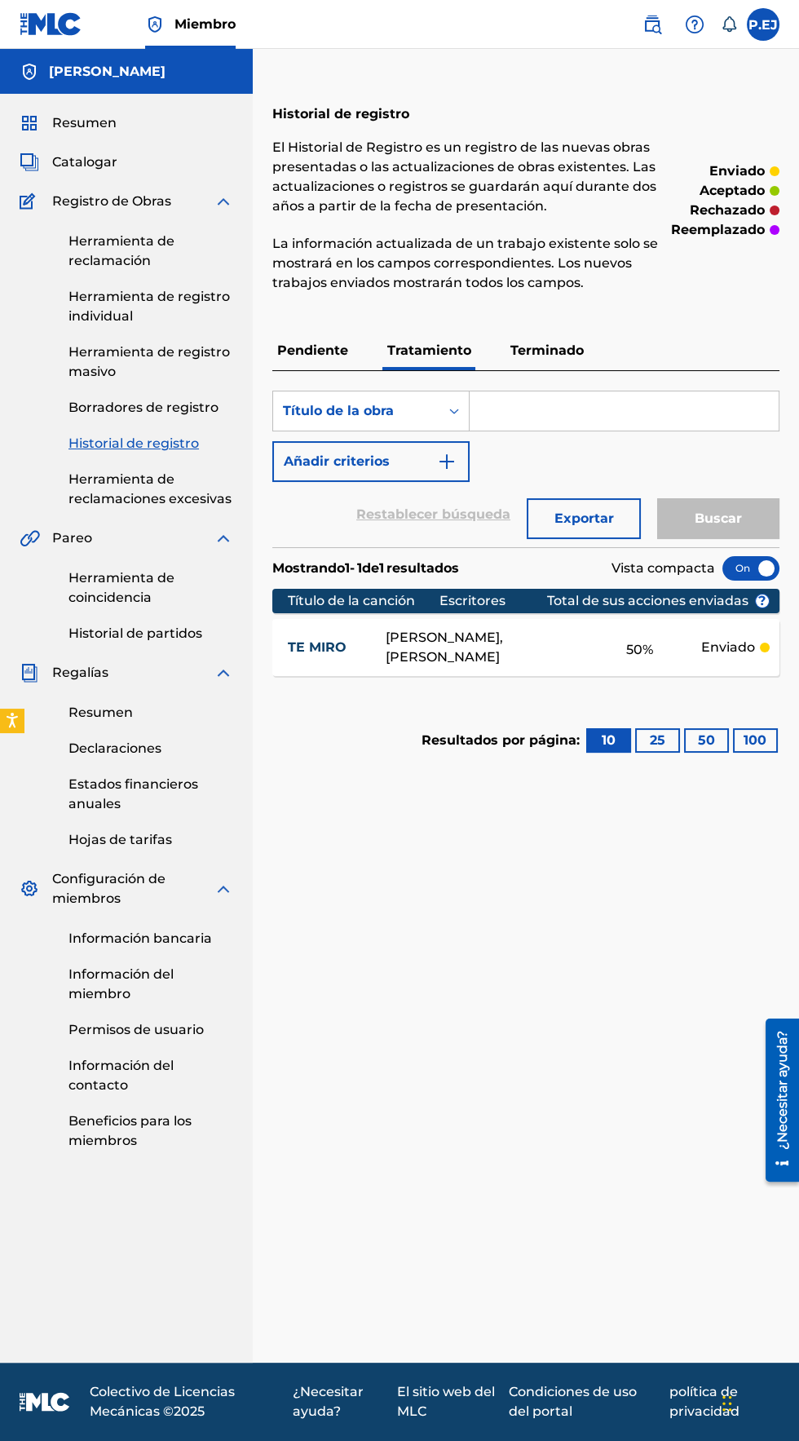
click at [312, 339] on p "Pendiente" at bounding box center [312, 350] width 81 height 39
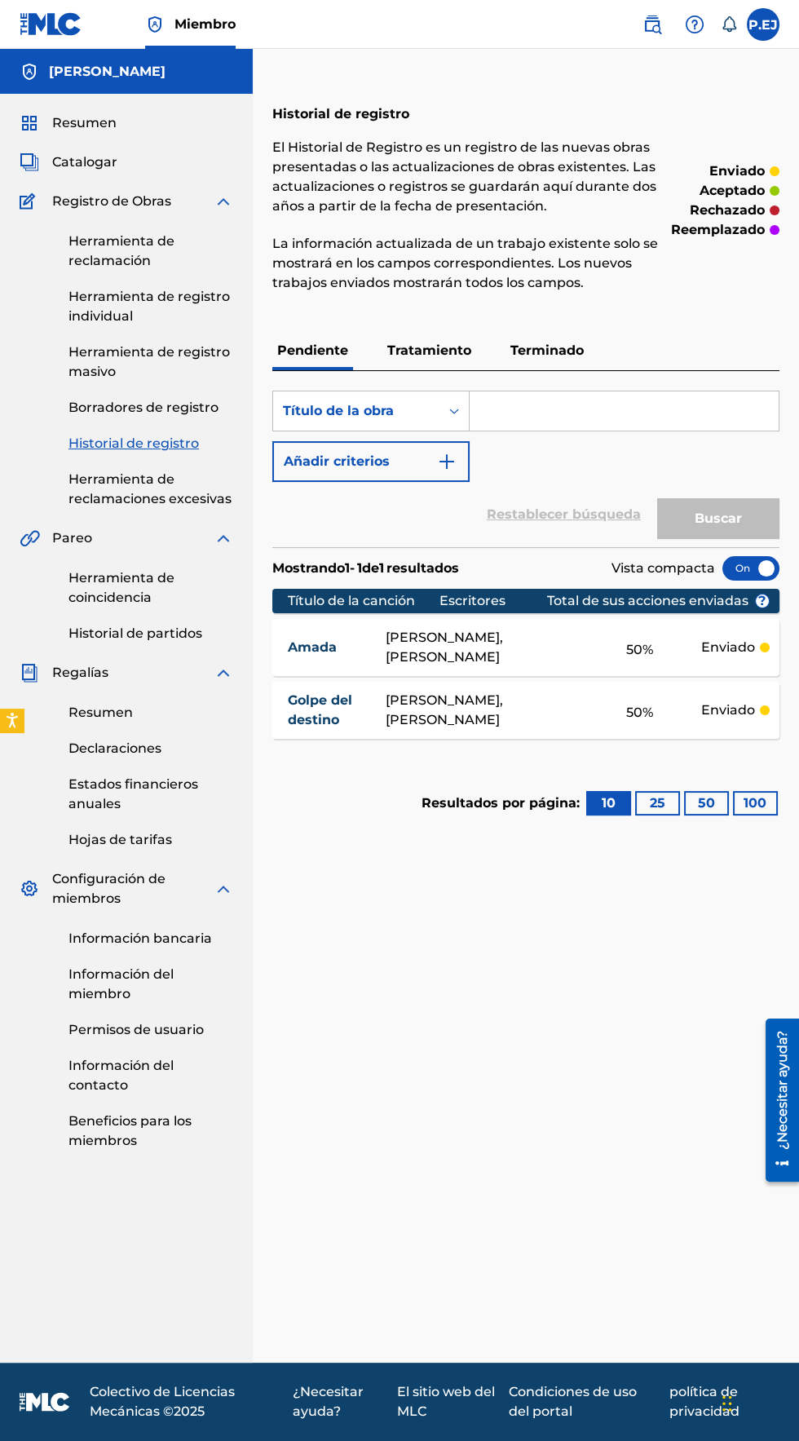
click at [95, 254] on font "Herramienta de reclamación" at bounding box center [121, 250] width 106 height 35
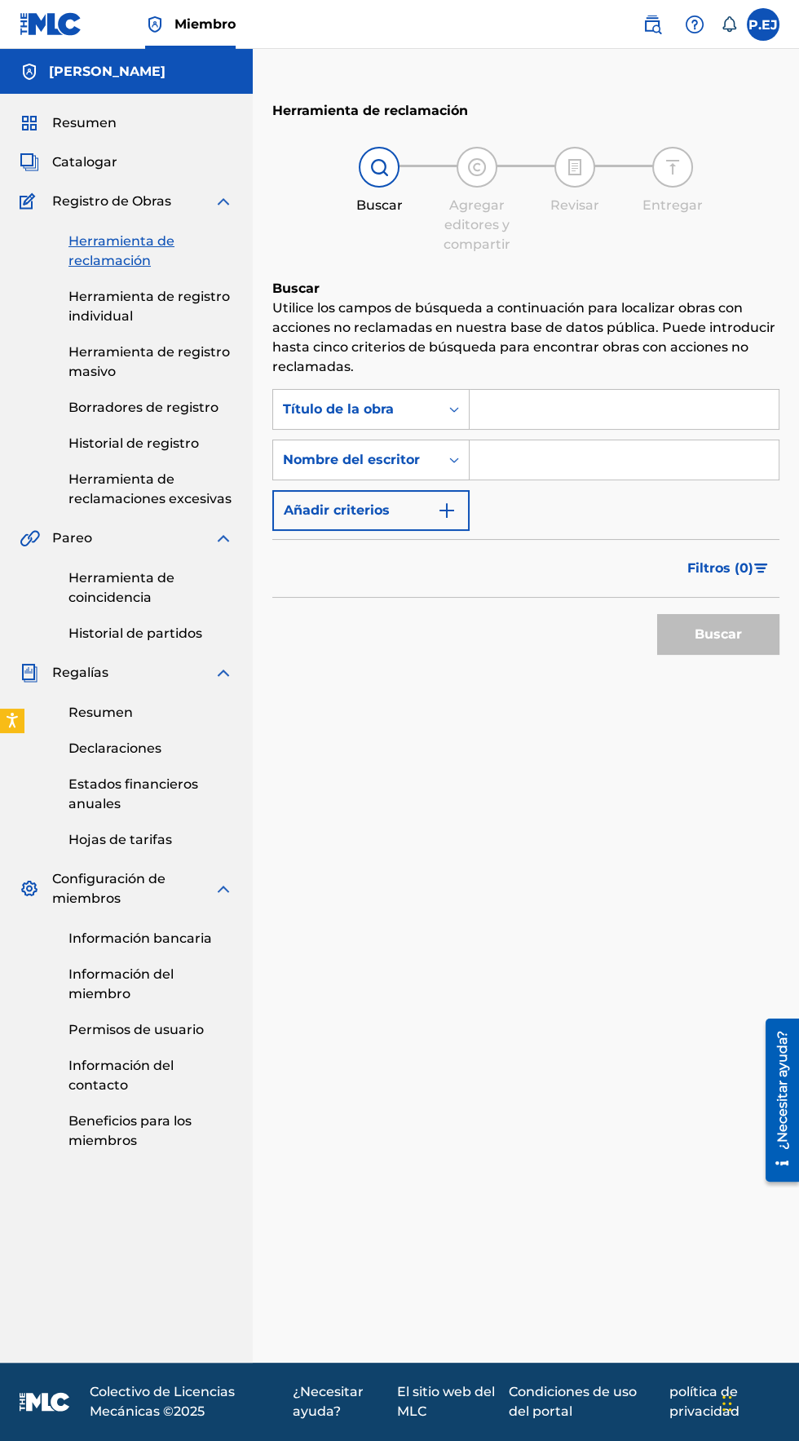
click at [541, 404] on input "Formulario de búsqueda" at bounding box center [624, 409] width 309 height 39
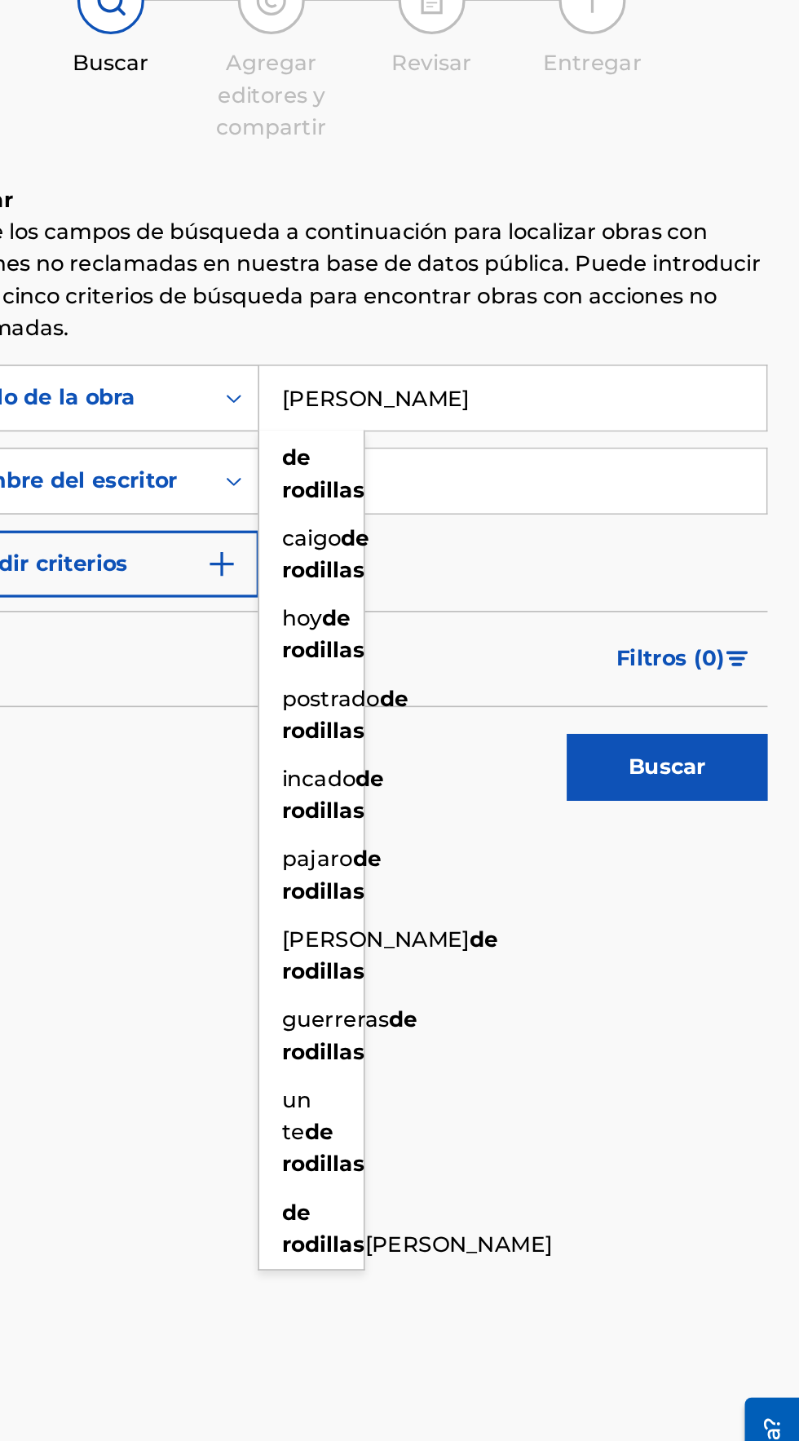
type input "De Rodillas"
click at [718, 895] on div "Herramienta de reclamación Buscar Agregar editores y compartir Revisar Entregar…" at bounding box center [526, 726] width 546 height 1273
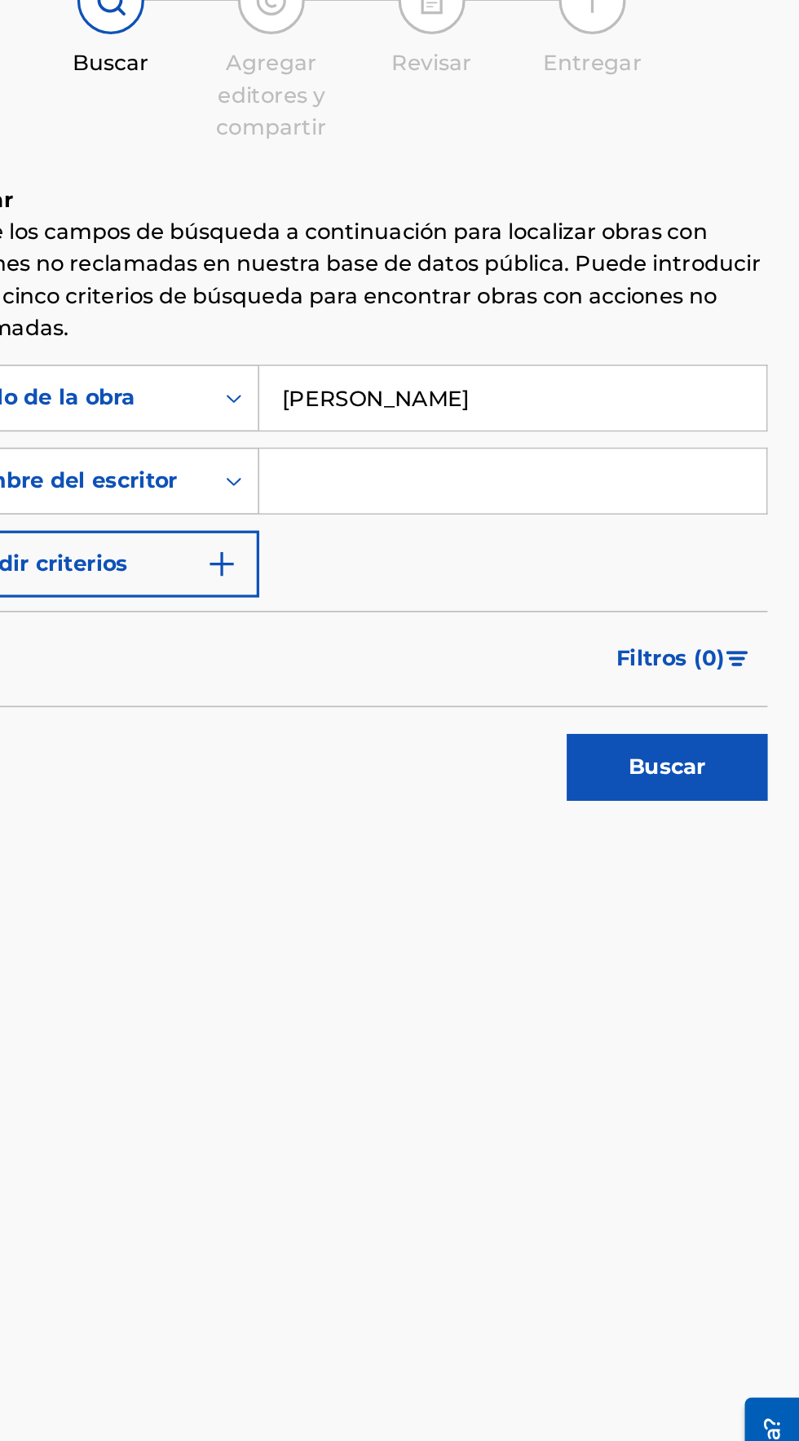
click at [745, 638] on button "Buscar" at bounding box center [718, 634] width 122 height 41
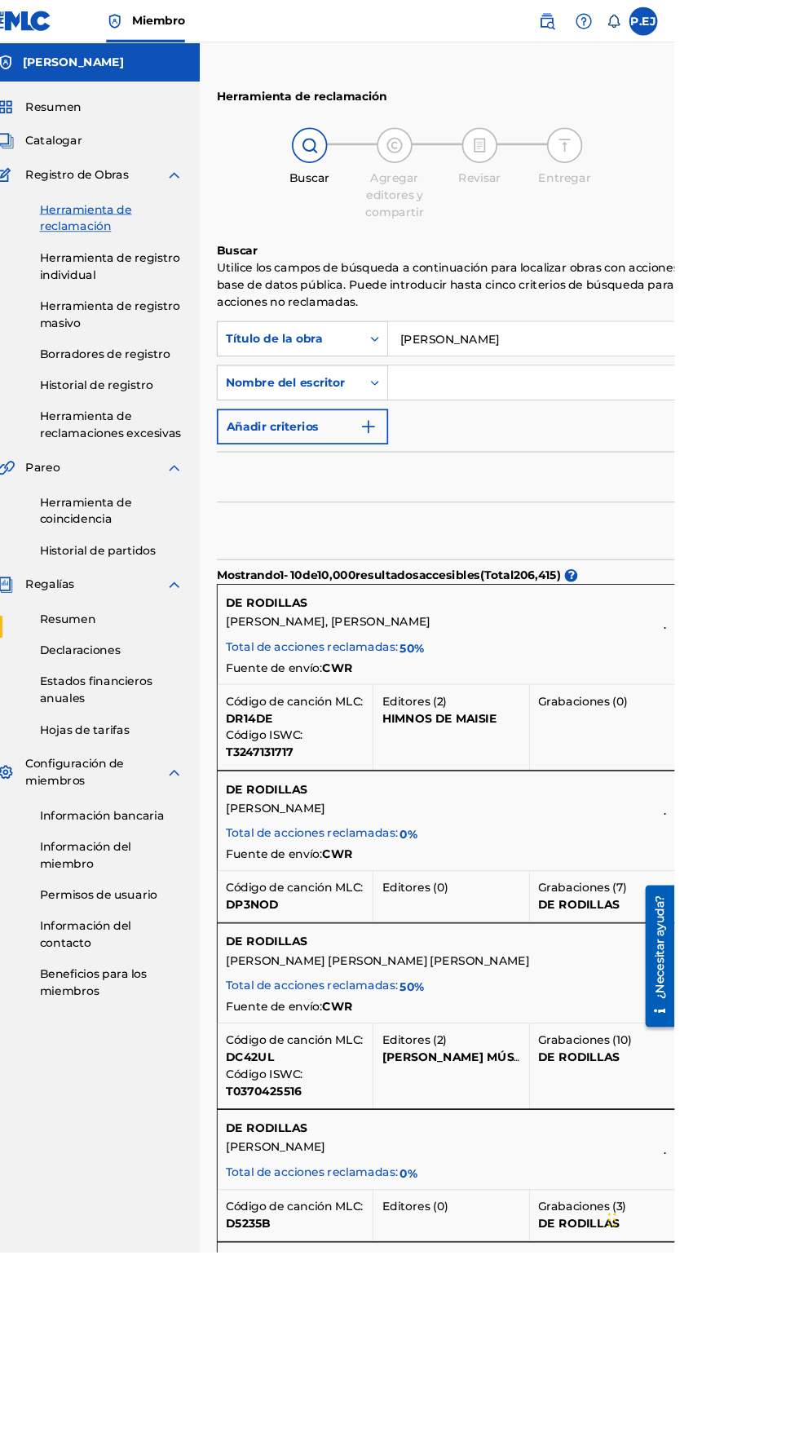
click at [554, 435] on input "Formulario de búsqueda" at bounding box center [731, 440] width 522 height 39
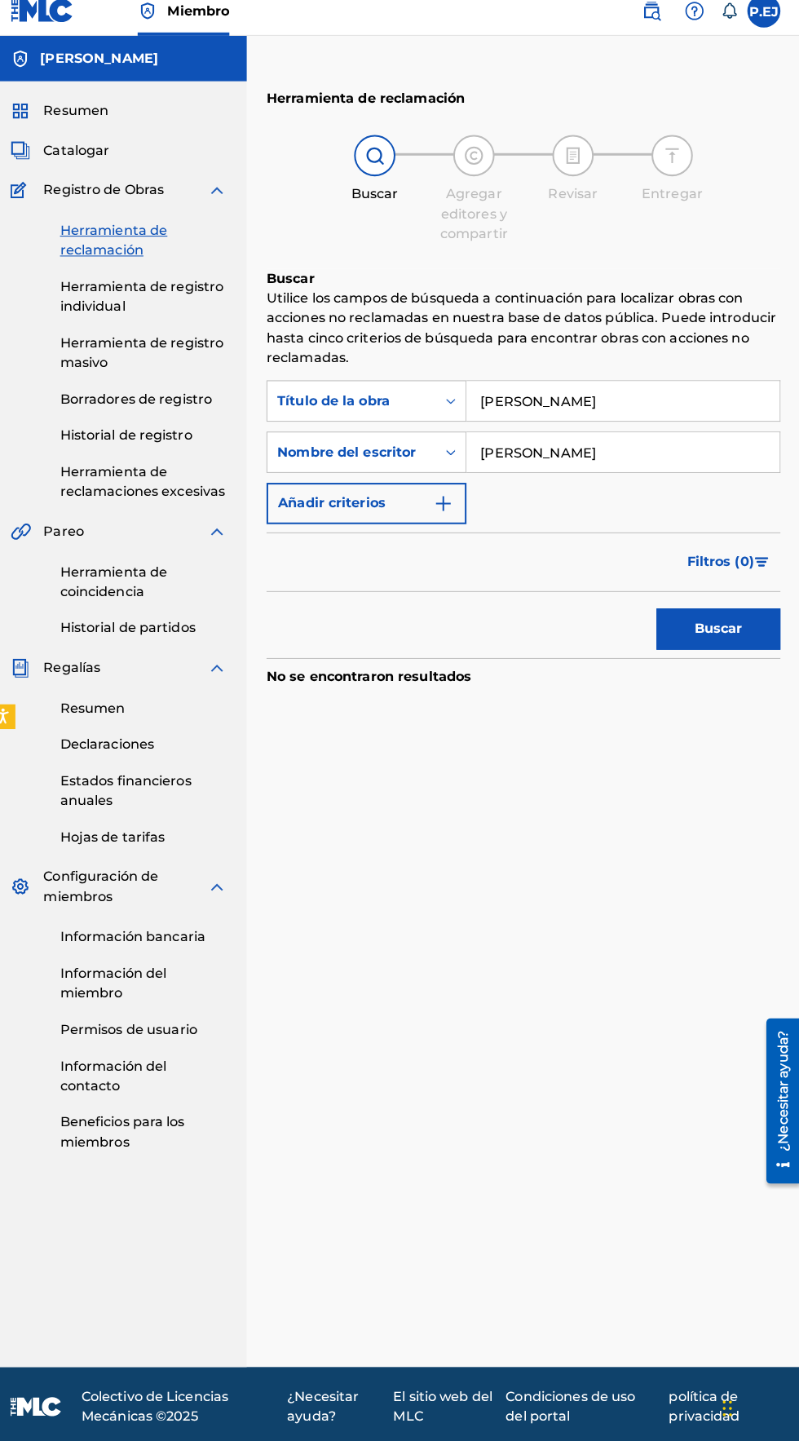
click at [561, 460] on input "Elik Roldan" at bounding box center [624, 459] width 309 height 39
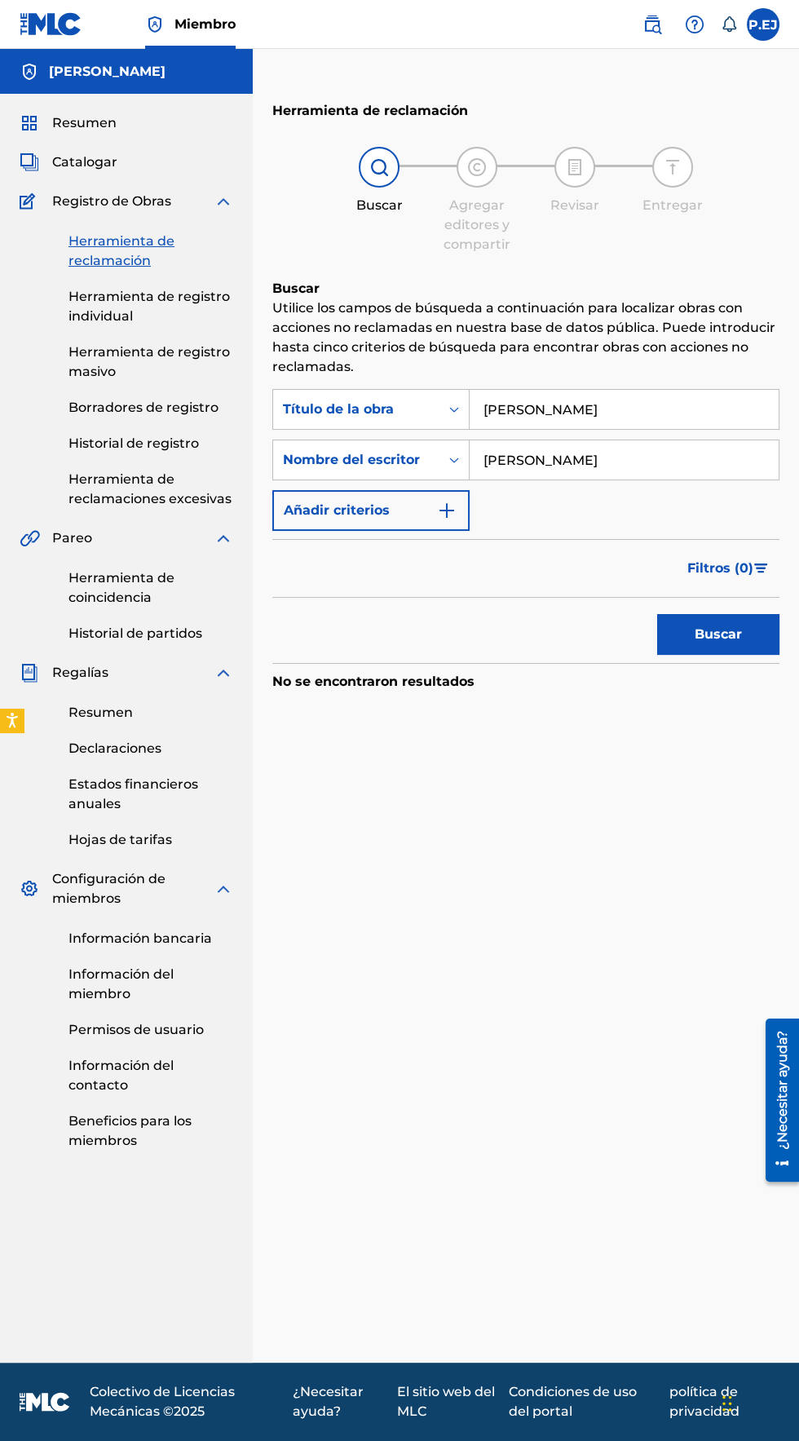
click at [746, 643] on button "Buscar" at bounding box center [718, 634] width 122 height 41
click at [673, 466] on input "Eliezer Gonzalez" at bounding box center [624, 459] width 309 height 39
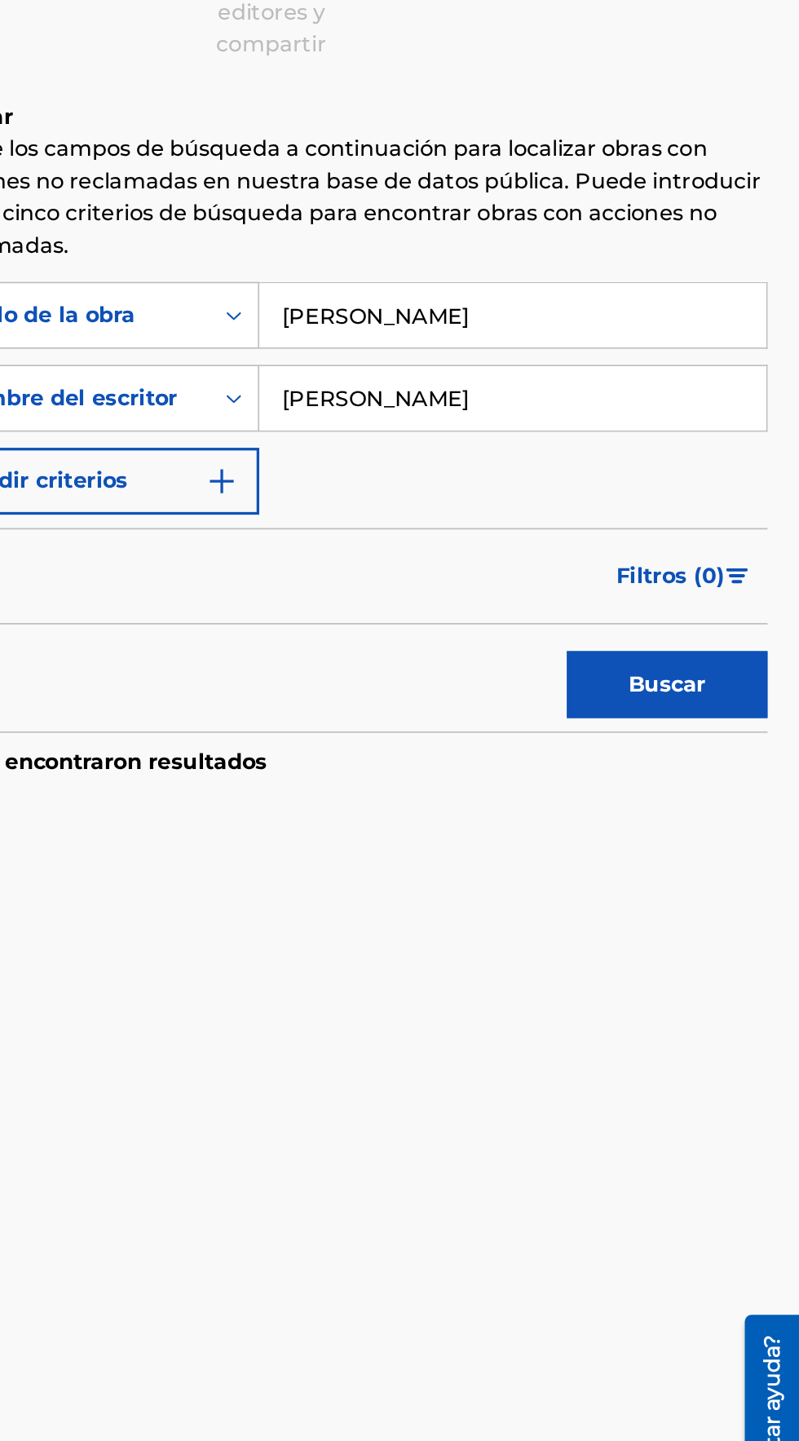
type input "Elieze"
click at [575, 403] on input "De Rodillas" at bounding box center [624, 409] width 309 height 39
type input "D"
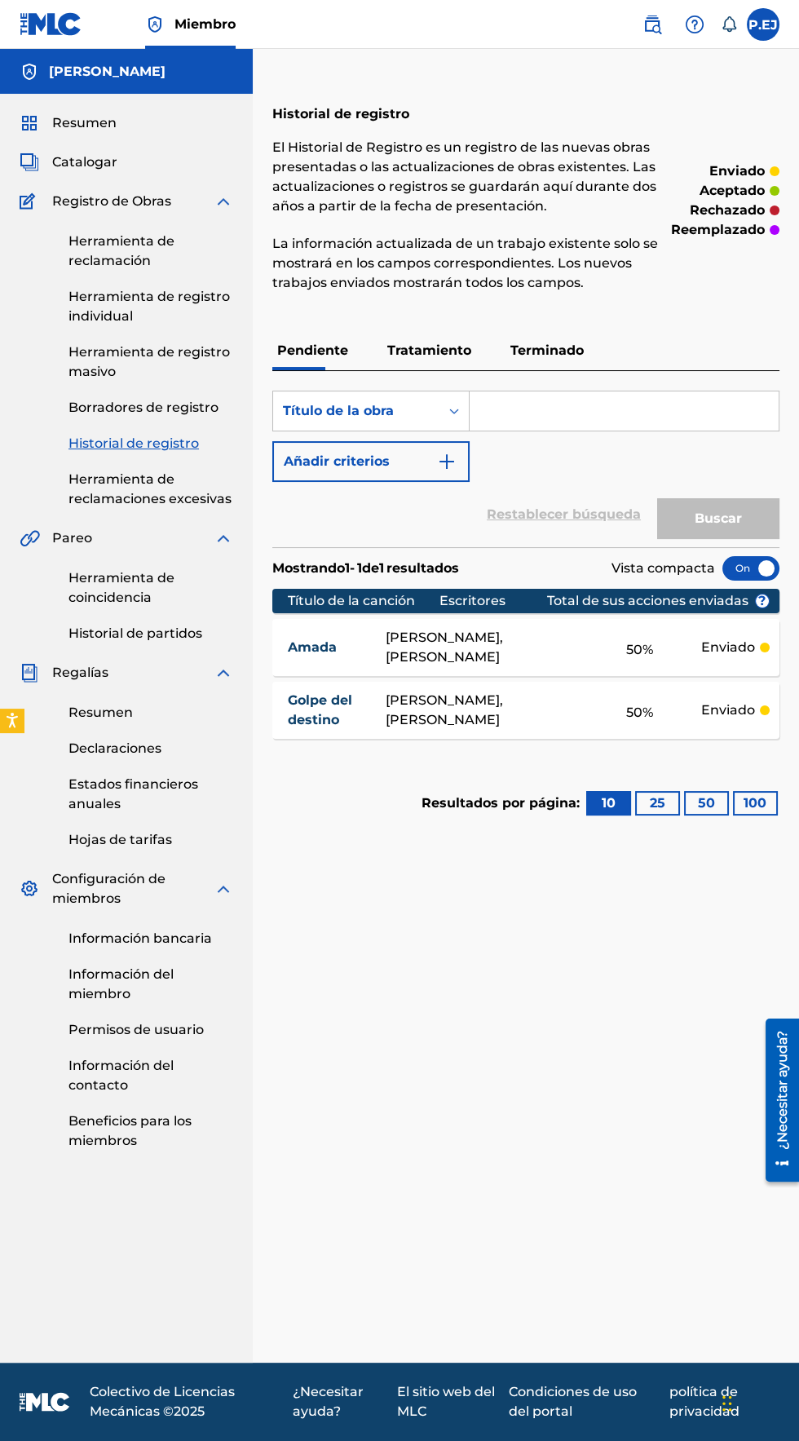
click at [83, 261] on font "Herramienta de reclamación" at bounding box center [121, 250] width 106 height 35
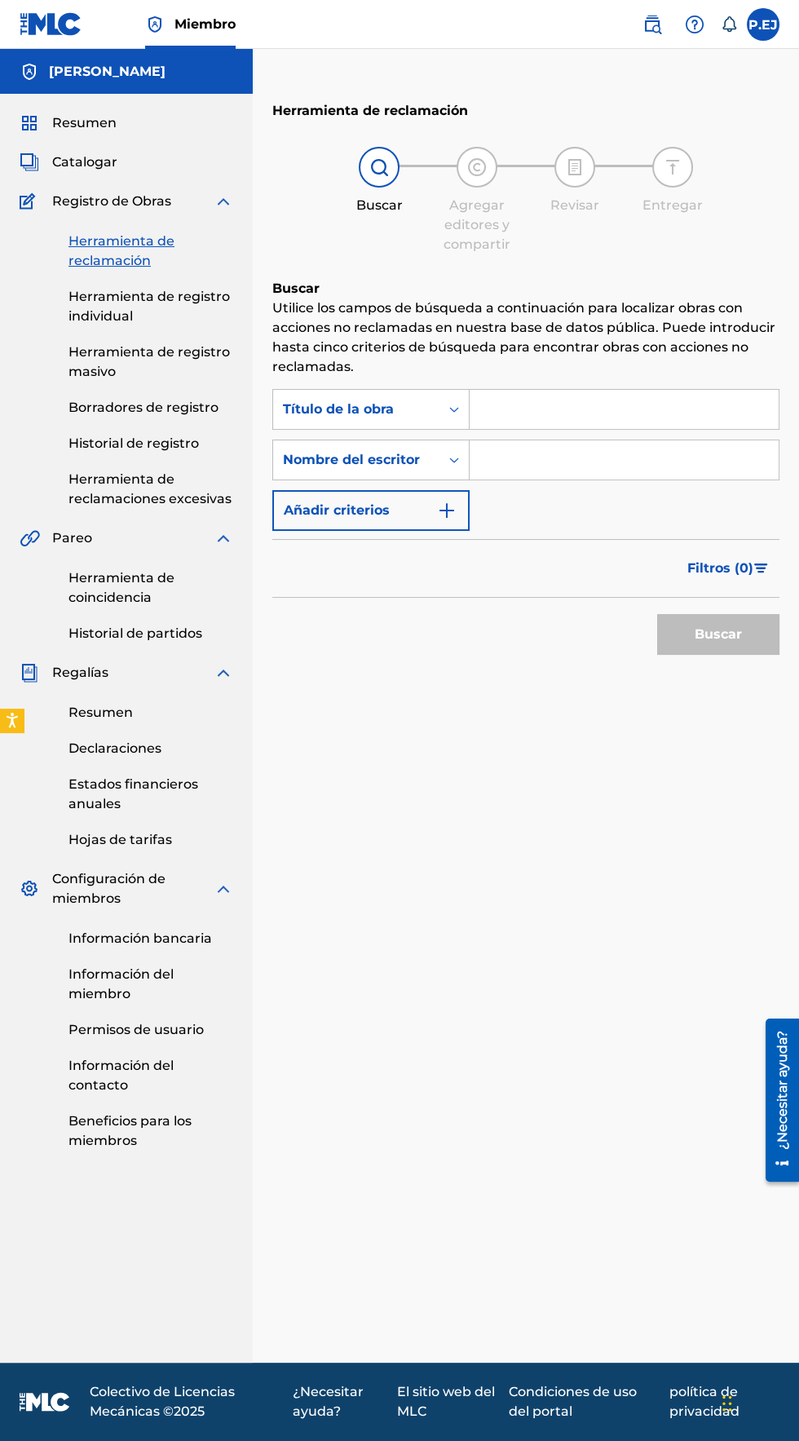
click at [92, 450] on font "Historial de registro" at bounding box center [133, 442] width 130 height 15
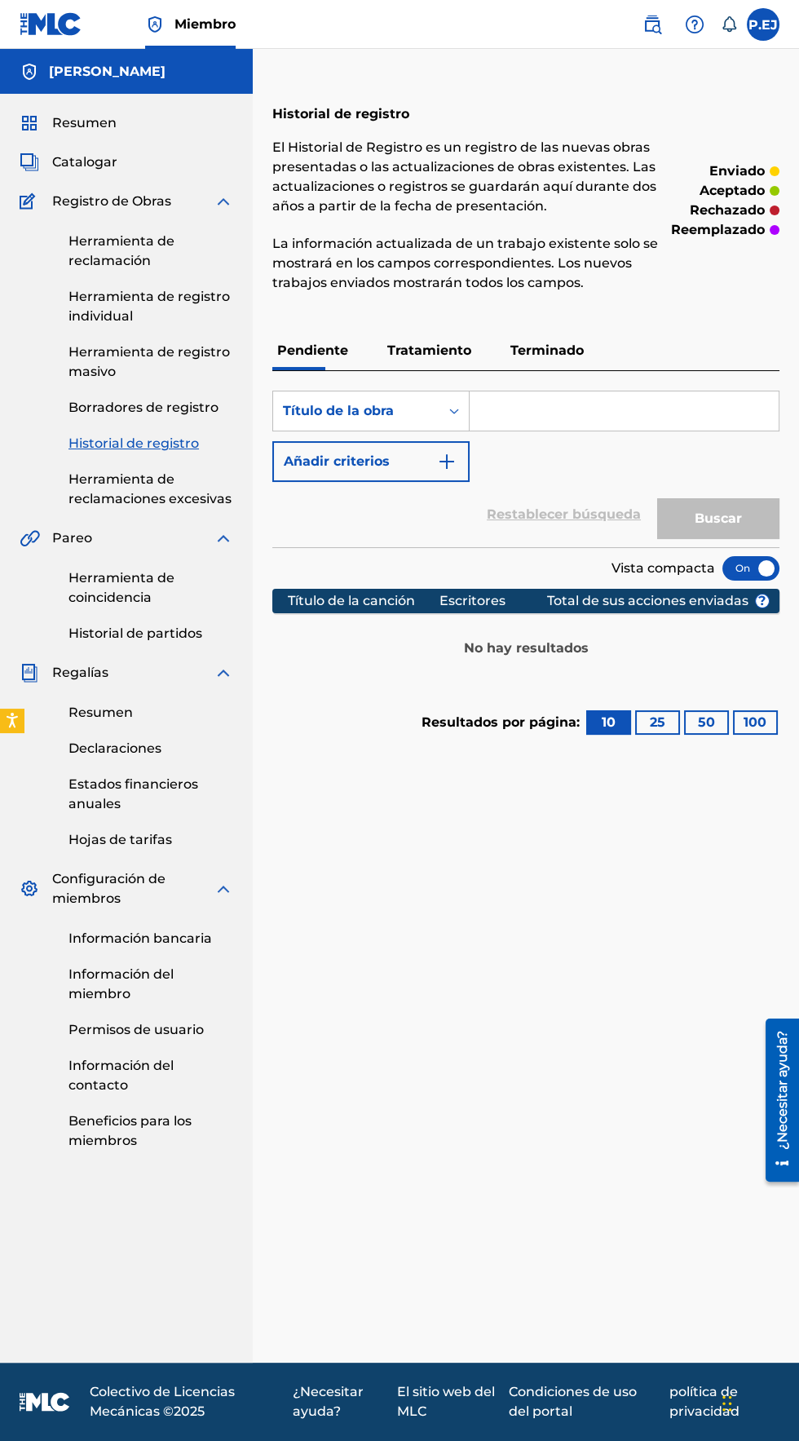
click at [404, 350] on font "Tratamiento" at bounding box center [429, 349] width 84 height 15
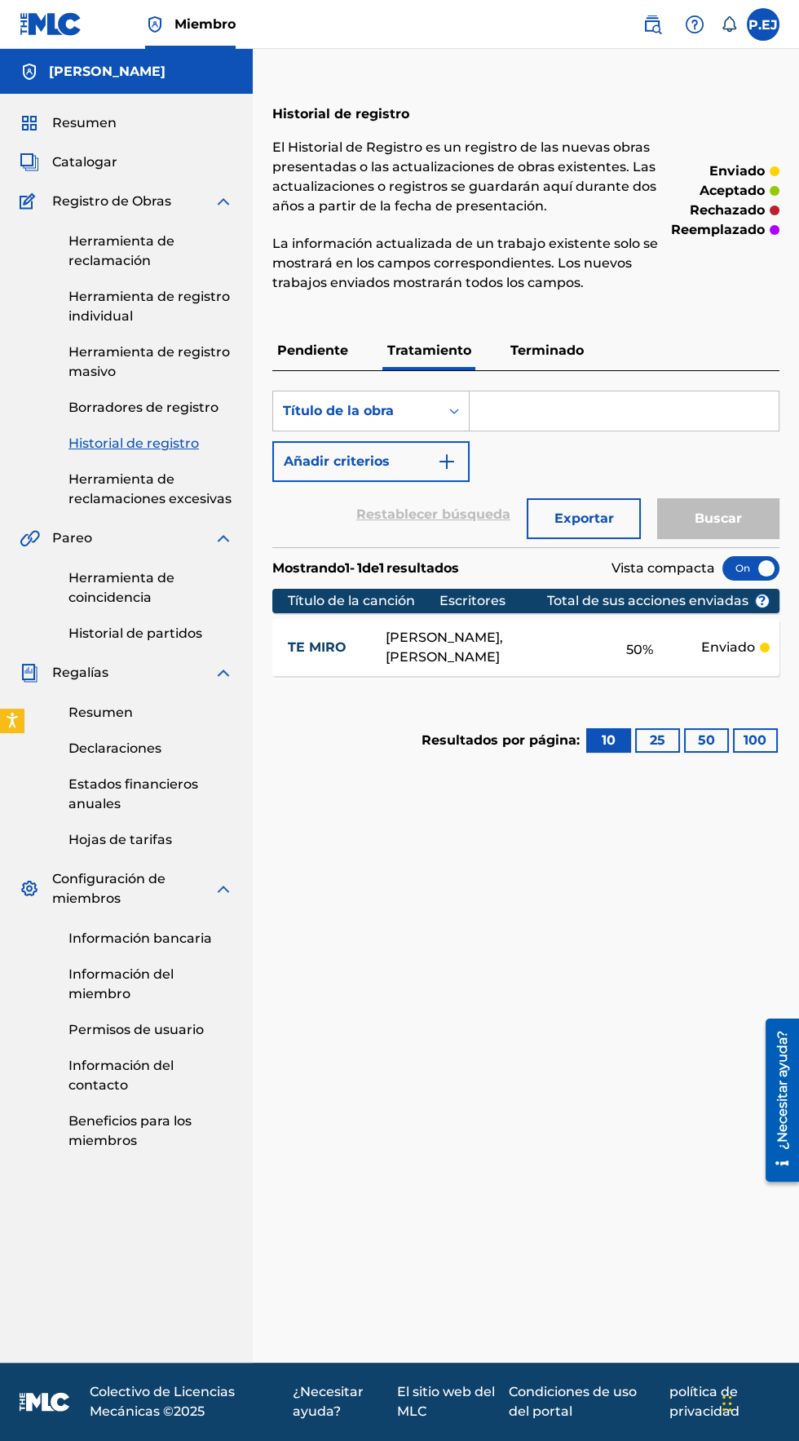
click at [304, 350] on font "Pendiente" at bounding box center [312, 349] width 71 height 15
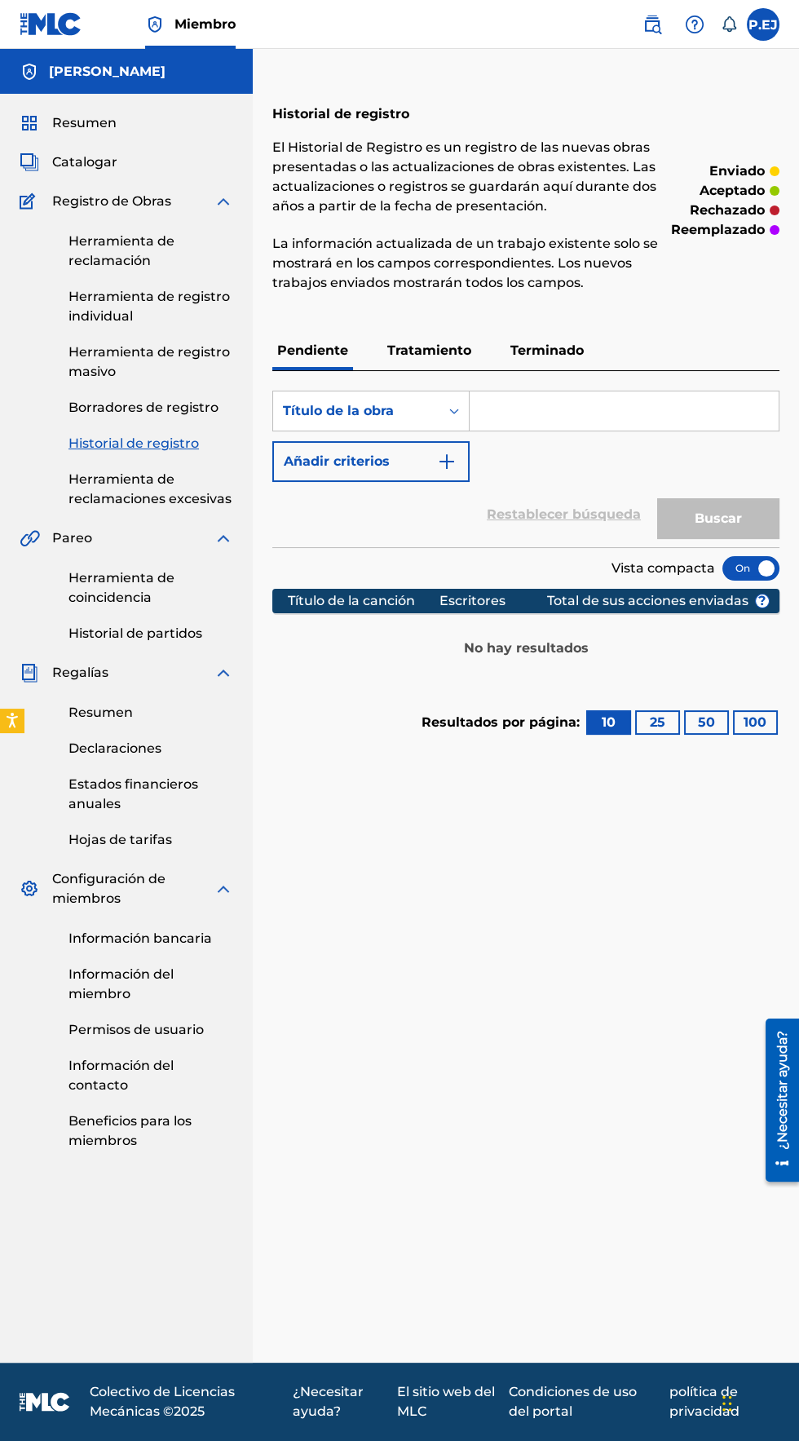
click at [95, 444] on font "Historial de registro" at bounding box center [133, 442] width 130 height 15
click at [536, 354] on font "Terminado" at bounding box center [546, 349] width 73 height 15
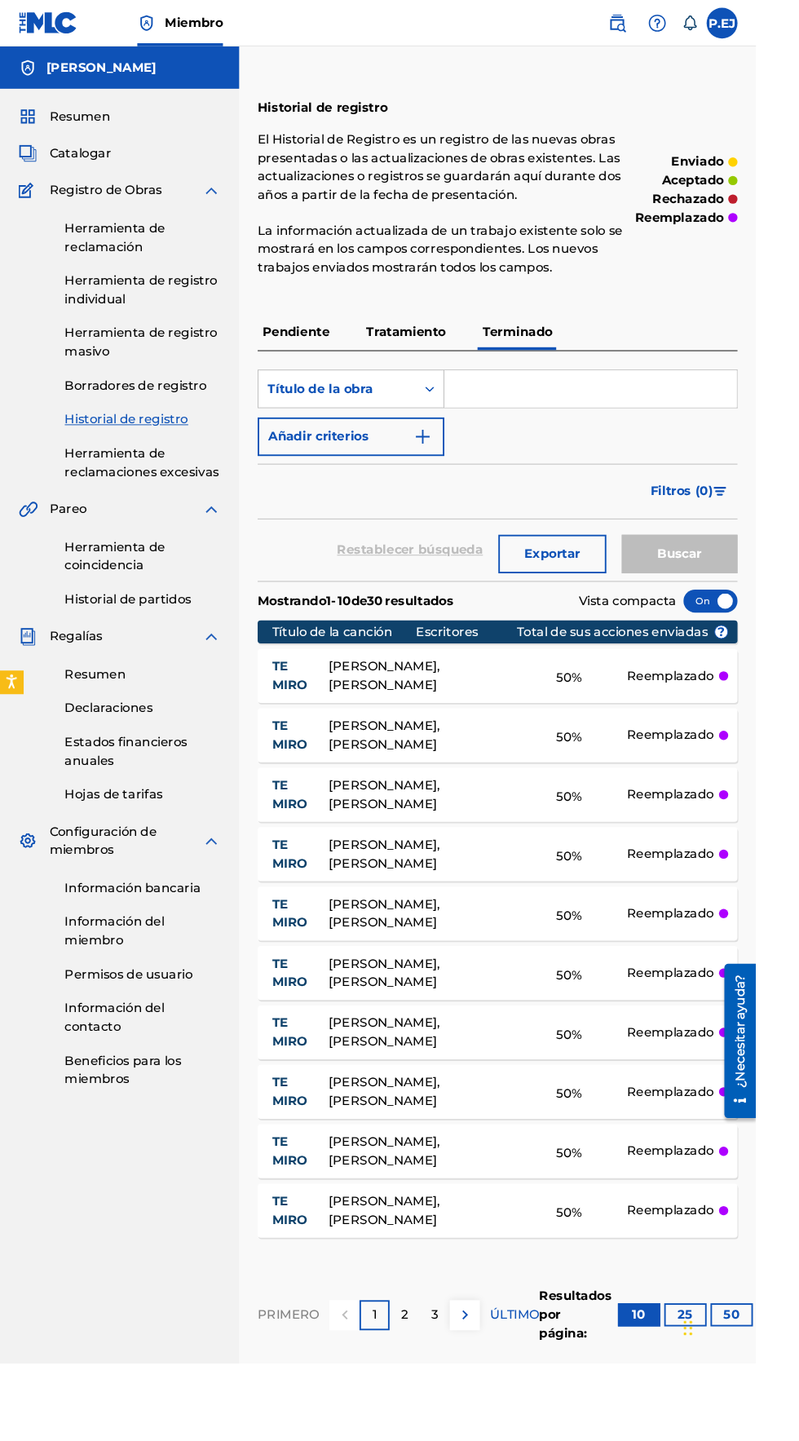
click at [423, 349] on font "Tratamiento" at bounding box center [429, 349] width 84 height 15
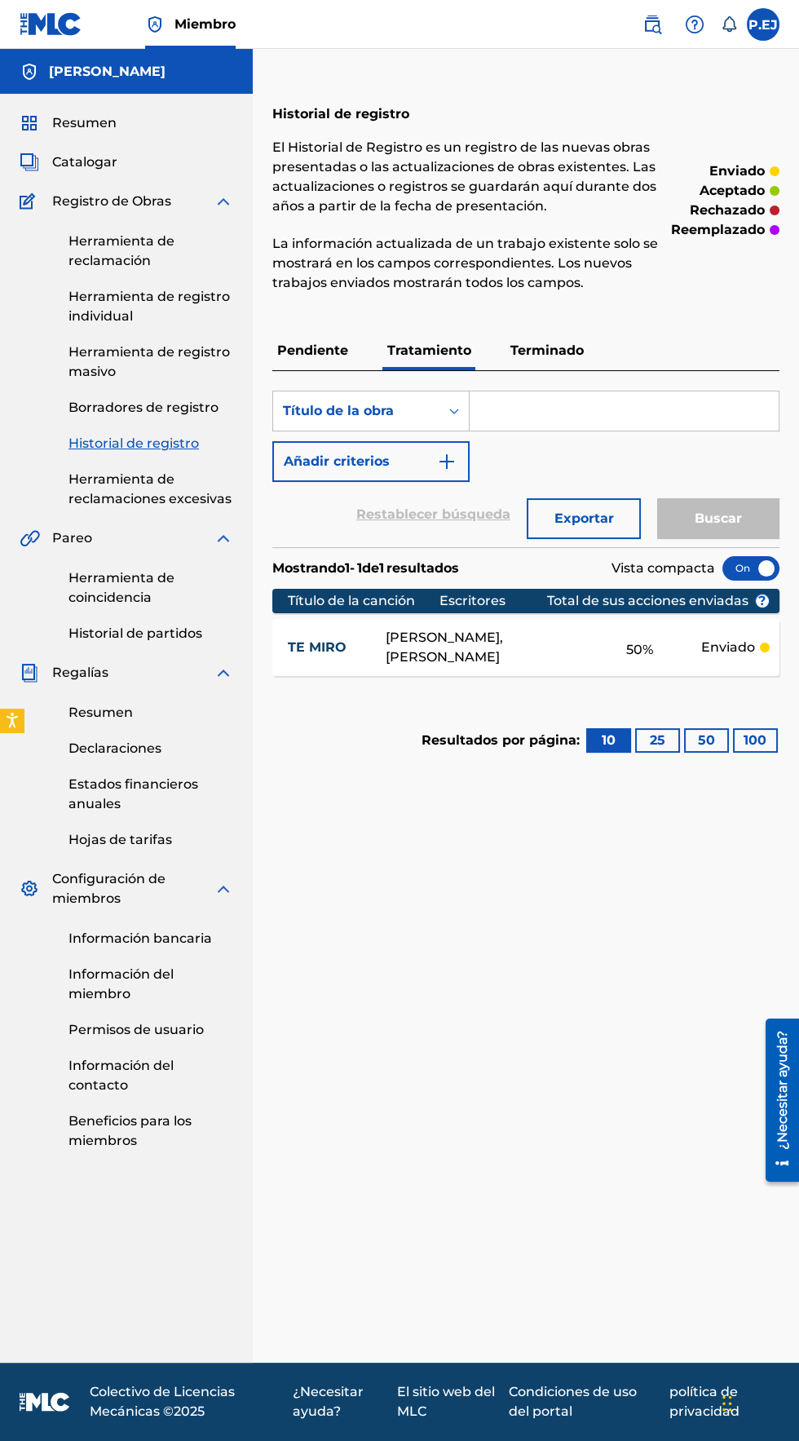
click at [302, 351] on font "Pendiente" at bounding box center [312, 349] width 71 height 15
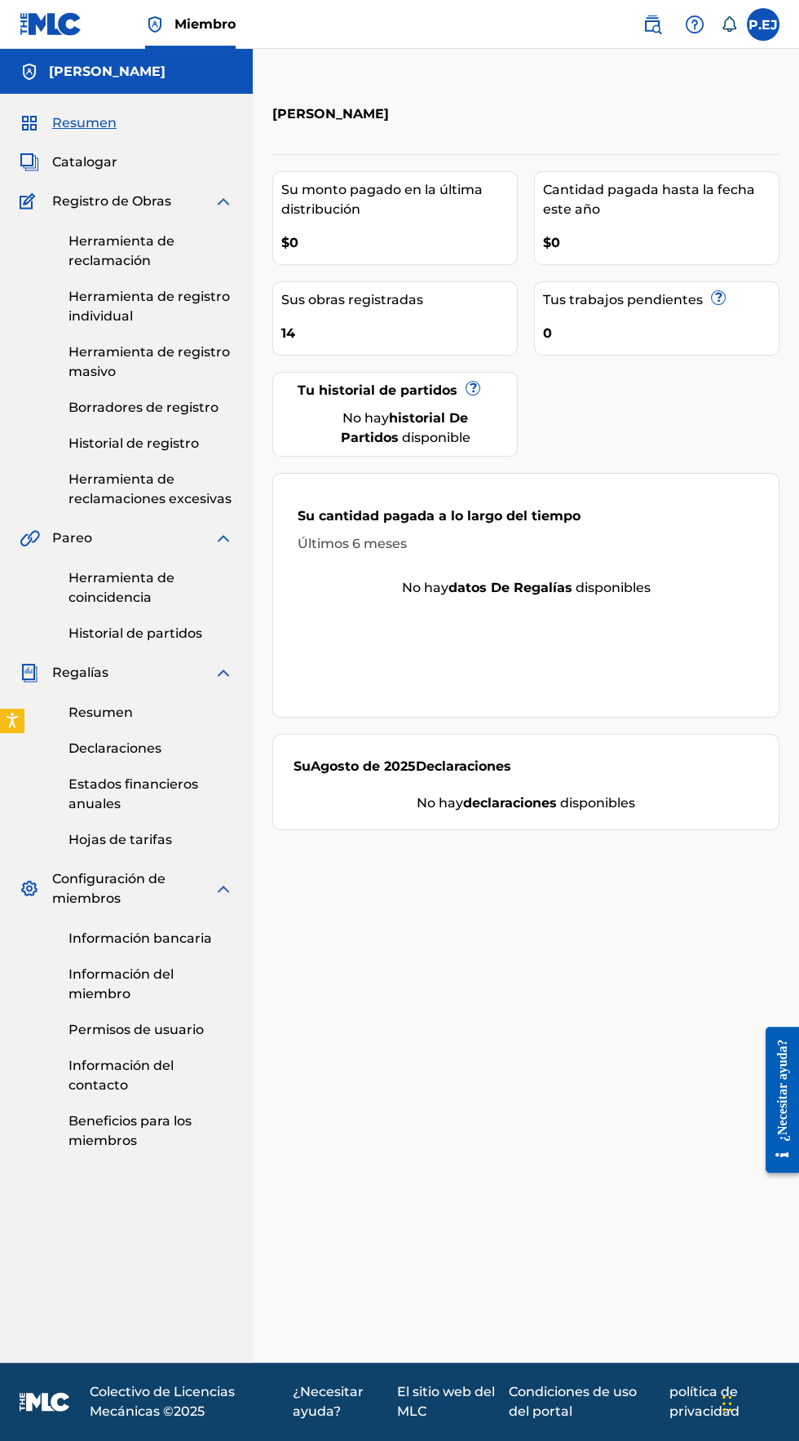
click at [91, 444] on font "Historial de registro" at bounding box center [133, 442] width 130 height 15
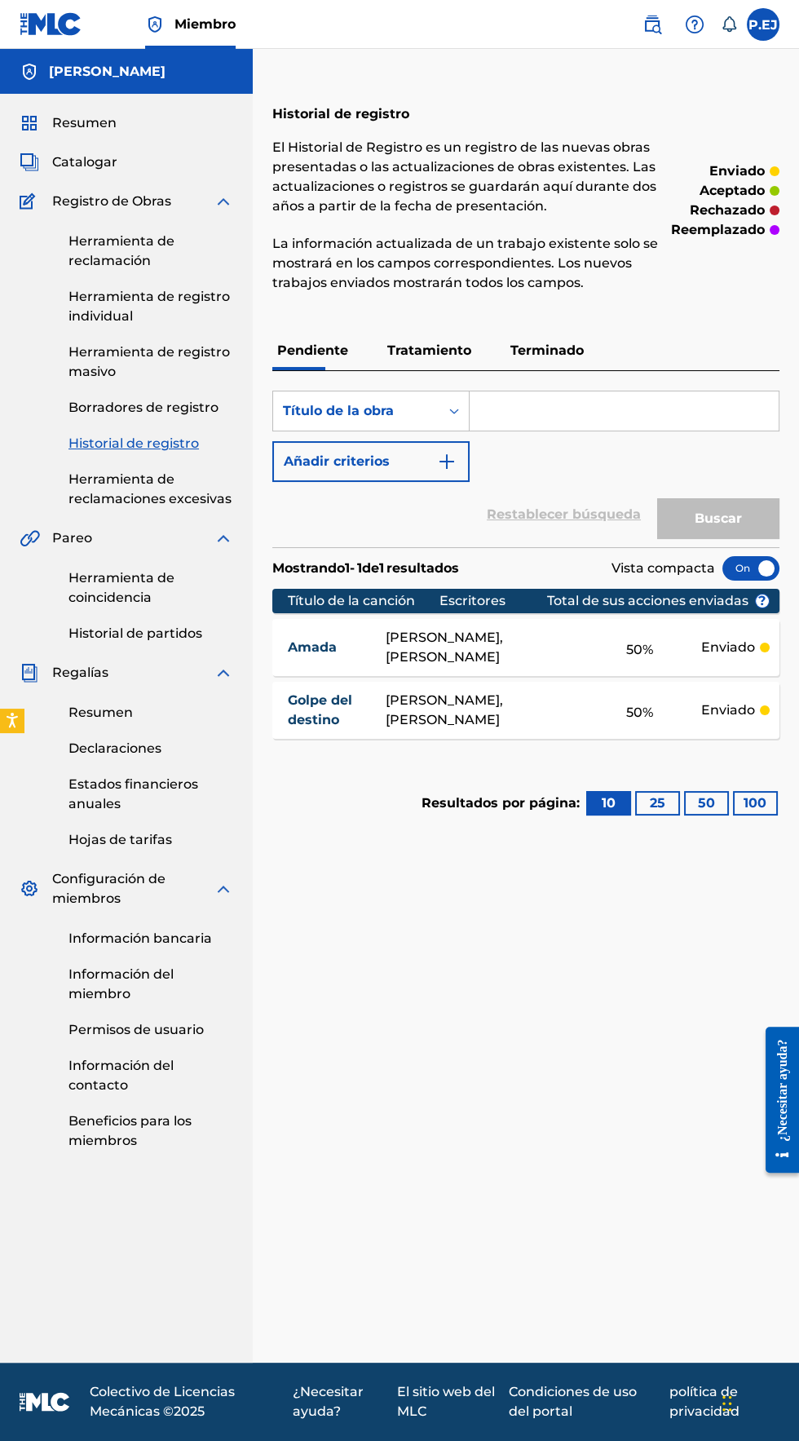
click at [419, 350] on font "Tratamiento" at bounding box center [429, 349] width 84 height 15
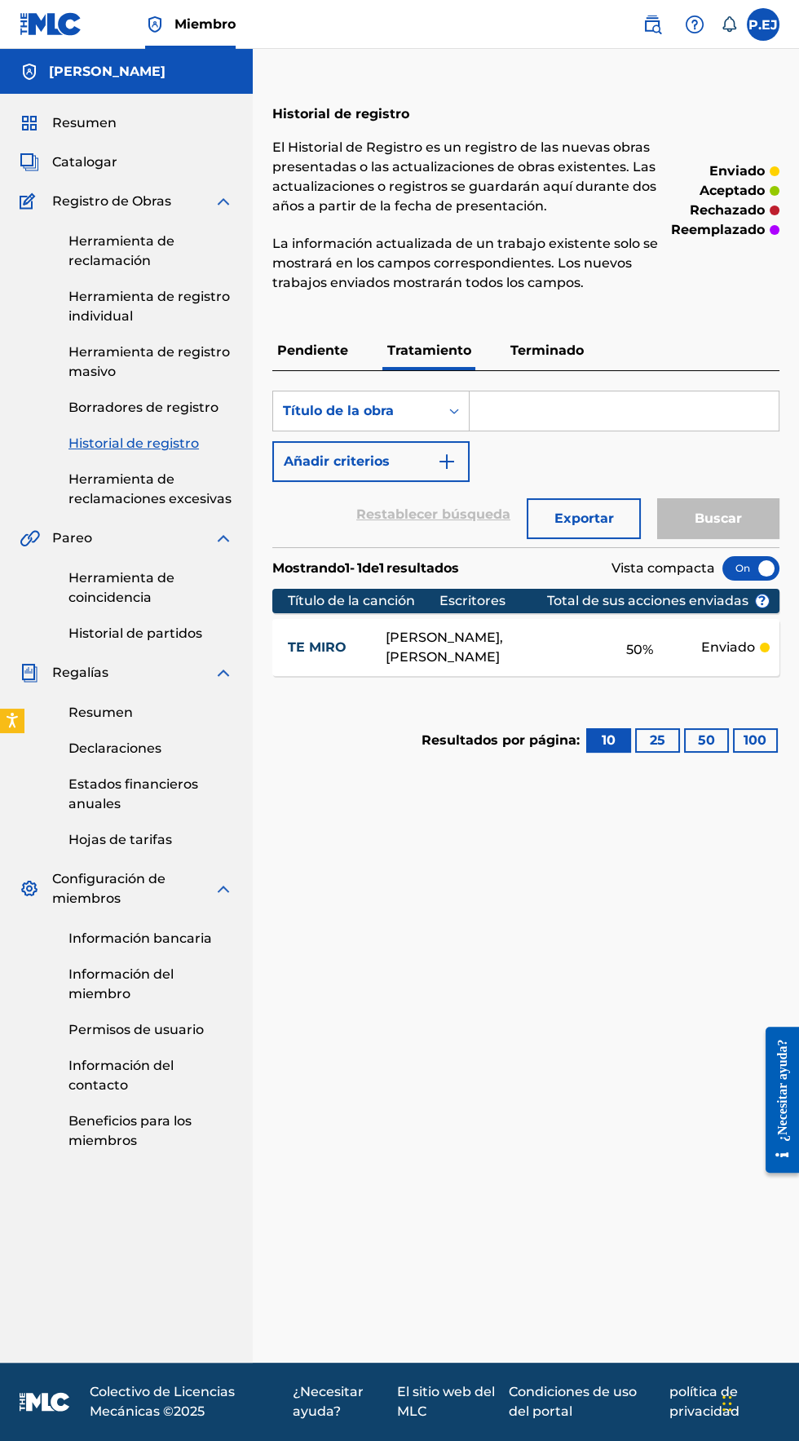
click at [295, 350] on font "Pendiente" at bounding box center [312, 349] width 71 height 15
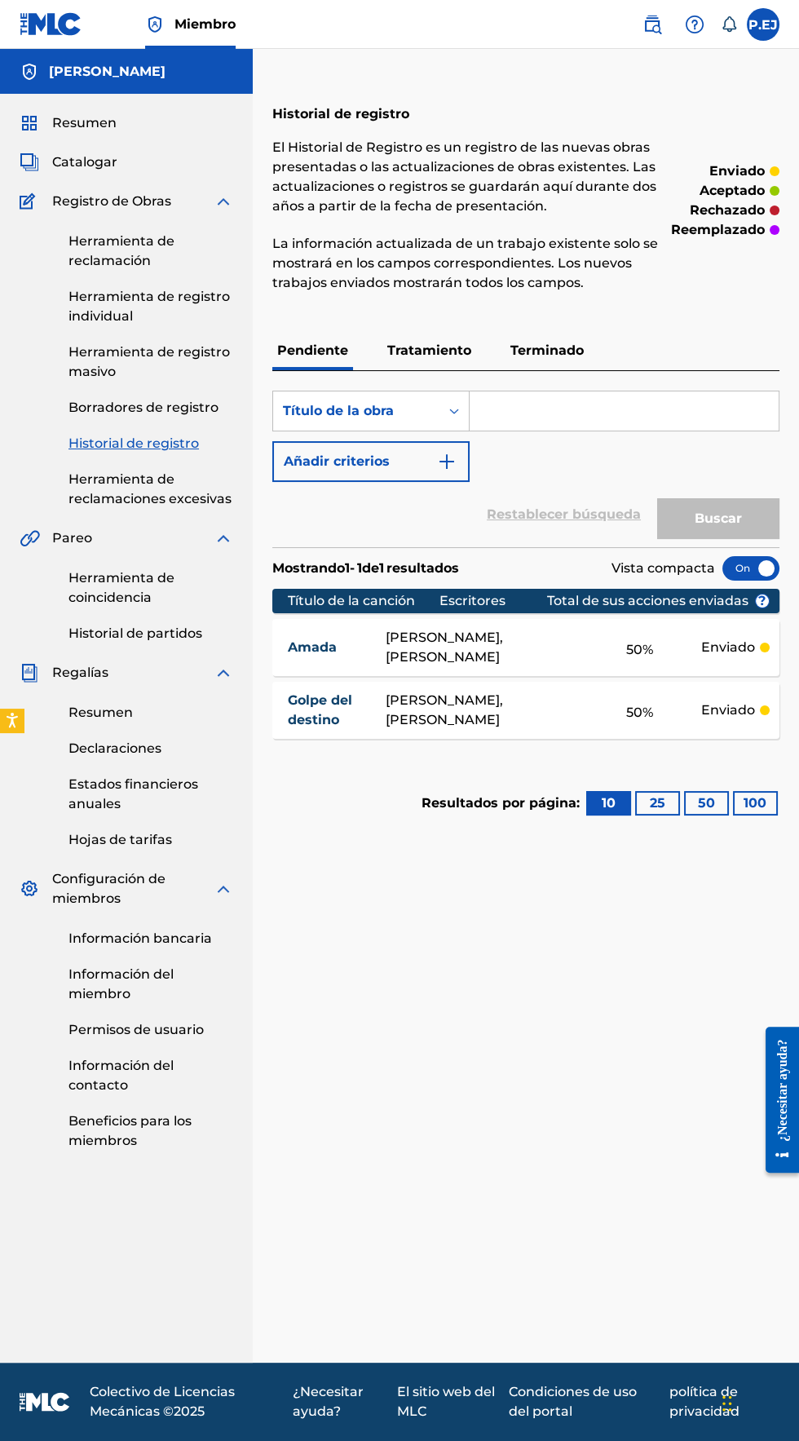
click at [85, 307] on link "Herramienta de registro individual" at bounding box center [150, 306] width 165 height 39
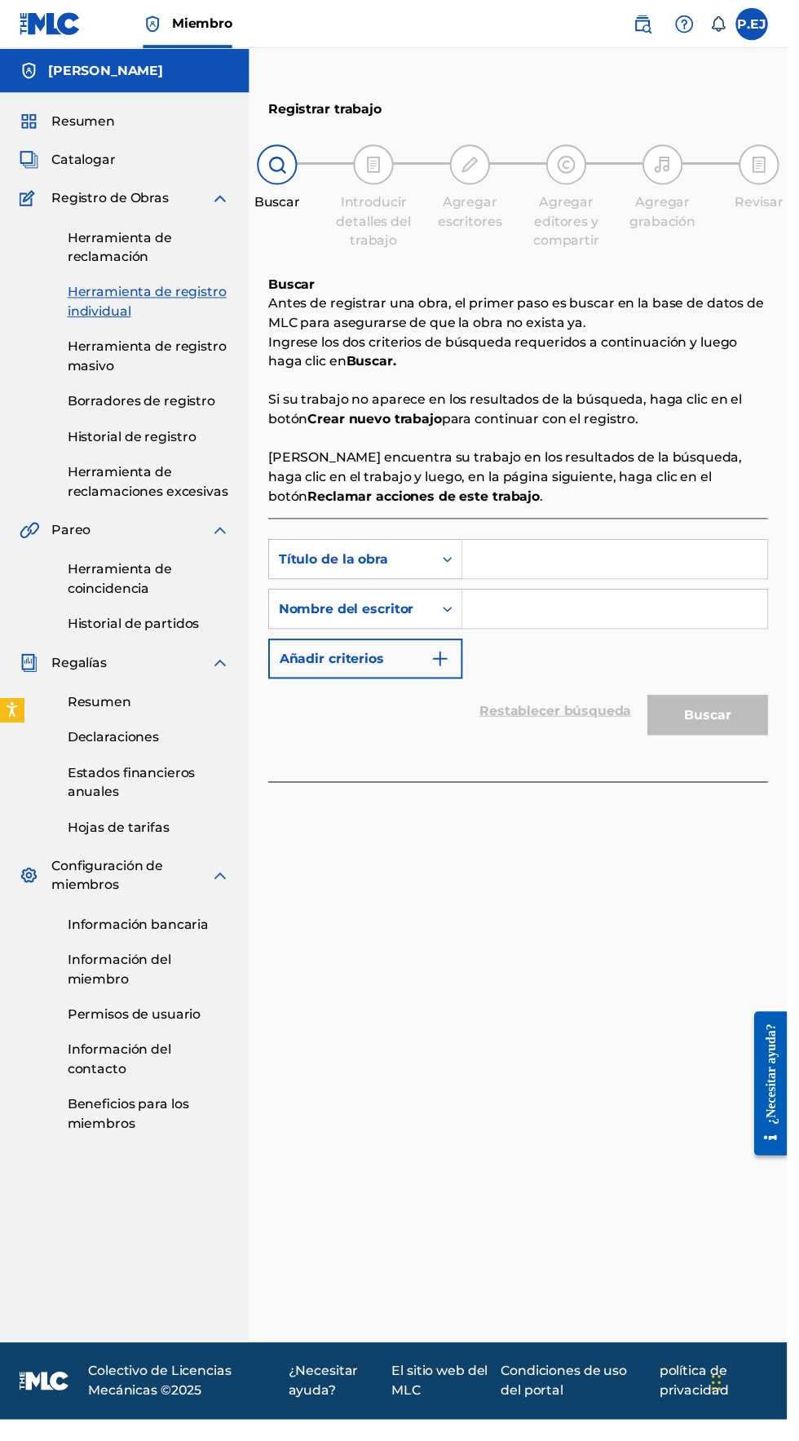
click at [88, 479] on font "Herramienta de reclamaciones excesivas" at bounding box center [149, 488] width 163 height 35
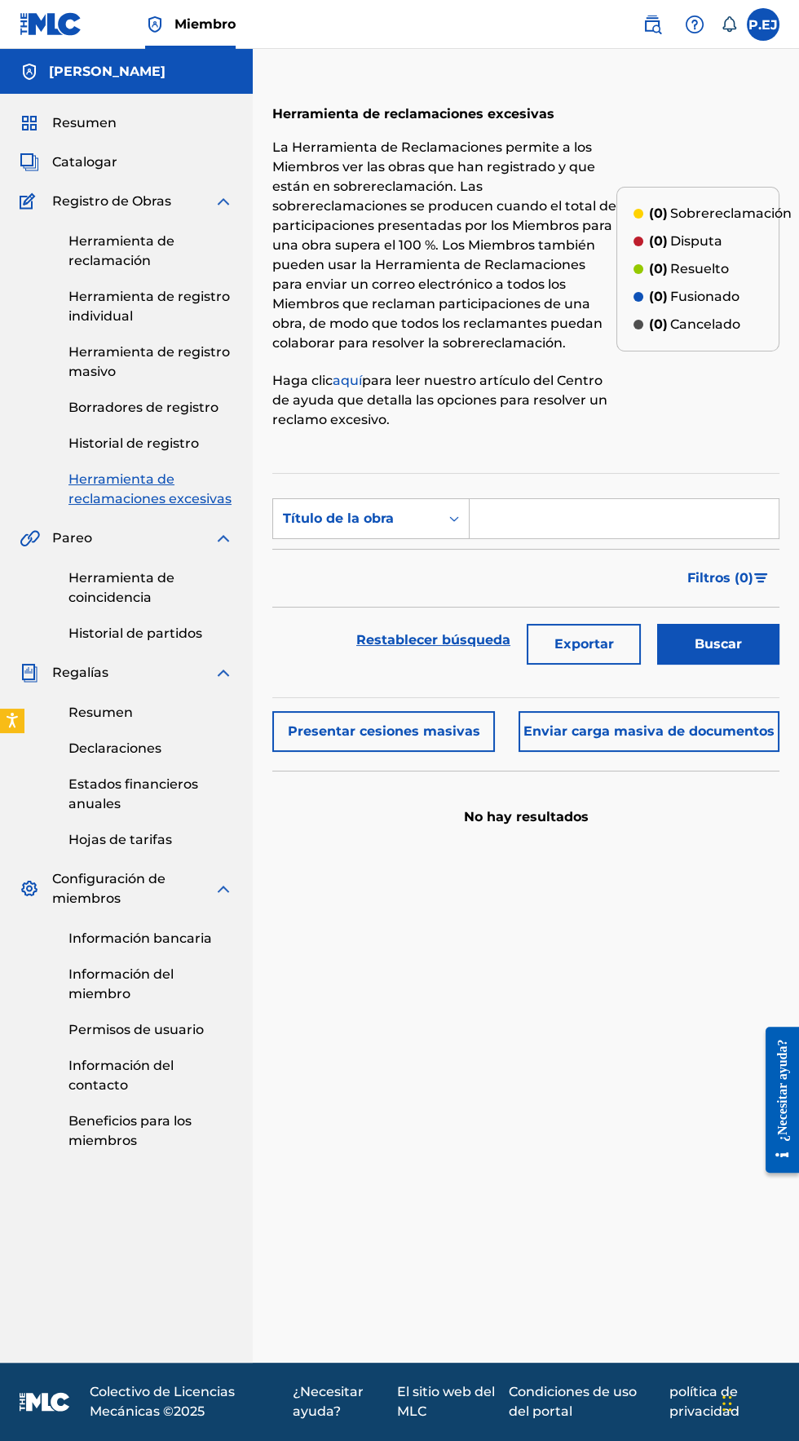
click at [86, 444] on font "Historial de registro" at bounding box center [133, 442] width 130 height 15
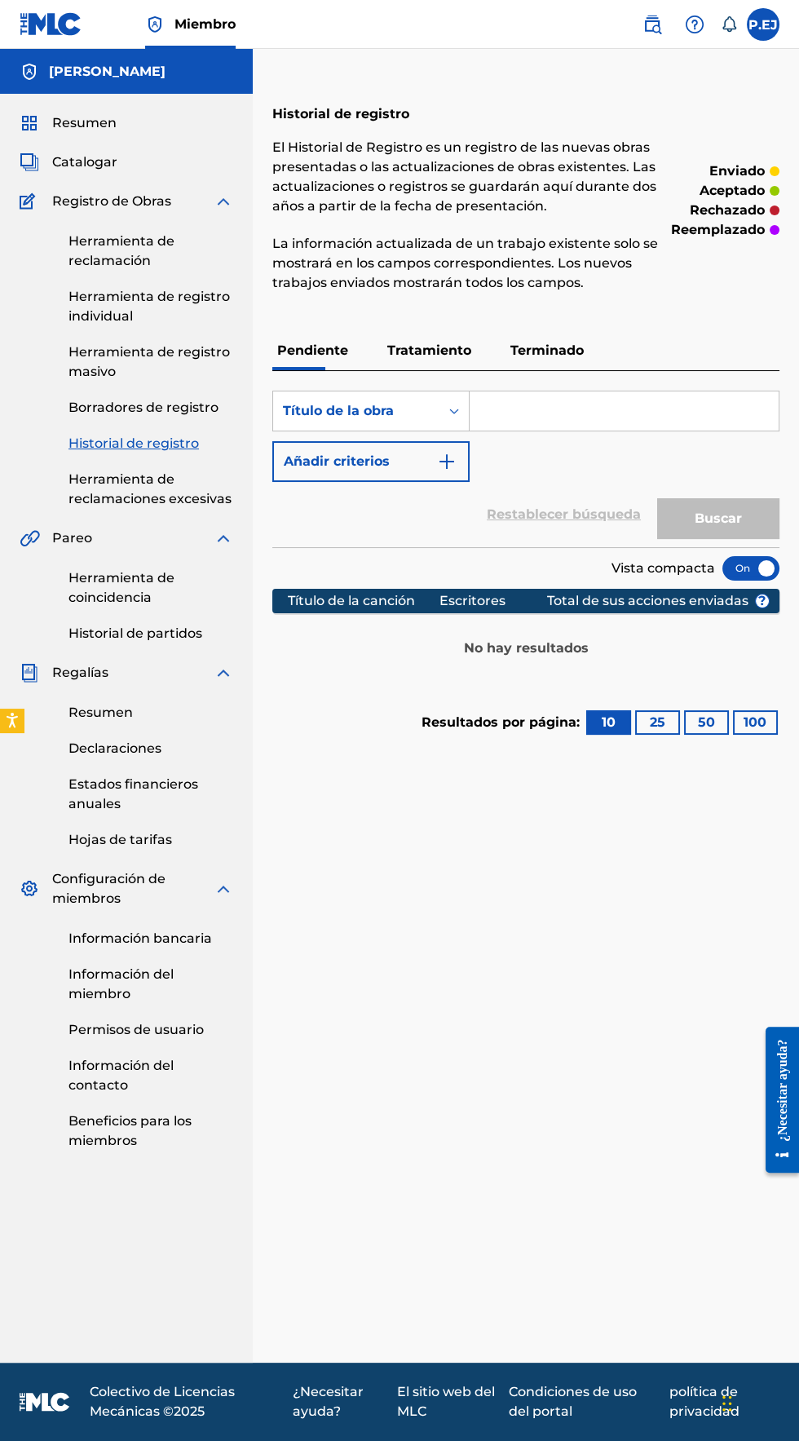
click at [104, 445] on font "Historial de registro" at bounding box center [133, 442] width 130 height 15
click at [100, 444] on font "Historial de registro" at bounding box center [133, 442] width 130 height 15
click at [113, 406] on font "Borradores de registro" at bounding box center [143, 406] width 150 height 15
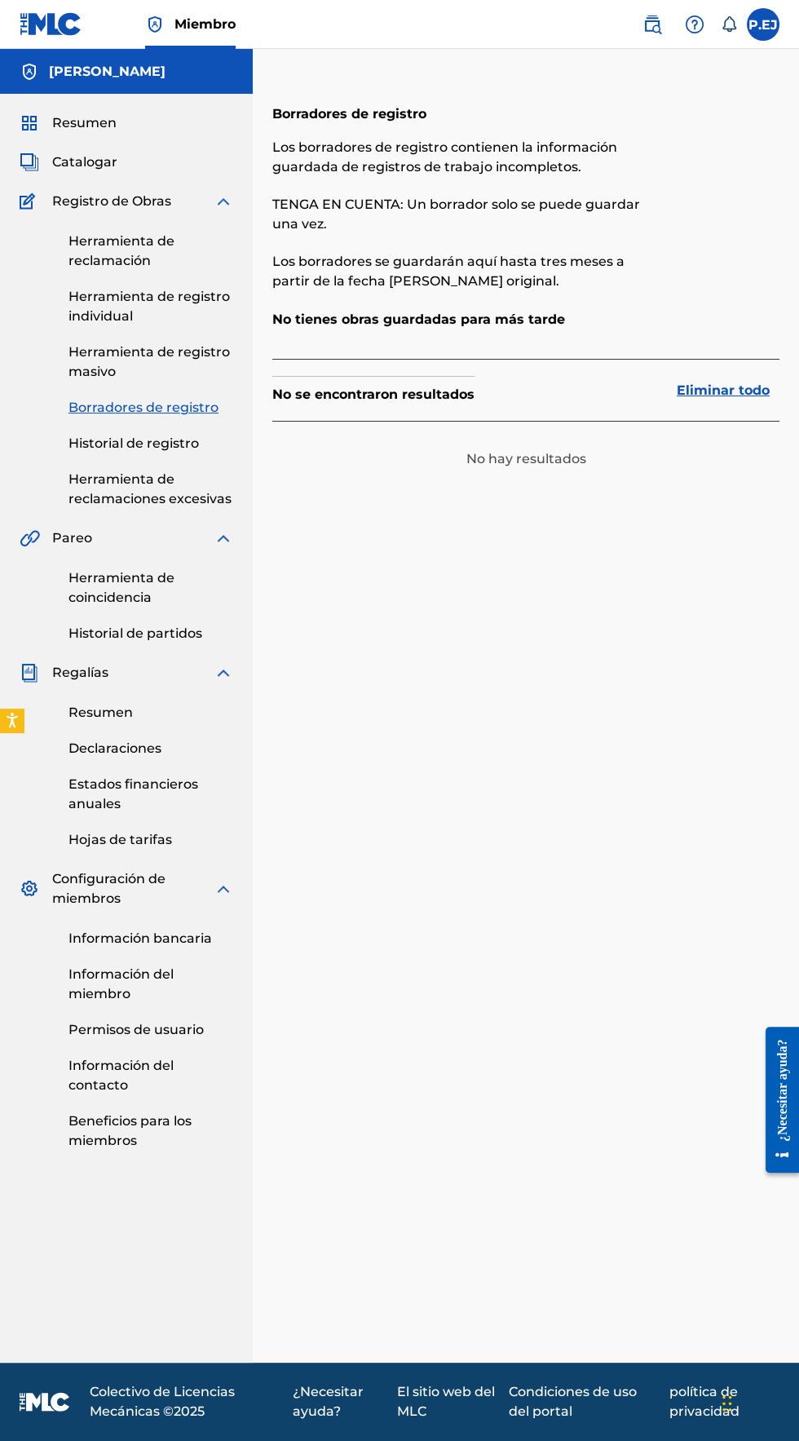
click at [105, 444] on font "Historial de registro" at bounding box center [133, 442] width 130 height 15
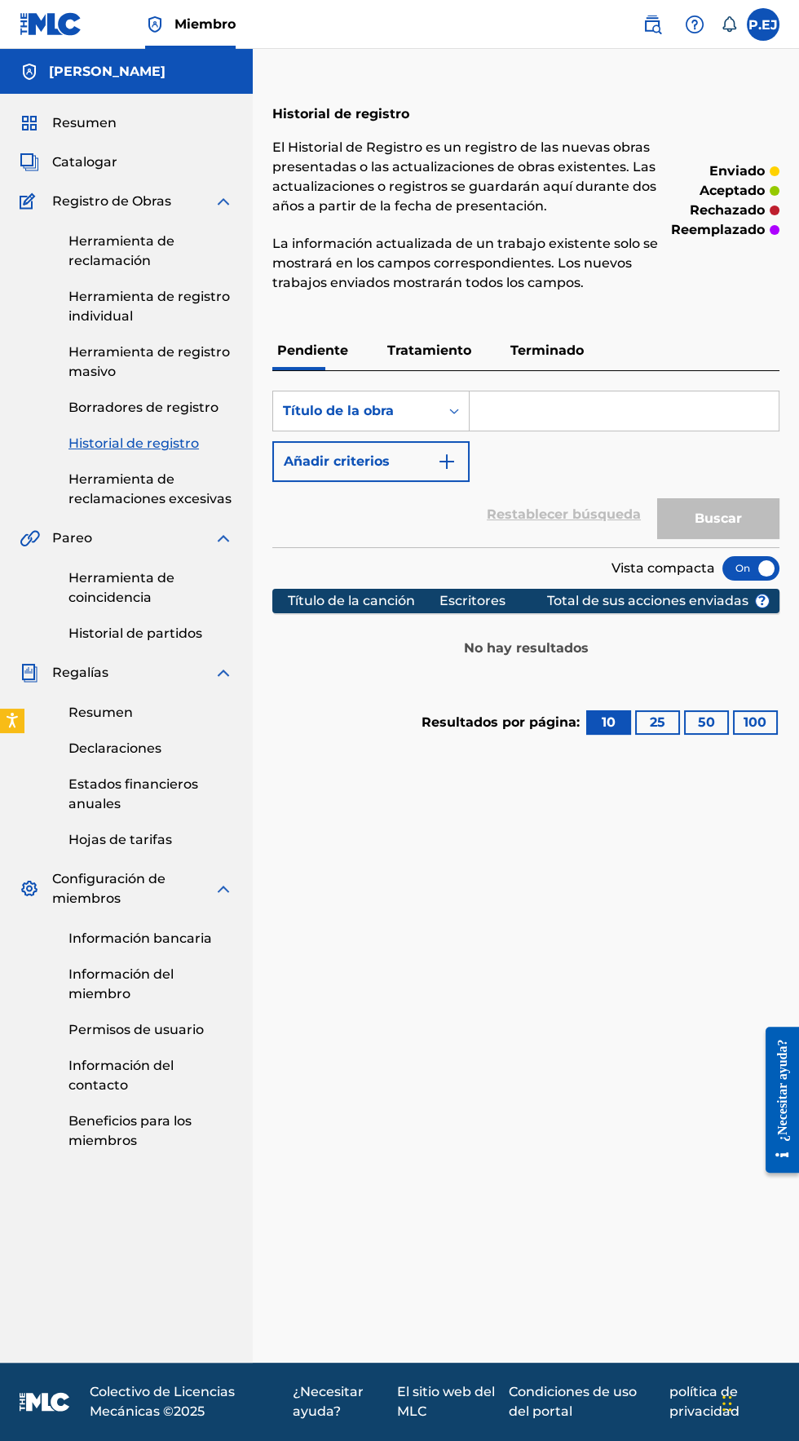
click at [426, 349] on font "Tratamiento" at bounding box center [429, 349] width 84 height 15
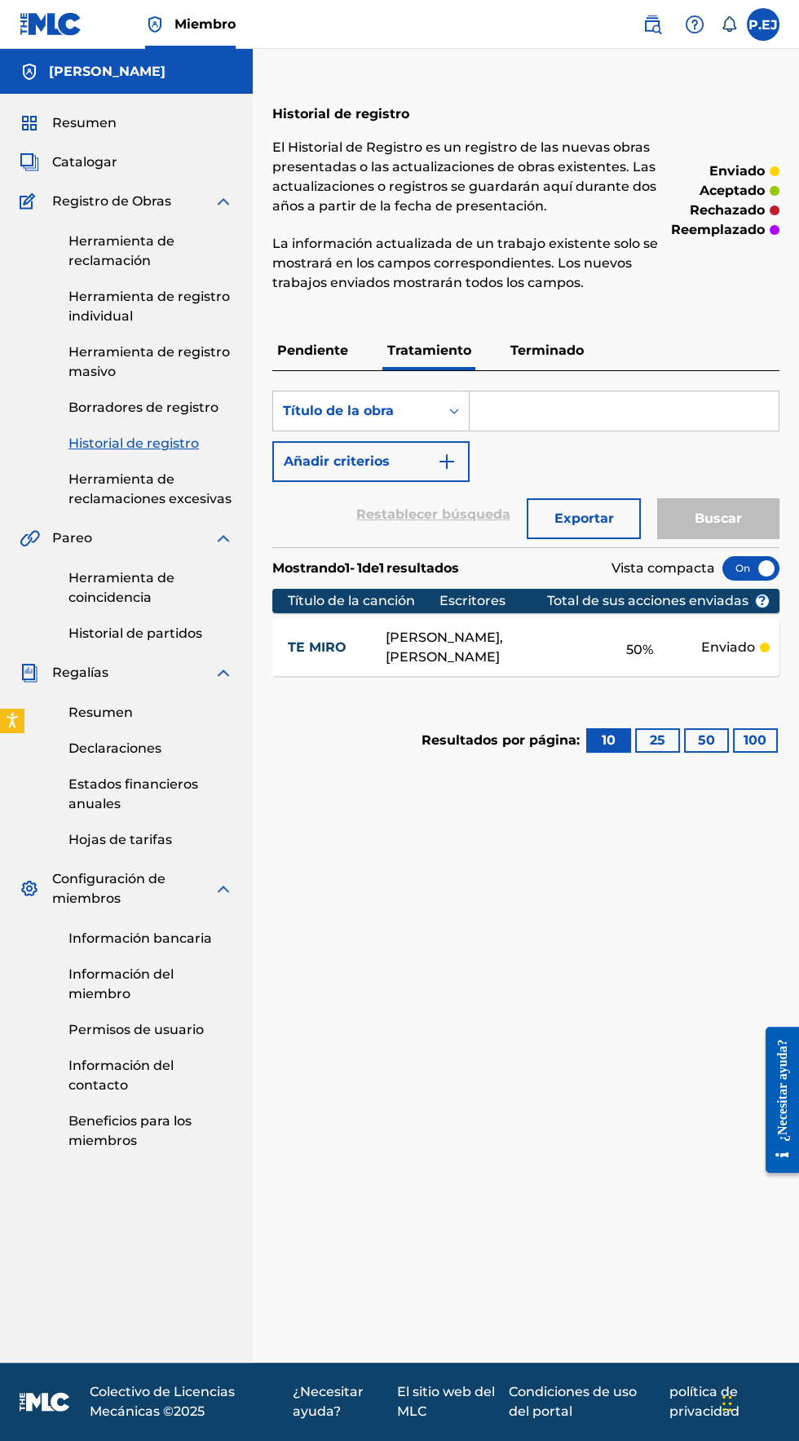
click at [532, 352] on font "Terminado" at bounding box center [546, 349] width 73 height 15
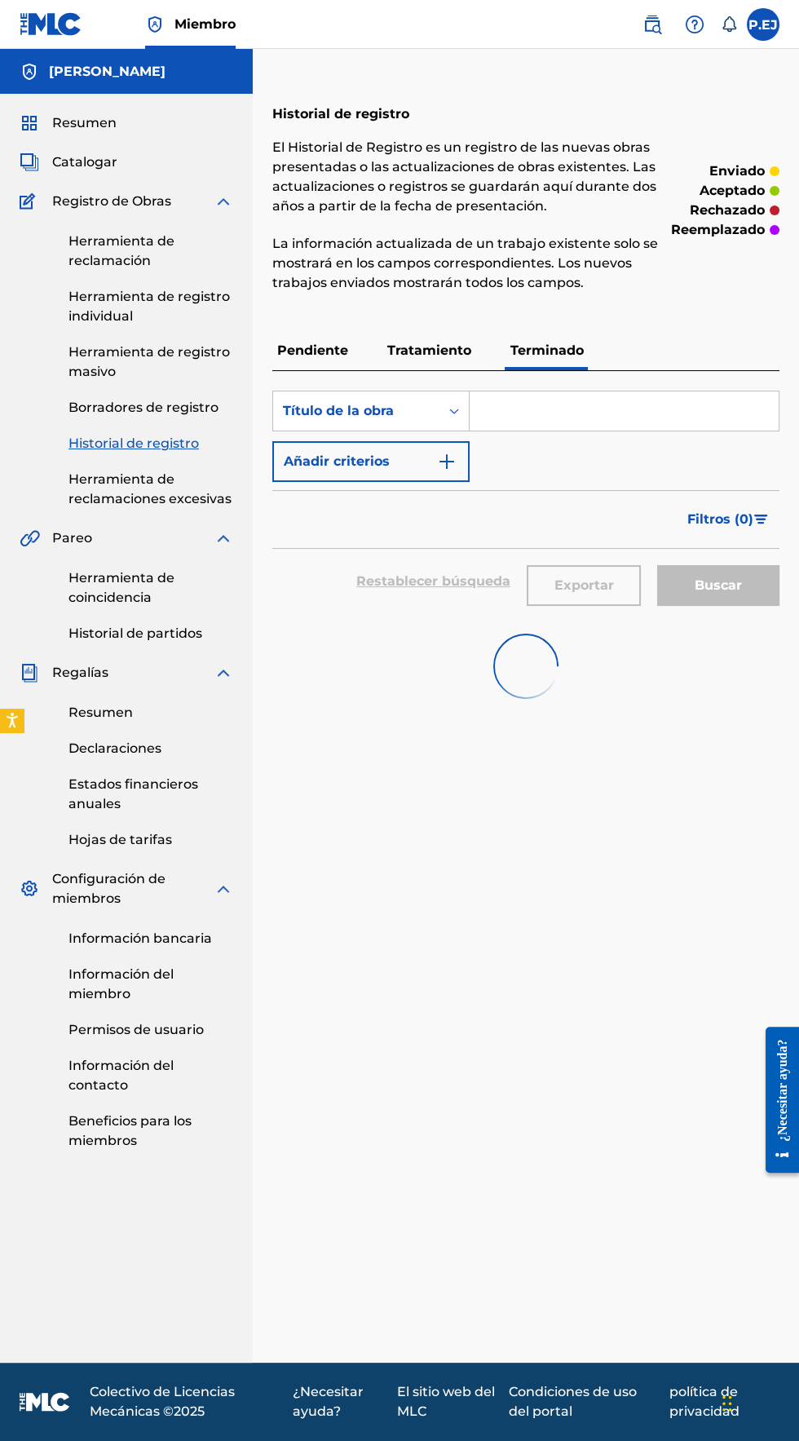
click at [408, 351] on font "Tratamiento" at bounding box center [429, 349] width 84 height 15
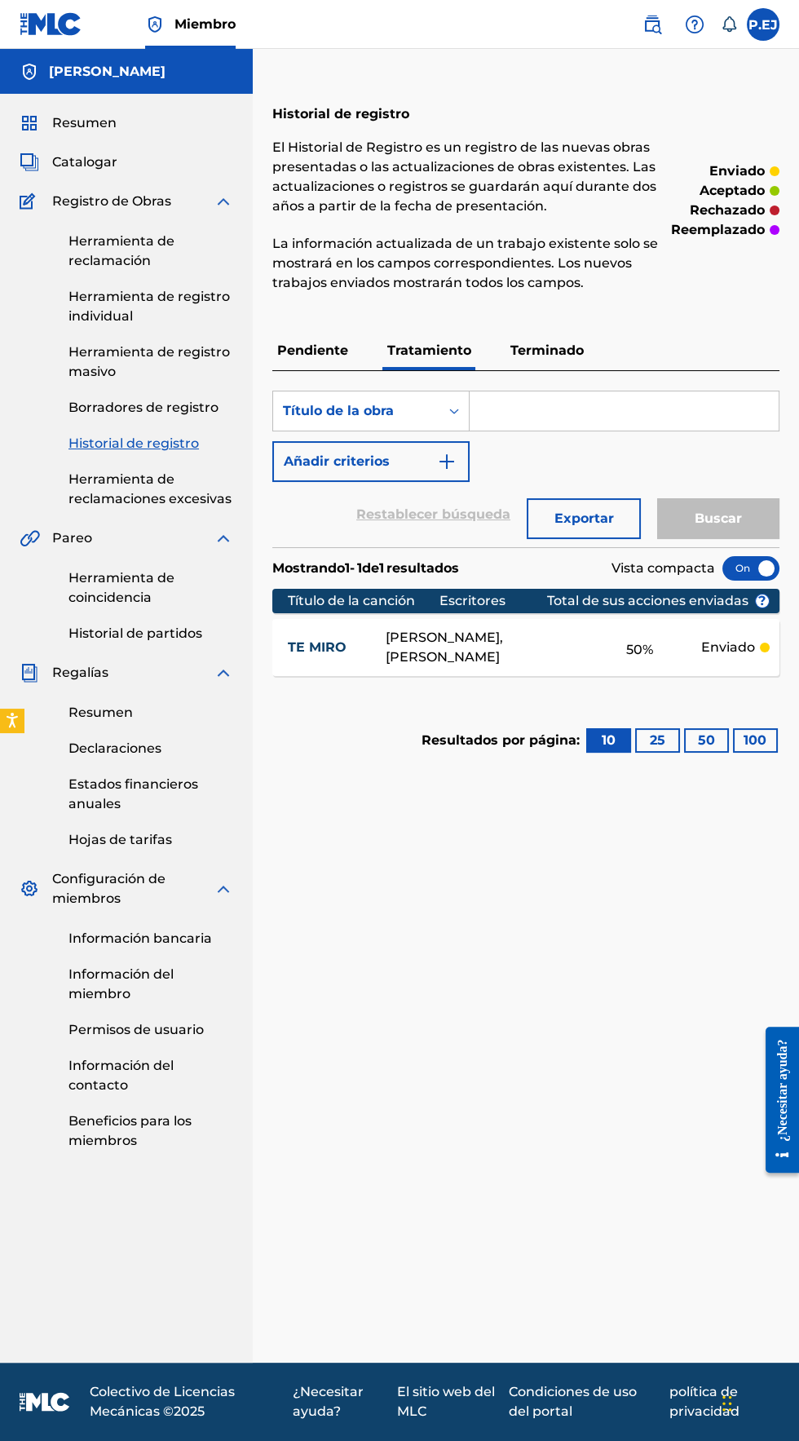
click at [307, 343] on font "Pendiente" at bounding box center [312, 349] width 71 height 15
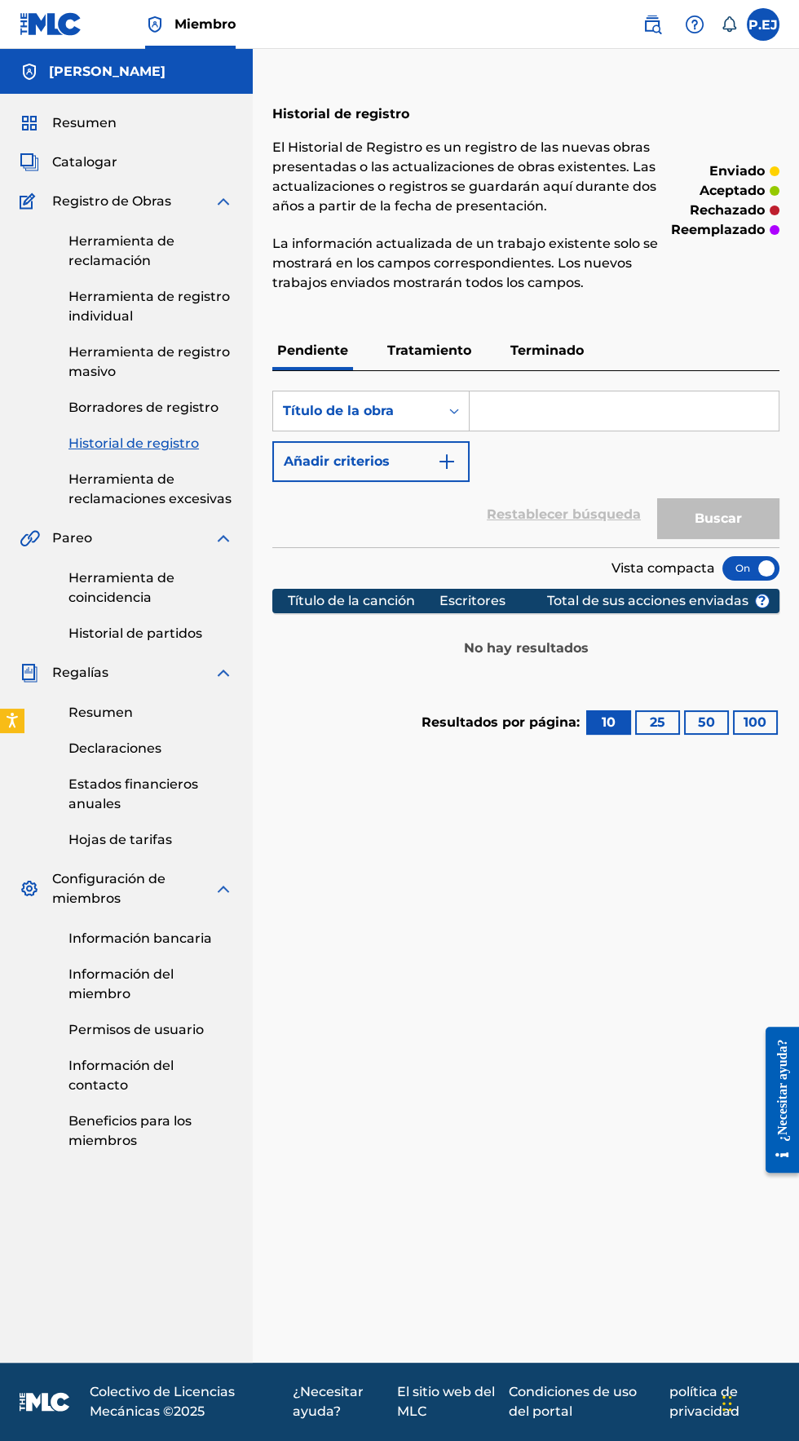
click at [70, 249] on link "Herramienta de reclamación" at bounding box center [150, 251] width 165 height 39
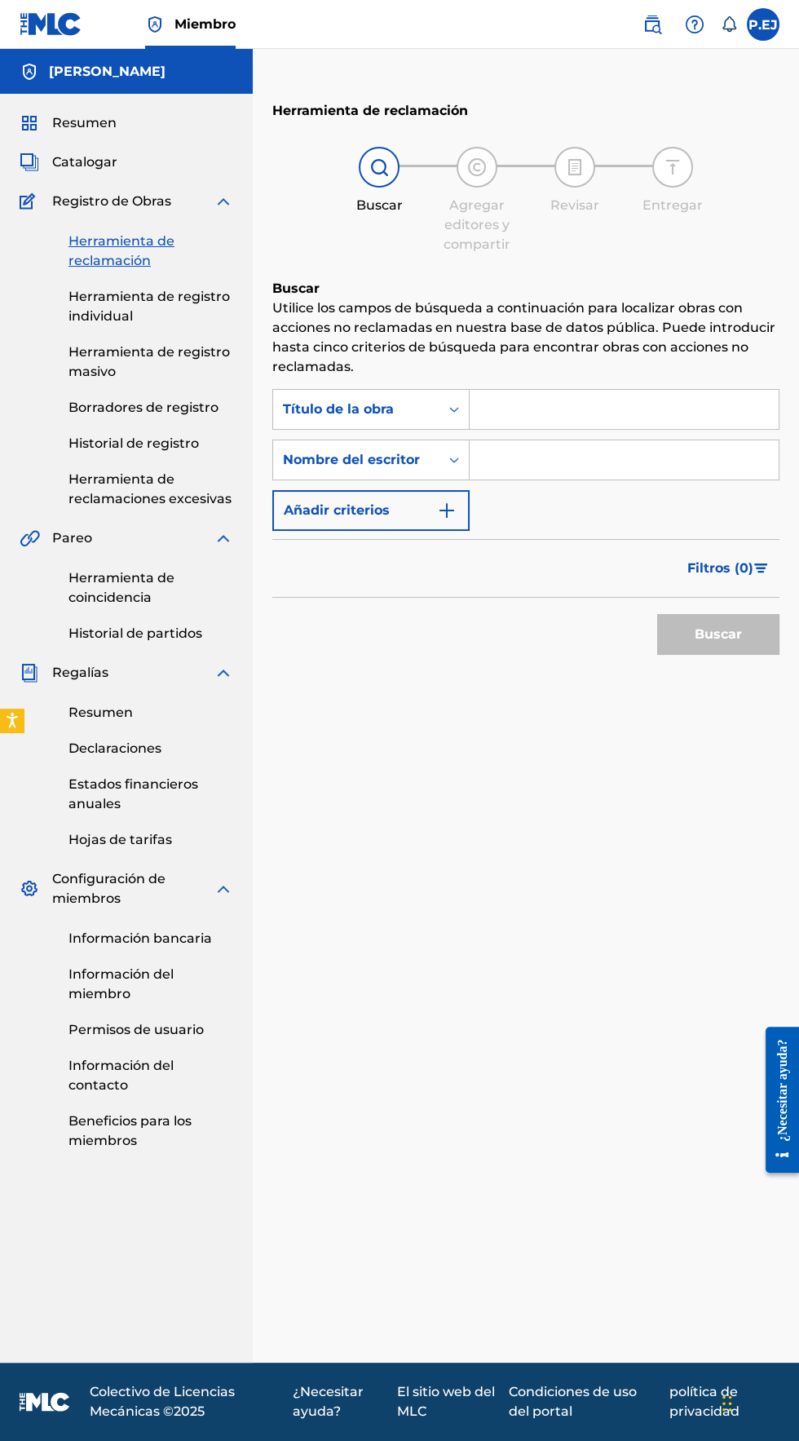
click at [102, 447] on font "Historial de registro" at bounding box center [133, 442] width 130 height 15
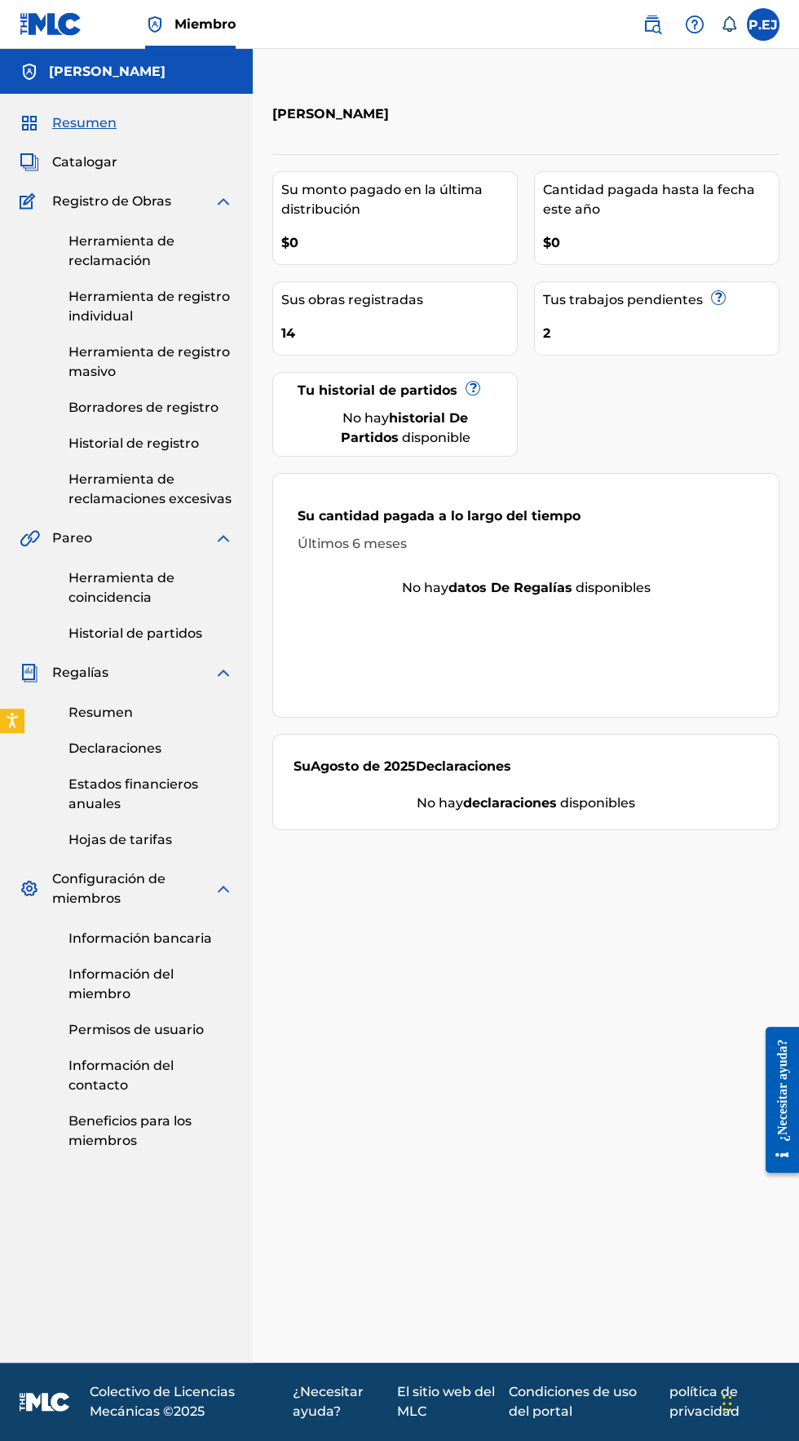
click at [86, 446] on font "Historial de registro" at bounding box center [133, 442] width 130 height 15
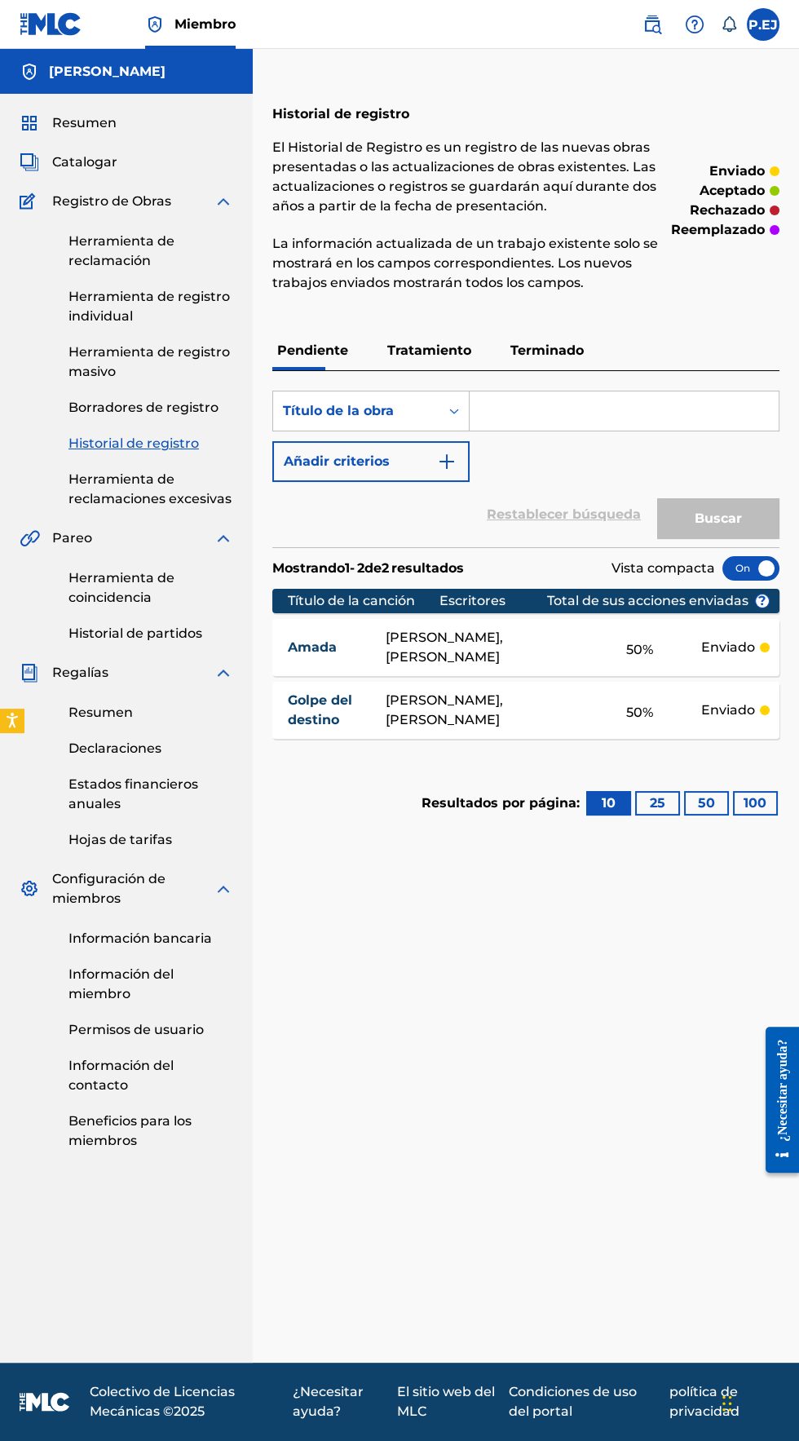
click at [440, 349] on font "Tratamiento" at bounding box center [429, 349] width 84 height 15
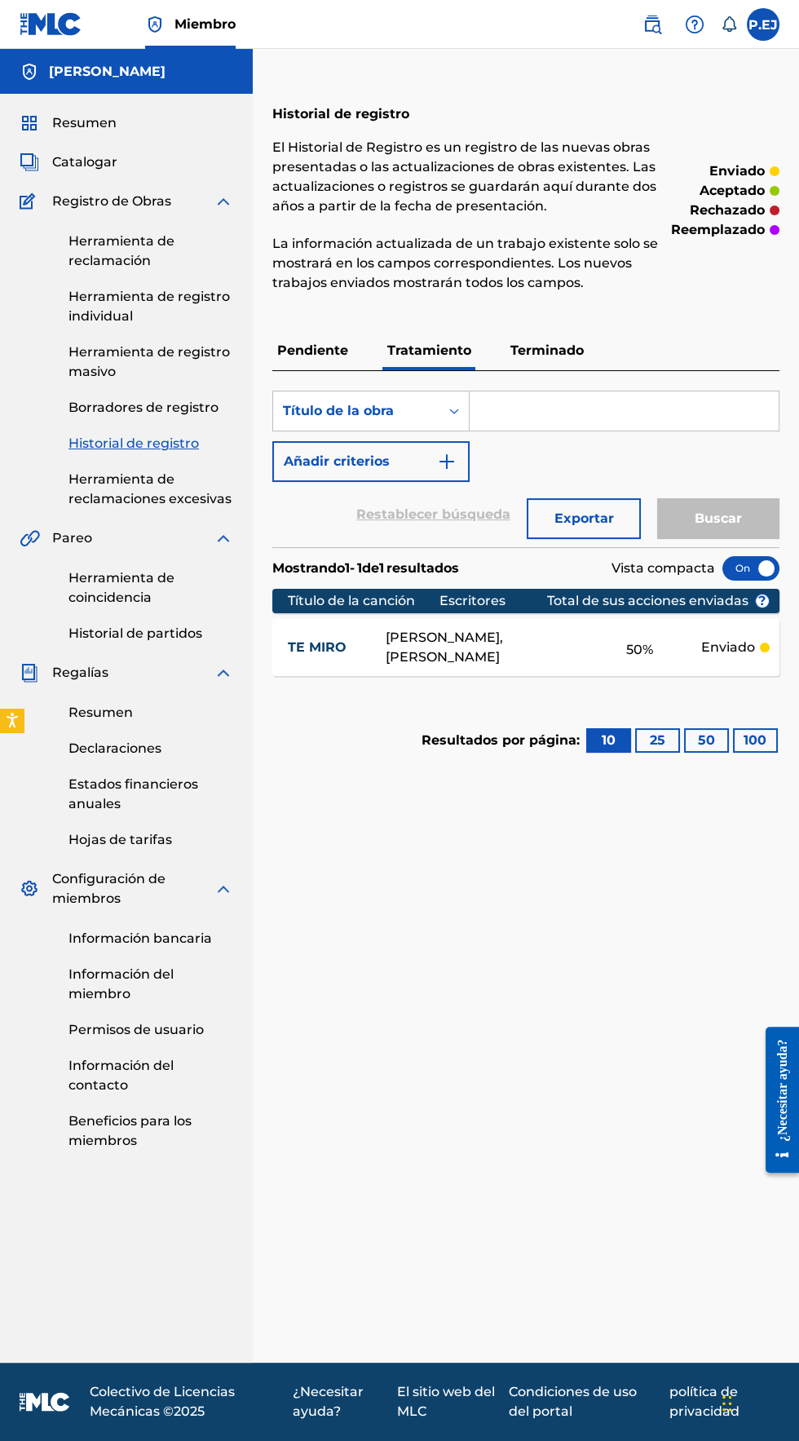
click at [299, 342] on font "Pendiente" at bounding box center [312, 349] width 71 height 15
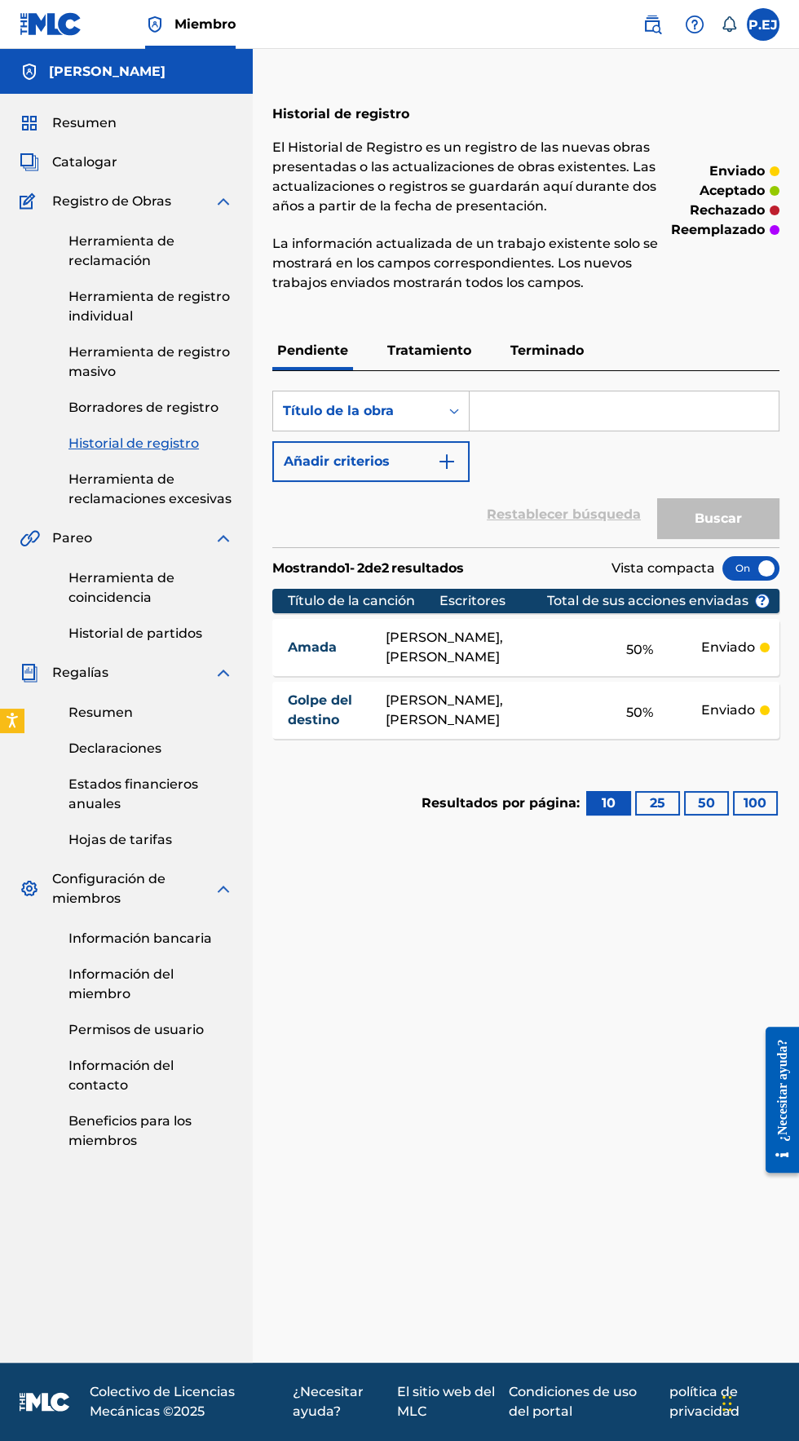
click at [543, 331] on p "Terminado" at bounding box center [546, 350] width 83 height 39
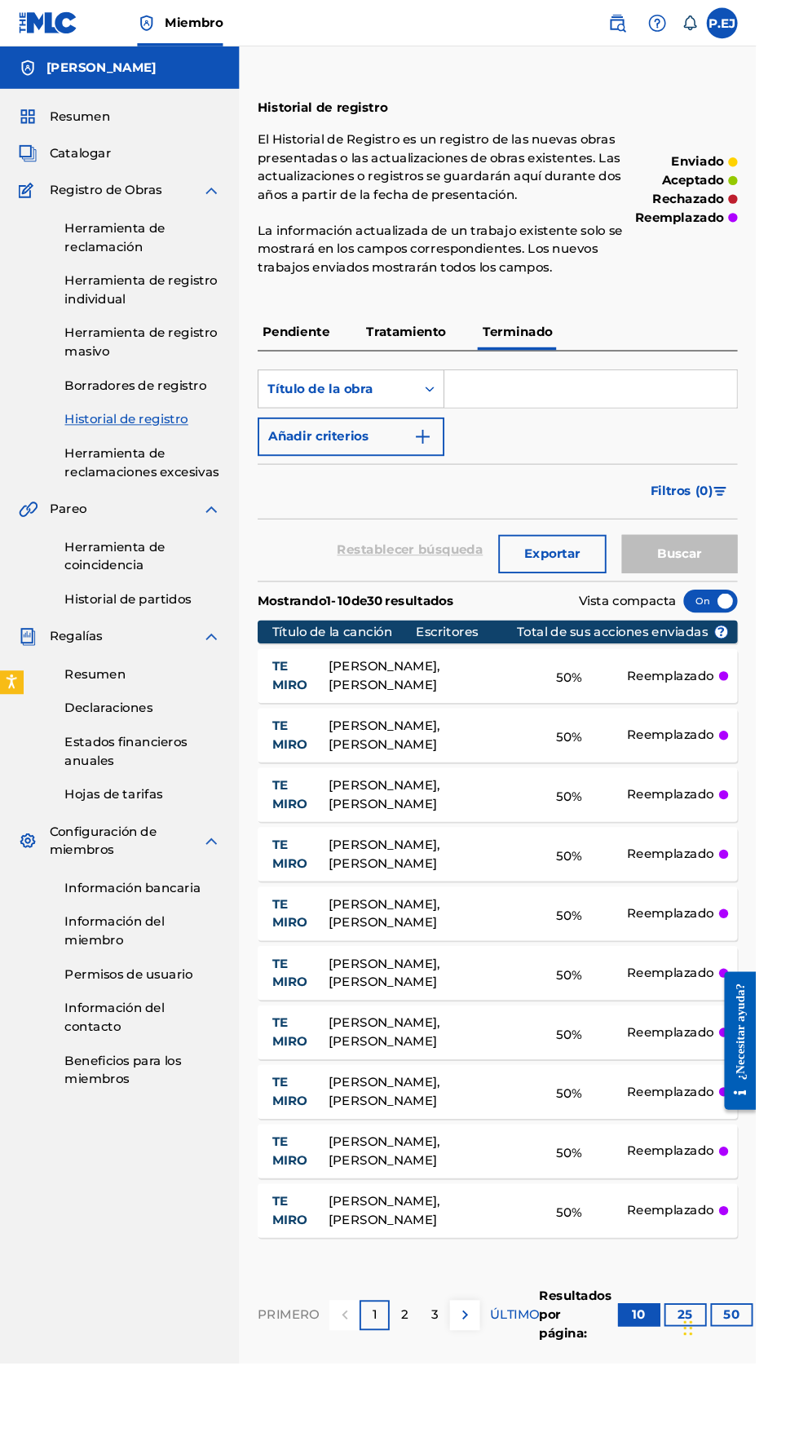
click at [291, 345] on font "Pendiente" at bounding box center [312, 349] width 71 height 15
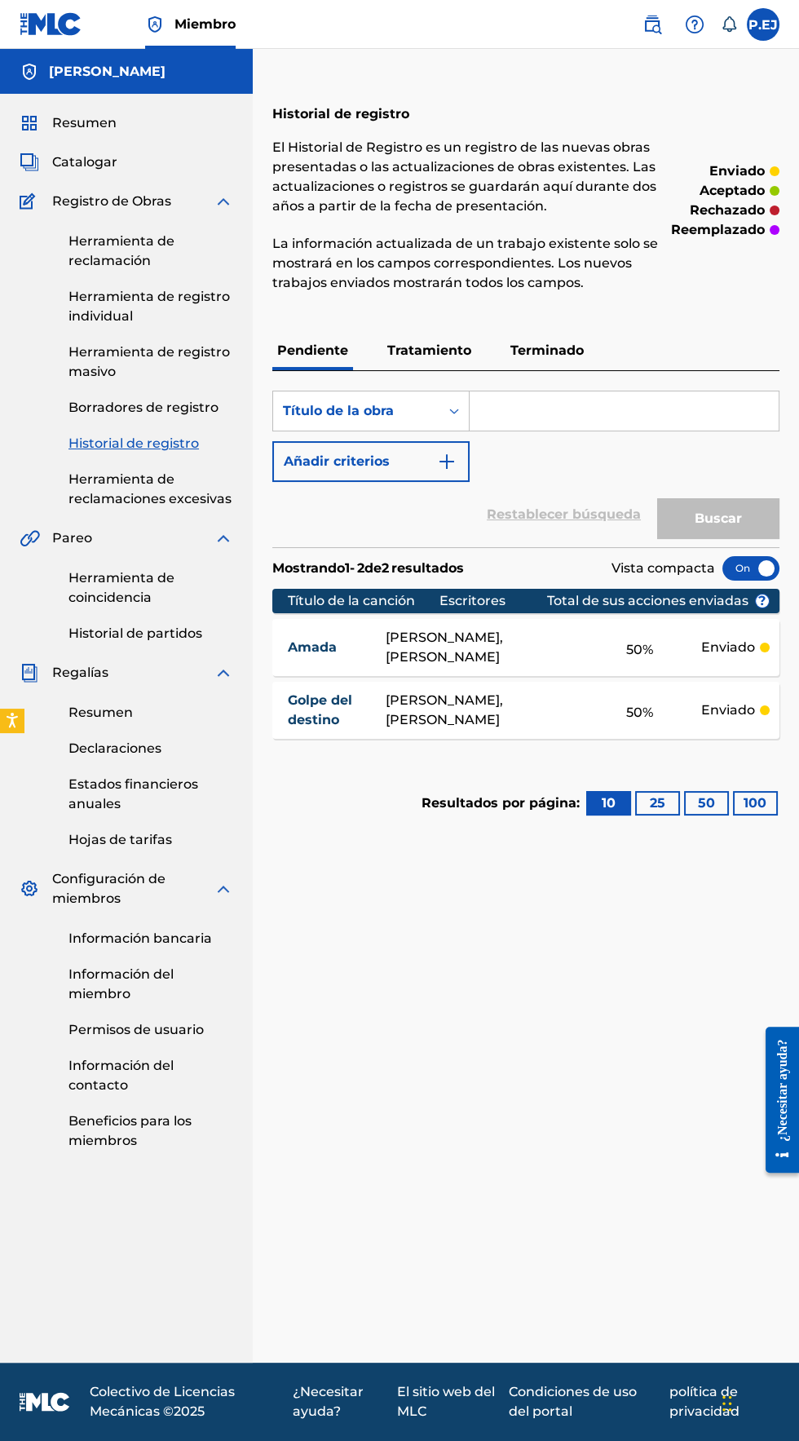
click at [411, 332] on p "Tratamiento" at bounding box center [429, 350] width 94 height 39
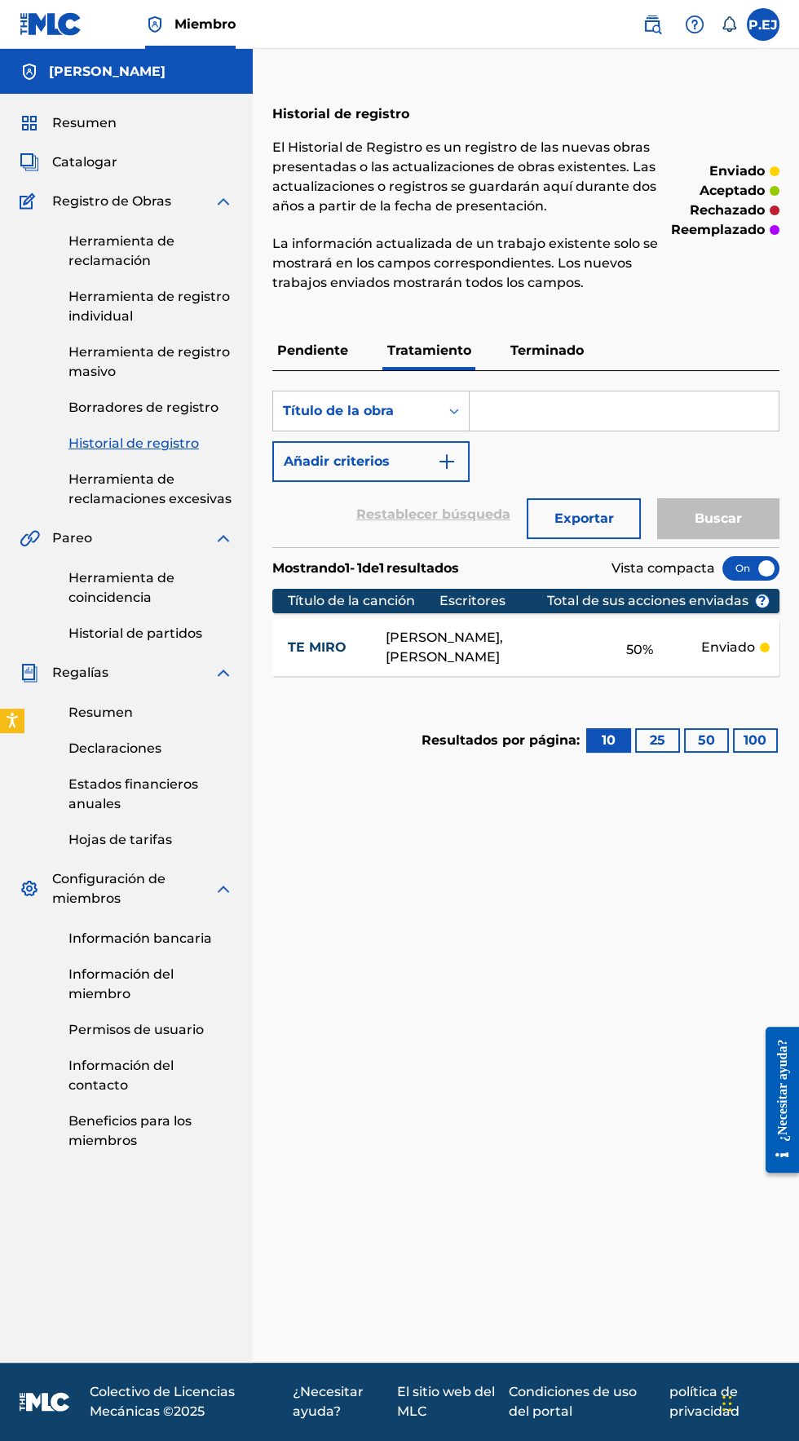
click at [293, 351] on font "Pendiente" at bounding box center [312, 349] width 71 height 15
